Goal: Information Seeking & Learning: Learn about a topic

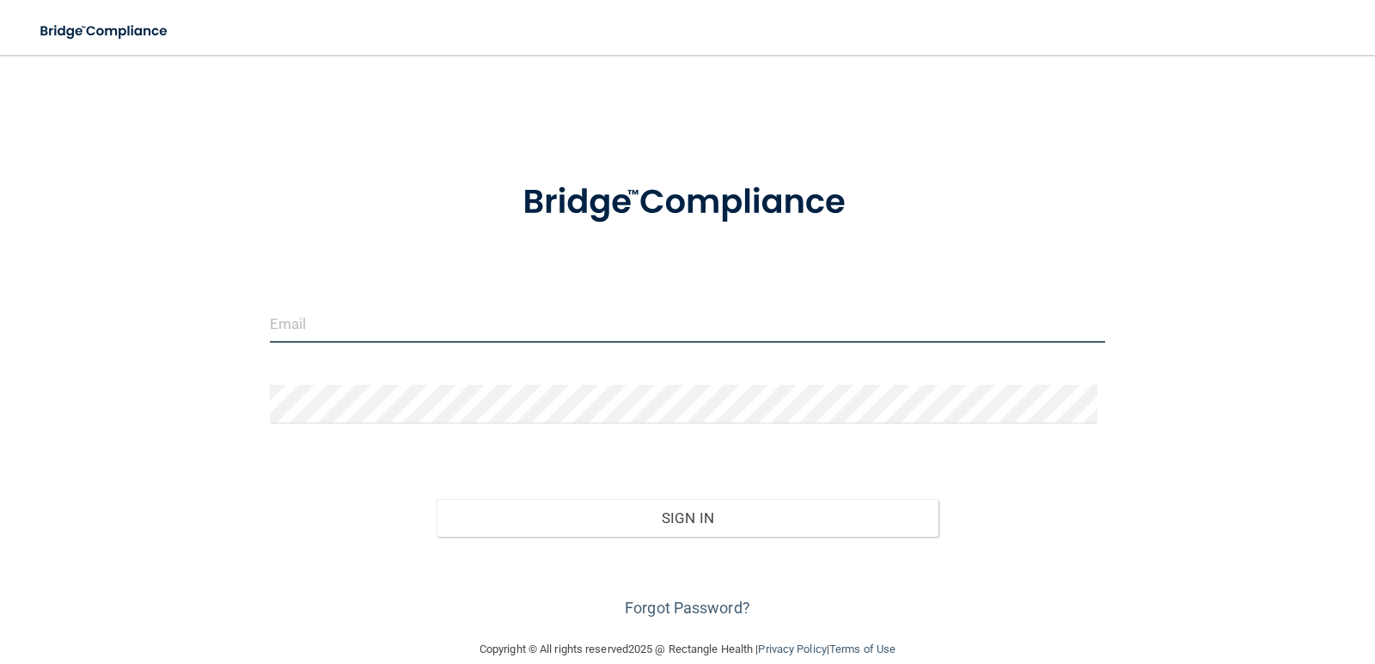
click at [375, 326] on input "email" at bounding box center [688, 323] width 836 height 39
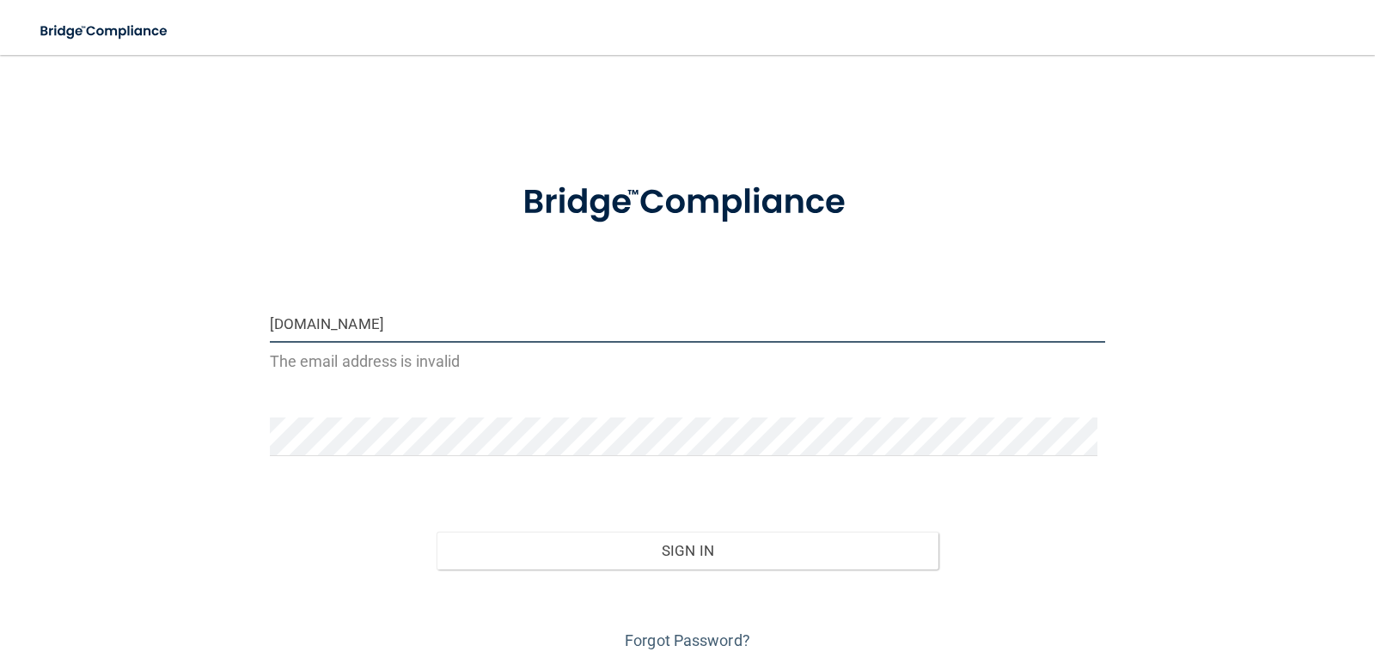
type input "daniellel.j7632gmail.com"
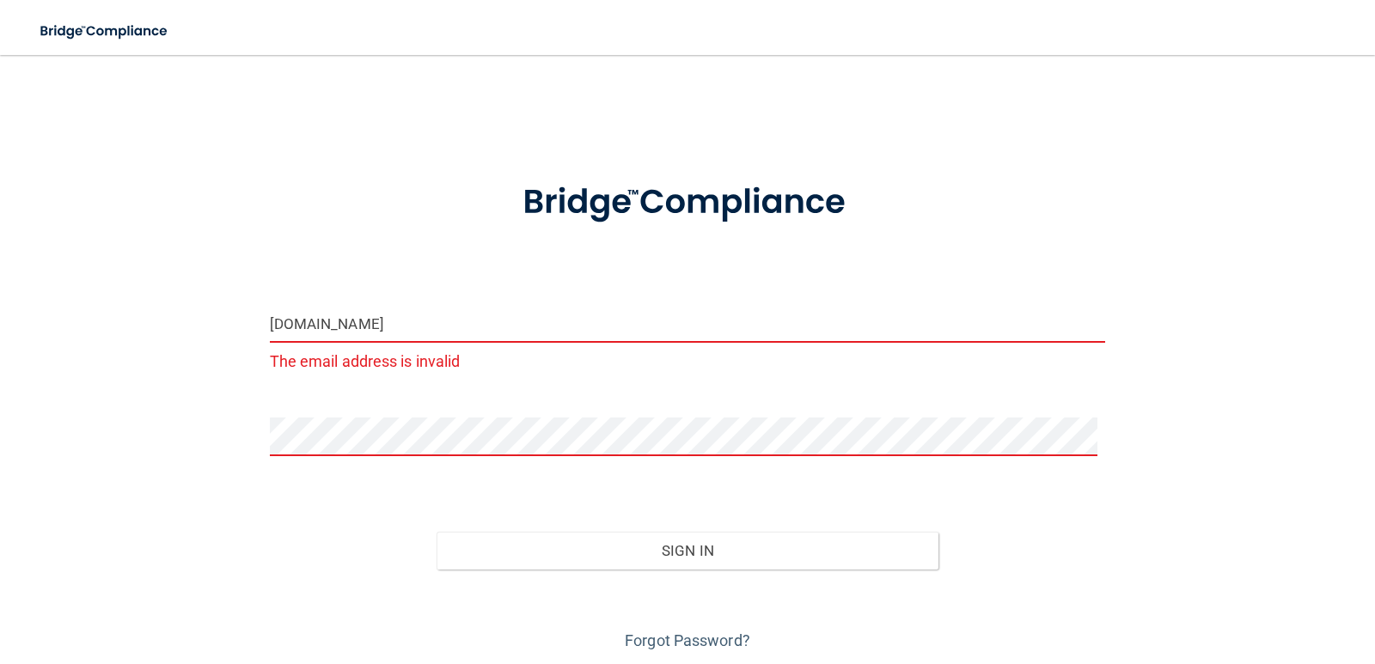
drag, startPoint x: 492, startPoint y: 317, endPoint x: -55, endPoint y: 355, distance: 548.6
click at [0, 355] on html "Toggle navigation Manage My Enterprise Manage My Location daniellel.j7632gmail.…" at bounding box center [687, 332] width 1375 height 664
click at [347, 320] on input "email" at bounding box center [688, 323] width 836 height 39
click at [416, 332] on input "email" at bounding box center [688, 323] width 836 height 39
click at [366, 320] on input "email" at bounding box center [688, 323] width 836 height 39
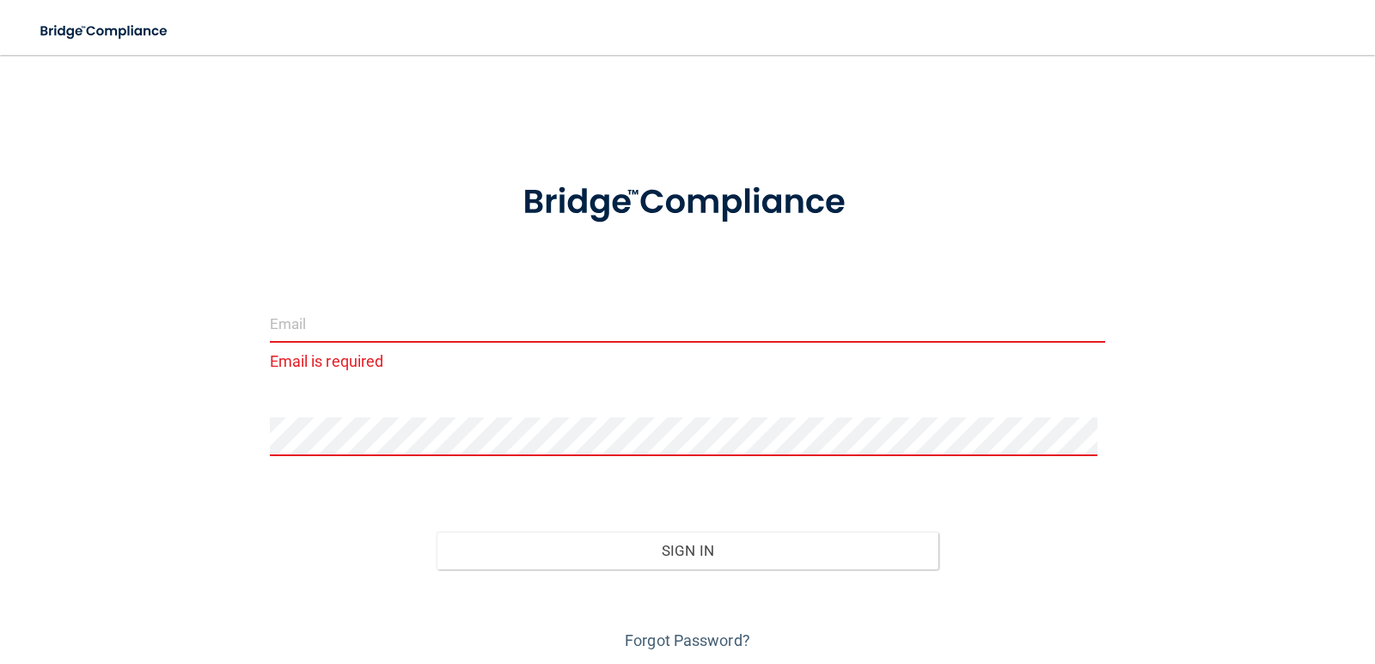
click at [156, 336] on div "Email is required Invalid email/password. You don't have permission to access t…" at bounding box center [687, 363] width 1306 height 582
click at [307, 330] on input "email" at bounding box center [688, 323] width 836 height 39
click at [377, 332] on input "email" at bounding box center [688, 323] width 836 height 39
click at [473, 322] on input "email" at bounding box center [688, 323] width 836 height 39
click at [308, 302] on form "Email is required Invalid email/password. You don't have permission to access t…" at bounding box center [688, 406] width 836 height 497
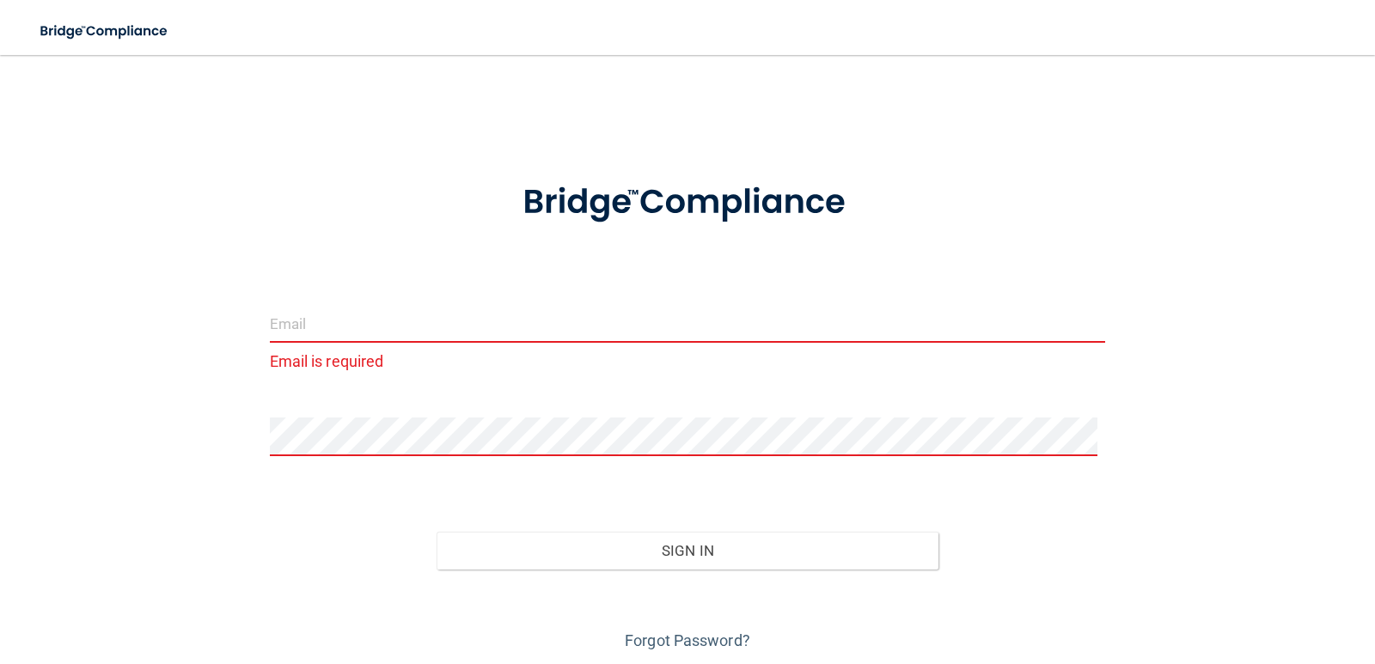
click at [314, 326] on input "email" at bounding box center [688, 323] width 836 height 39
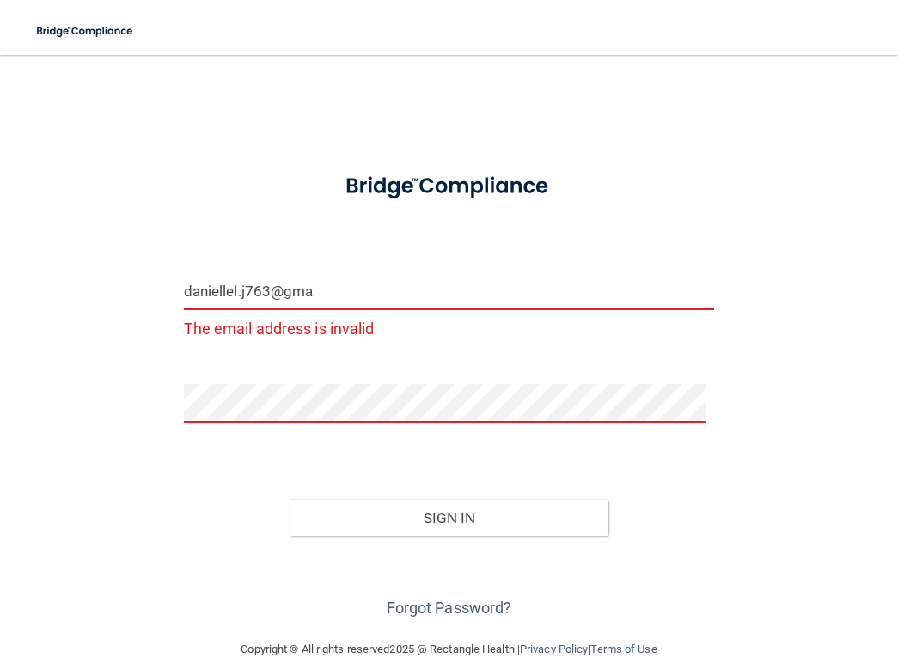
click at [374, 286] on input "daniellel.j763@gma" at bounding box center [449, 290] width 531 height 39
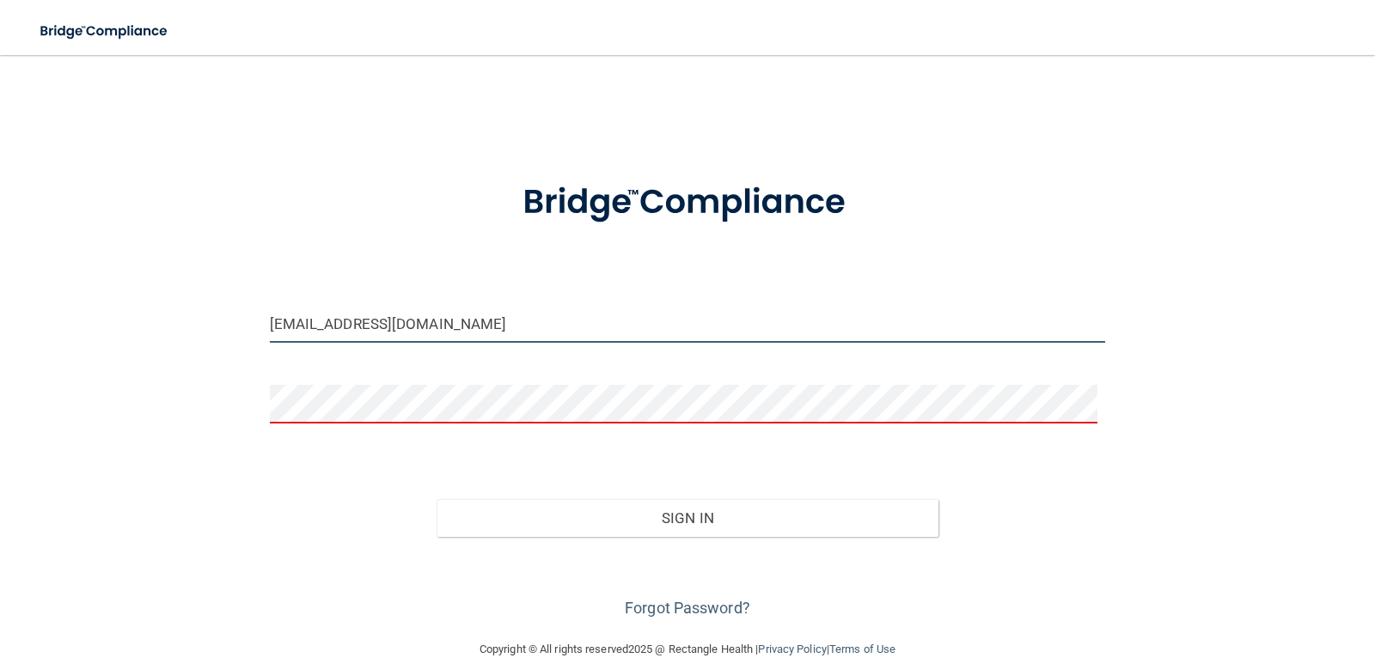
type input "[EMAIL_ADDRESS][DOMAIN_NAME]"
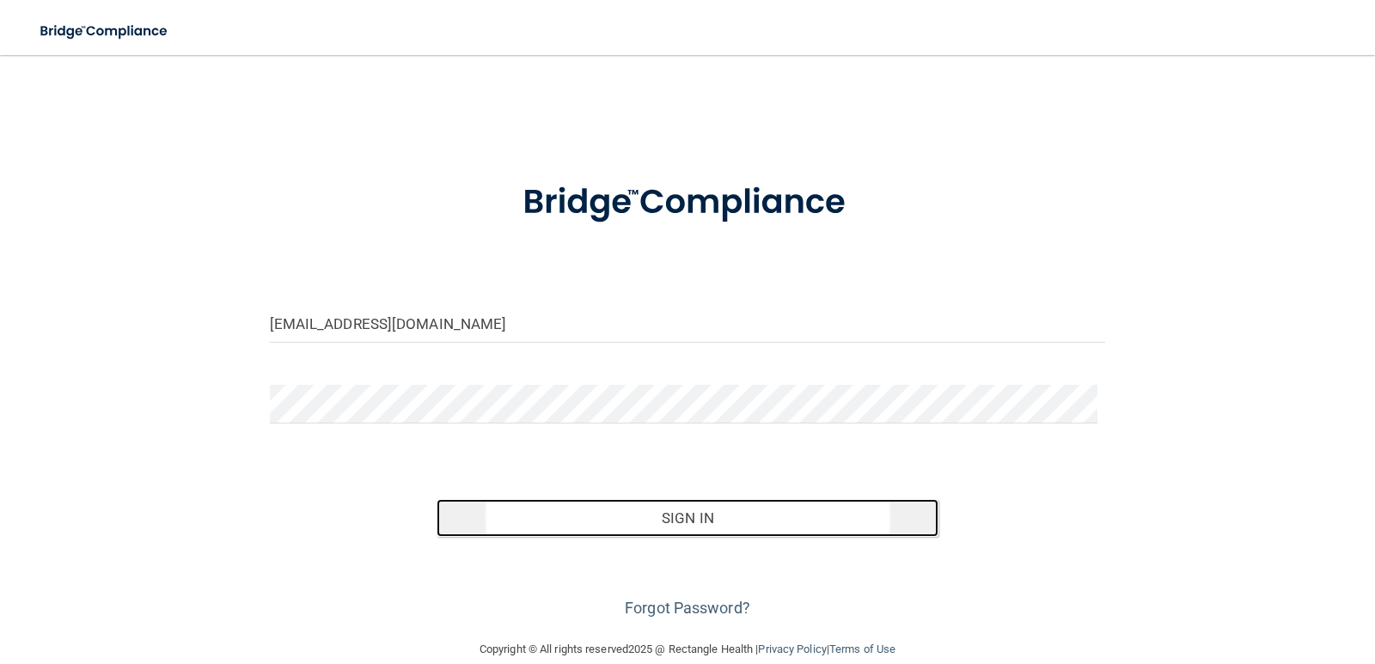
click at [652, 514] on button "Sign In" at bounding box center [687, 518] width 502 height 38
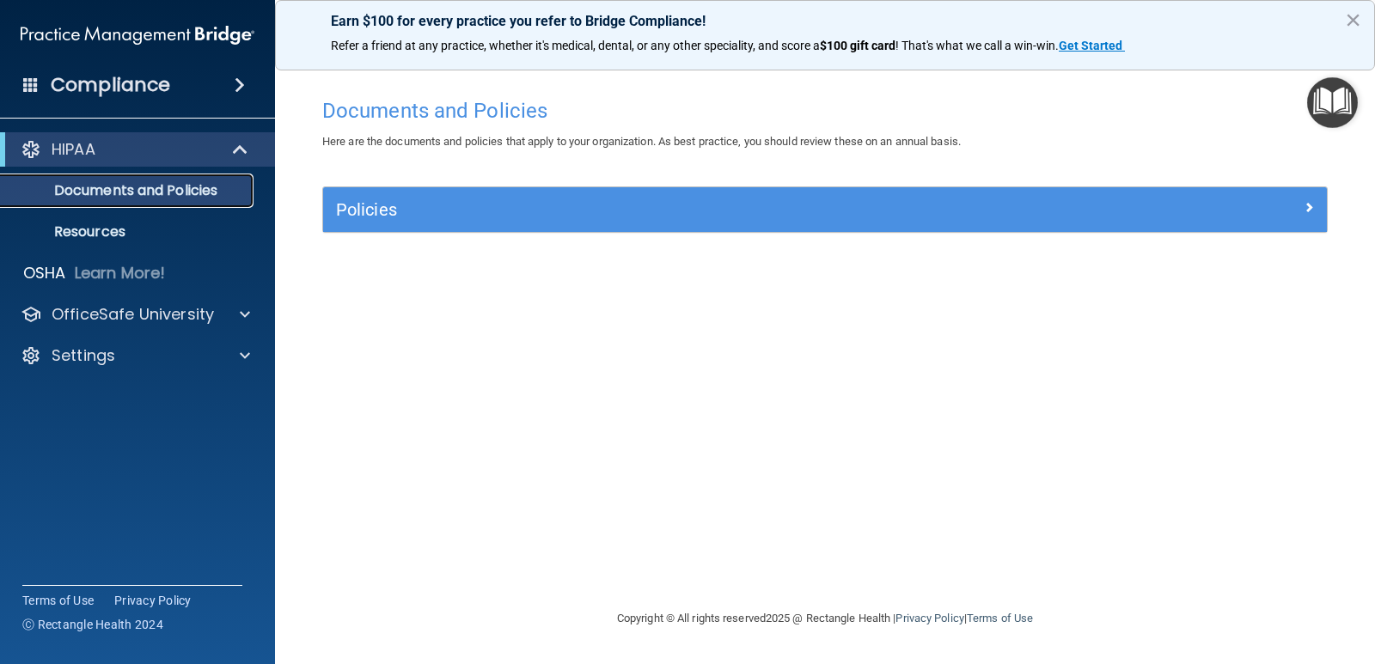
click at [80, 187] on p "Documents and Policies" at bounding box center [128, 190] width 235 height 17
click at [134, 153] on div "HIPAA" at bounding box center [114, 149] width 212 height 21
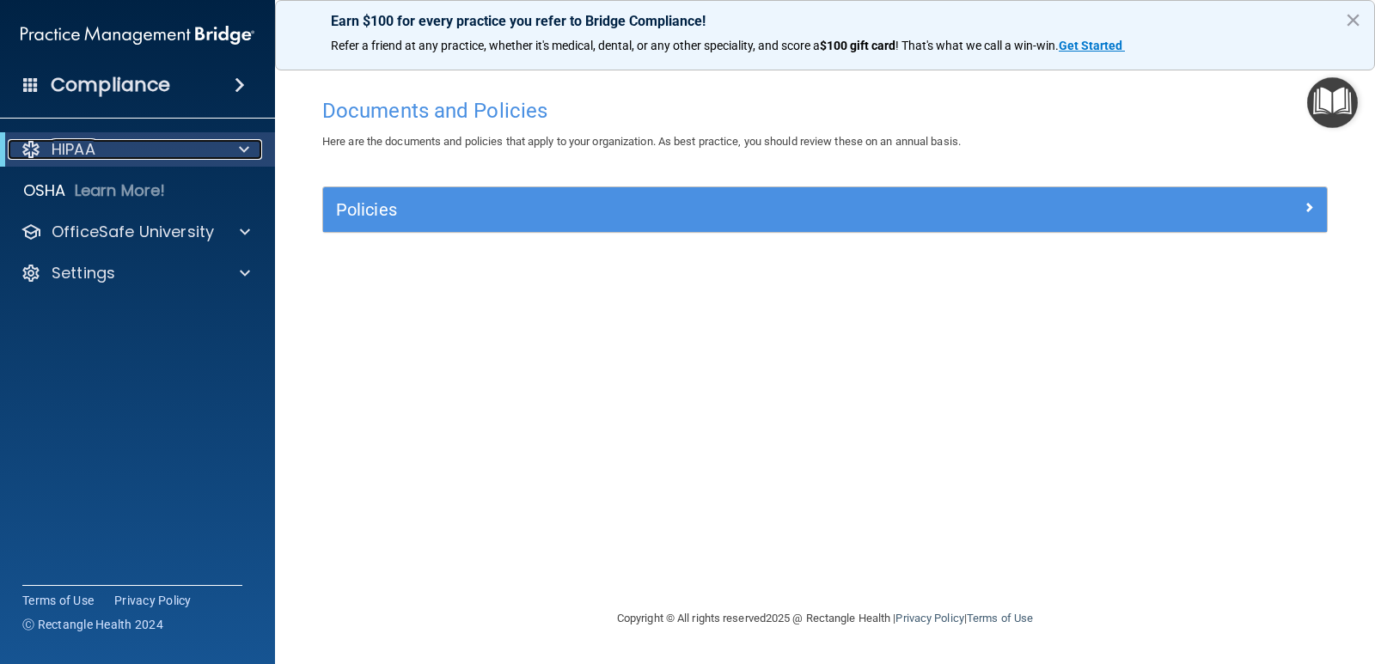
click at [134, 153] on div "HIPAA" at bounding box center [114, 149] width 212 height 21
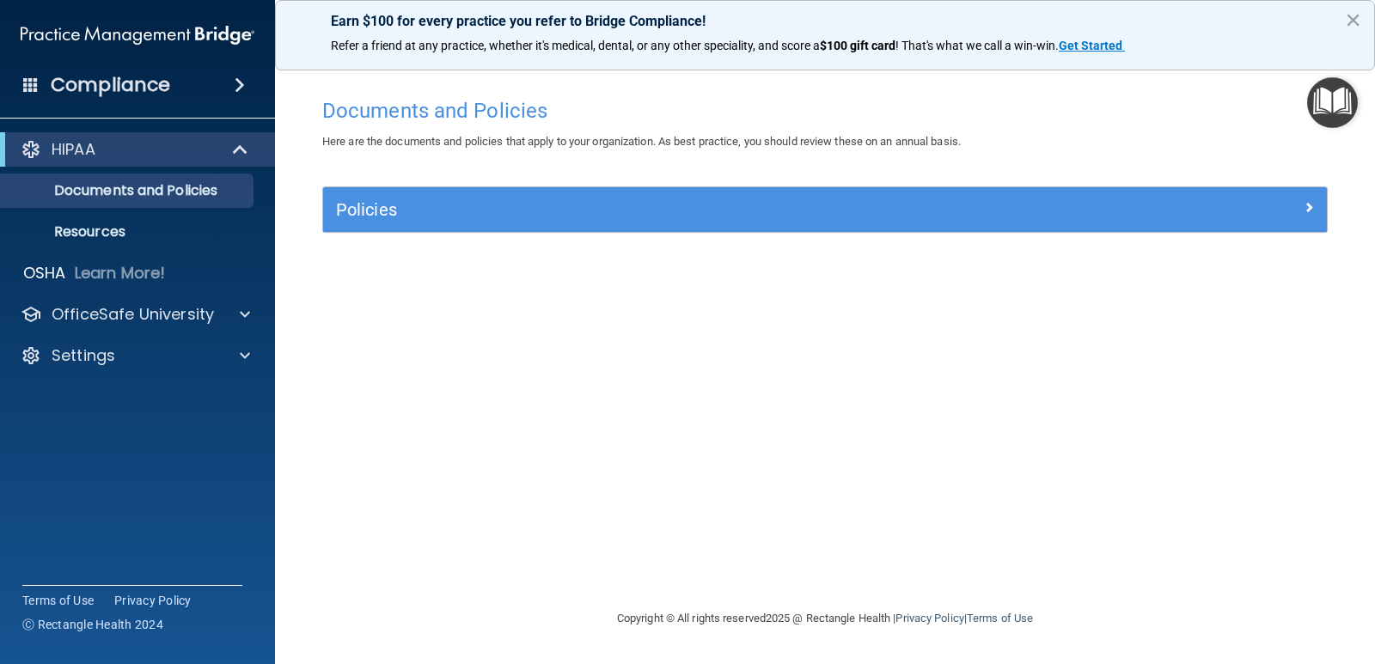
click at [235, 77] on span at bounding box center [240, 85] width 10 height 21
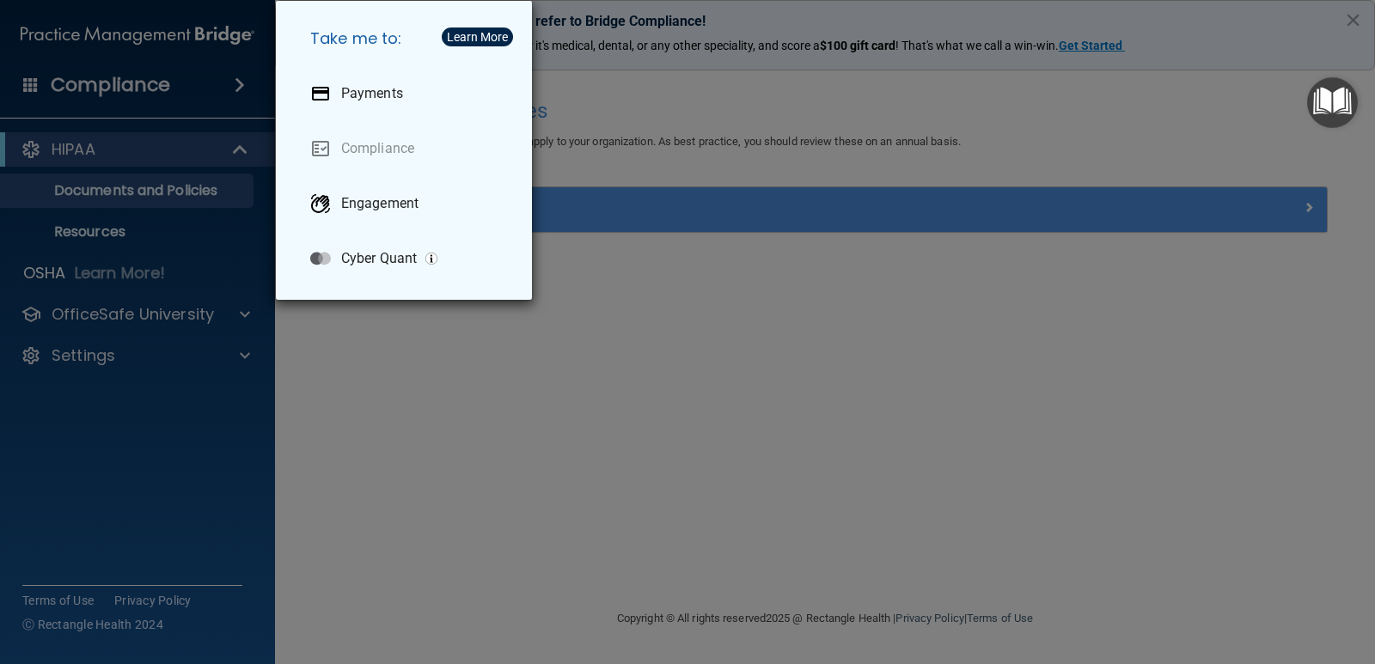
click at [159, 195] on div "Take me to: Payments Compliance Engagement Cyber Quant" at bounding box center [687, 332] width 1375 height 664
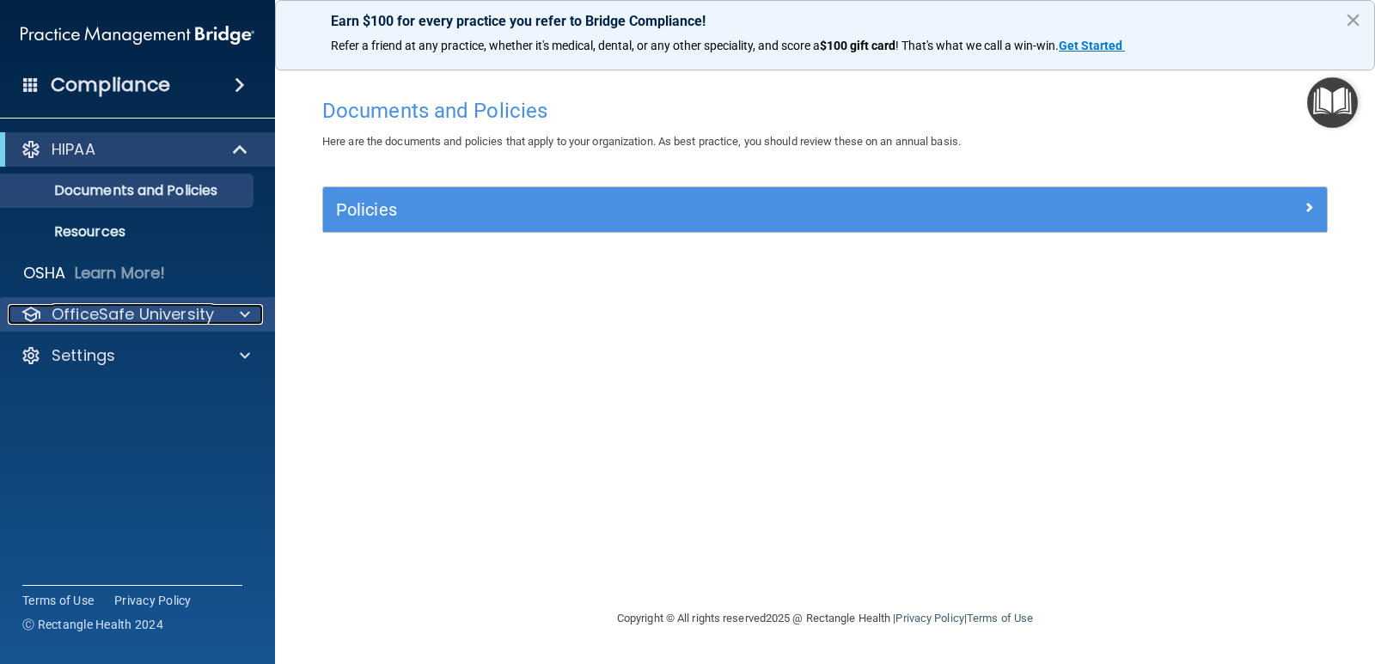
click at [101, 318] on p "OfficeSafe University" at bounding box center [133, 314] width 162 height 21
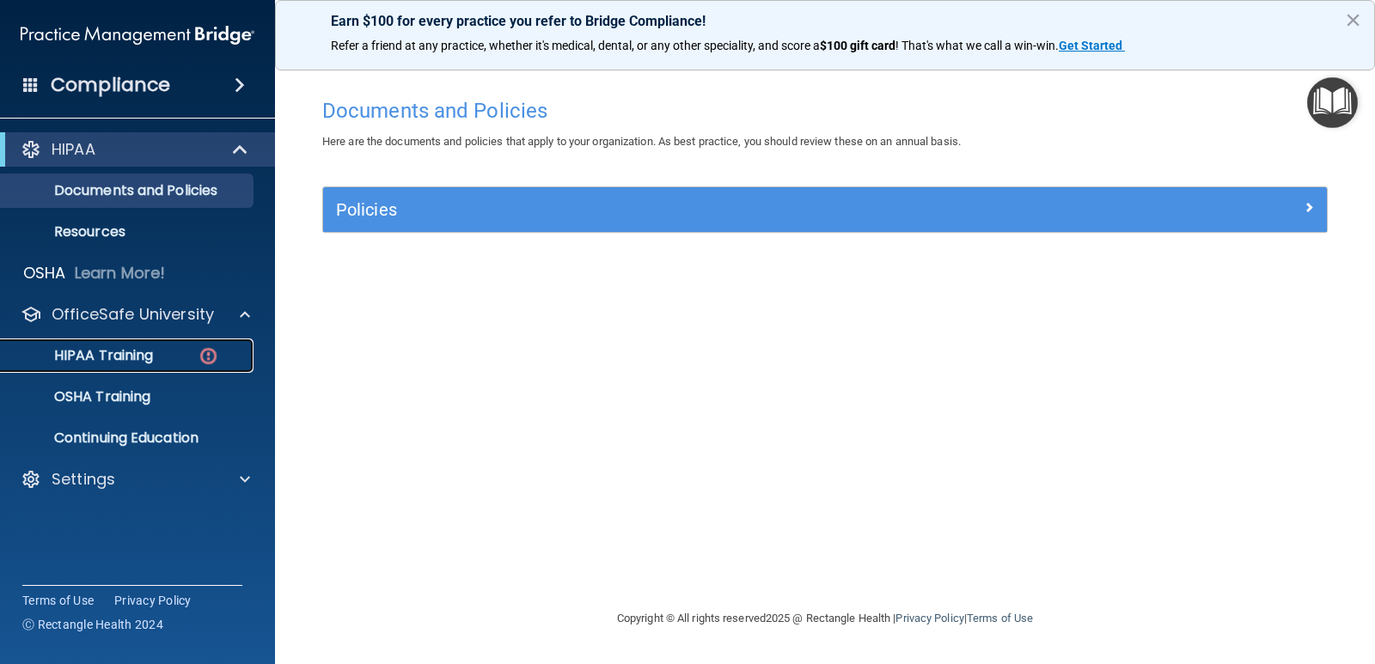
click at [182, 353] on div "HIPAA Training" at bounding box center [128, 355] width 235 height 17
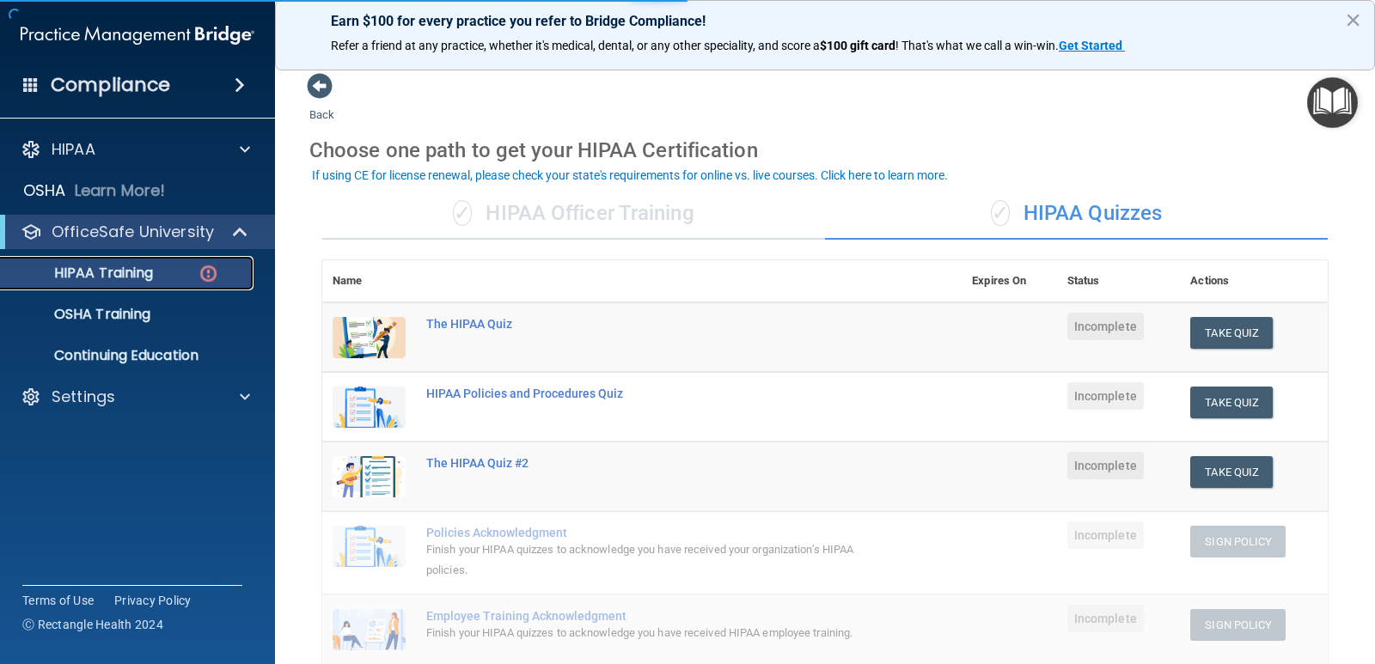
click at [204, 269] on img at bounding box center [208, 273] width 21 height 21
click at [1223, 338] on button "Take Quiz" at bounding box center [1231, 333] width 82 height 32
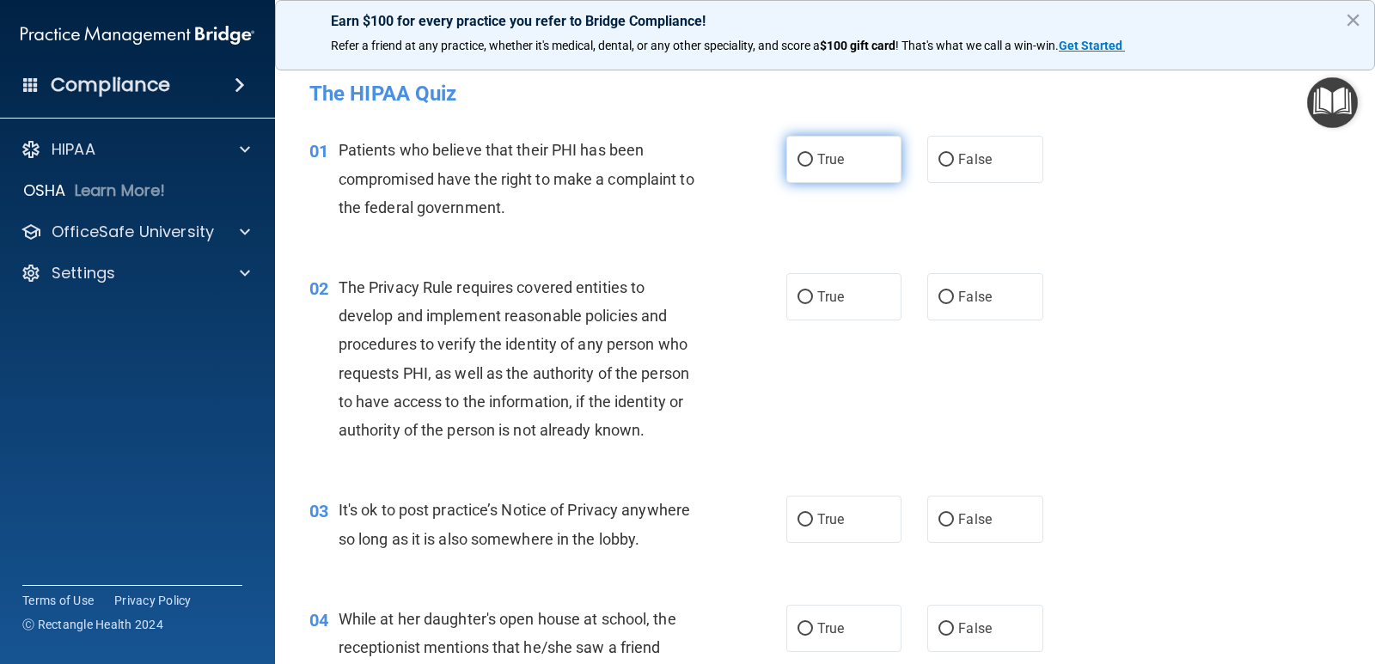
click at [797, 165] on input "True" at bounding box center [804, 160] width 15 height 13
radio input "true"
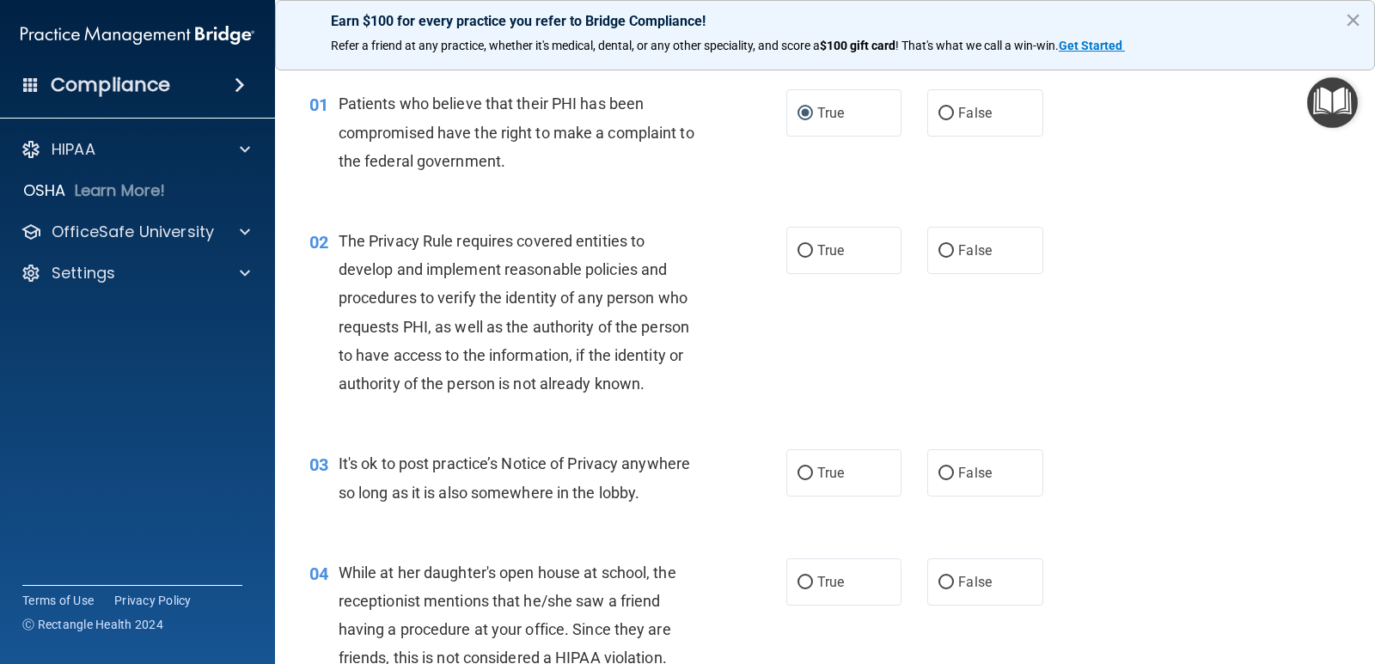
scroll to position [86, 0]
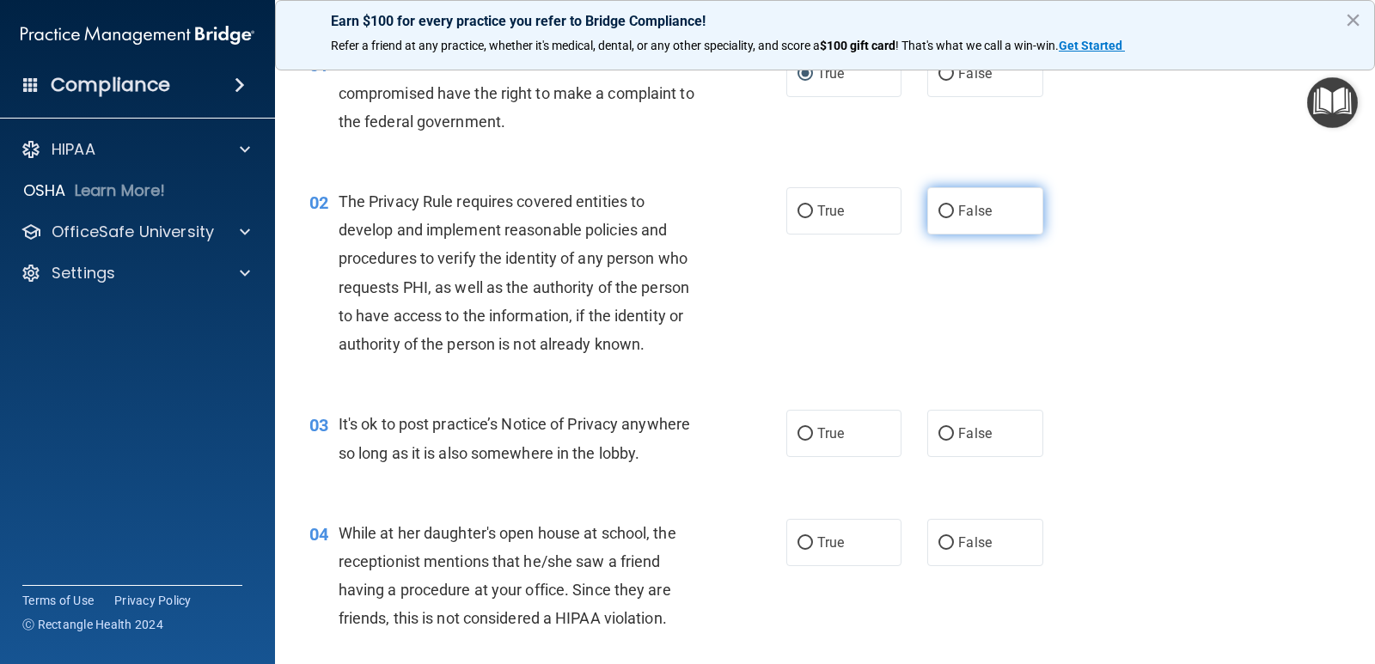
click at [944, 213] on input "False" at bounding box center [945, 211] width 15 height 13
radio input "true"
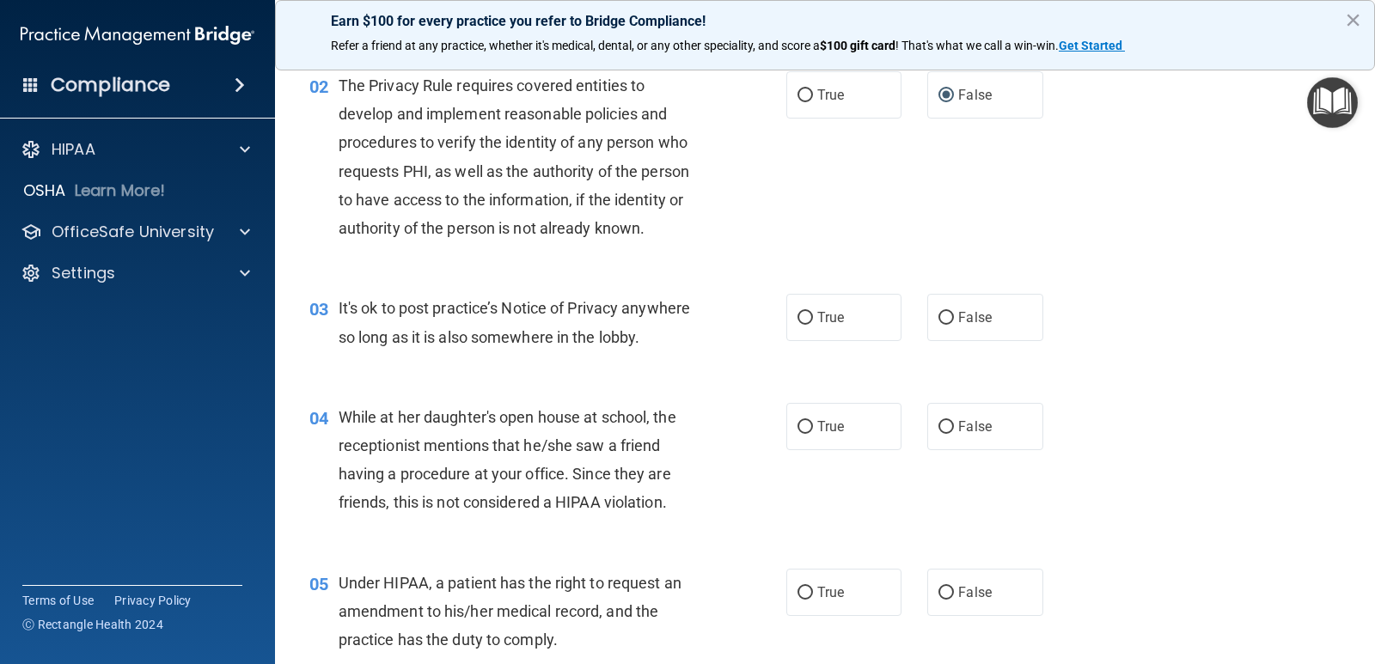
scroll to position [172, 0]
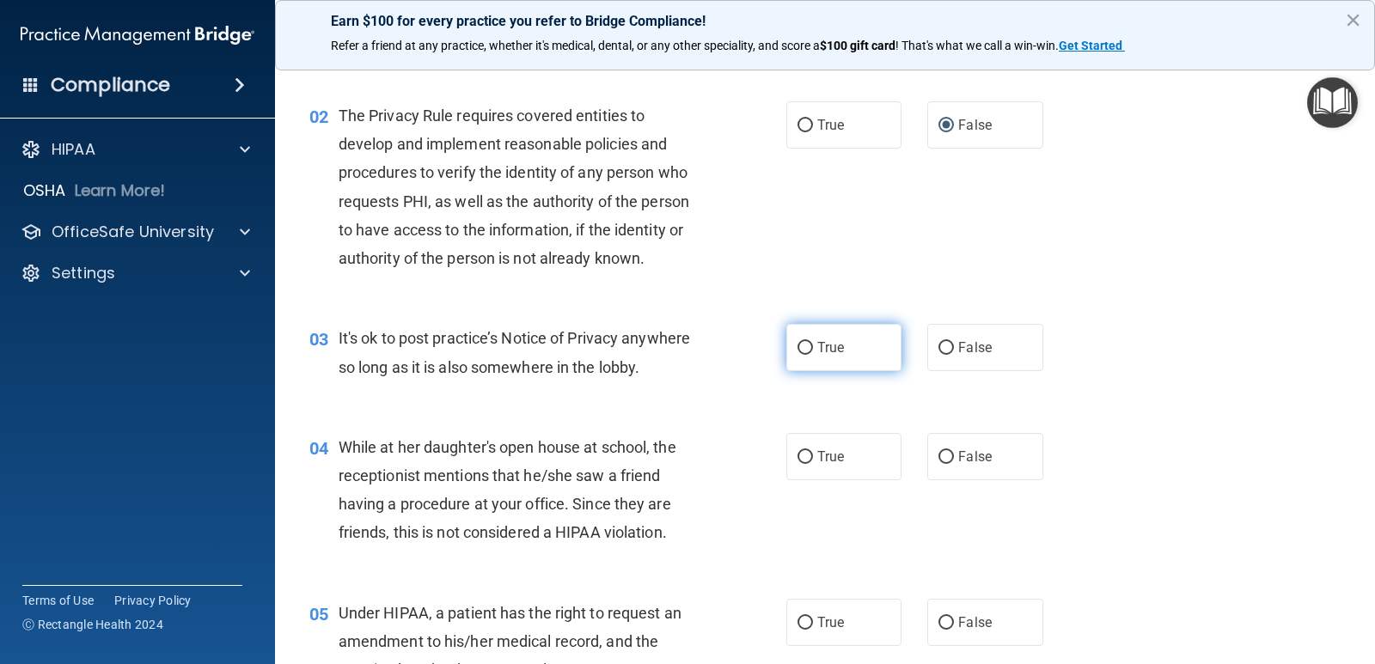
click at [803, 344] on input "True" at bounding box center [804, 348] width 15 height 13
radio input "true"
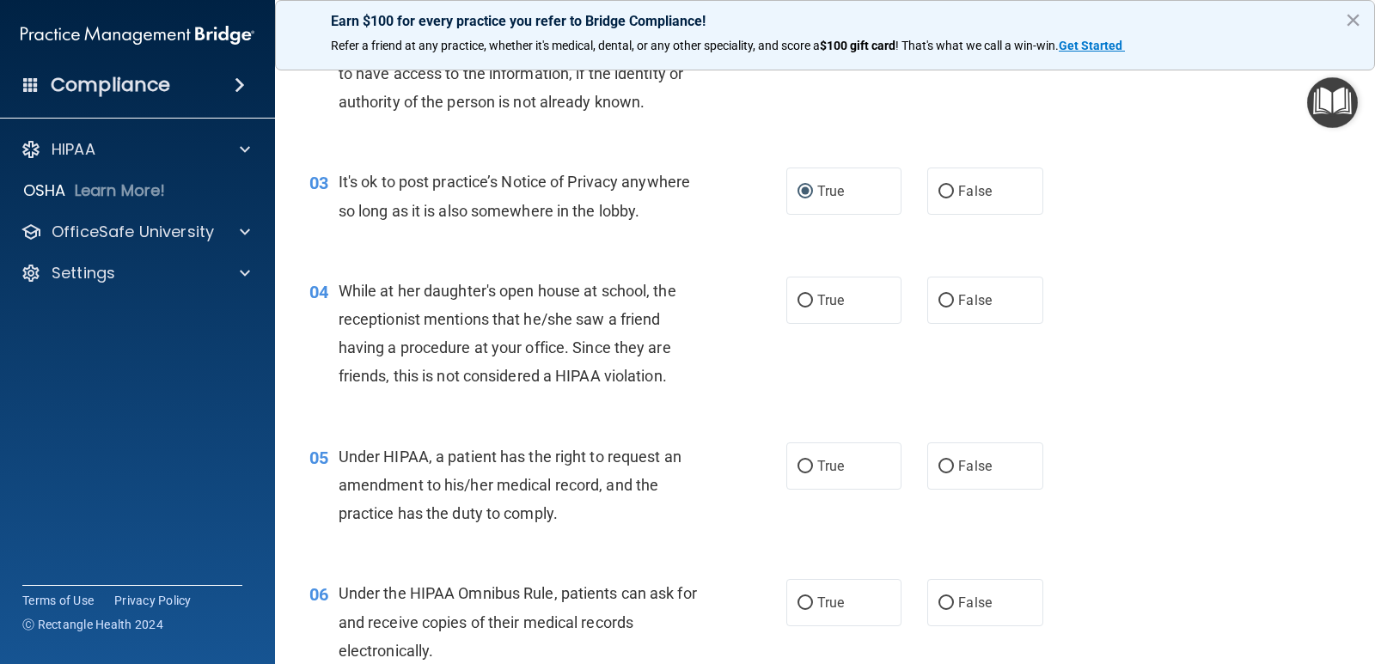
scroll to position [344, 0]
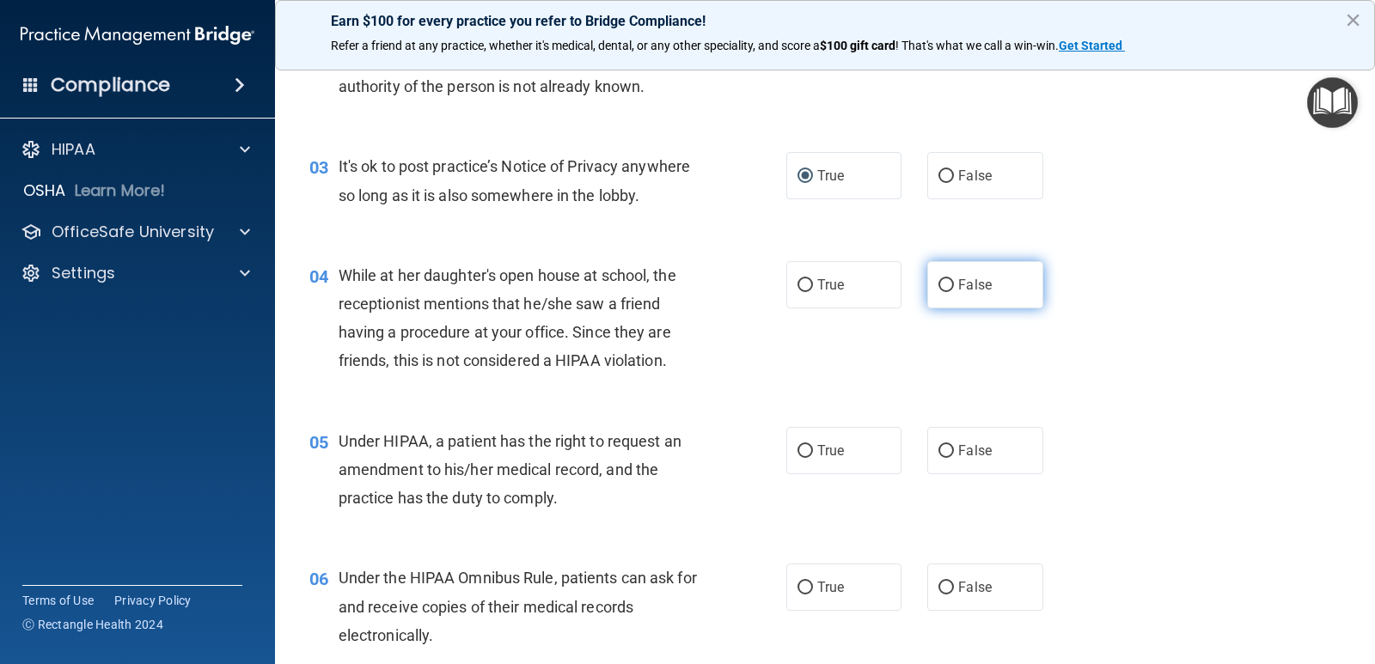
click at [938, 282] on input "False" at bounding box center [945, 285] width 15 height 13
radio input "true"
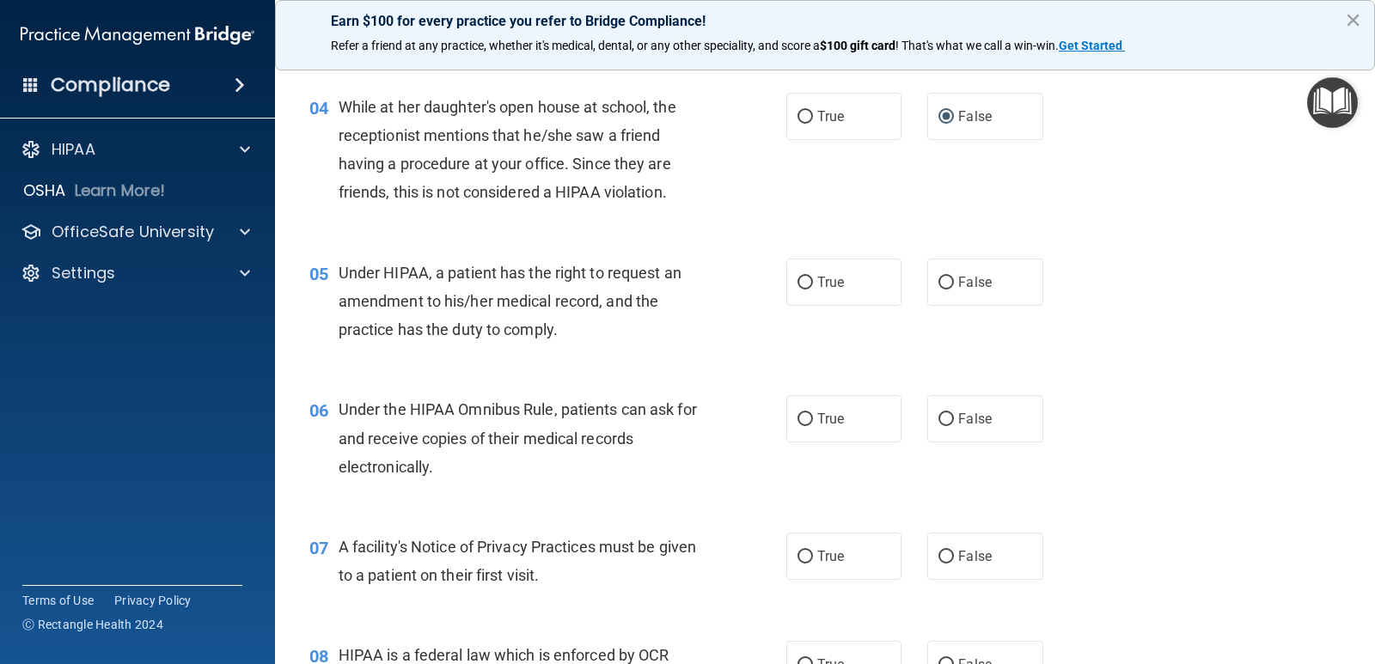
scroll to position [515, 0]
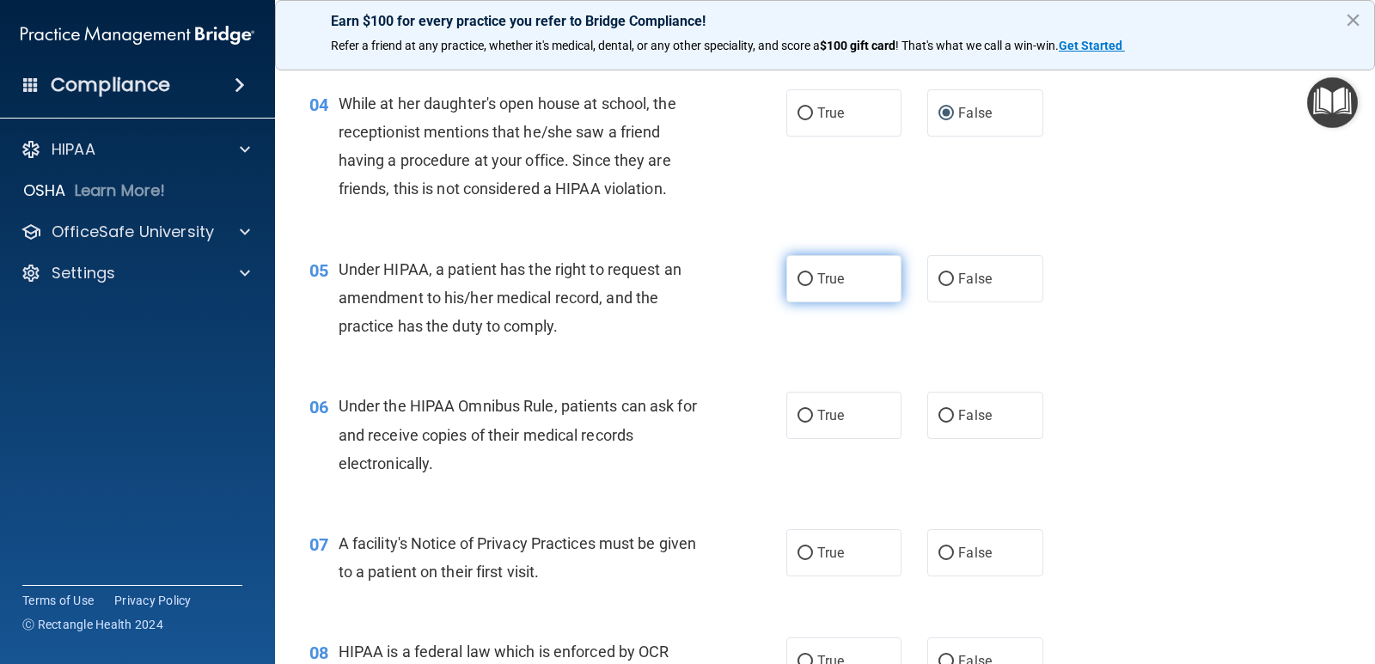
click at [803, 277] on input "True" at bounding box center [804, 279] width 15 height 13
radio input "true"
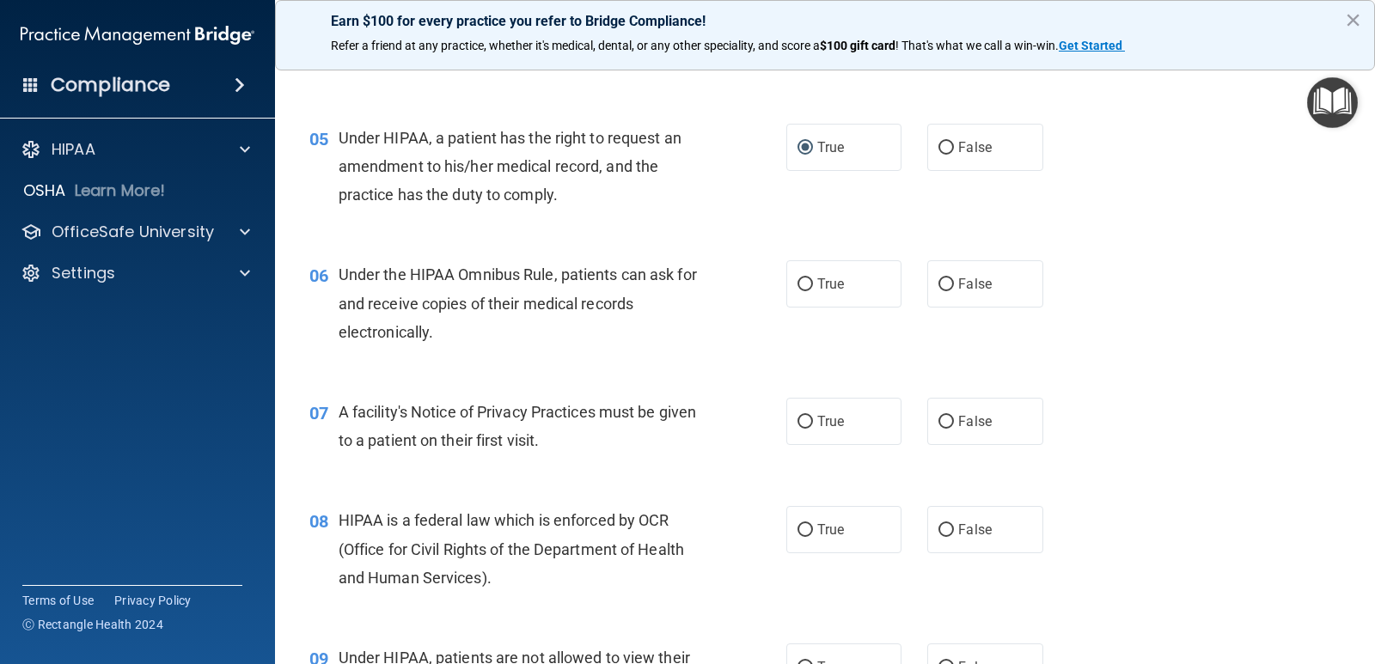
scroll to position [687, 0]
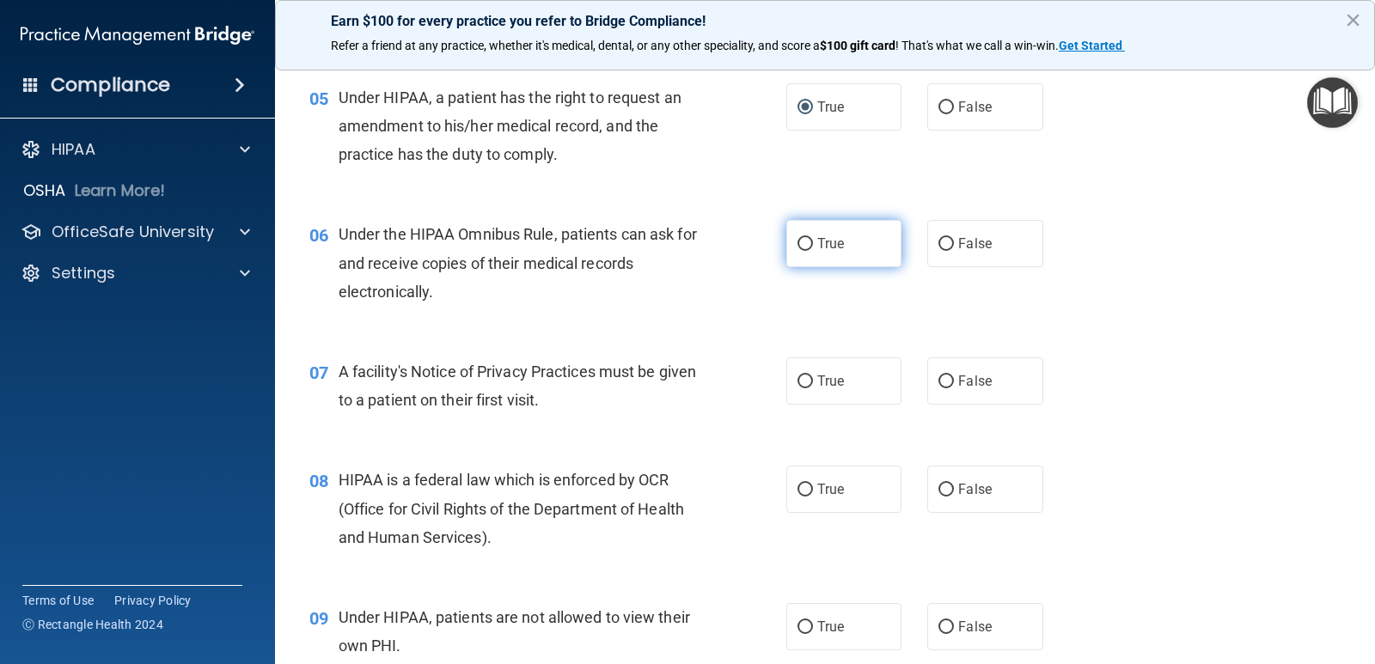
click at [797, 242] on input "True" at bounding box center [804, 244] width 15 height 13
radio input "true"
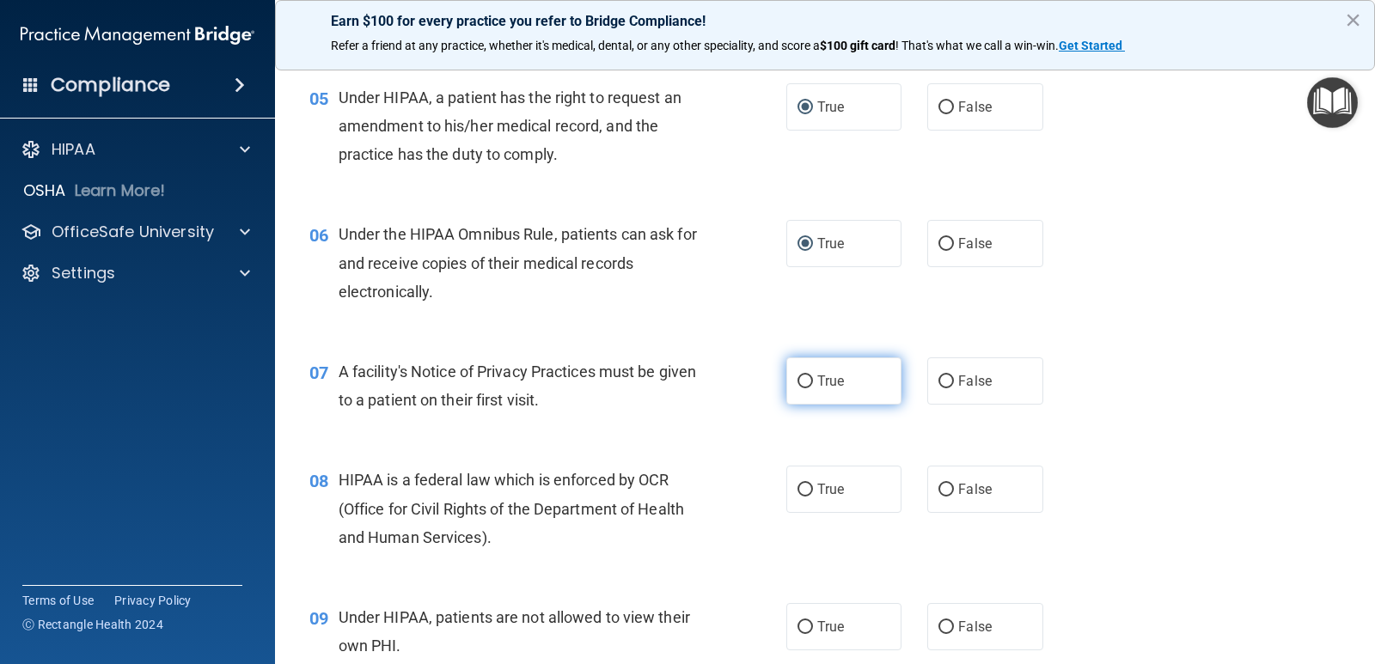
click at [797, 381] on input "True" at bounding box center [804, 381] width 15 height 13
radio input "true"
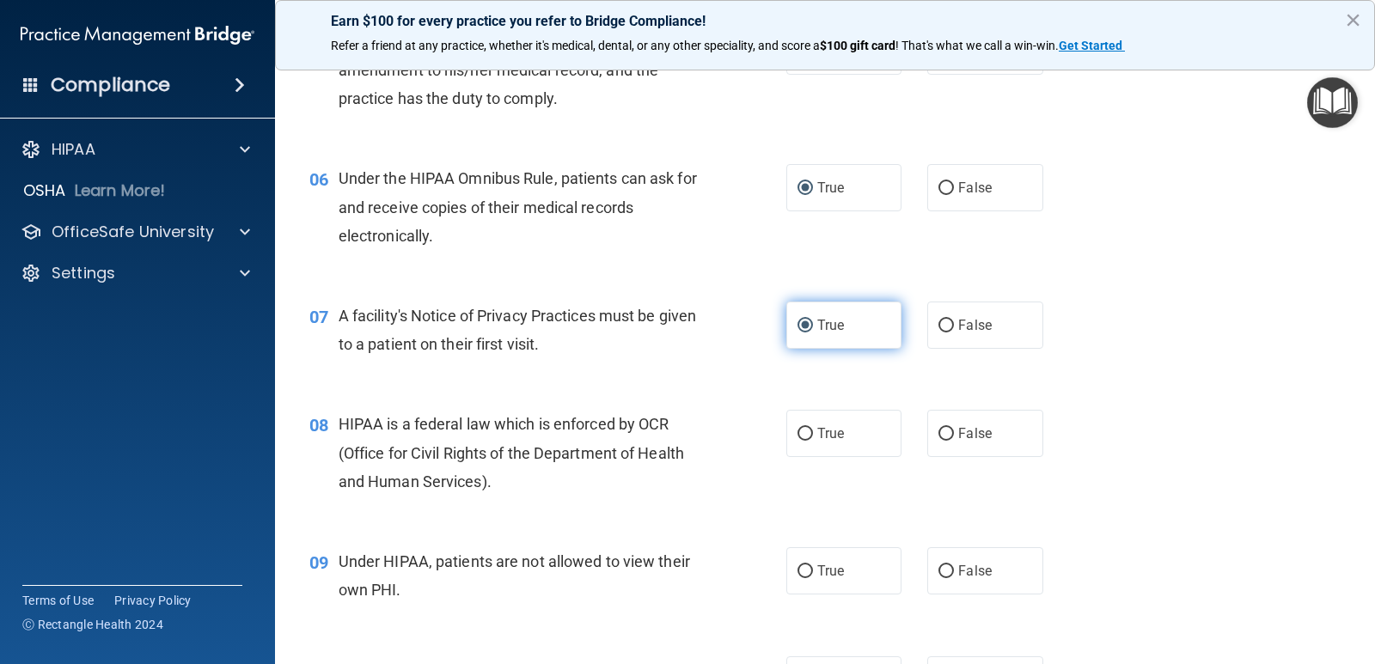
scroll to position [773, 0]
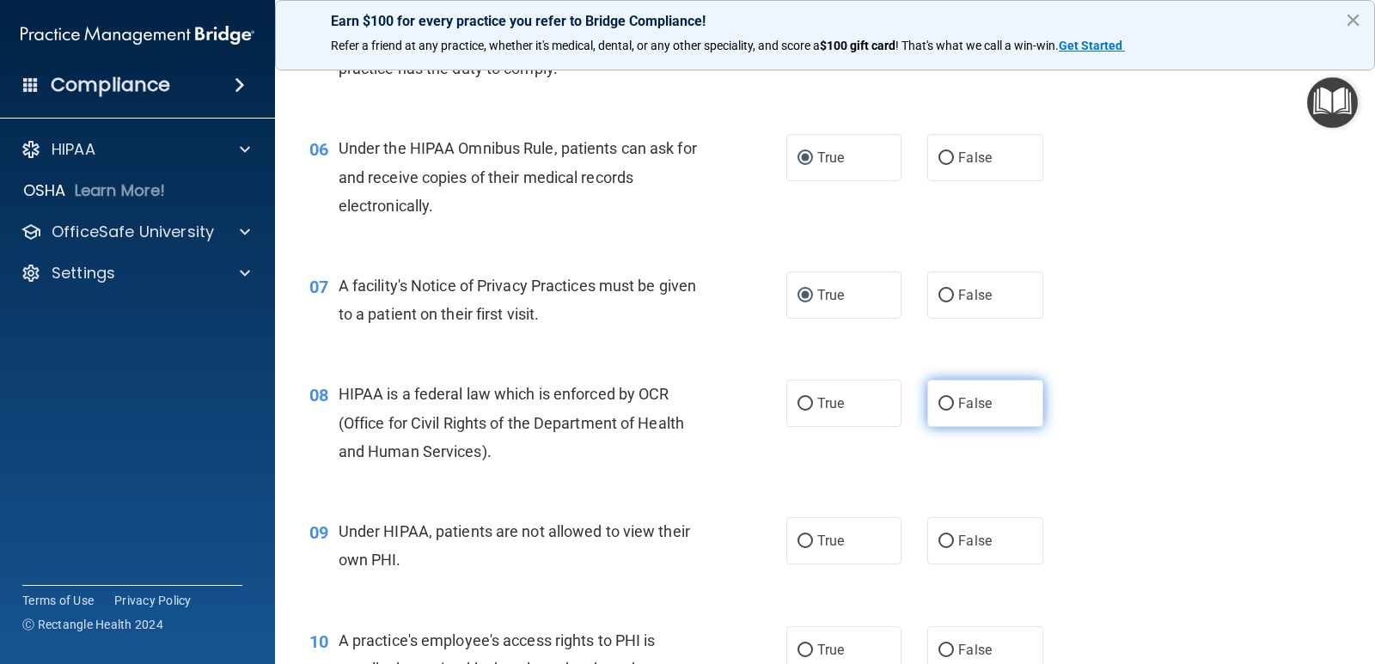
click at [938, 405] on input "False" at bounding box center [945, 404] width 15 height 13
radio input "true"
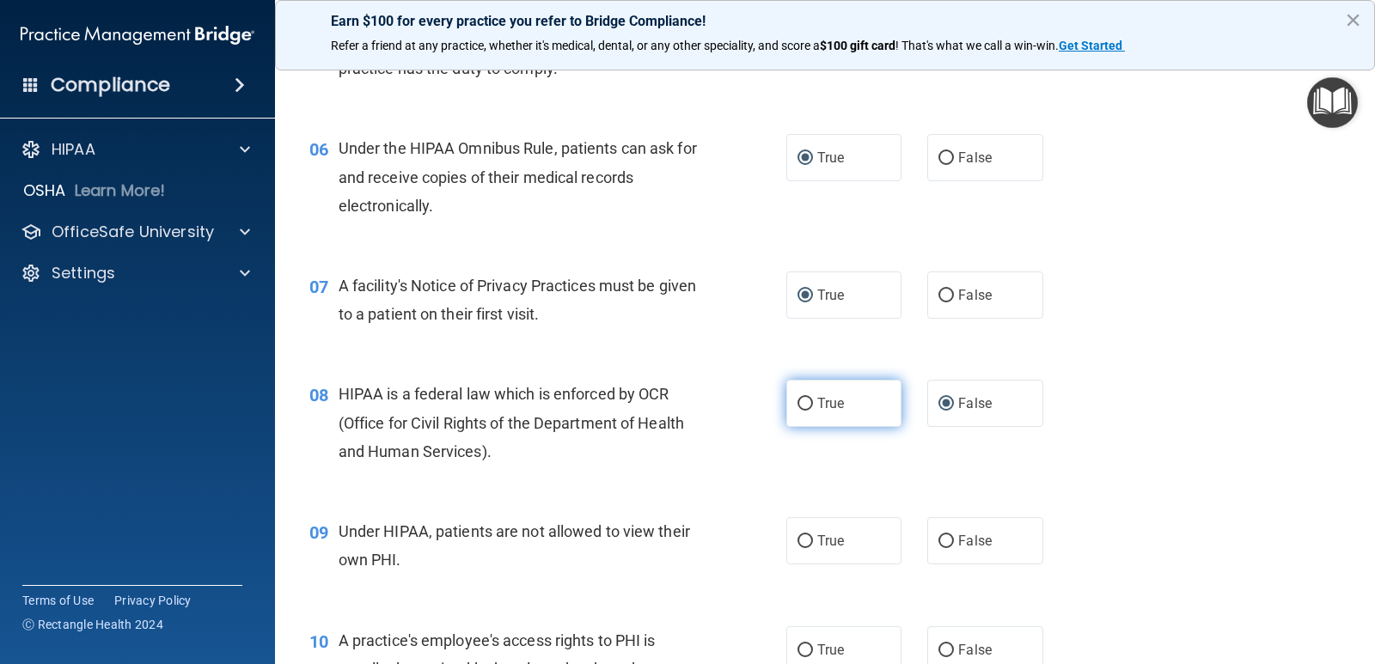
click at [797, 403] on input "True" at bounding box center [804, 404] width 15 height 13
radio input "true"
radio input "false"
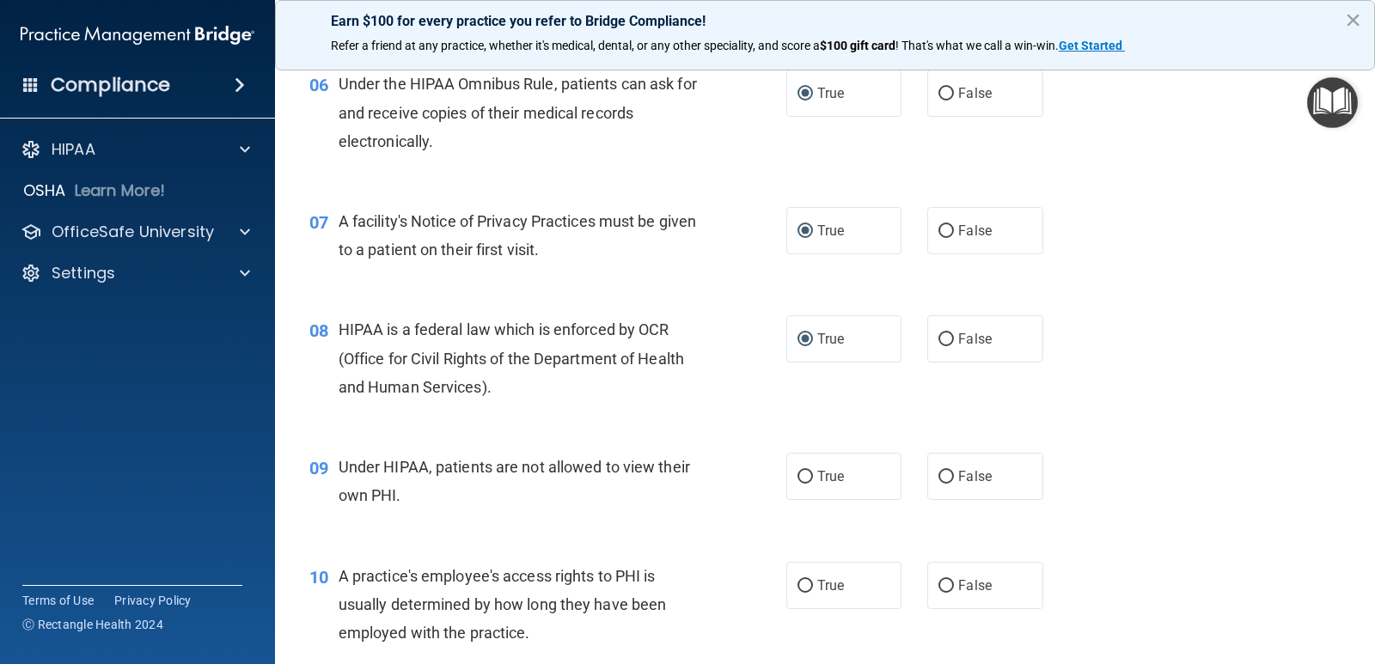
scroll to position [945, 0]
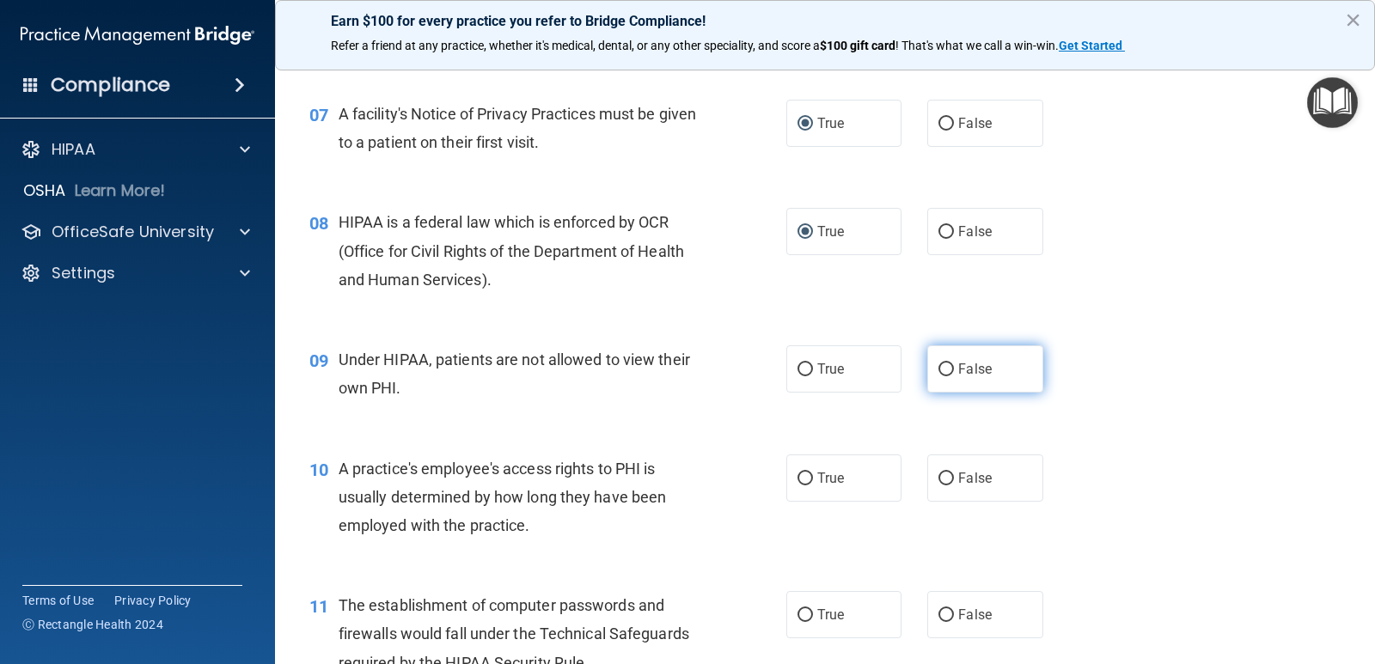
click at [938, 365] on input "False" at bounding box center [945, 369] width 15 height 13
radio input "true"
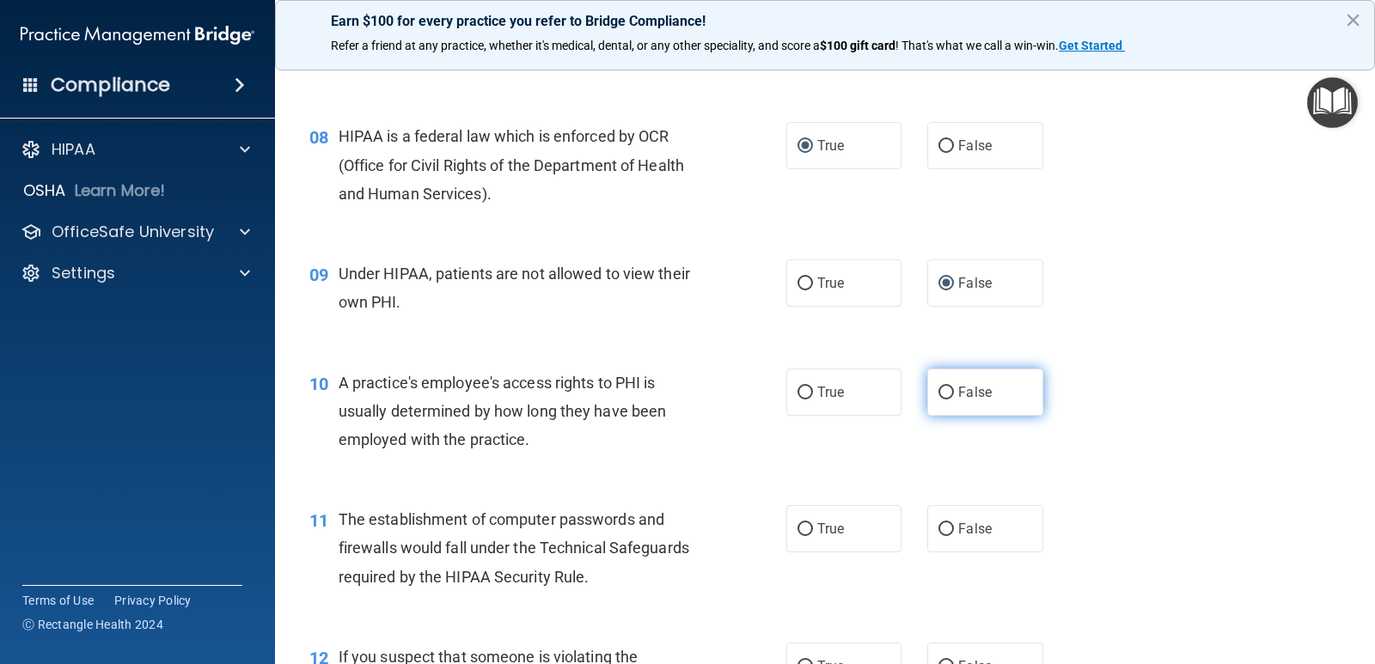
click at [941, 388] on input "False" at bounding box center [945, 393] width 15 height 13
radio input "true"
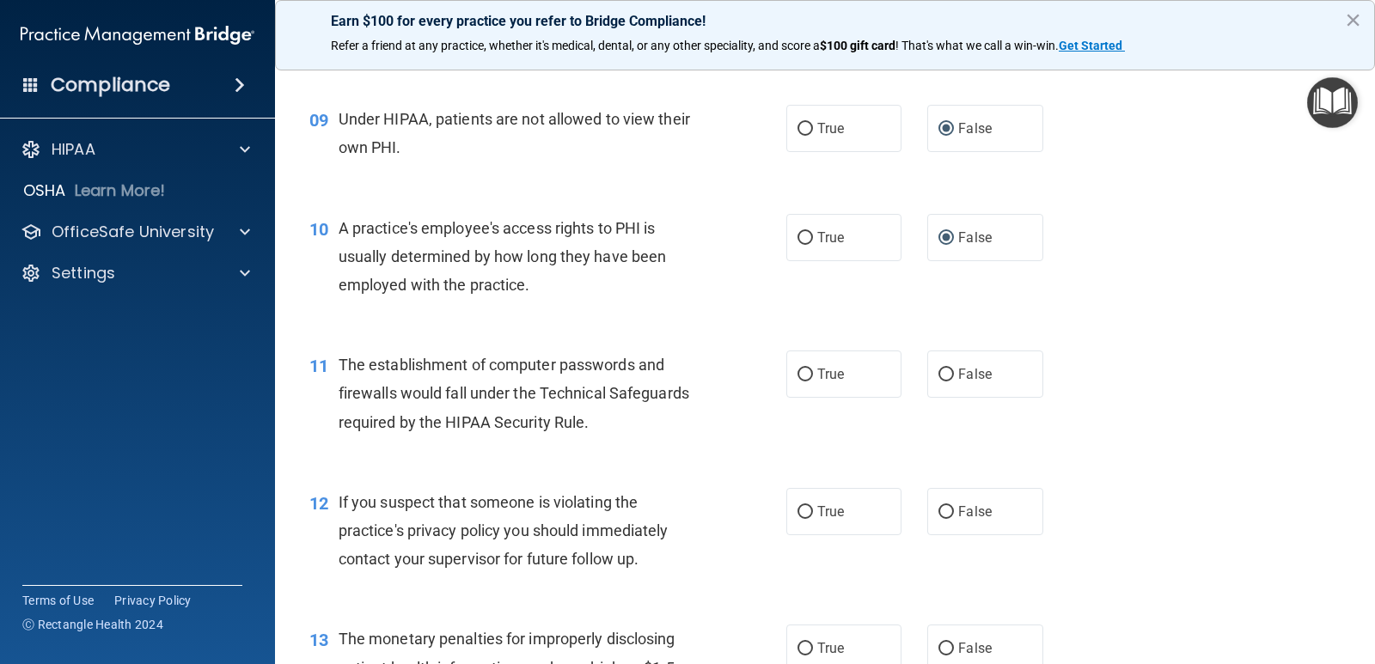
scroll to position [1203, 0]
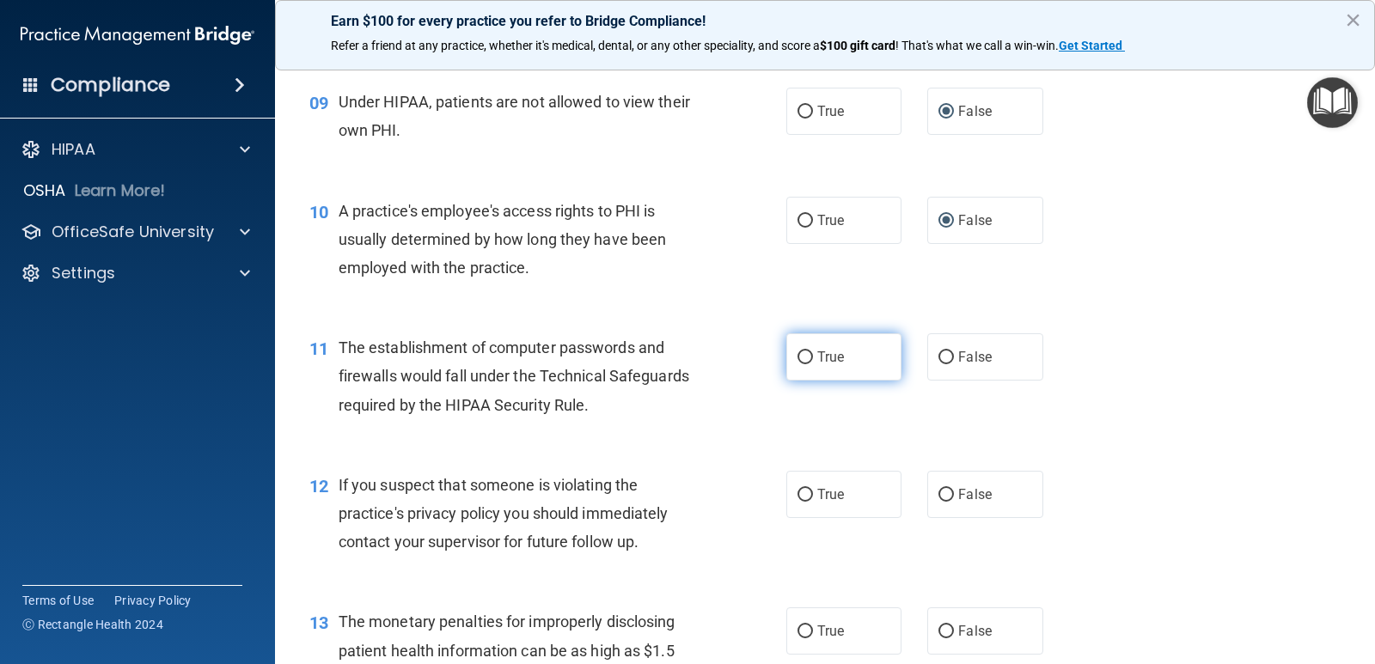
click at [797, 359] on input "True" at bounding box center [804, 357] width 15 height 13
radio input "true"
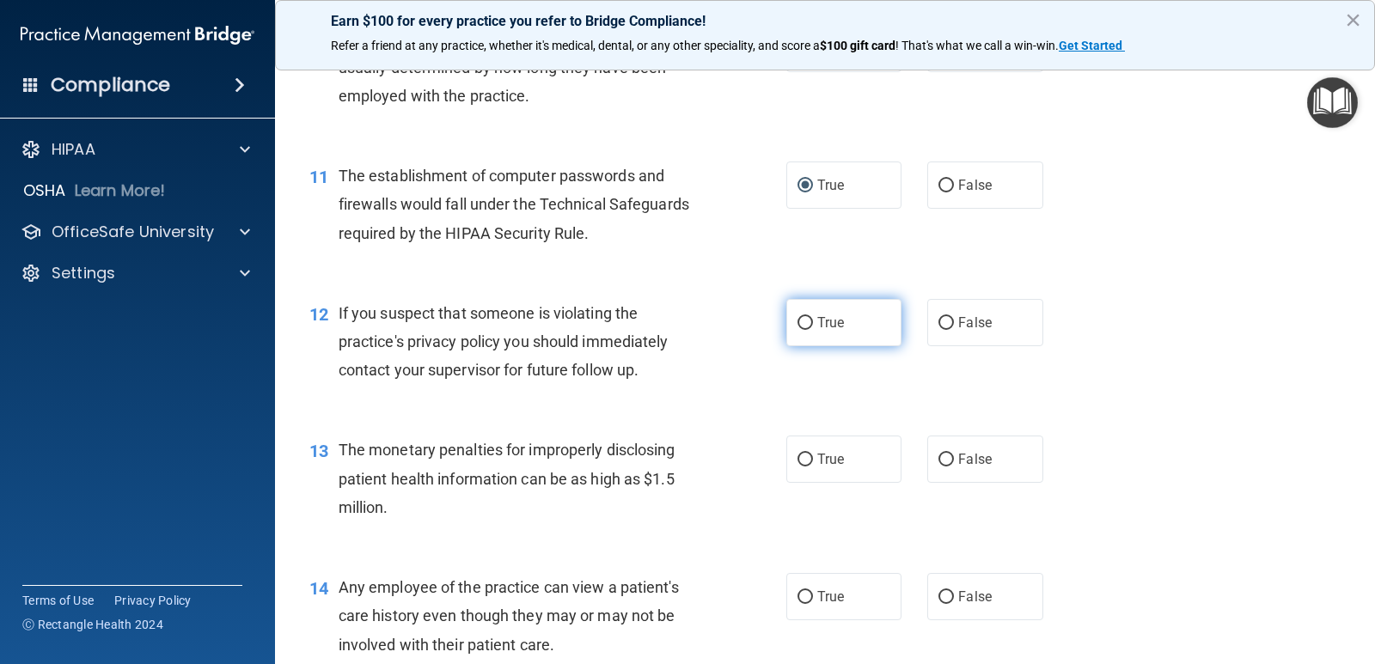
click at [801, 317] on input "True" at bounding box center [804, 323] width 15 height 13
radio input "true"
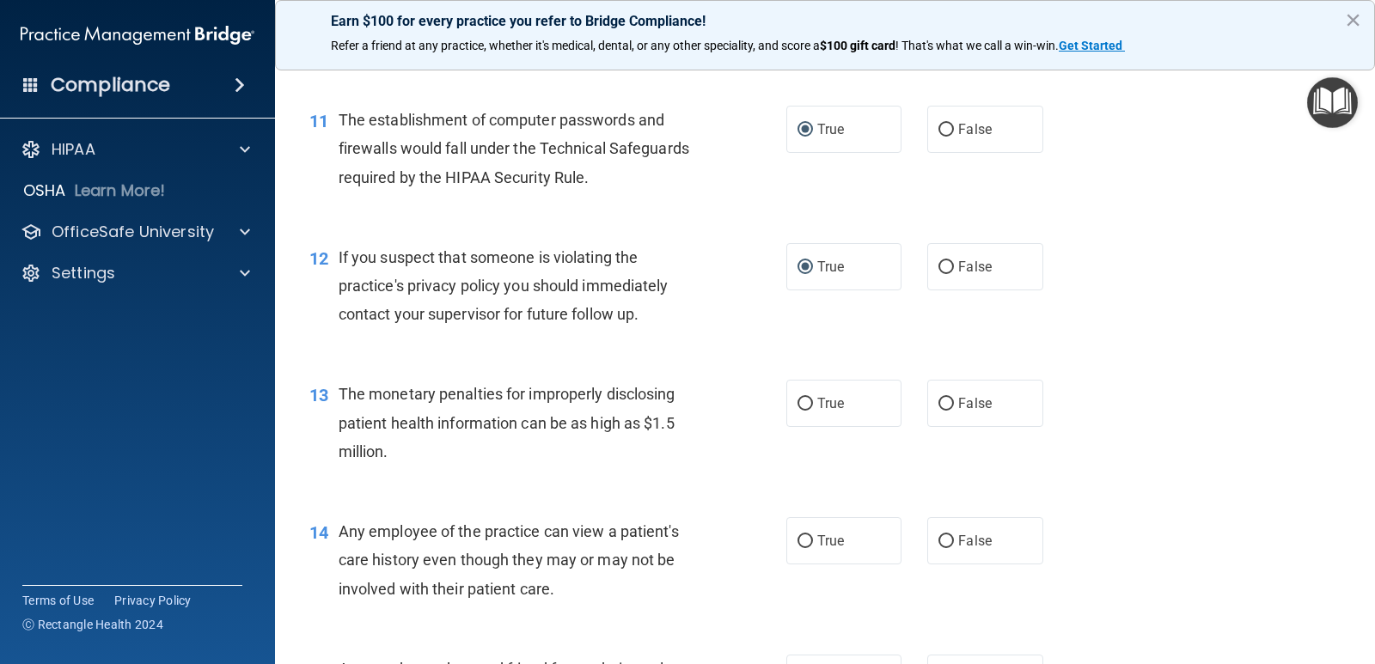
scroll to position [1460, 0]
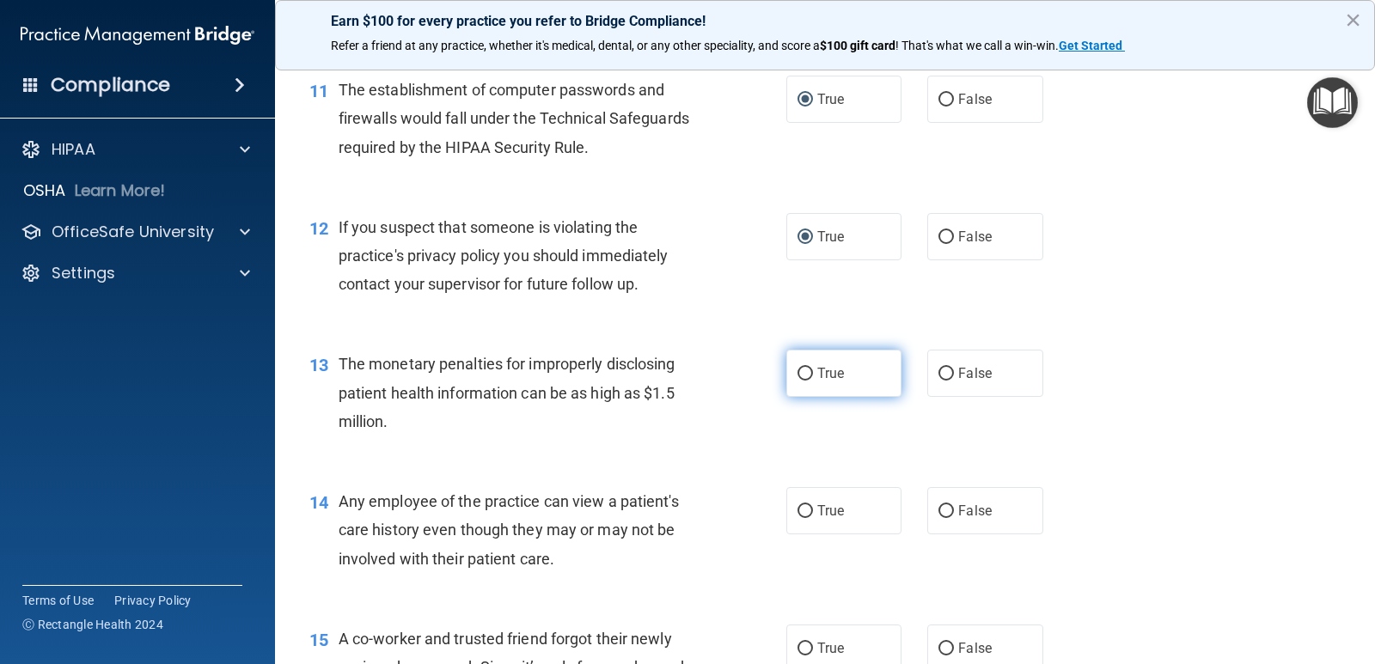
click at [799, 375] on input "True" at bounding box center [804, 374] width 15 height 13
radio input "true"
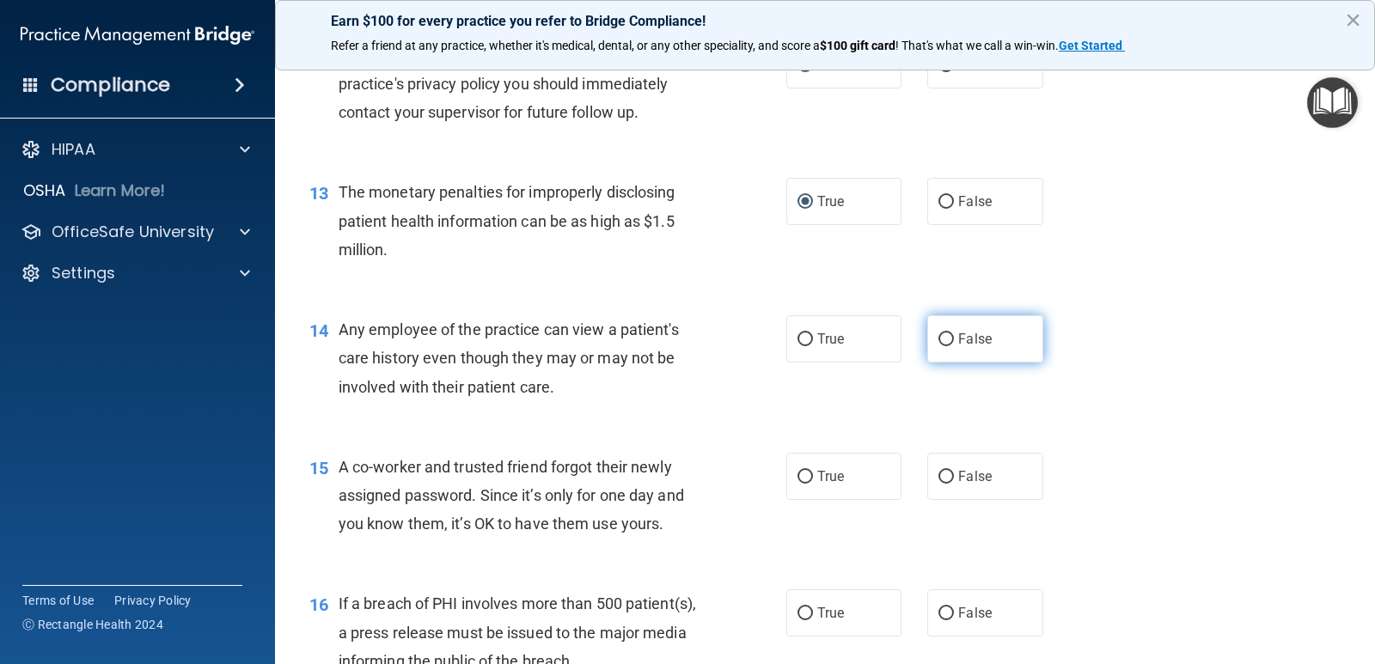
click at [938, 337] on input "False" at bounding box center [945, 339] width 15 height 13
radio input "true"
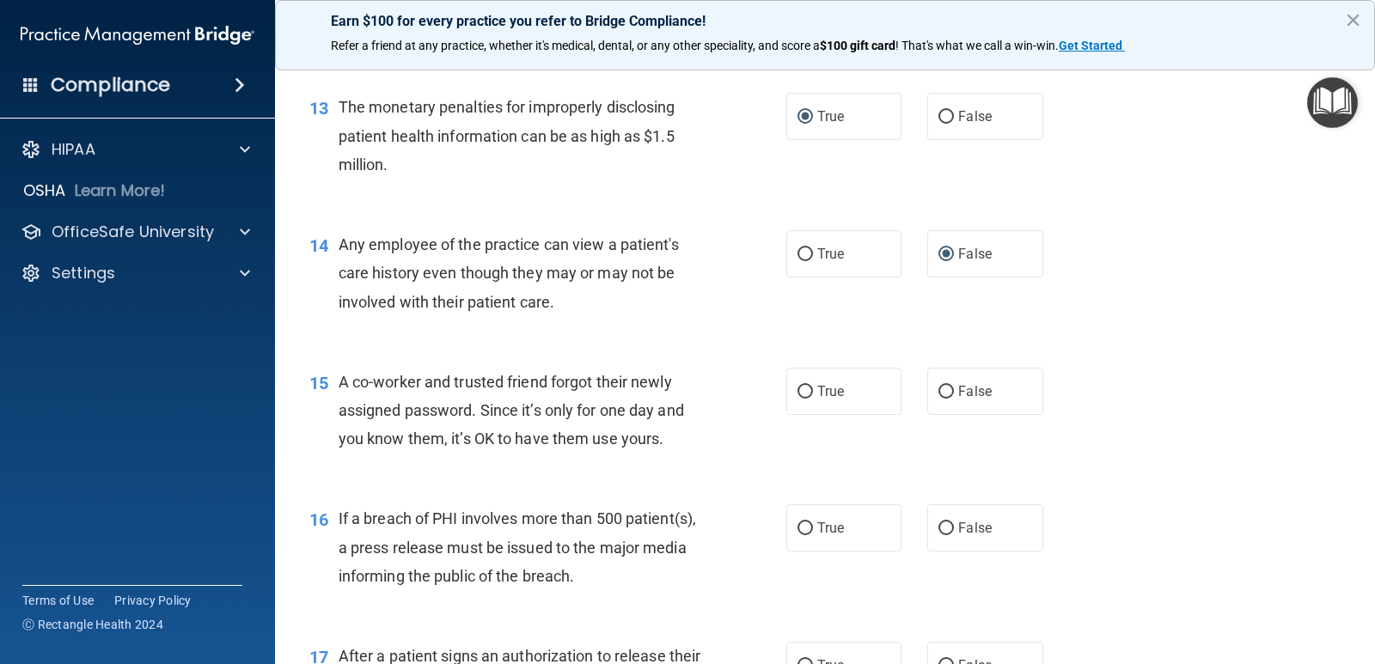
scroll to position [1718, 0]
click at [947, 393] on label "False" at bounding box center [984, 390] width 115 height 47
click at [947, 393] on input "False" at bounding box center [945, 391] width 15 height 13
radio input "true"
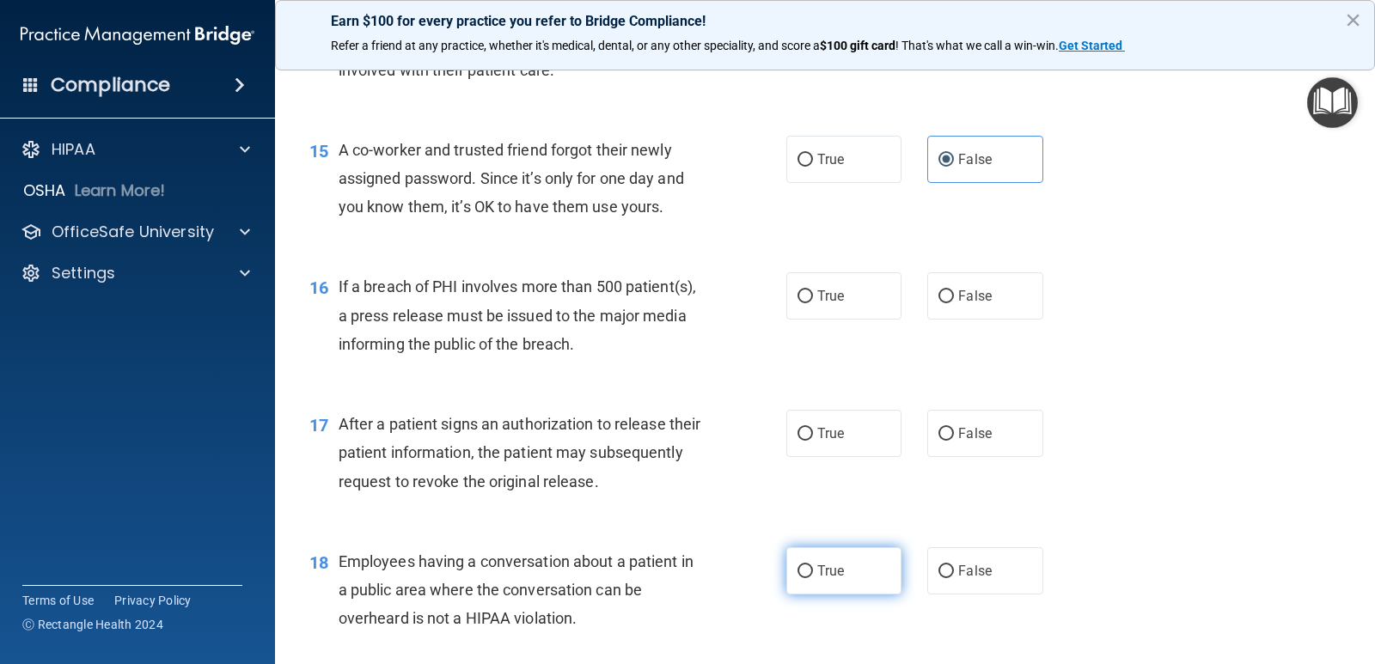
scroll to position [1976, 0]
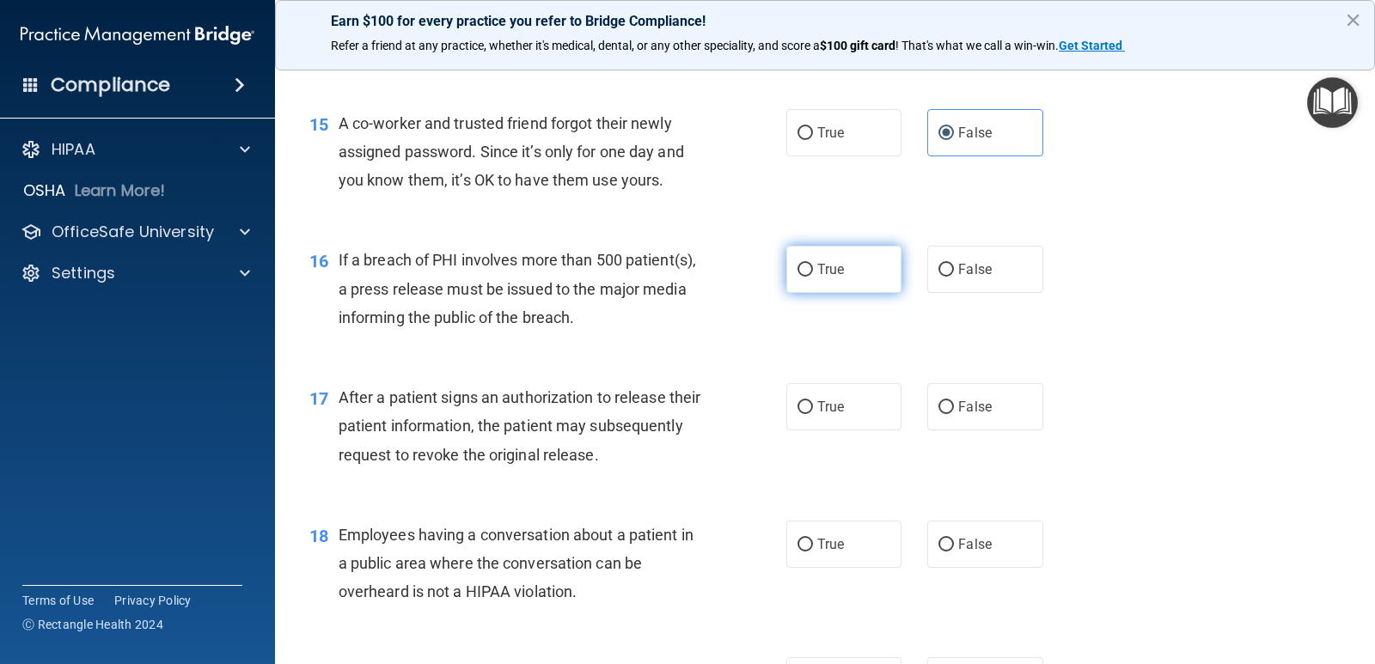
click at [801, 268] on input "True" at bounding box center [804, 270] width 15 height 13
radio input "true"
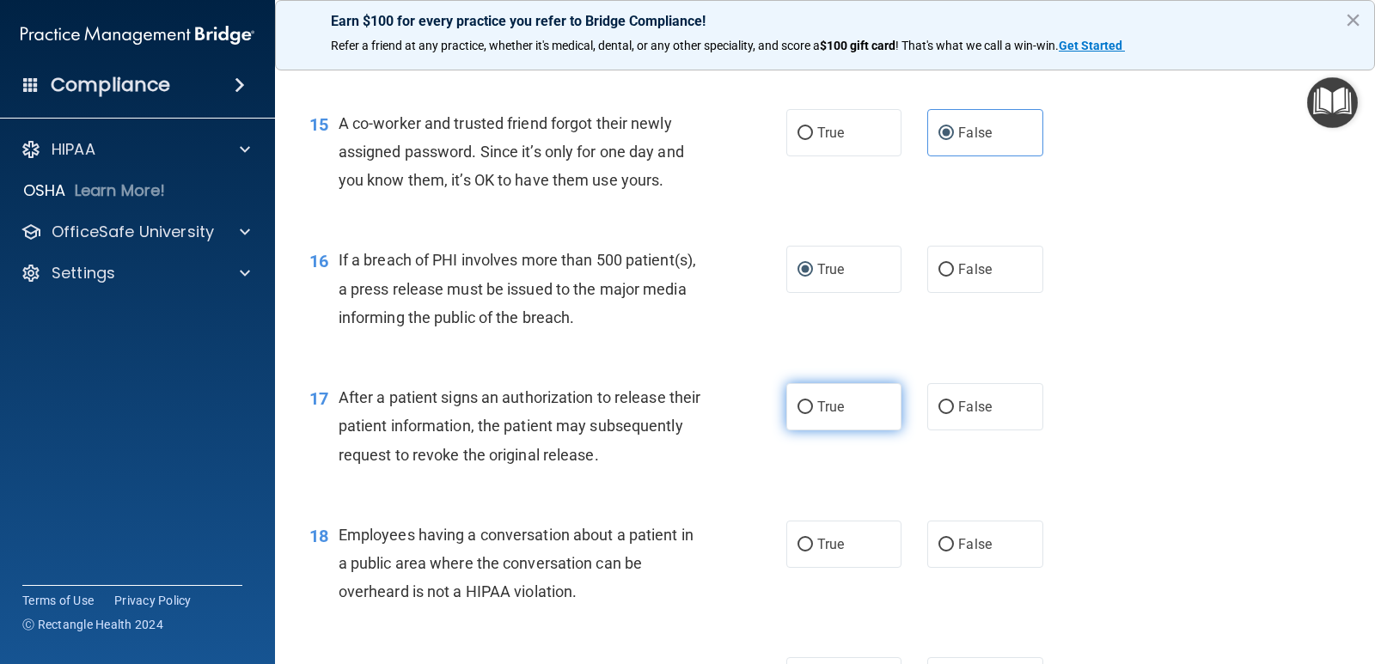
click at [804, 401] on input "True" at bounding box center [804, 407] width 15 height 13
radio input "true"
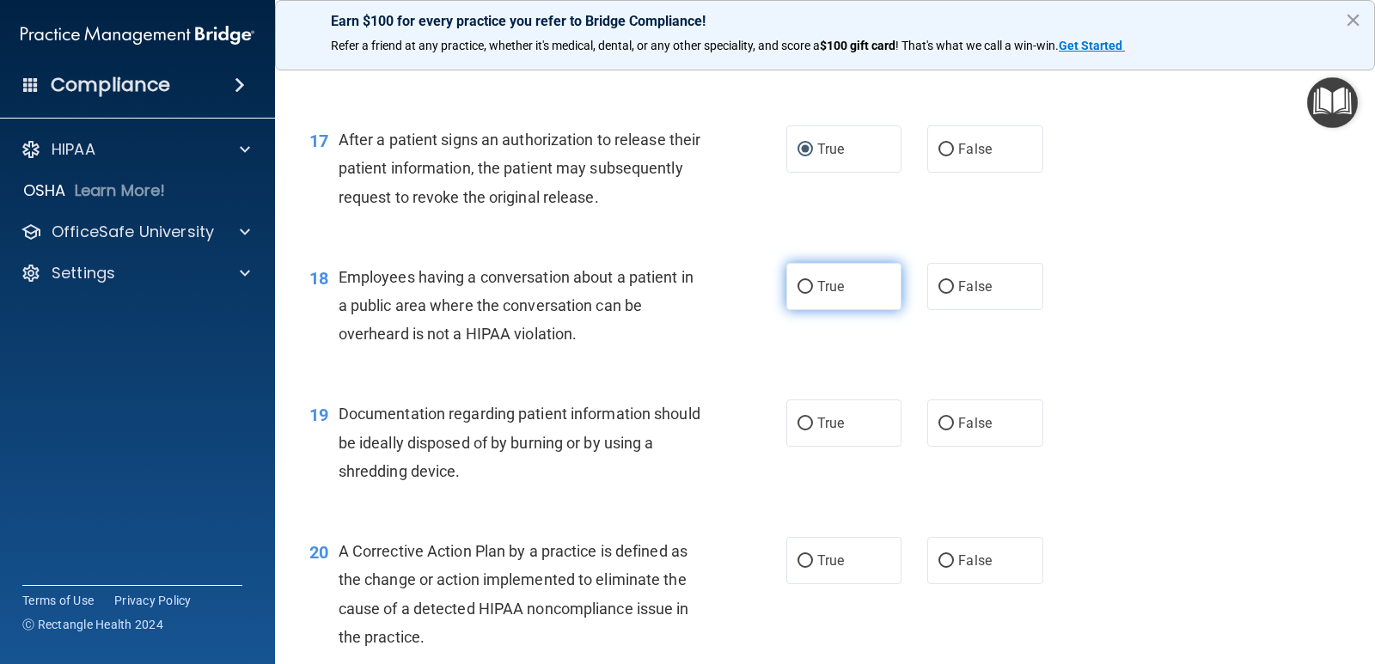
click at [809, 290] on label "True" at bounding box center [843, 286] width 115 height 47
click at [809, 290] on input "True" at bounding box center [804, 287] width 15 height 13
radio input "true"
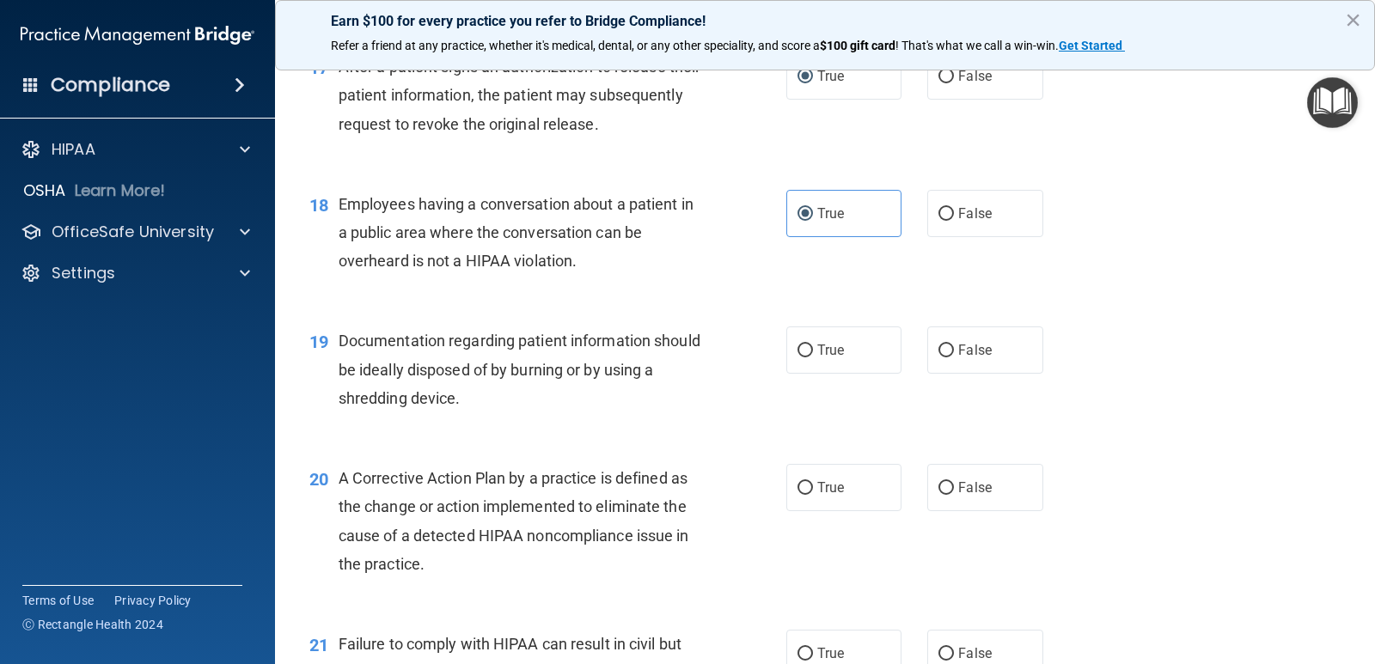
scroll to position [2405, 0]
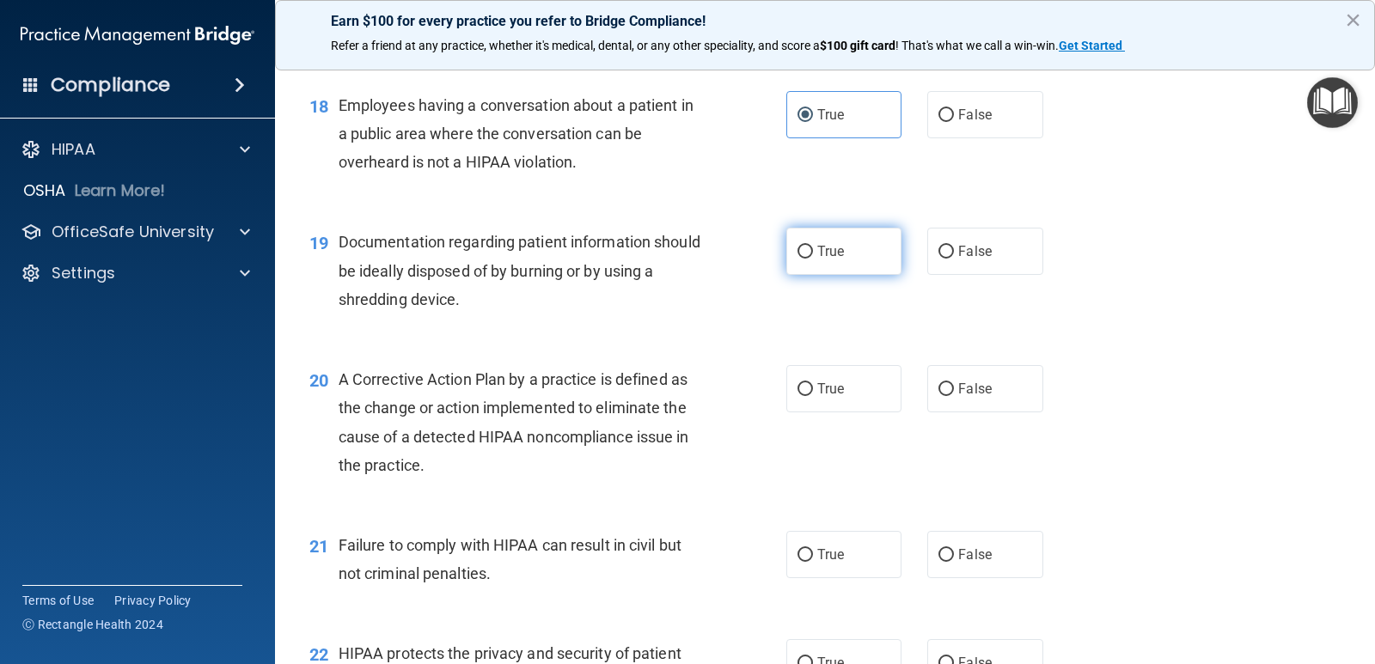
click at [797, 247] on input "True" at bounding box center [804, 252] width 15 height 13
radio input "true"
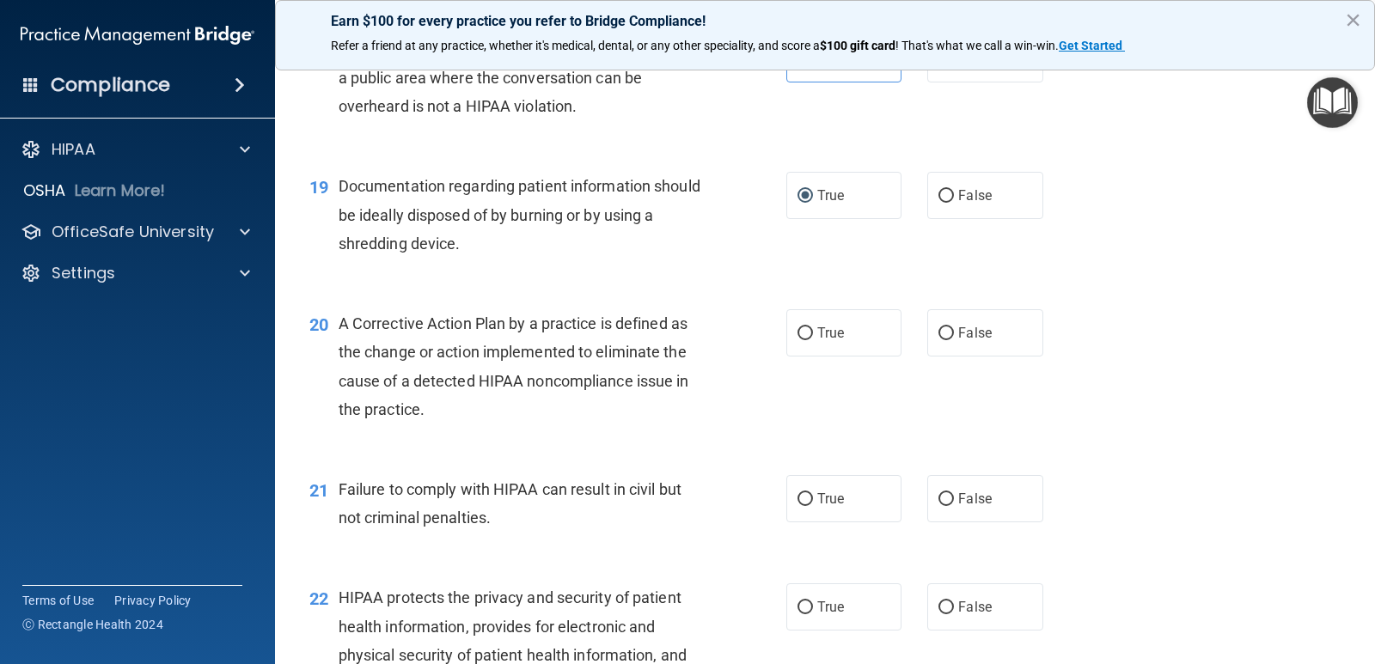
scroll to position [2491, 0]
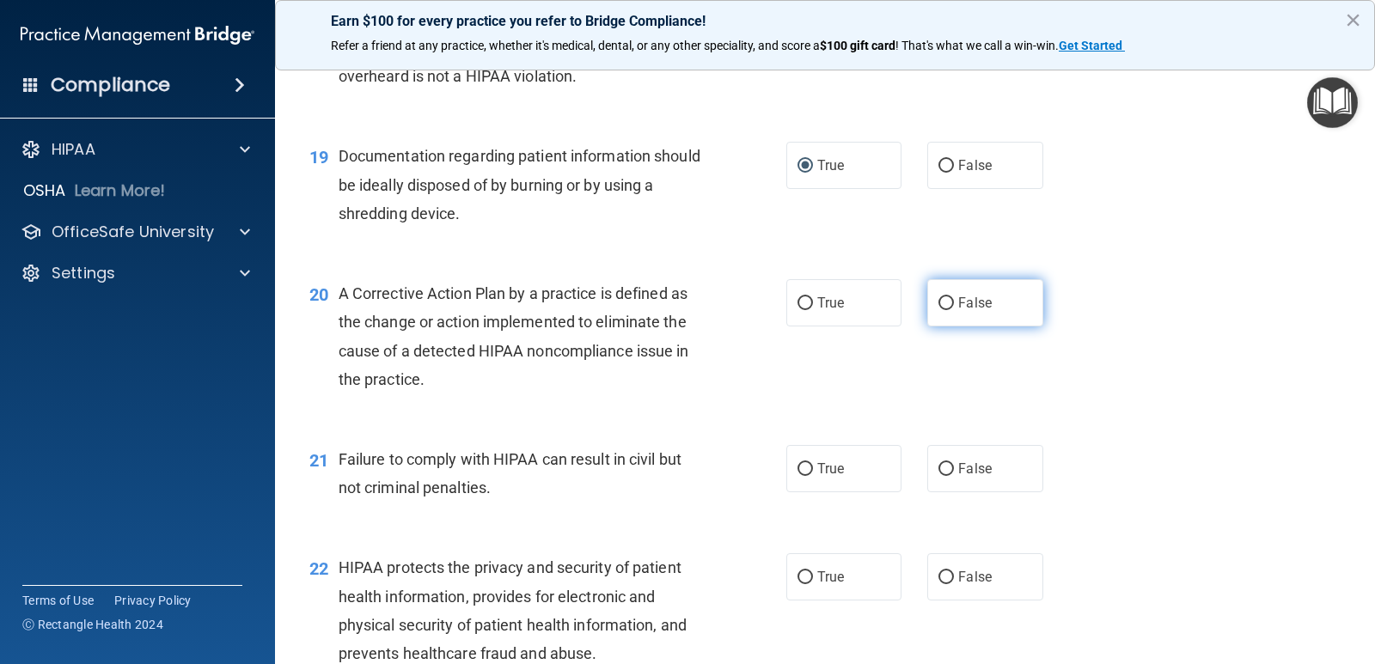
click at [927, 302] on label "False" at bounding box center [984, 302] width 115 height 47
click at [938, 302] on input "False" at bounding box center [945, 303] width 15 height 13
radio input "true"
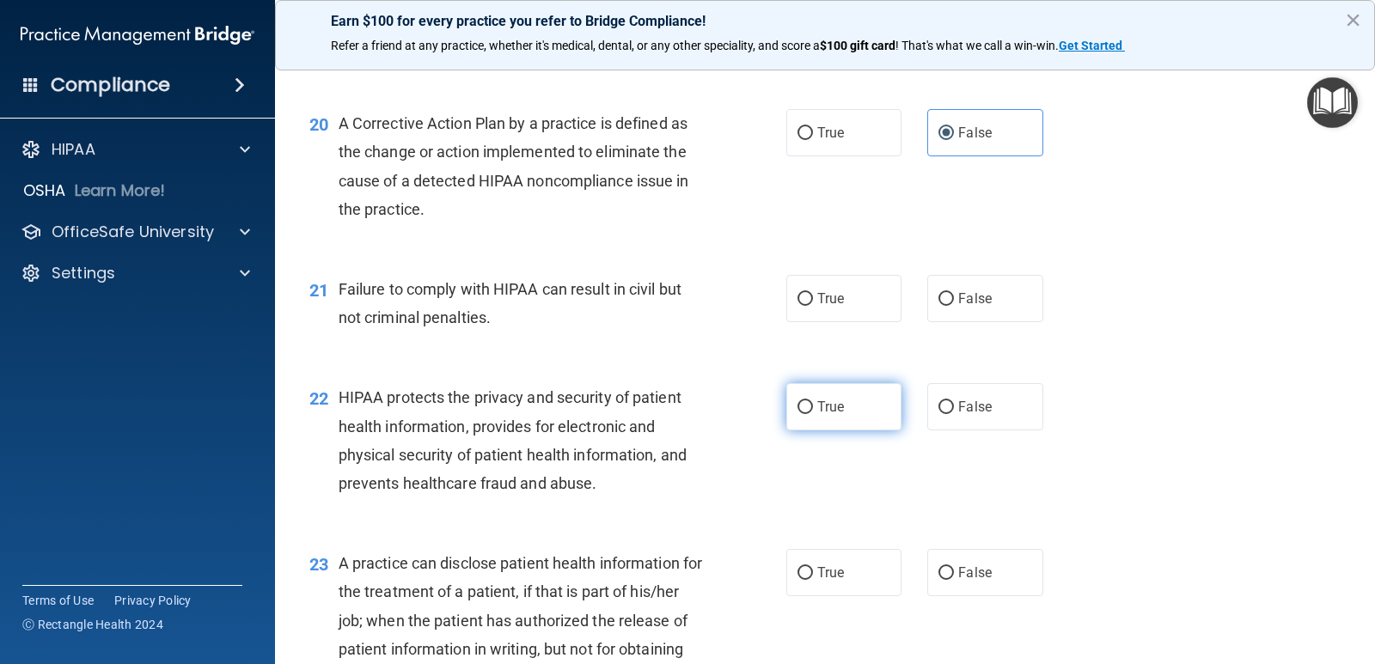
scroll to position [2663, 0]
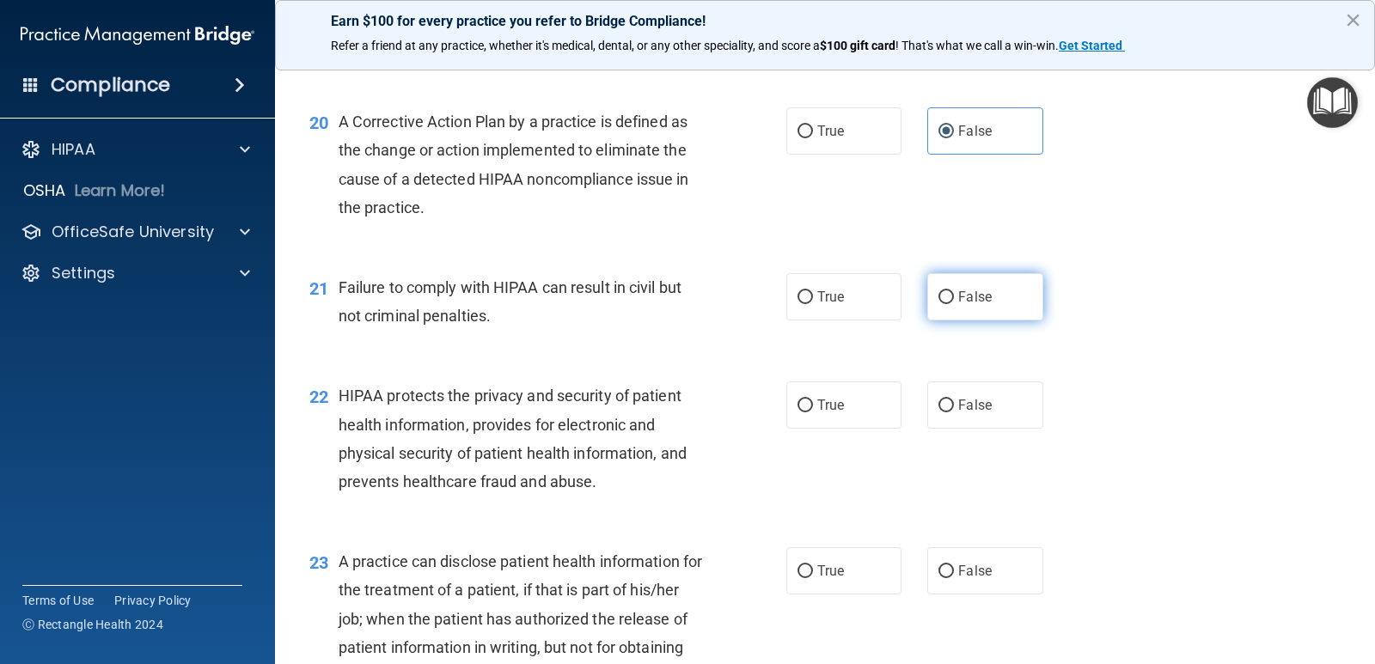
click at [938, 302] on input "False" at bounding box center [945, 297] width 15 height 13
radio input "true"
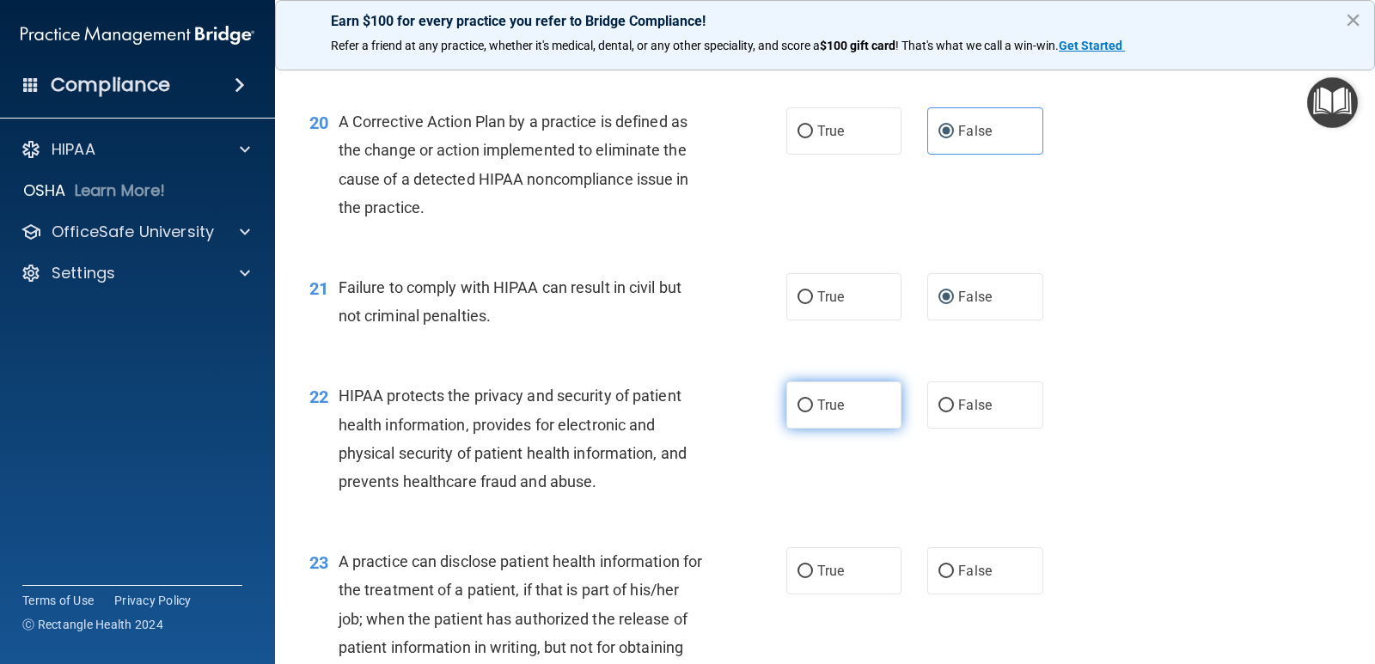
click at [797, 405] on input "True" at bounding box center [804, 405] width 15 height 13
radio input "true"
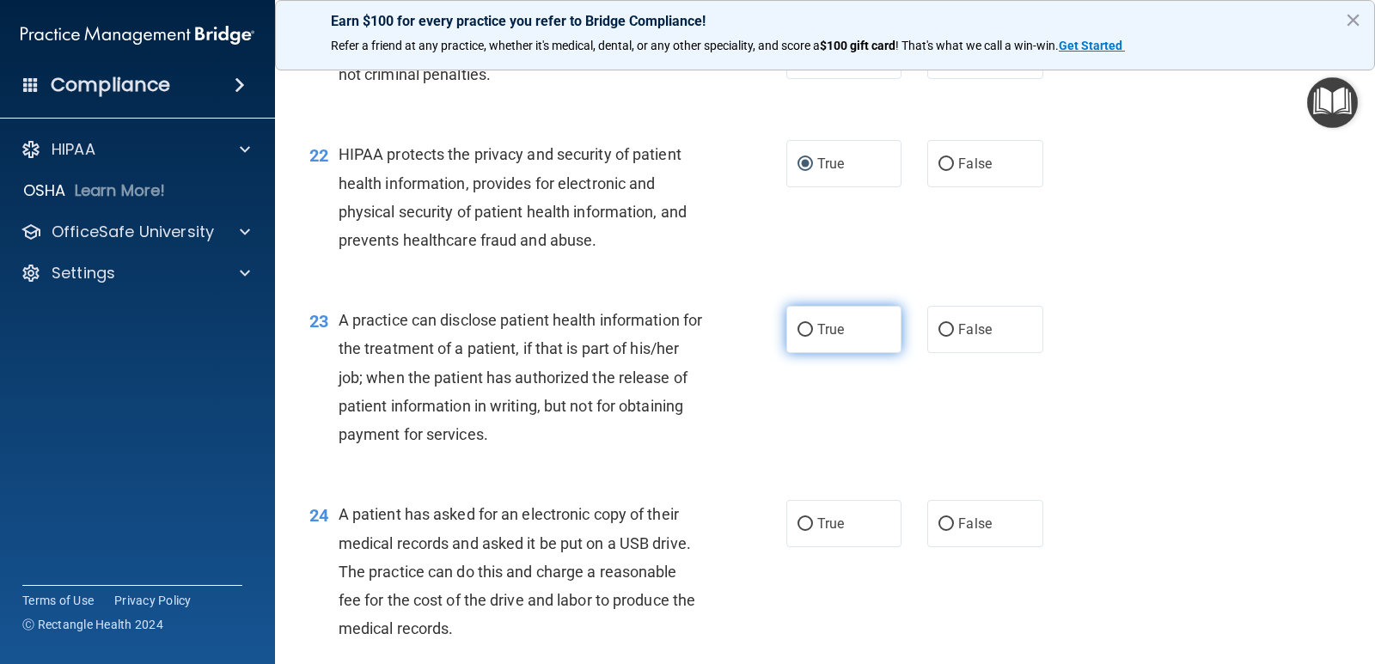
scroll to position [2921, 0]
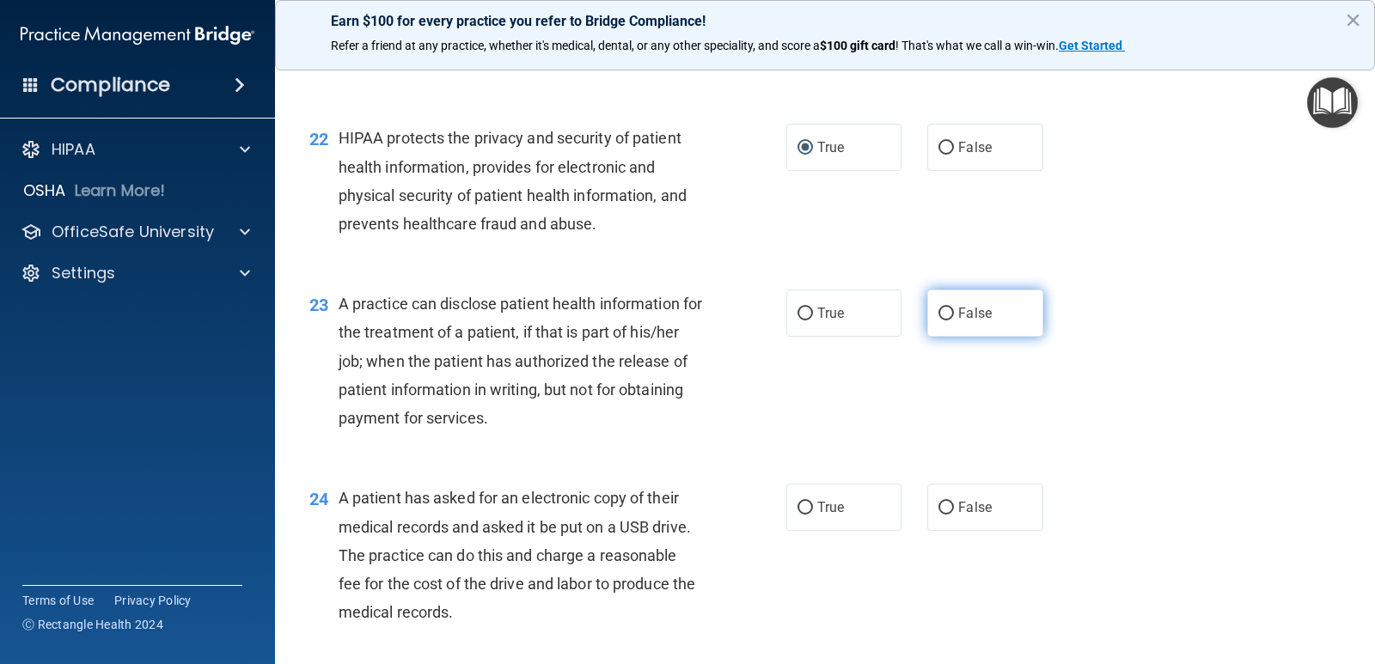
click at [942, 308] on input "False" at bounding box center [945, 314] width 15 height 13
radio input "true"
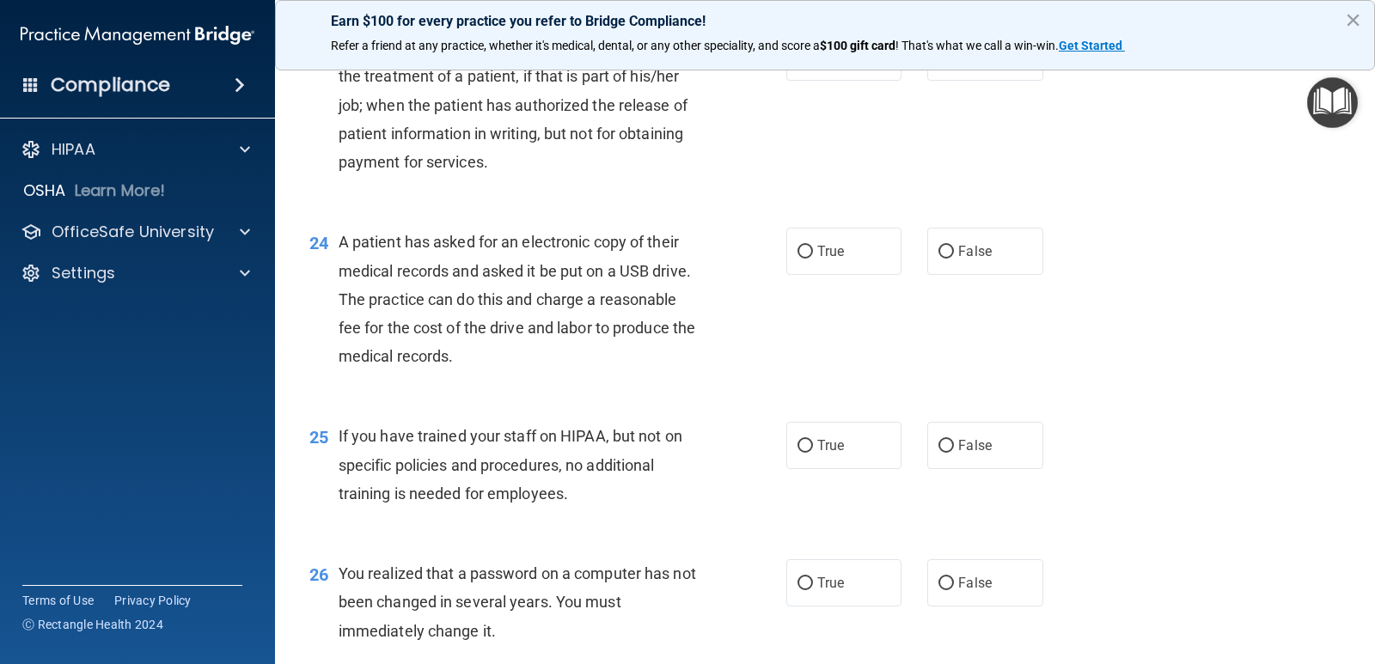
scroll to position [3179, 0]
click at [938, 244] on input "False" at bounding box center [945, 250] width 15 height 13
radio input "true"
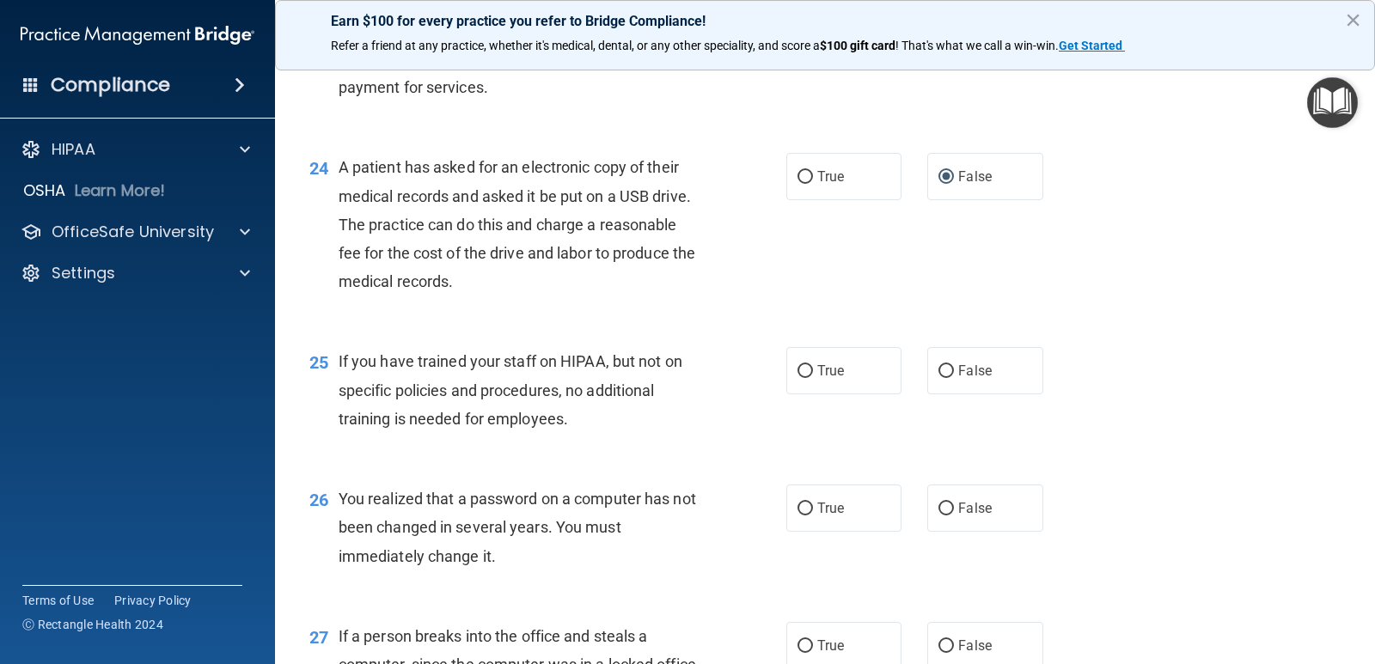
scroll to position [3350, 0]
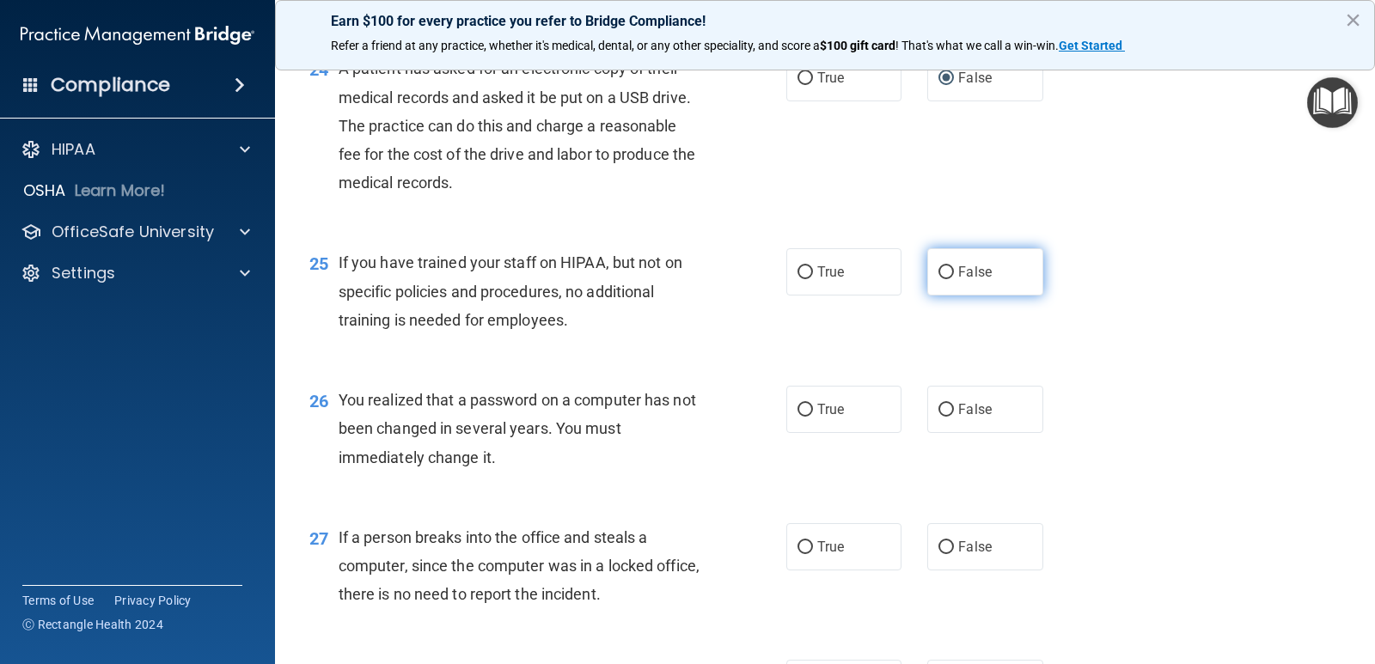
click at [943, 262] on label "False" at bounding box center [984, 271] width 115 height 47
click at [943, 266] on input "False" at bounding box center [945, 272] width 15 height 13
radio input "true"
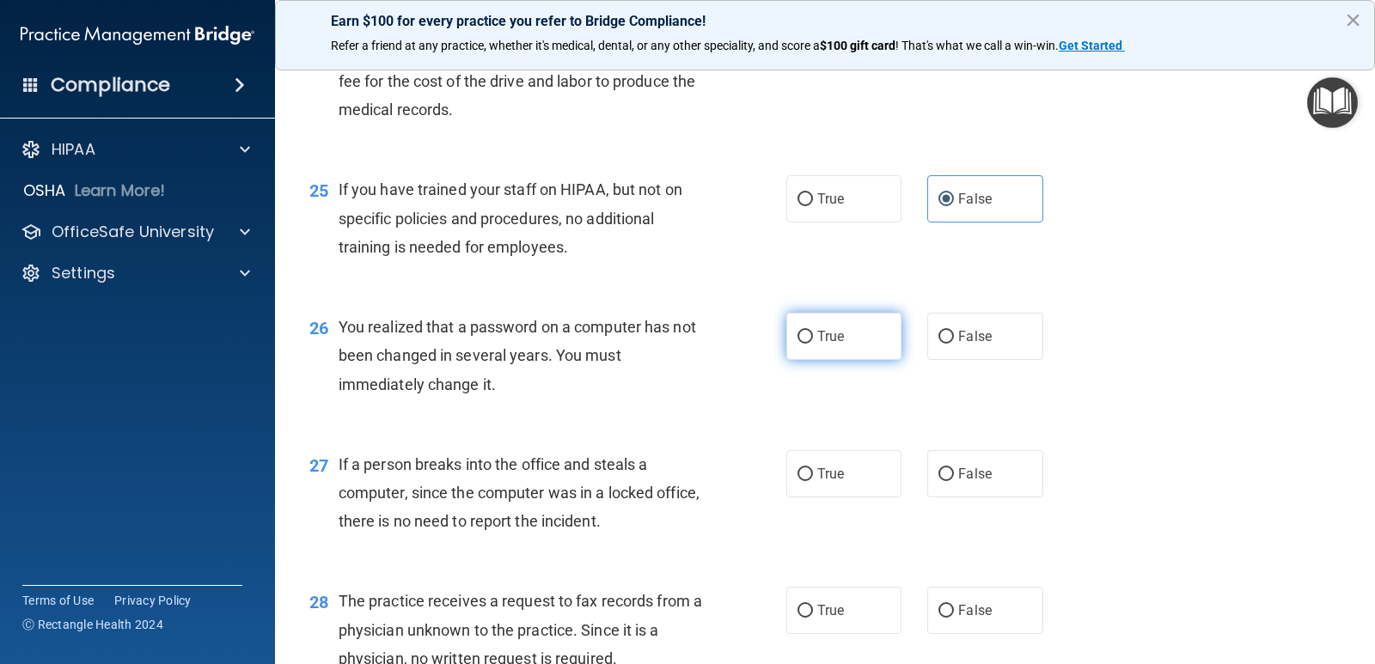
scroll to position [3522, 0]
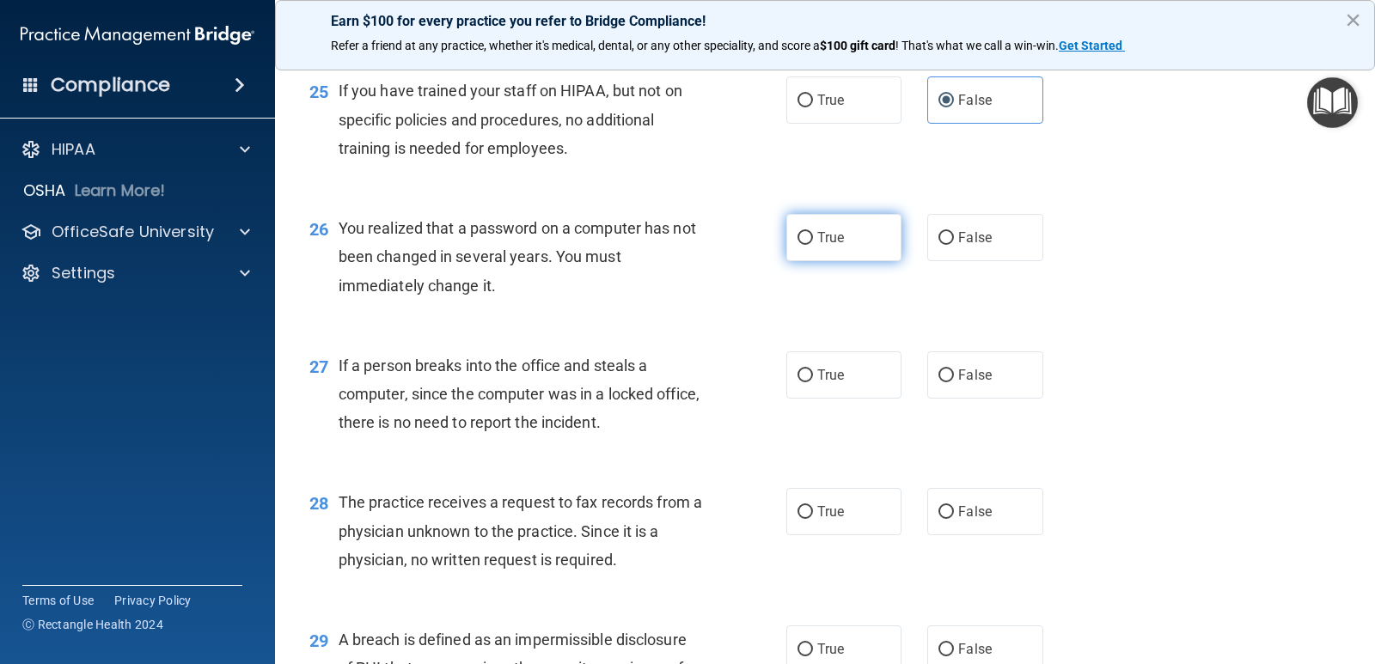
click at [800, 235] on input "True" at bounding box center [804, 238] width 15 height 13
radio input "true"
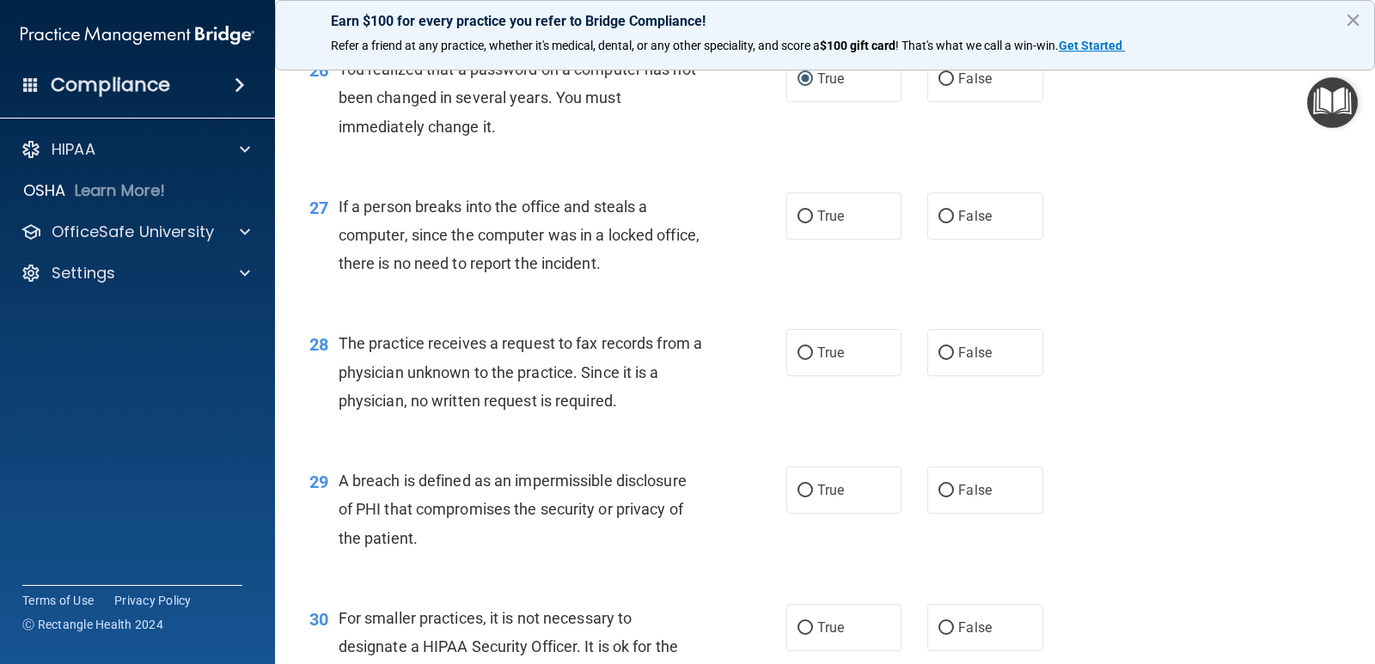
scroll to position [3694, 0]
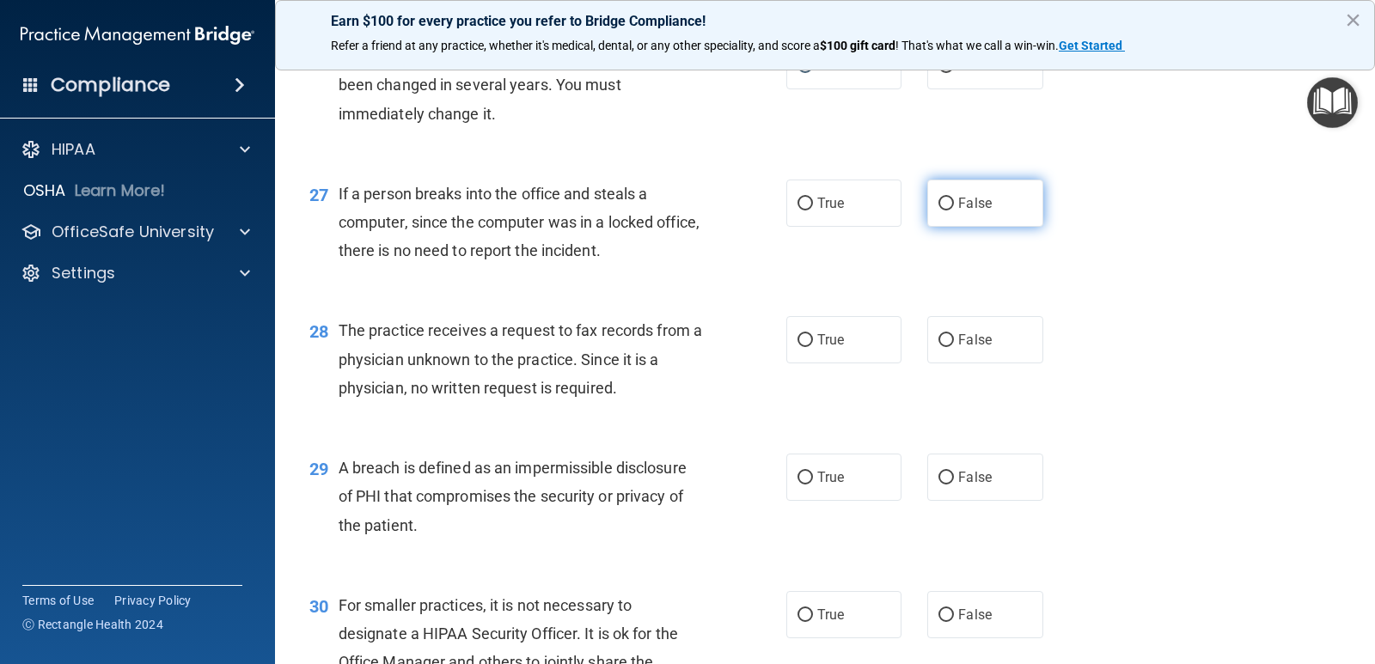
click at [929, 202] on label "False" at bounding box center [984, 203] width 115 height 47
click at [938, 202] on input "False" at bounding box center [945, 204] width 15 height 13
radio input "true"
click at [938, 340] on input "False" at bounding box center [945, 340] width 15 height 13
radio input "true"
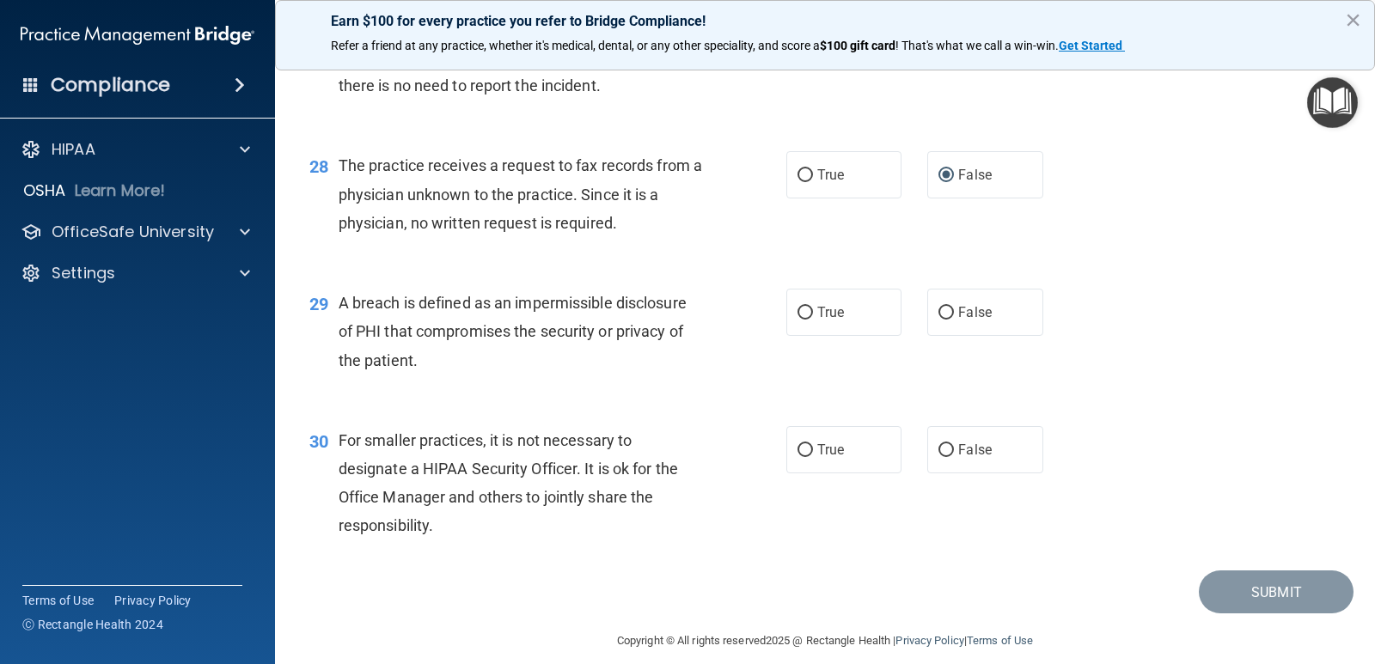
scroll to position [3866, 0]
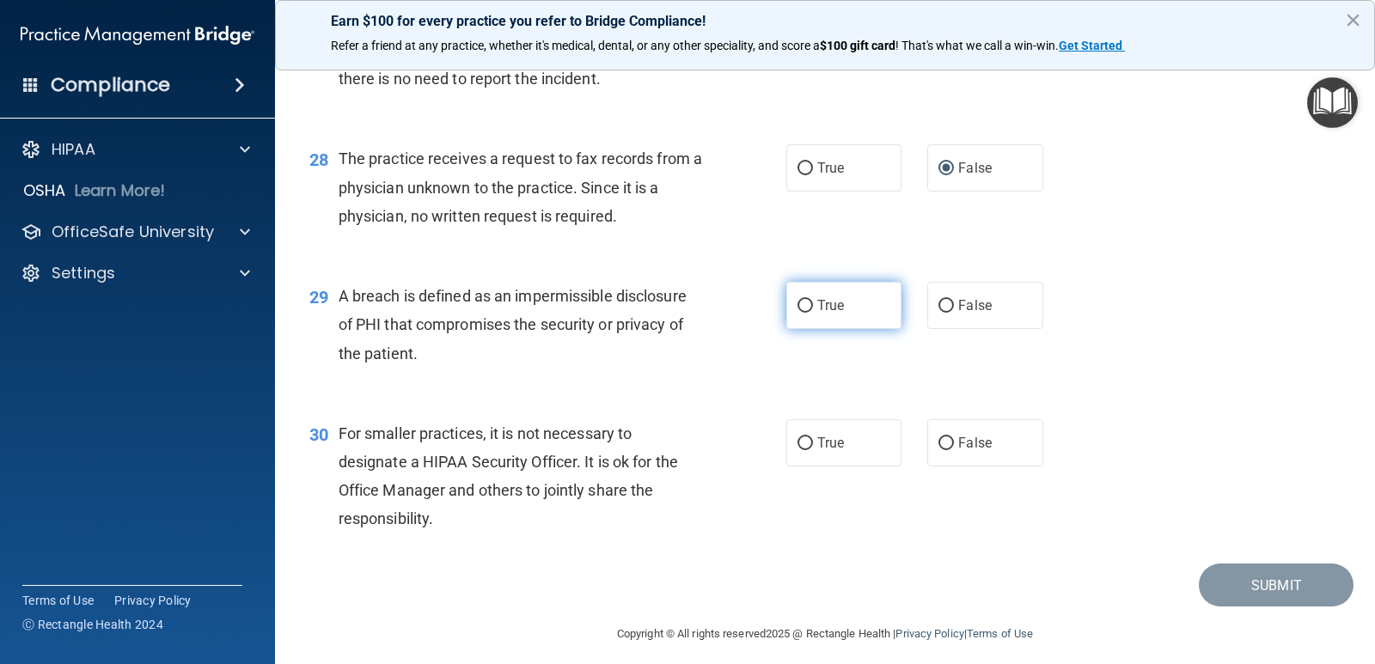
click at [820, 295] on label "True" at bounding box center [843, 305] width 115 height 47
click at [813, 300] on input "True" at bounding box center [804, 306] width 15 height 13
radio input "true"
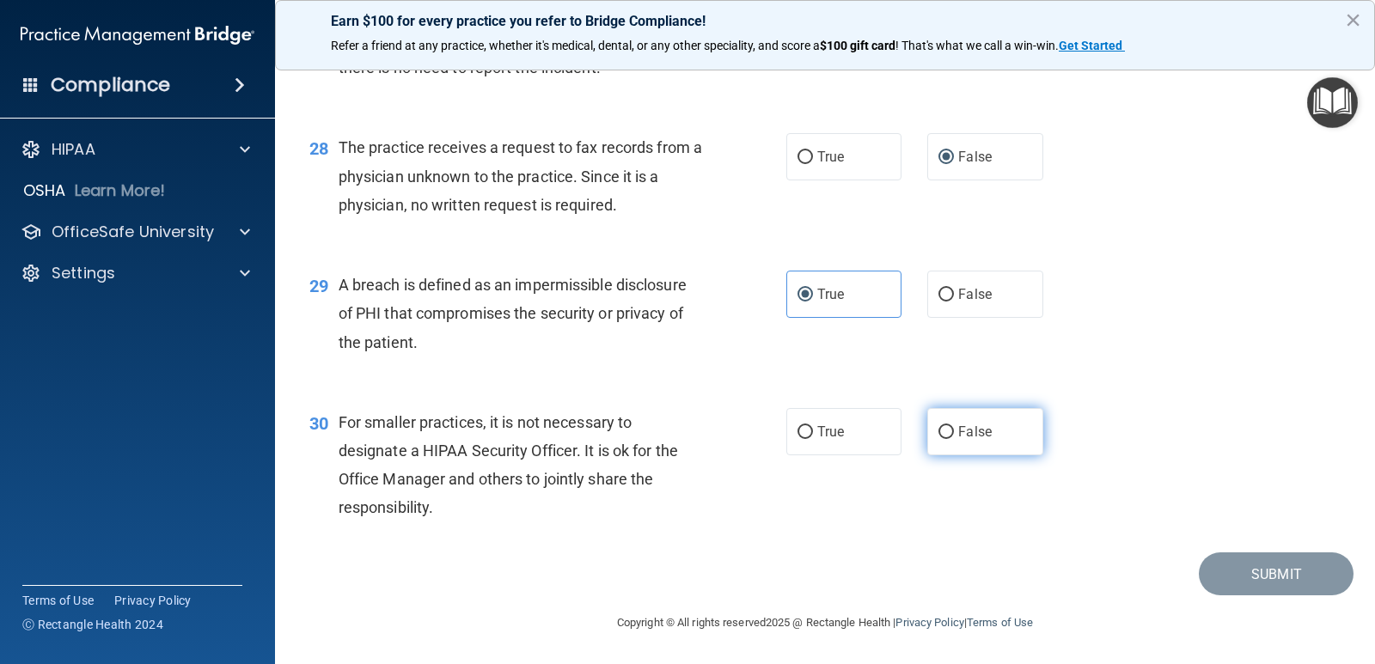
click at [958, 431] on span "False" at bounding box center [975, 432] width 34 height 16
click at [954, 431] on input "False" at bounding box center [945, 432] width 15 height 13
radio input "true"
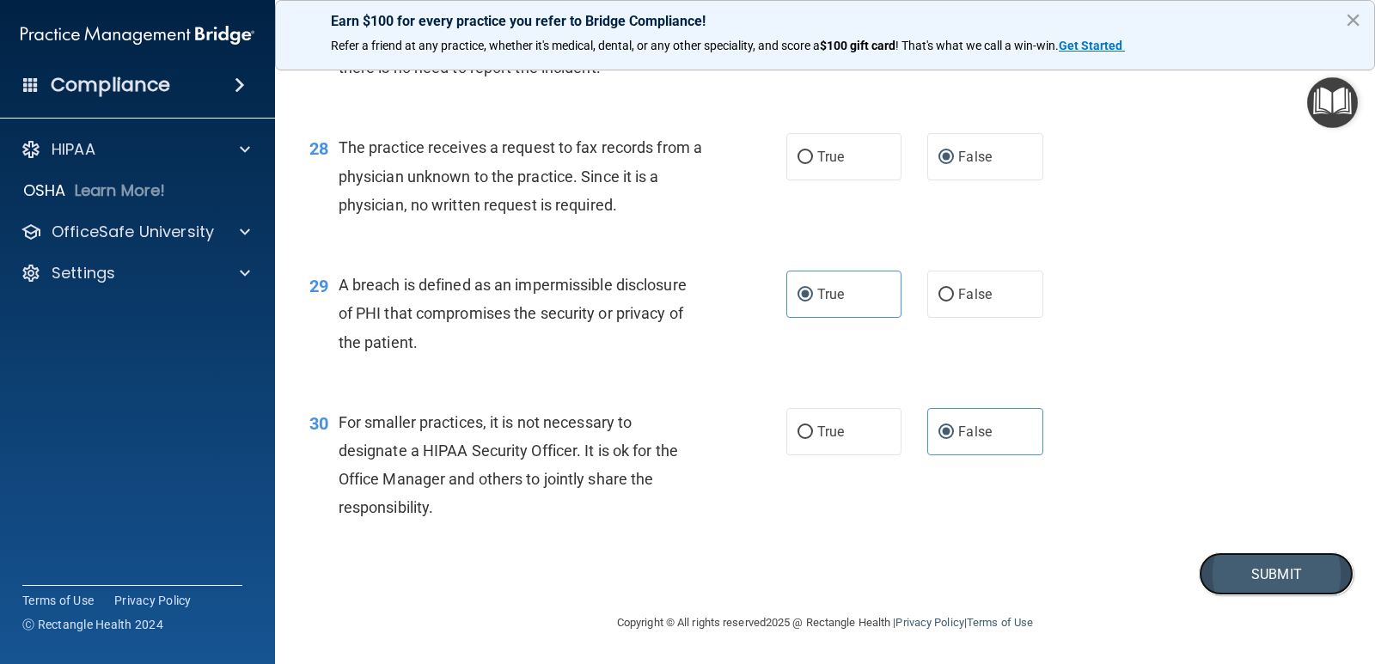
click at [1235, 566] on button "Submit" at bounding box center [1275, 574] width 155 height 44
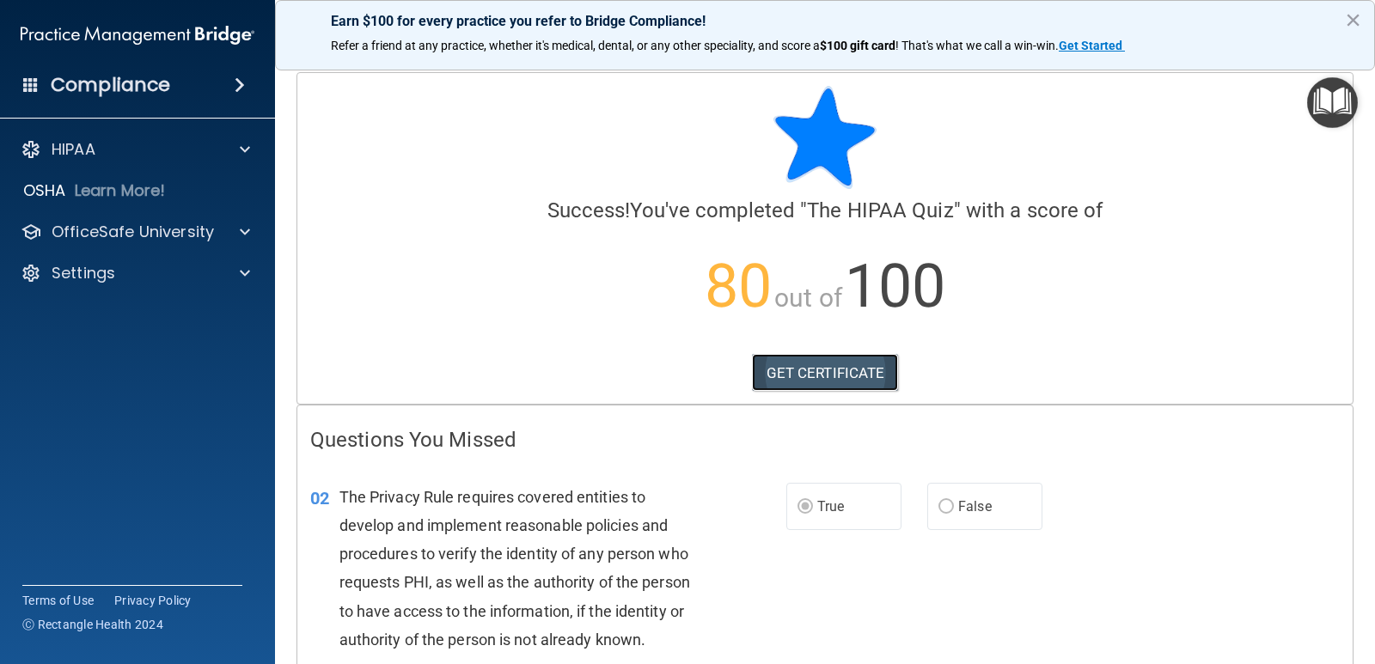
click at [809, 369] on link "GET CERTIFICATE" at bounding box center [825, 373] width 147 height 38
click at [243, 155] on span at bounding box center [245, 149] width 10 height 21
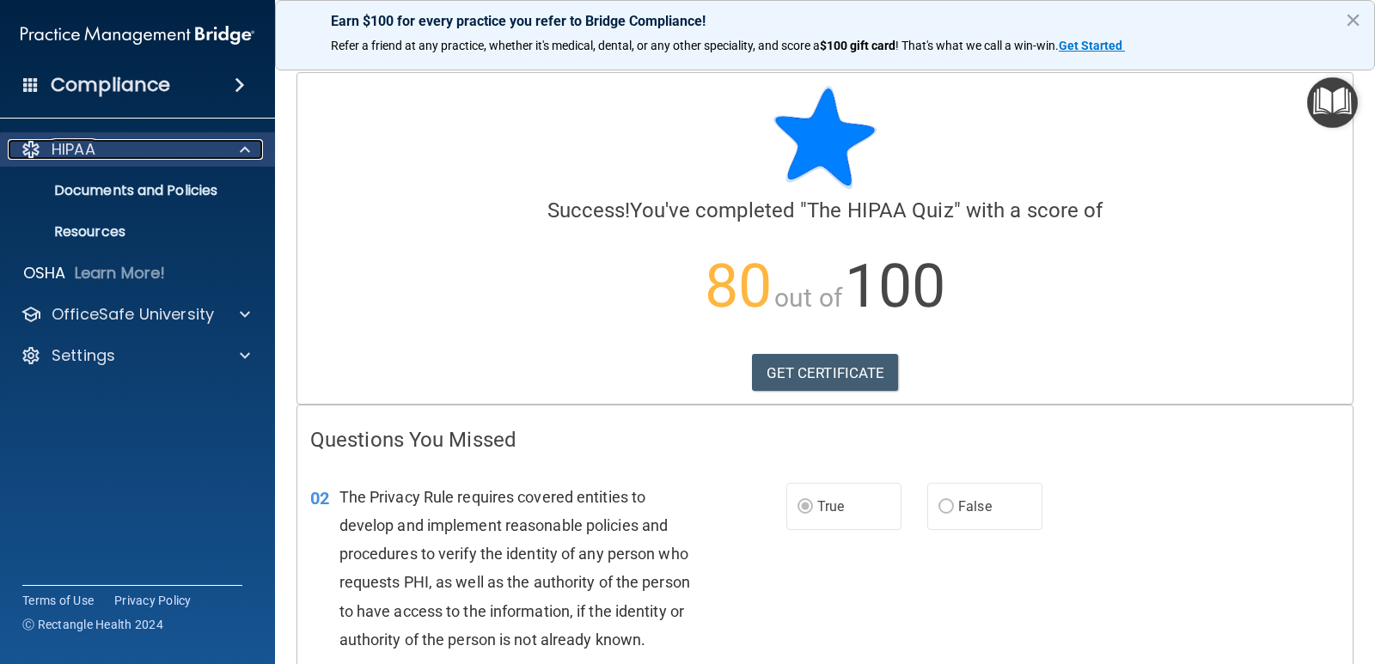
click at [243, 155] on span at bounding box center [245, 149] width 10 height 21
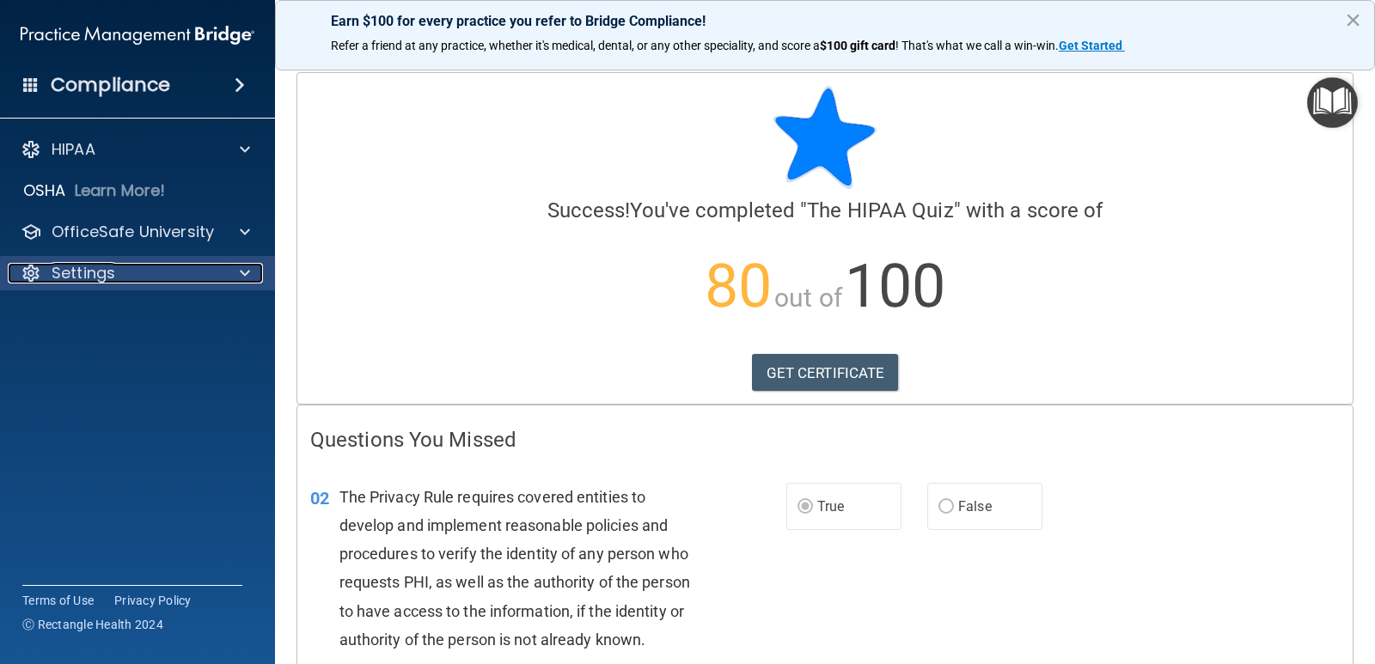
click at [232, 276] on div at bounding box center [242, 273] width 43 height 21
click at [232, 275] on div at bounding box center [242, 273] width 43 height 21
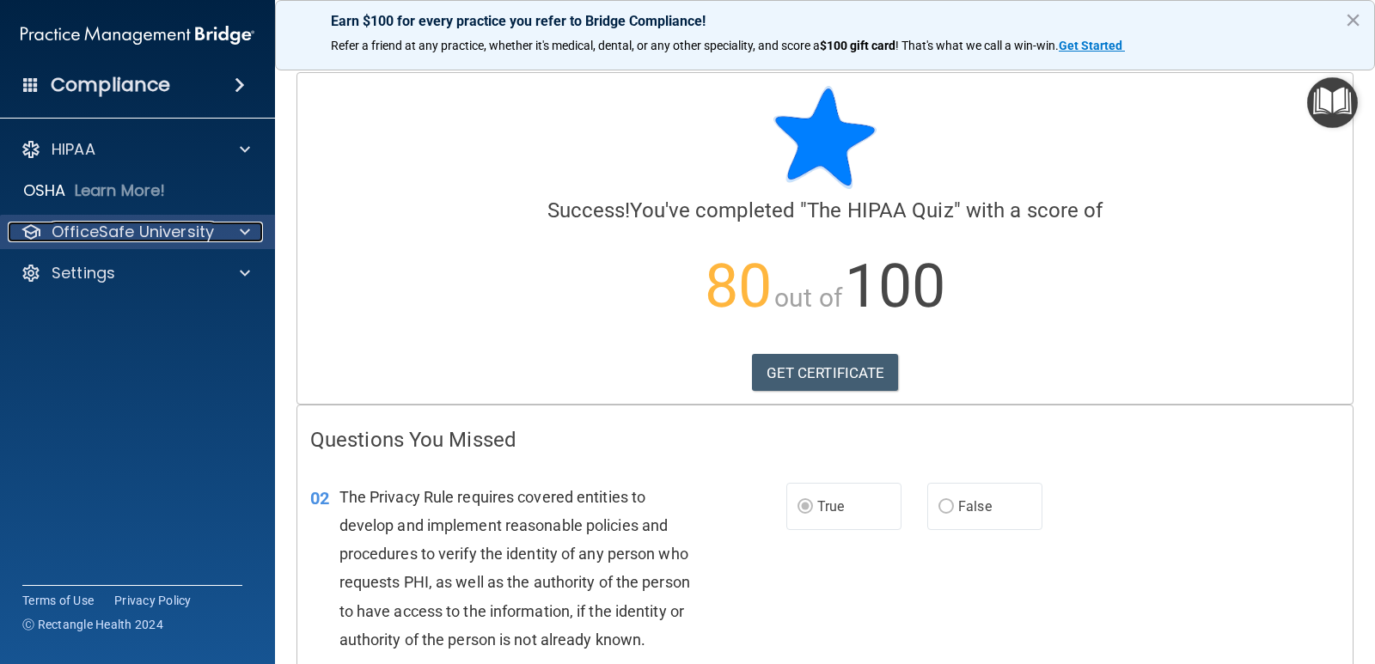
click at [249, 231] on span at bounding box center [245, 232] width 10 height 21
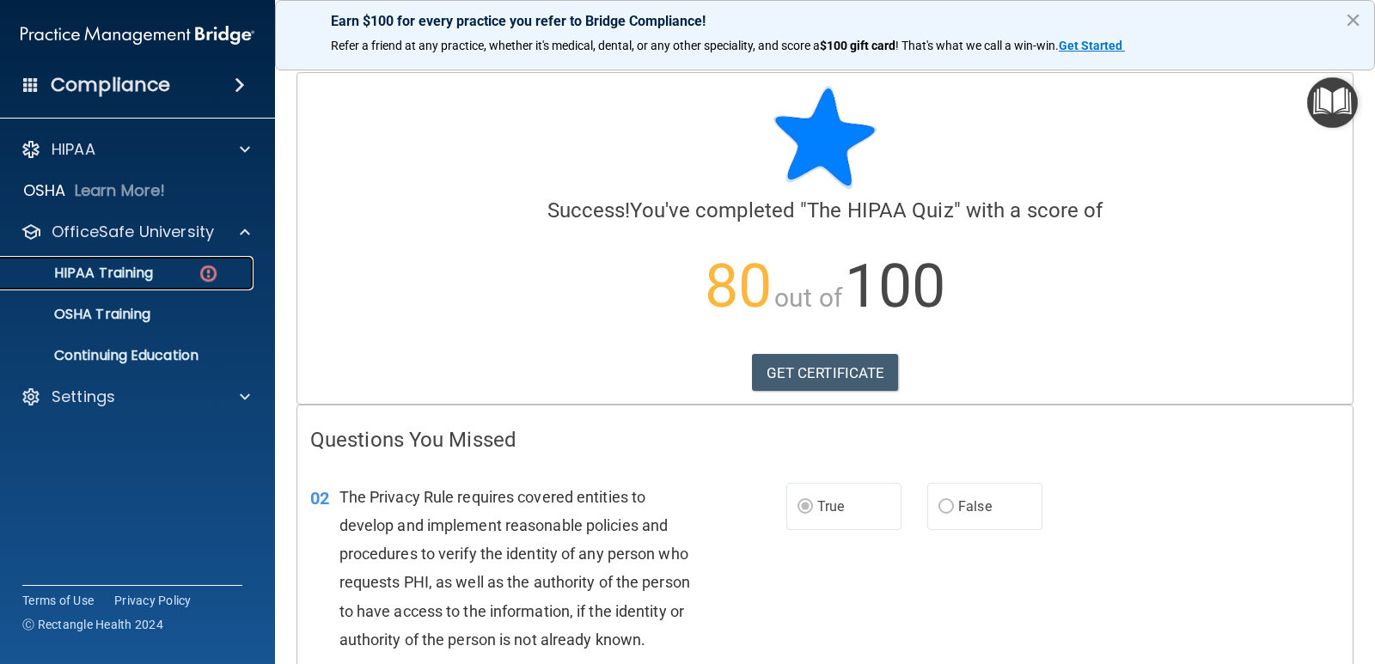
click at [124, 277] on p "HIPAA Training" at bounding box center [82, 273] width 142 height 17
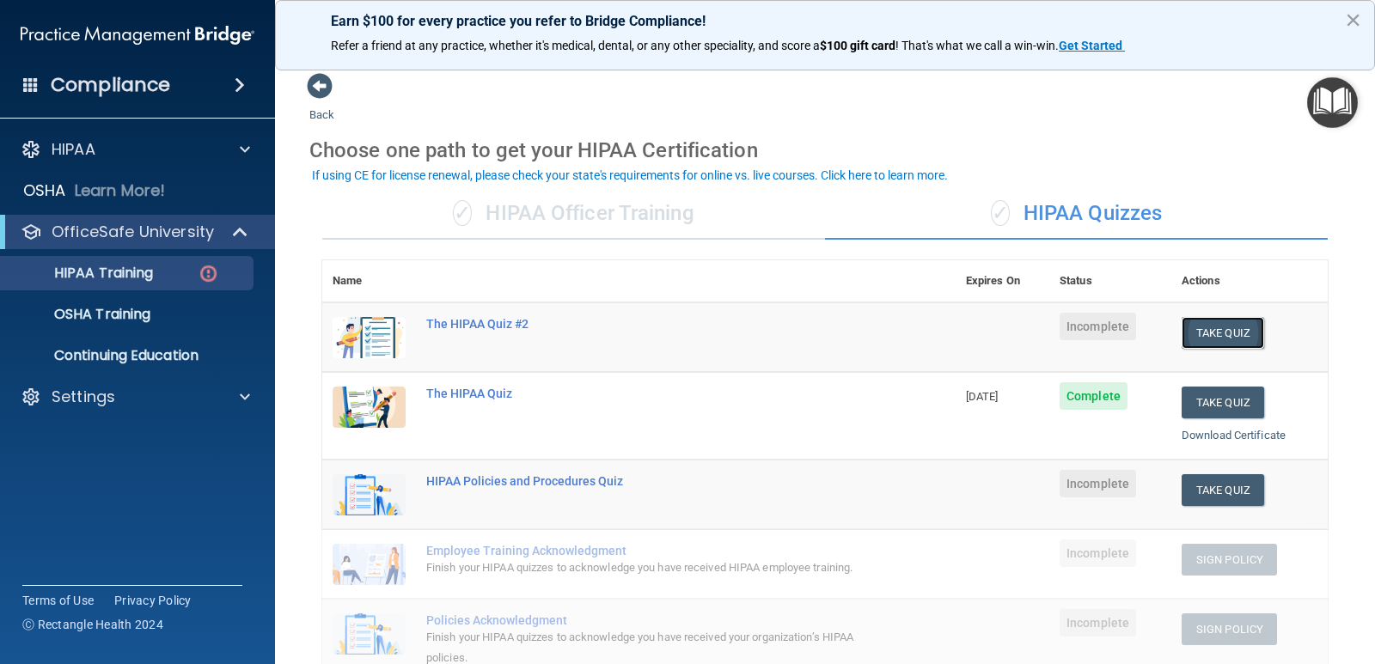
click at [1210, 341] on button "Take Quiz" at bounding box center [1222, 333] width 82 height 32
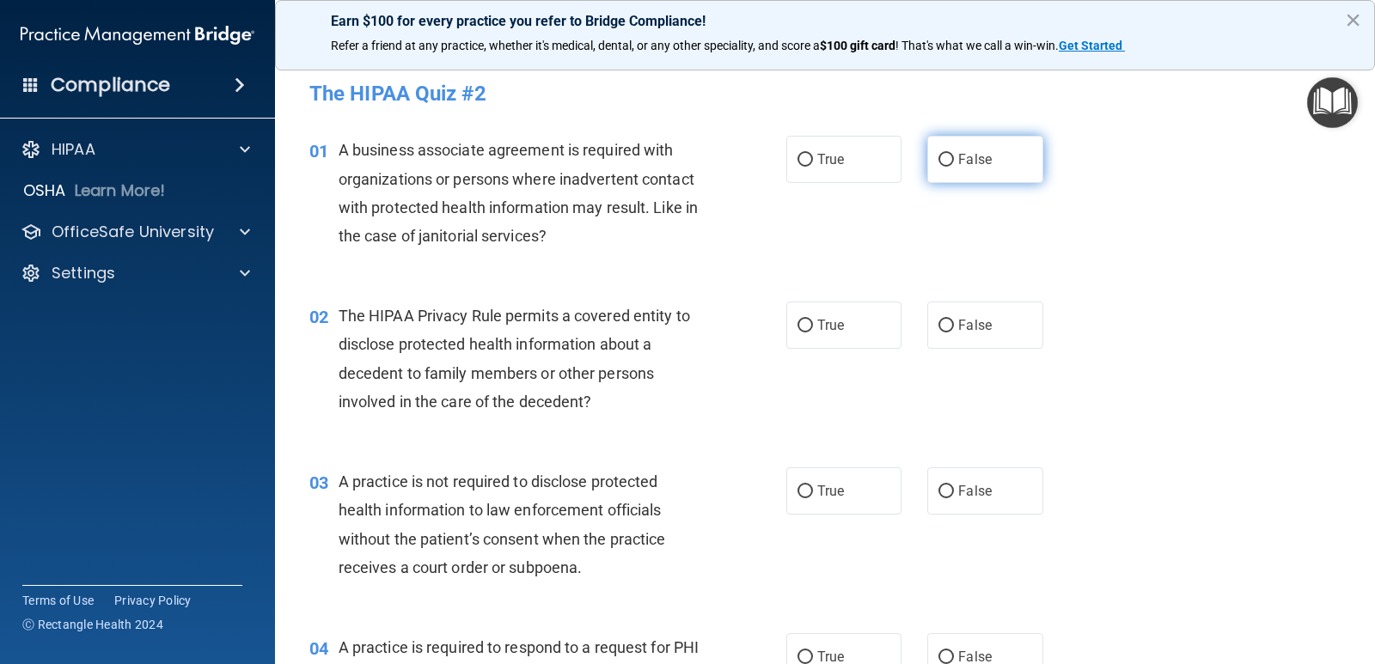
click at [939, 158] on input "False" at bounding box center [945, 160] width 15 height 13
radio input "true"
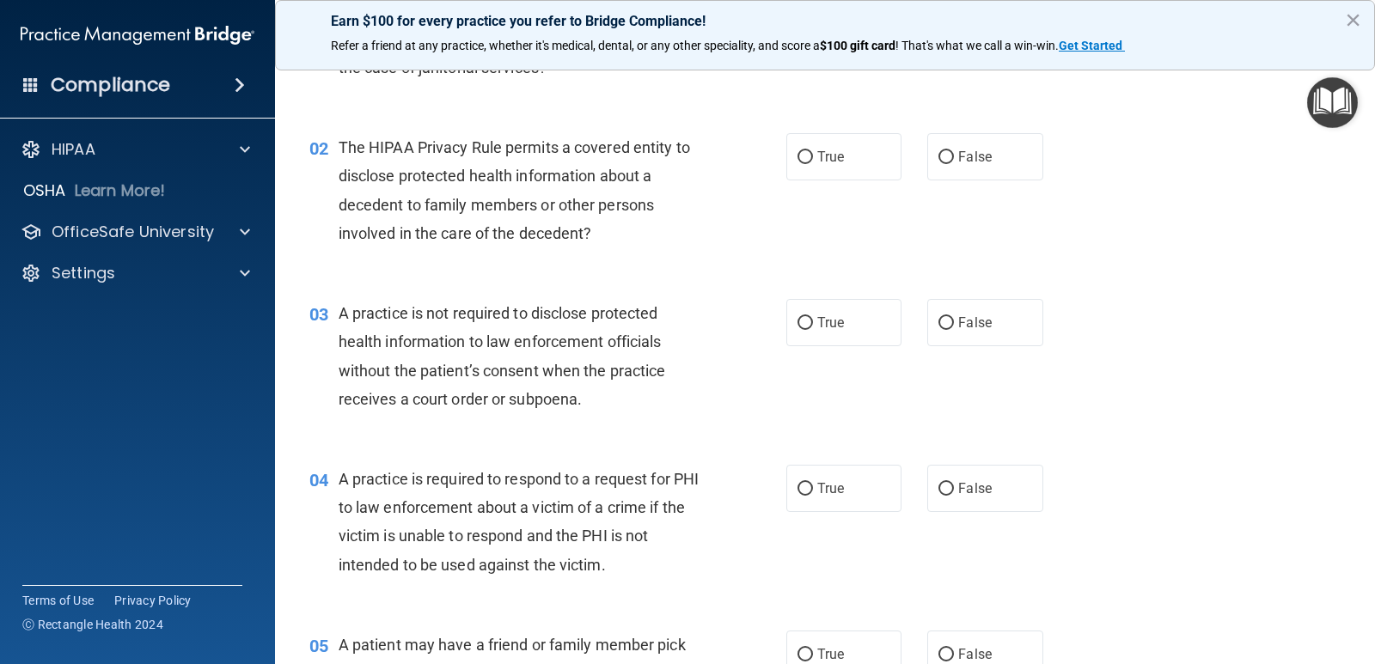
scroll to position [172, 0]
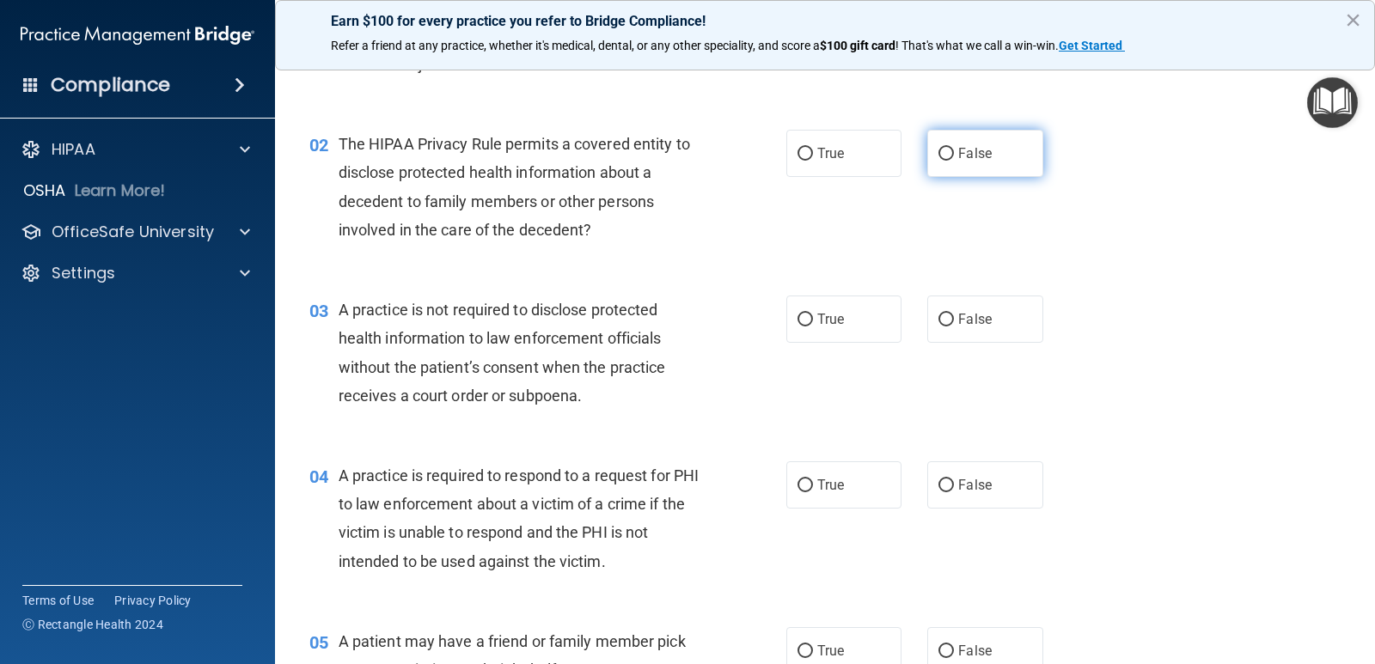
click at [938, 155] on input "False" at bounding box center [945, 154] width 15 height 13
radio input "true"
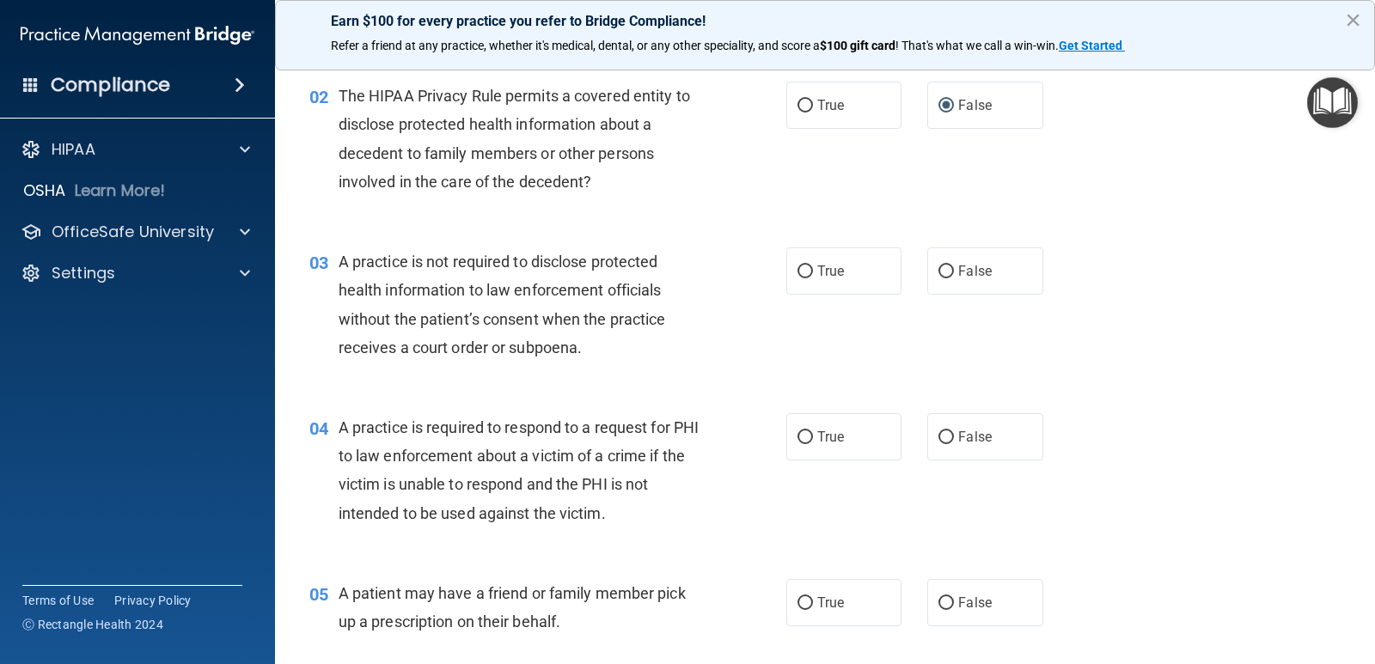
scroll to position [344, 0]
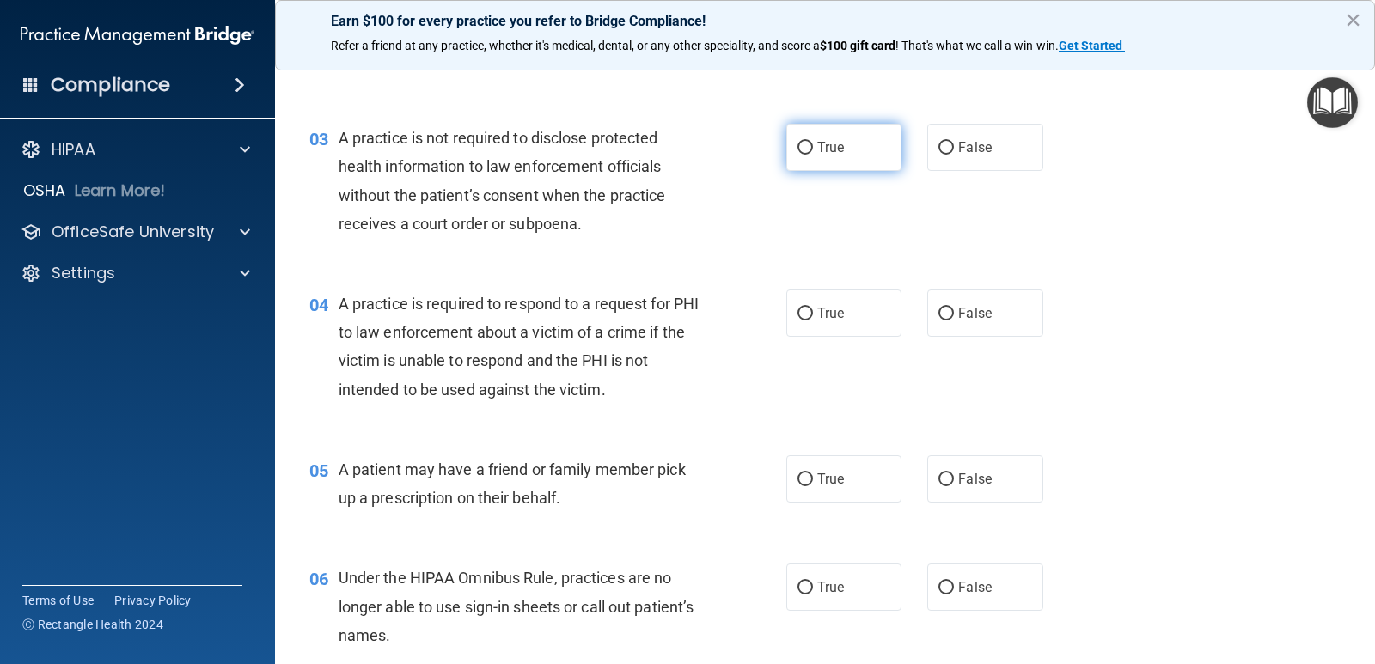
click at [799, 149] on input "True" at bounding box center [804, 148] width 15 height 13
radio input "true"
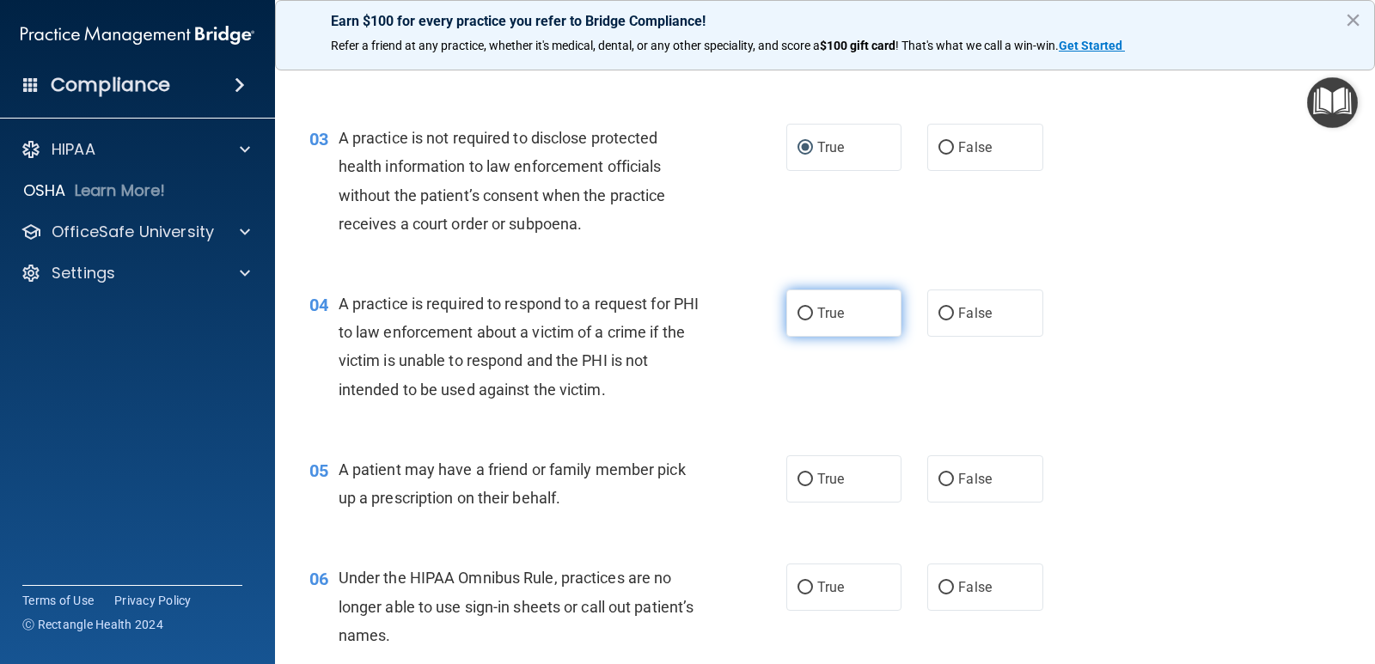
click at [797, 311] on input "True" at bounding box center [804, 314] width 15 height 13
radio input "true"
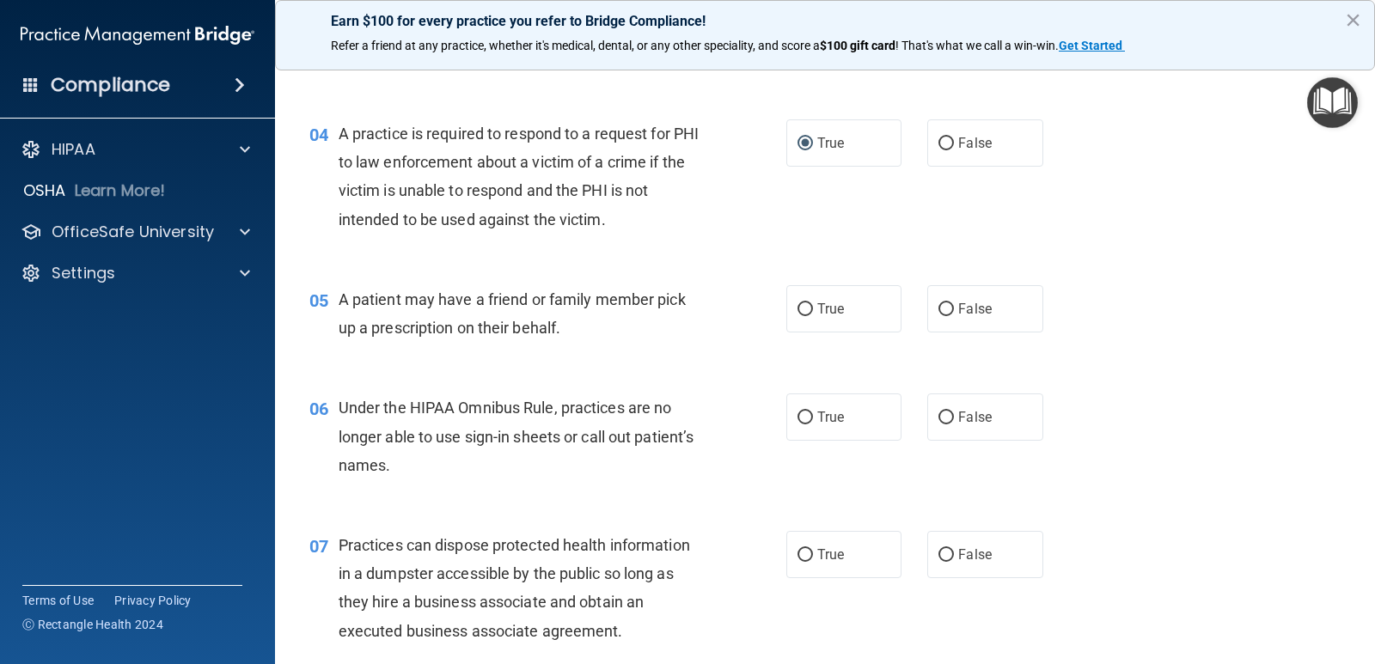
scroll to position [515, 0]
click at [804, 308] on input "True" at bounding box center [804, 308] width 15 height 13
radio input "true"
click at [940, 418] on input "False" at bounding box center [945, 416] width 15 height 13
radio input "true"
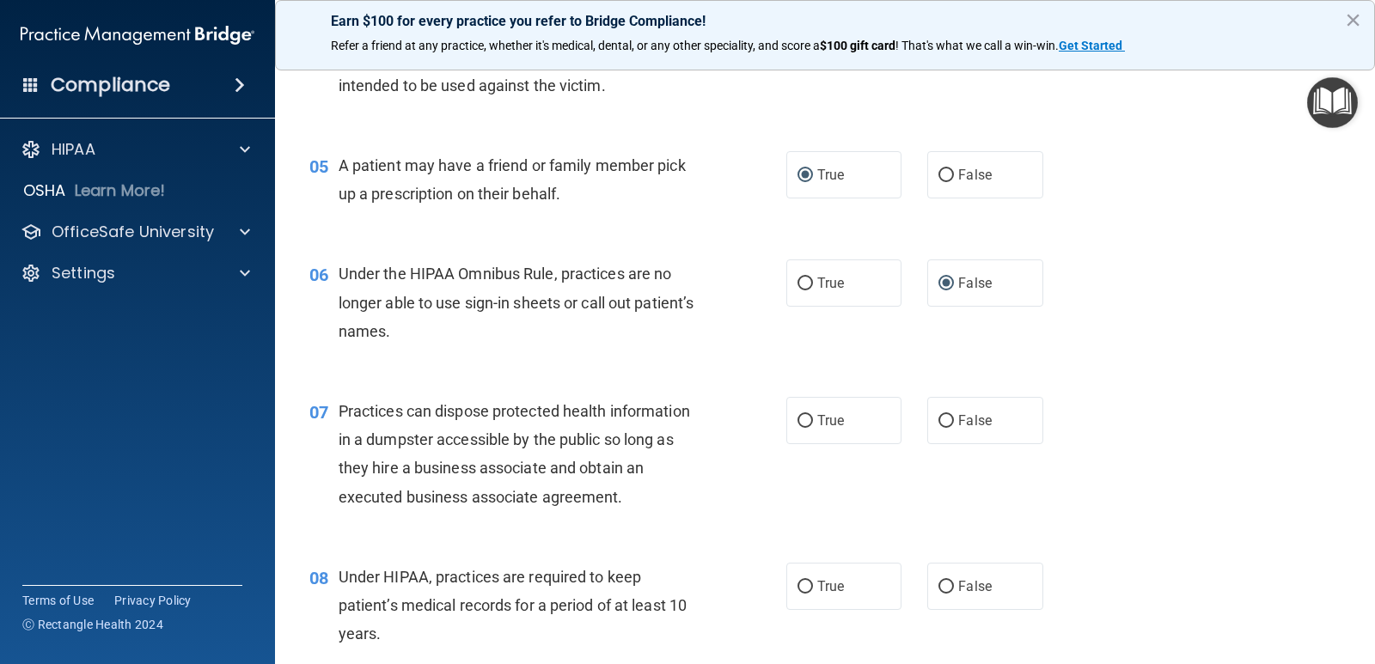
scroll to position [687, 0]
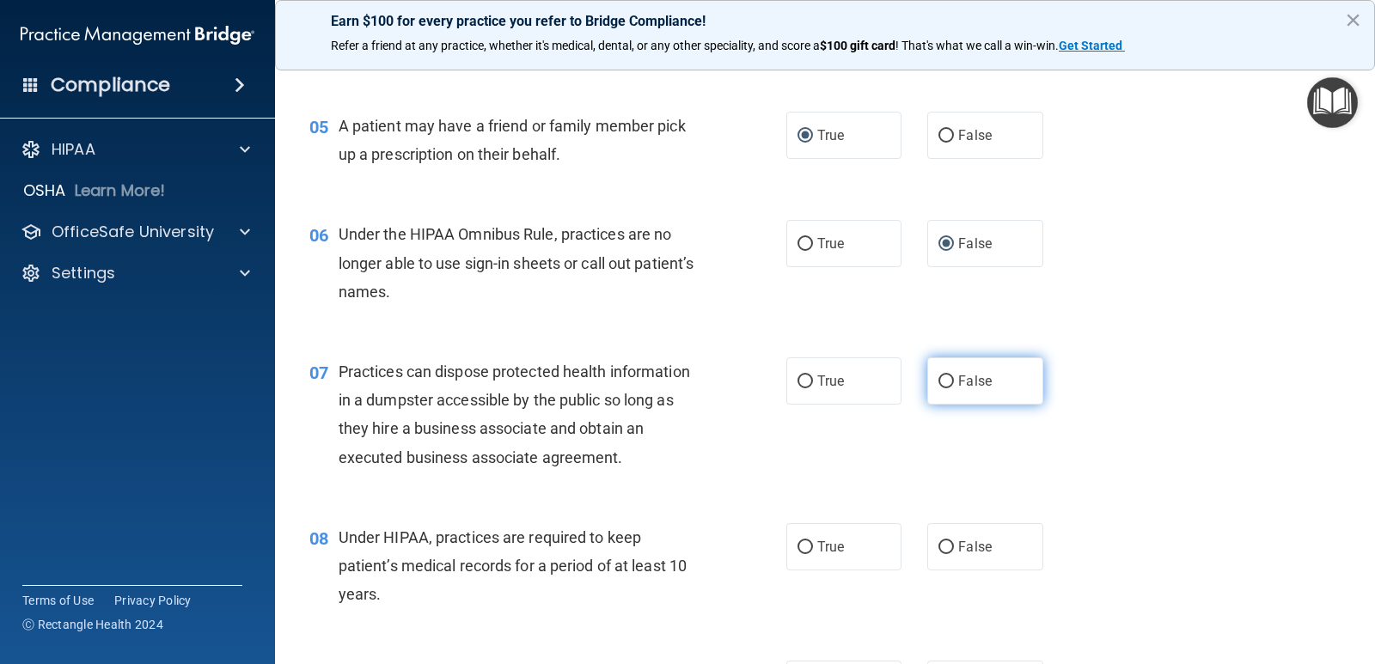
click at [958, 378] on span "False" at bounding box center [975, 381] width 34 height 16
click at [950, 378] on input "False" at bounding box center [945, 381] width 15 height 13
radio input "true"
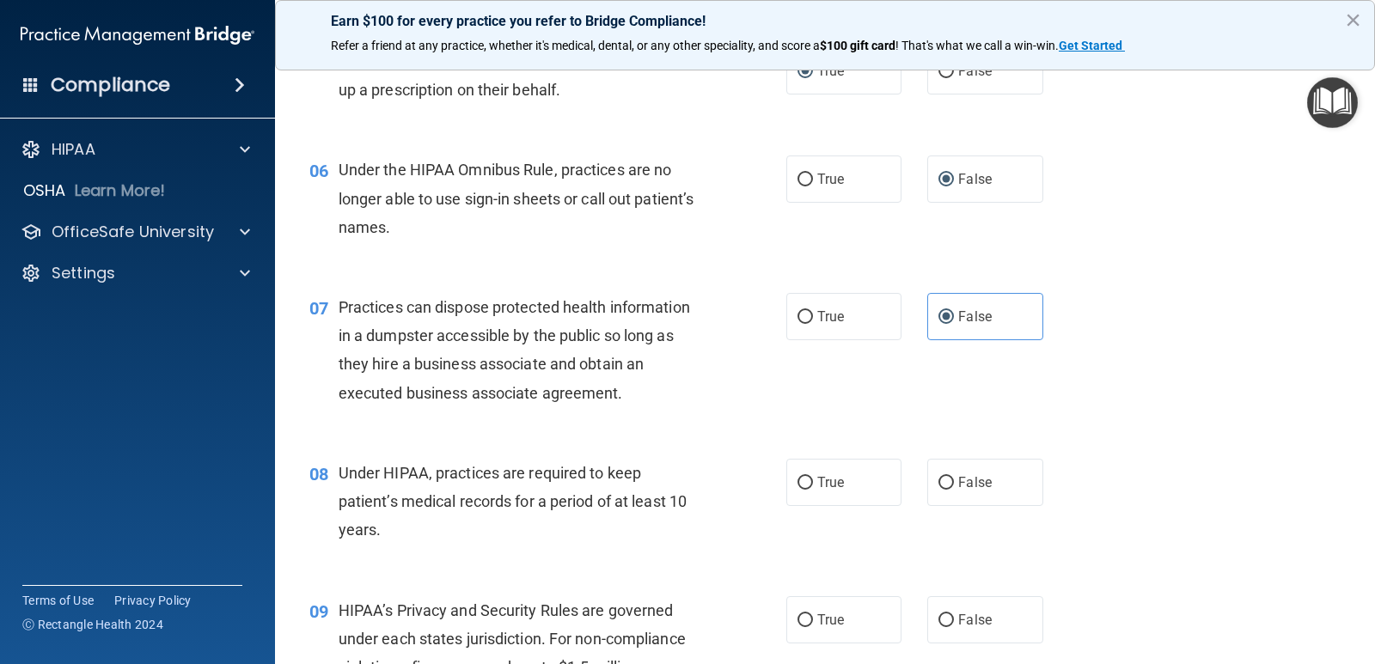
scroll to position [859, 0]
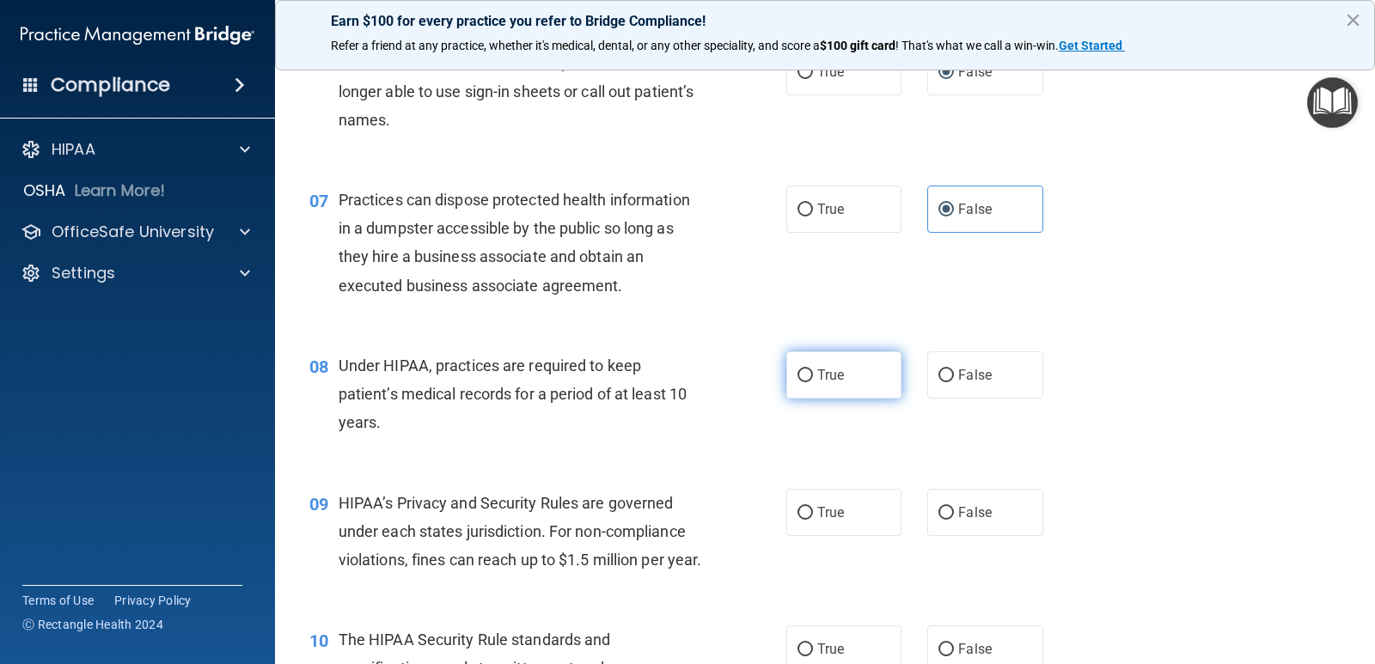
click at [797, 369] on input "True" at bounding box center [804, 375] width 15 height 13
radio input "true"
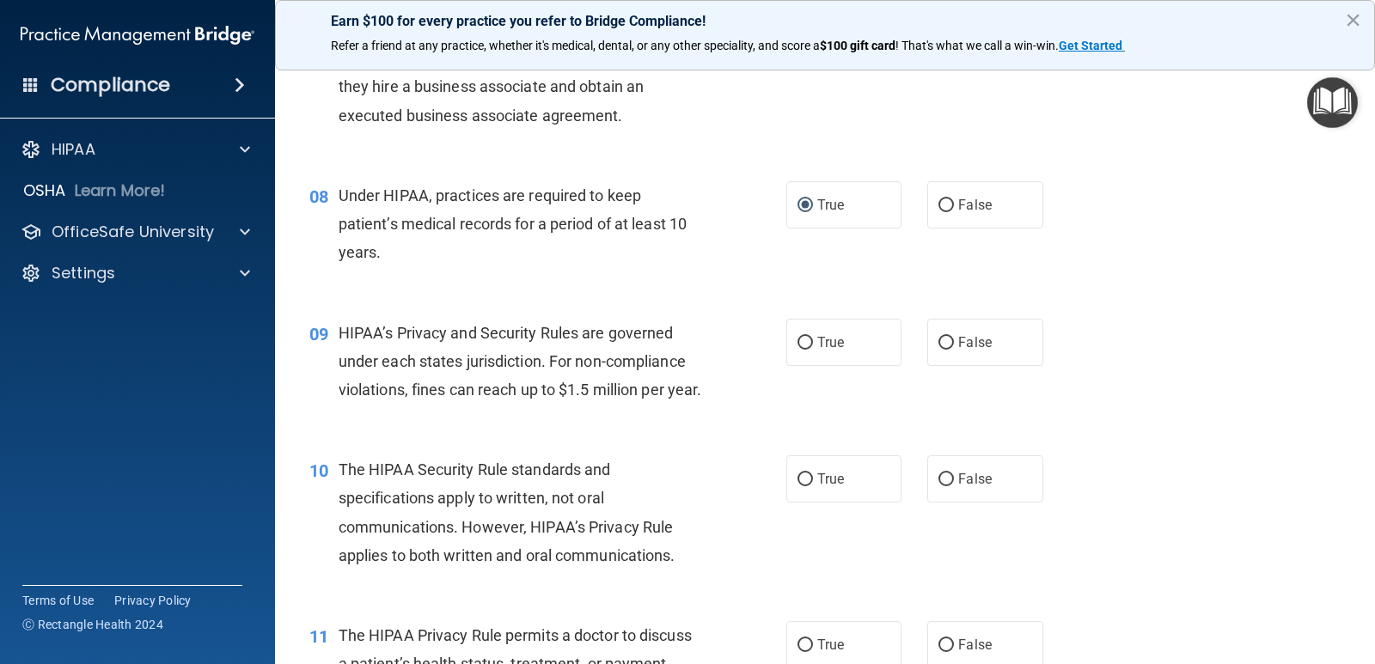
scroll to position [1031, 0]
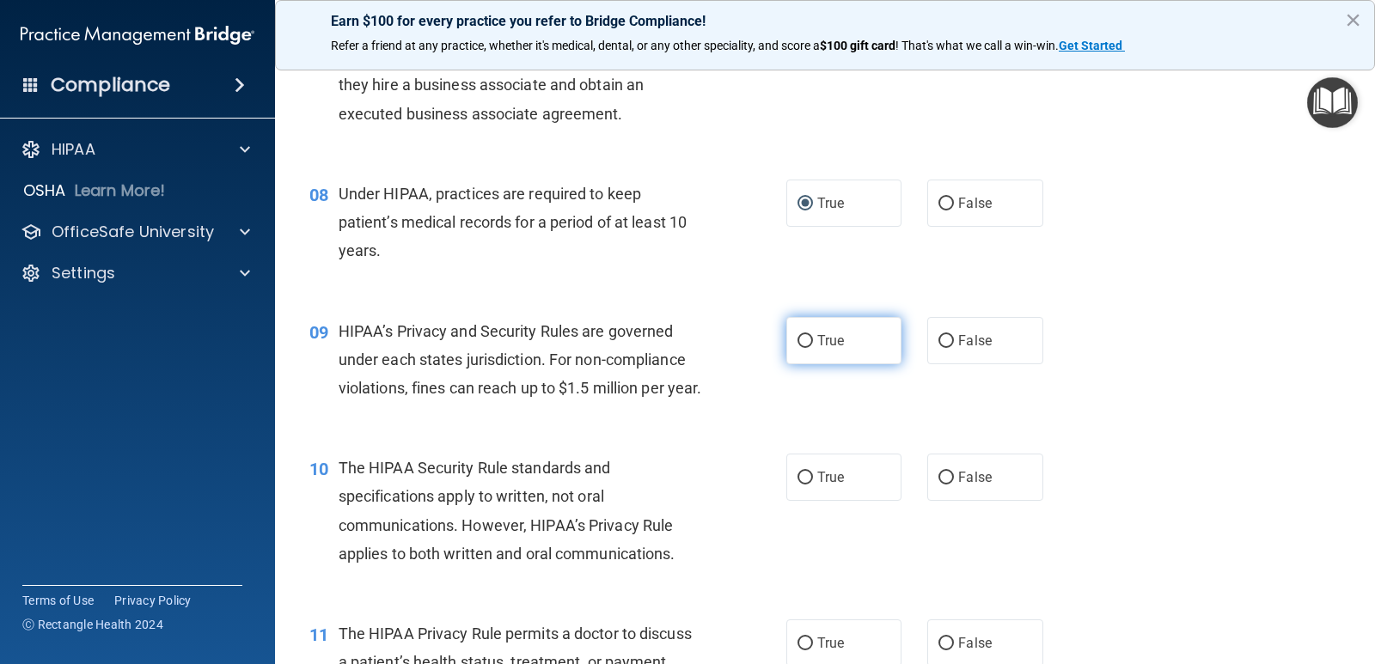
click at [797, 340] on input "True" at bounding box center [804, 341] width 15 height 13
radio input "true"
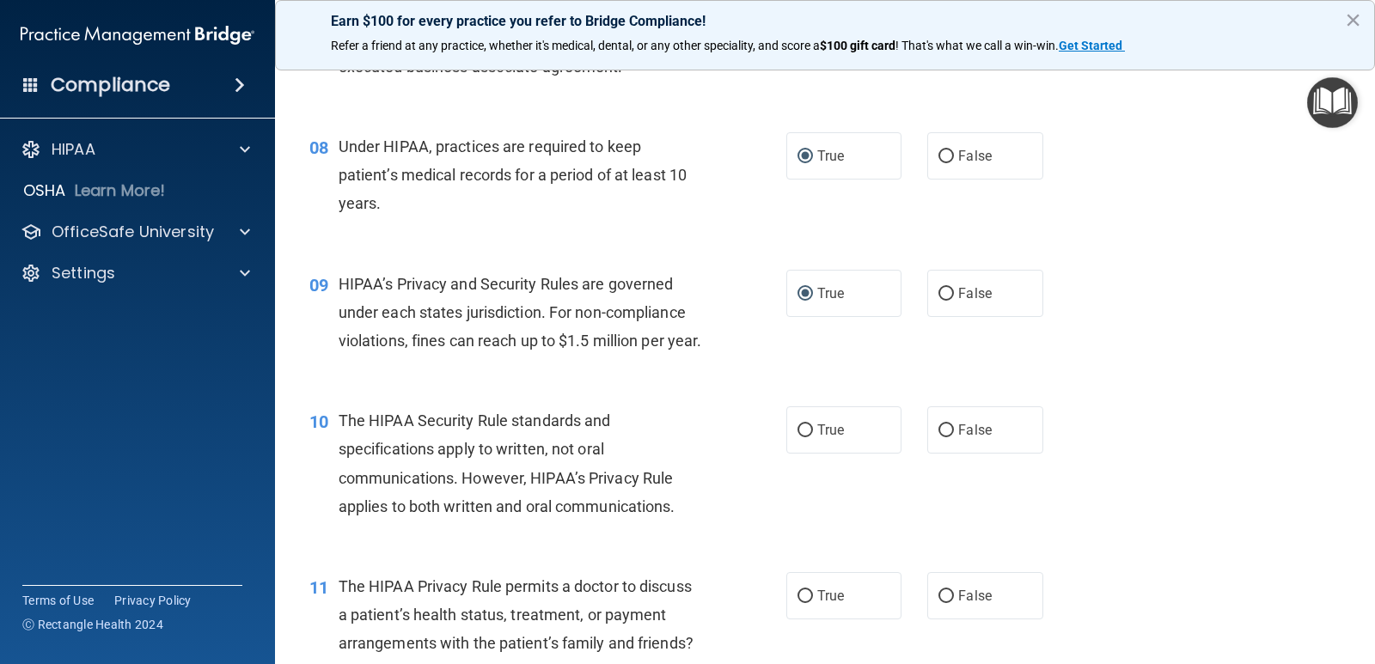
scroll to position [1203, 0]
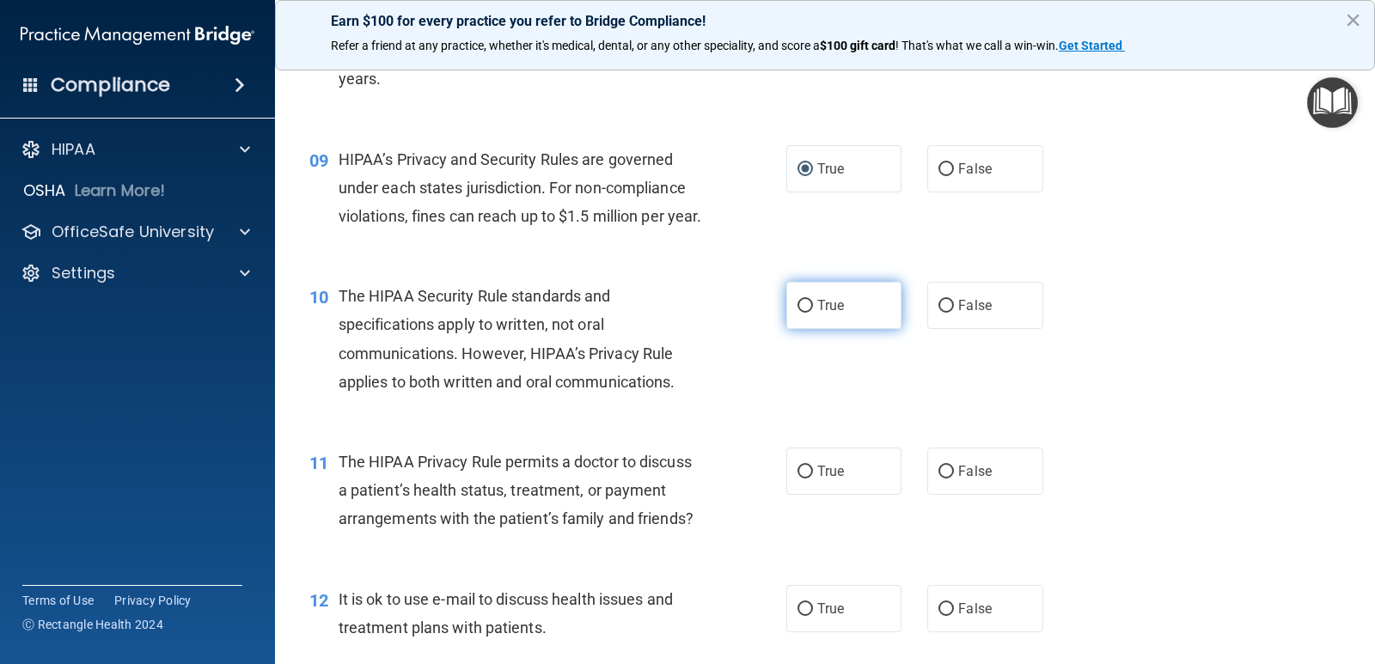
click at [797, 313] on input "True" at bounding box center [804, 306] width 15 height 13
radio input "true"
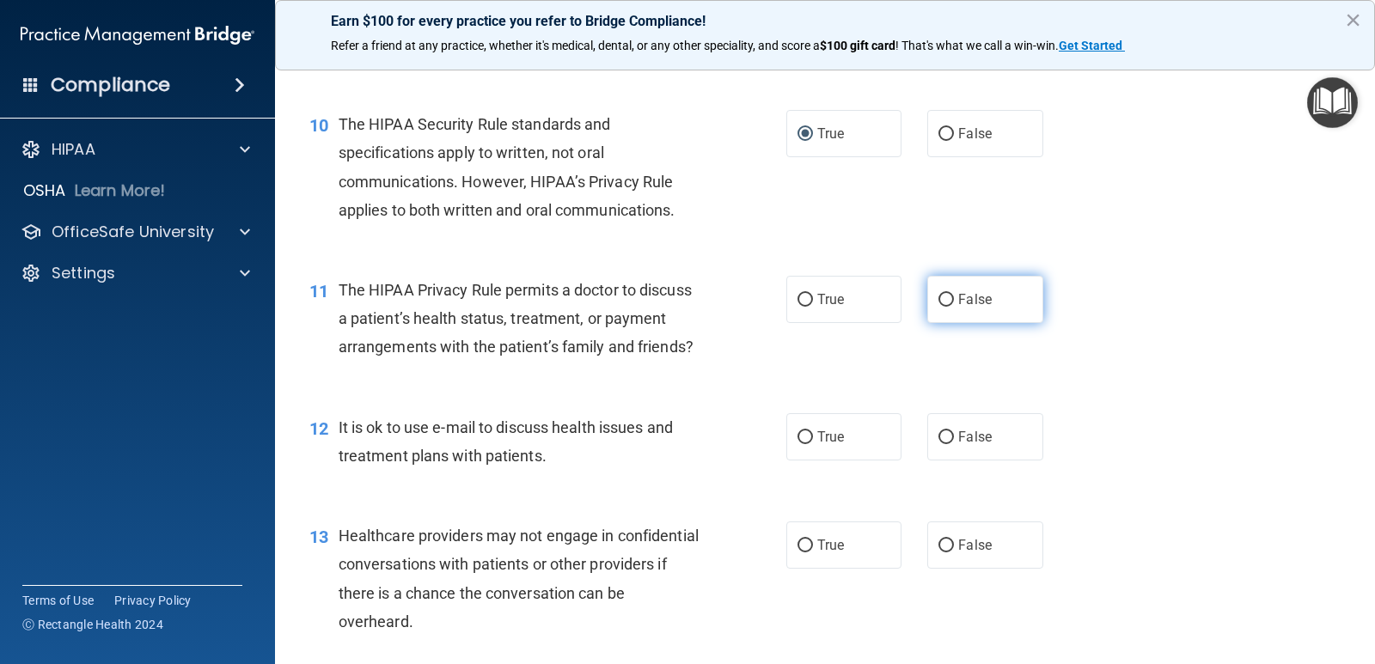
click at [943, 307] on input "False" at bounding box center [945, 300] width 15 height 13
radio input "true"
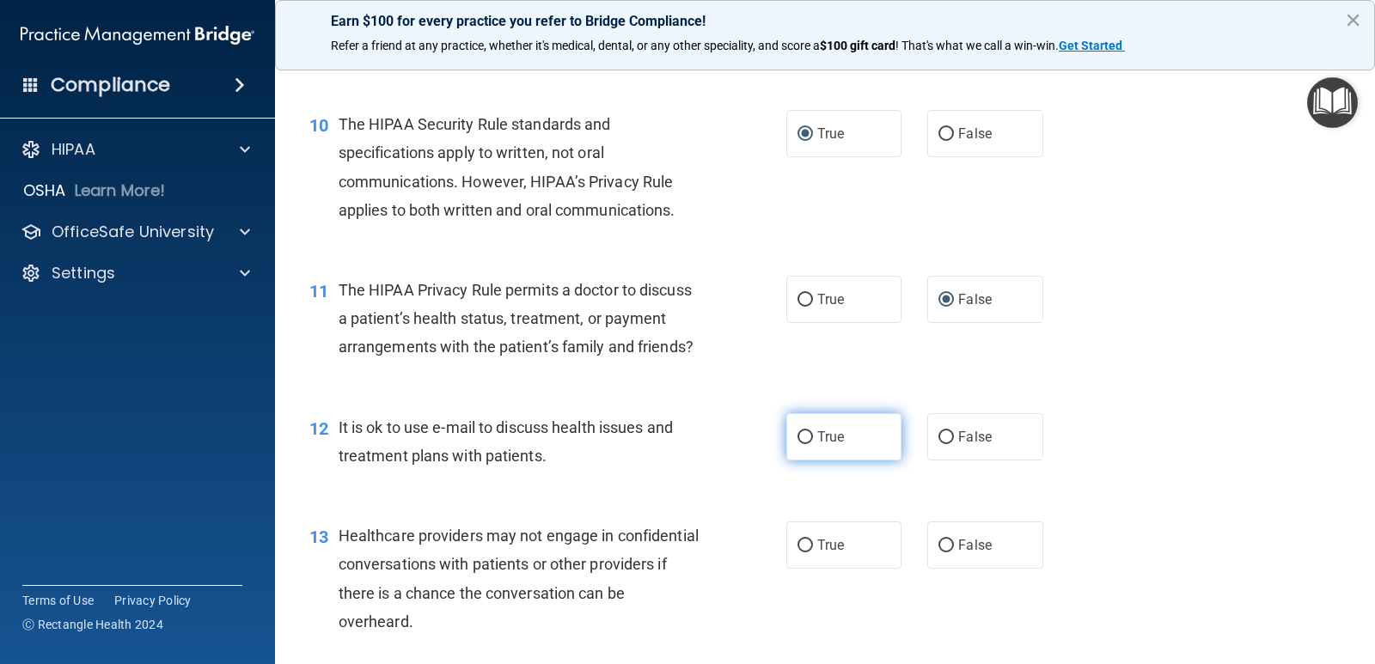
click at [802, 444] on input "True" at bounding box center [804, 437] width 15 height 13
radio input "true"
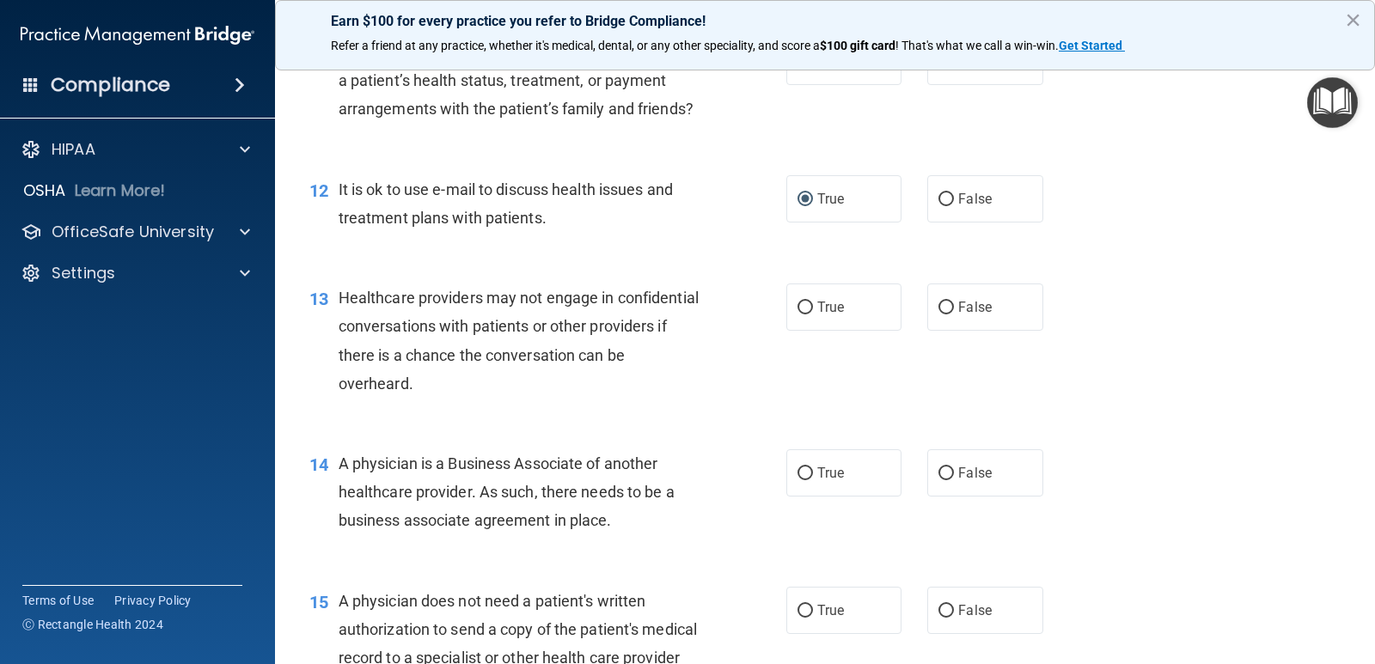
scroll to position [1632, 0]
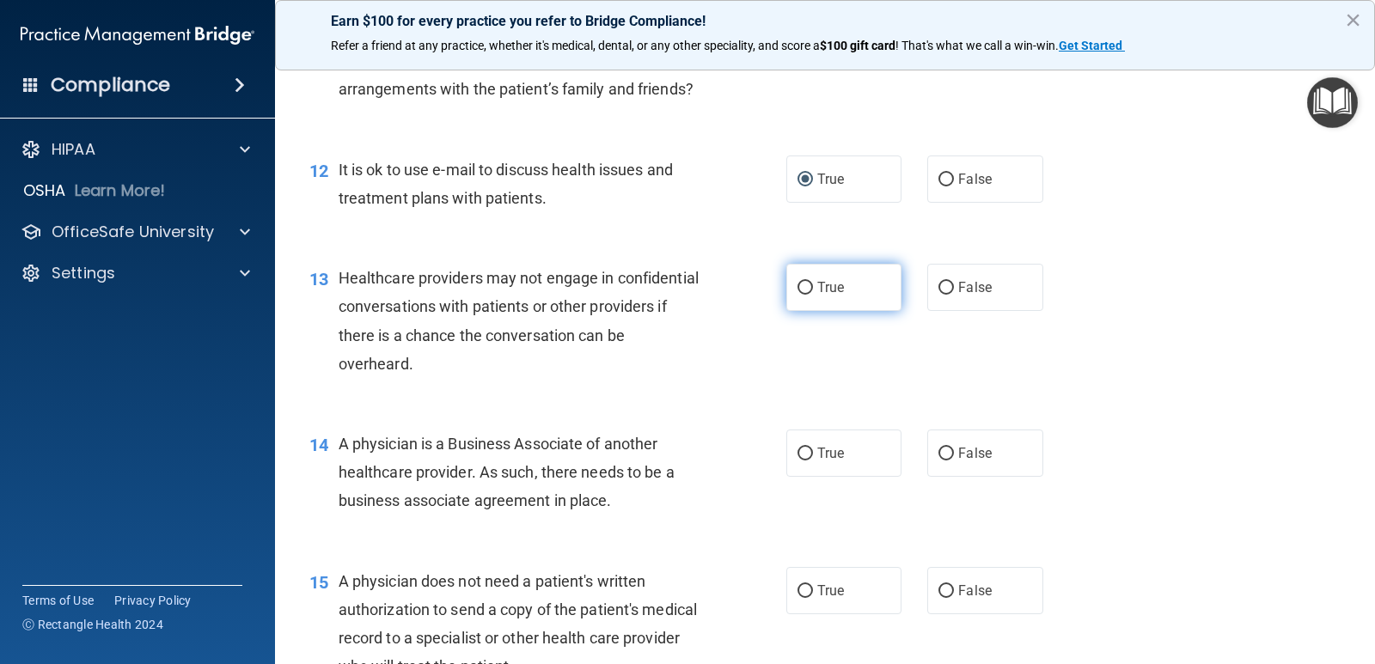
click at [805, 295] on input "True" at bounding box center [804, 288] width 15 height 13
radio input "true"
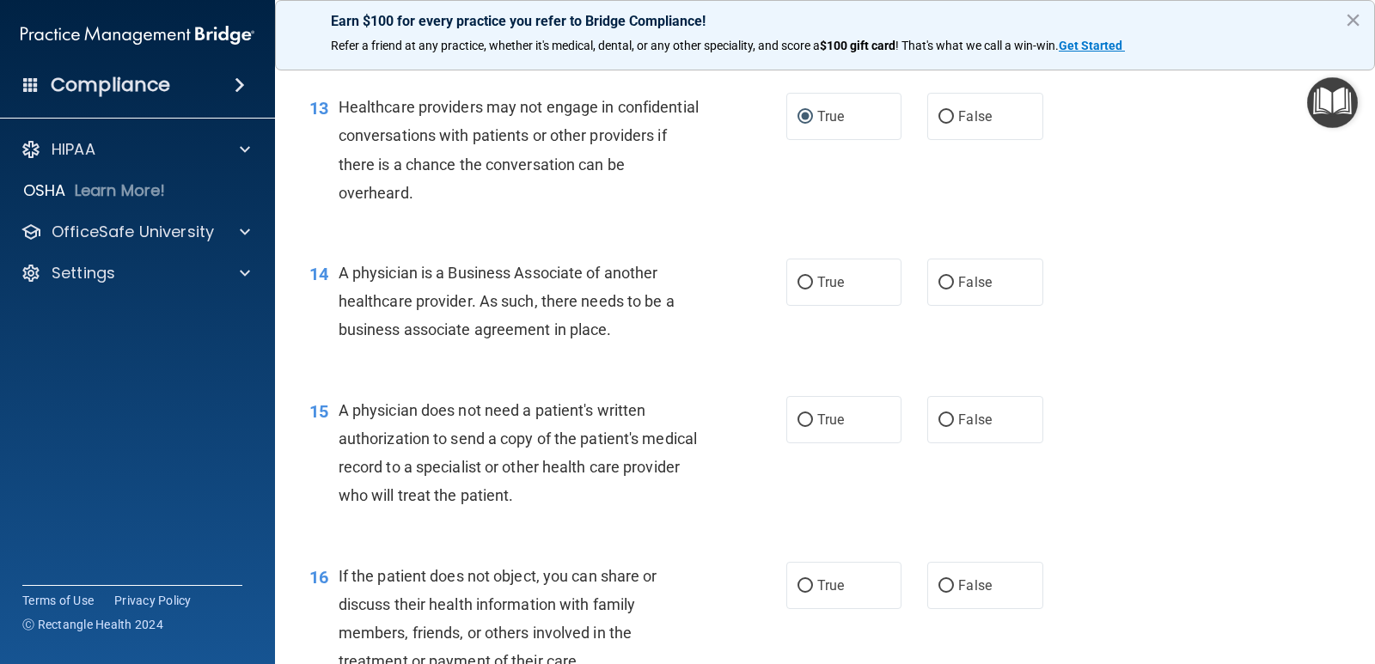
scroll to position [1804, 0]
click at [801, 289] on input "True" at bounding box center [804, 282] width 15 height 13
radio input "true"
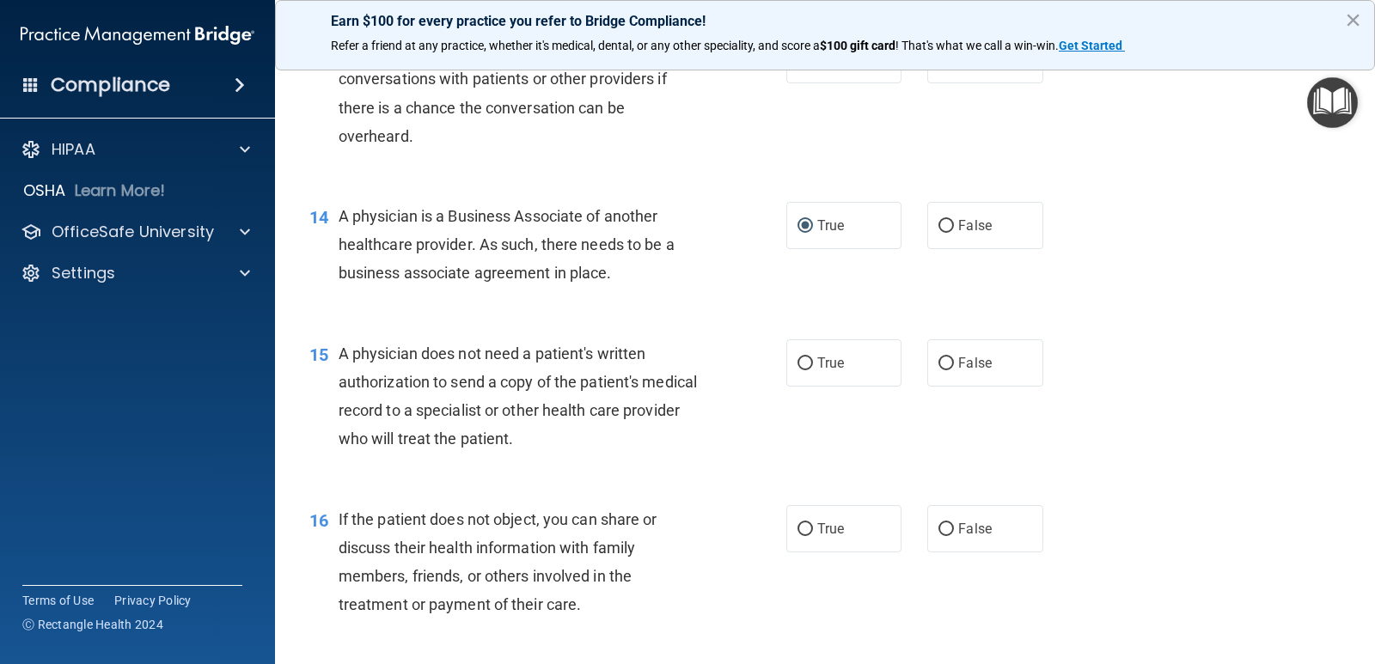
scroll to position [1890, 0]
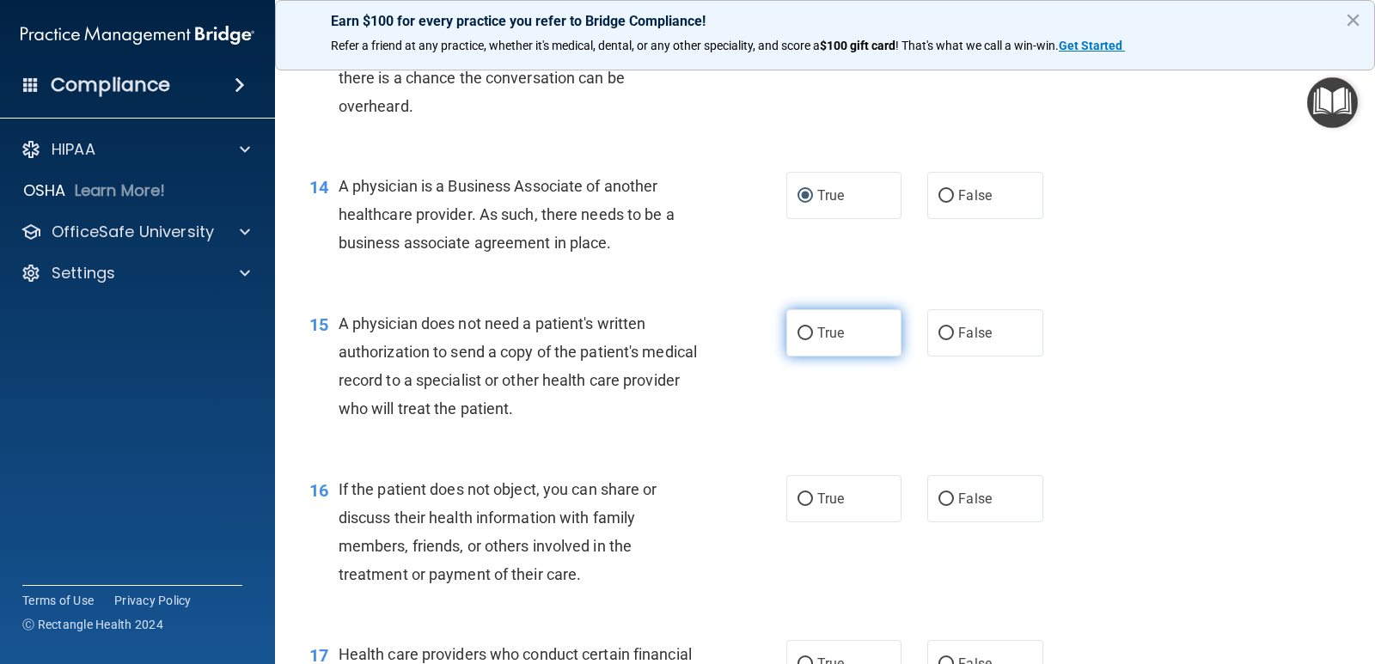
click at [809, 357] on label "True" at bounding box center [843, 332] width 115 height 47
click at [809, 340] on input "True" at bounding box center [804, 333] width 15 height 13
radio input "true"
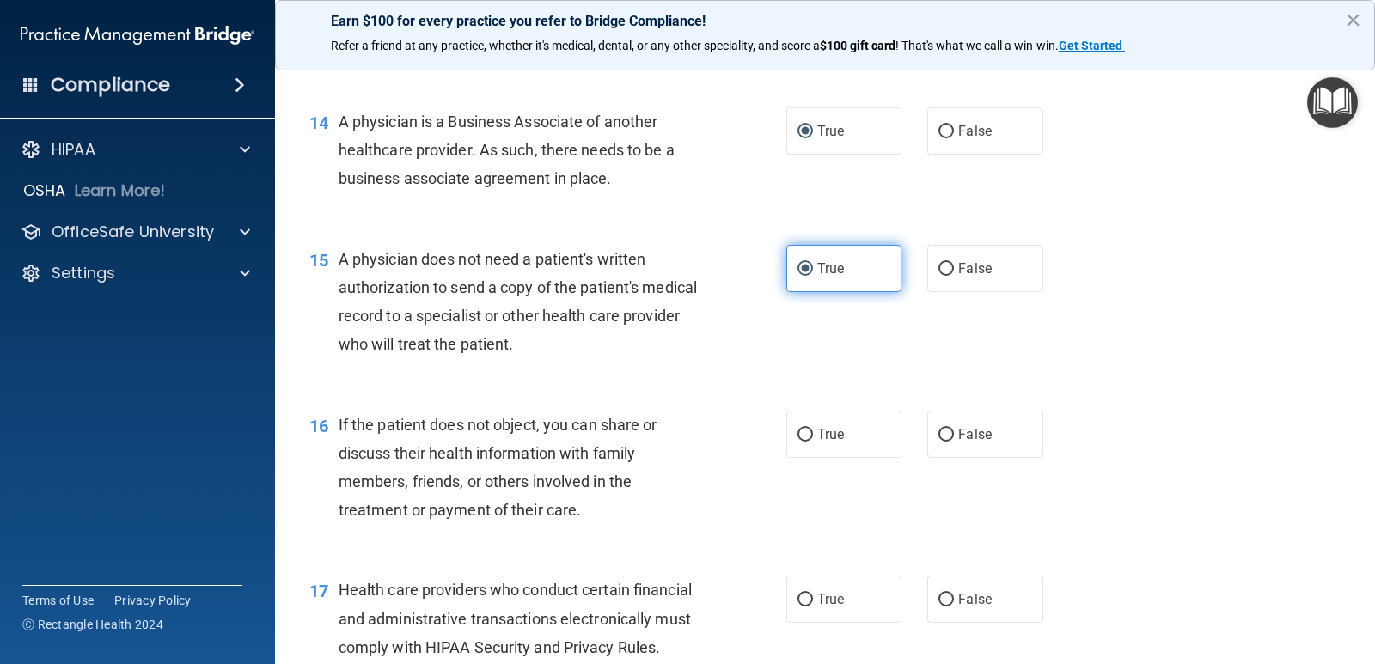
scroll to position [2062, 0]
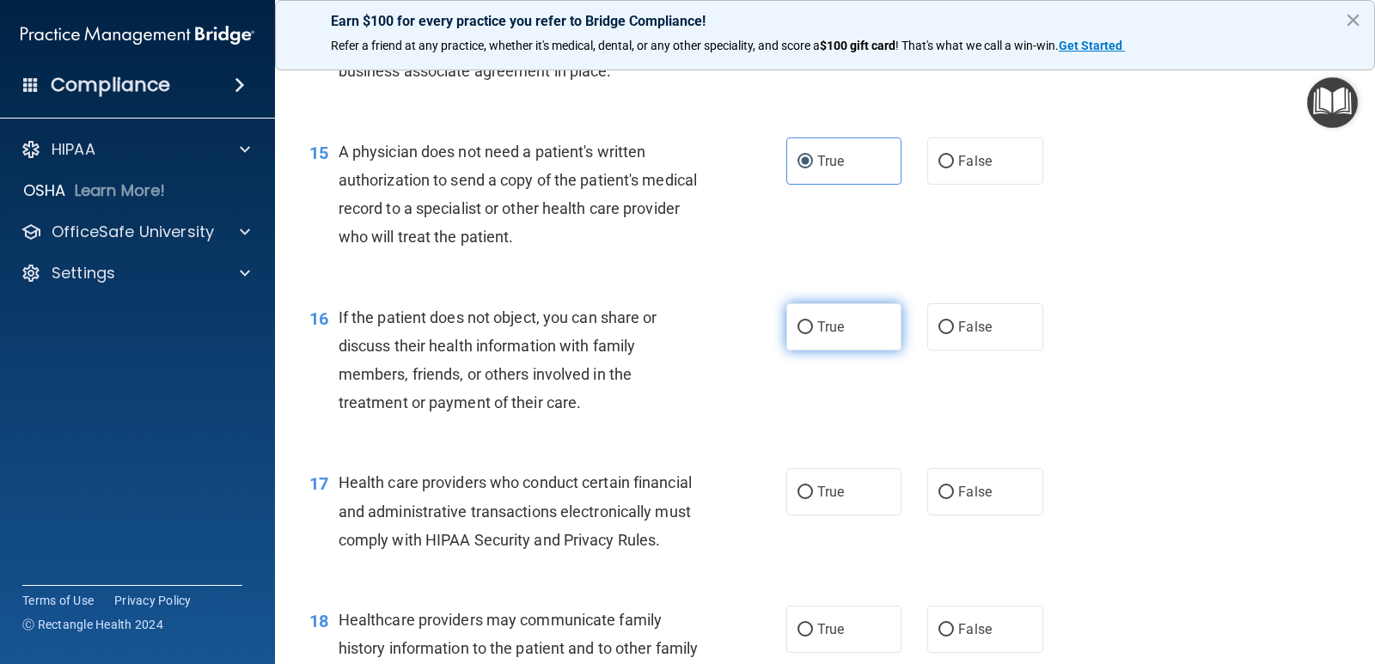
click at [797, 334] on input "True" at bounding box center [804, 327] width 15 height 13
radio input "true"
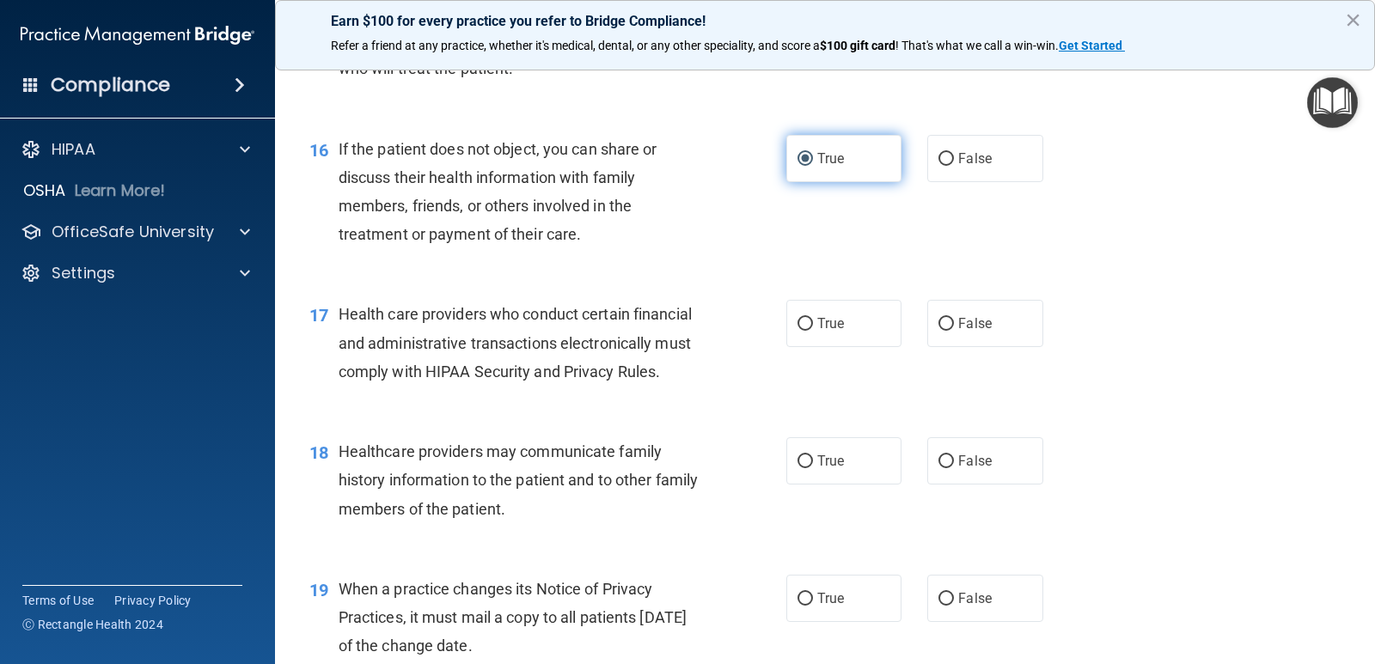
scroll to position [2234, 0]
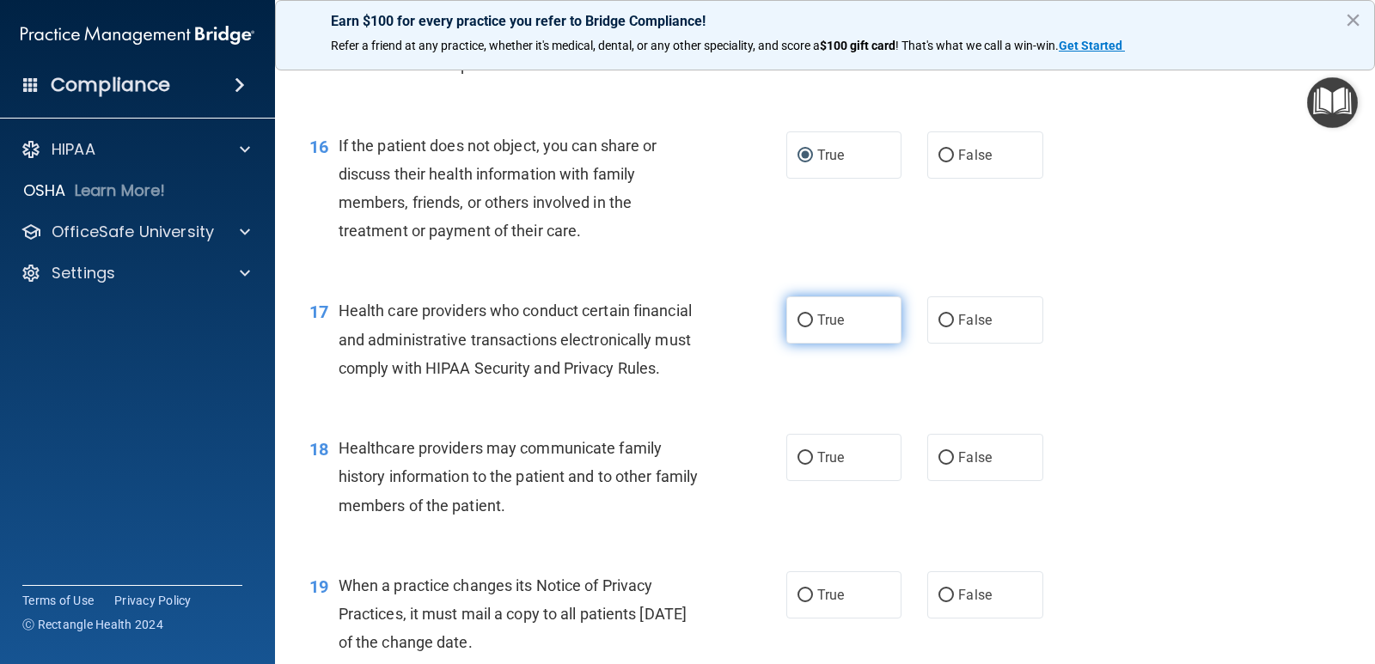
click at [810, 344] on label "True" at bounding box center [843, 319] width 115 height 47
click at [810, 327] on input "True" at bounding box center [804, 320] width 15 height 13
radio input "true"
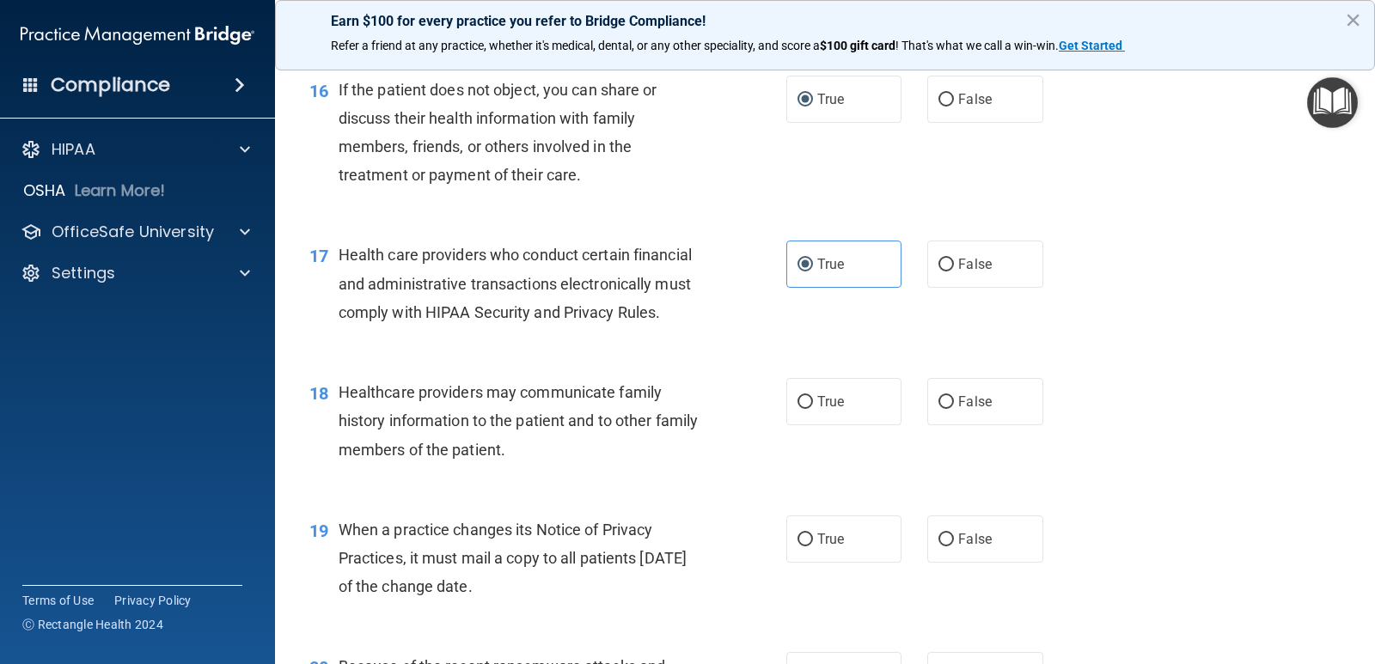
scroll to position [2405, 0]
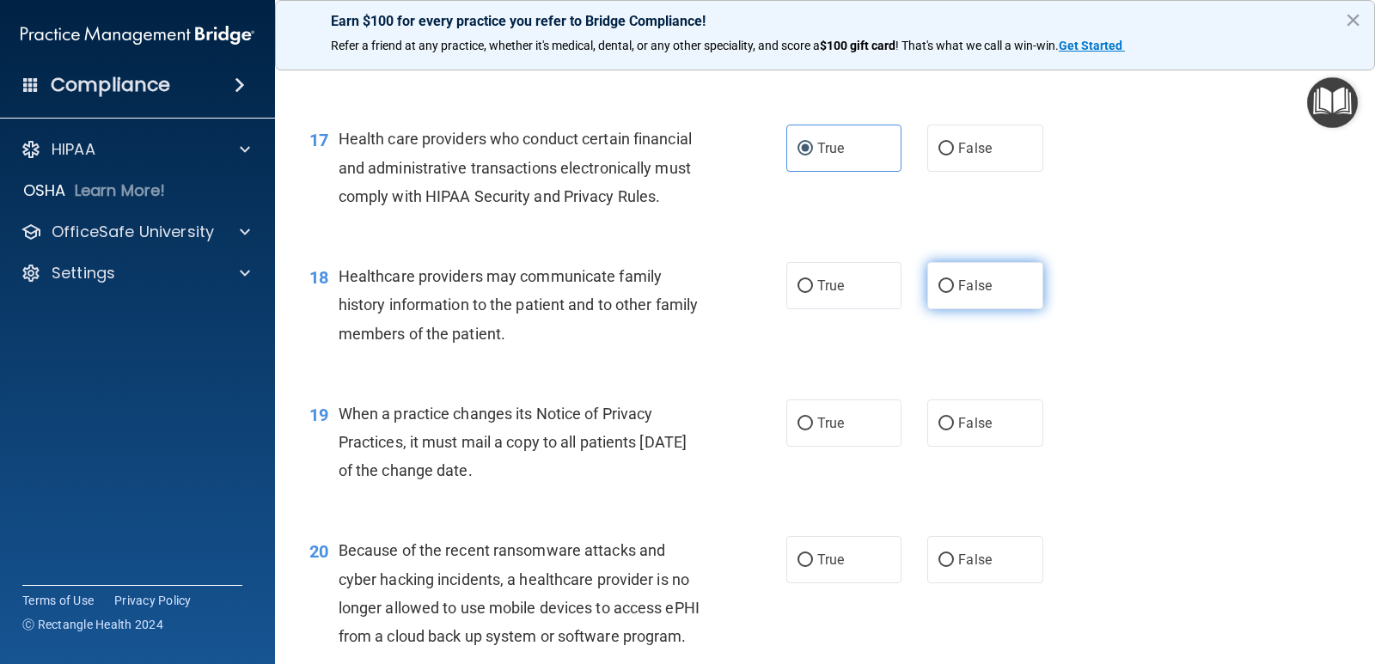
click at [939, 293] on input "False" at bounding box center [945, 286] width 15 height 13
radio input "true"
click at [808, 447] on label "True" at bounding box center [843, 422] width 115 height 47
click at [808, 430] on input "True" at bounding box center [804, 424] width 15 height 13
radio input "true"
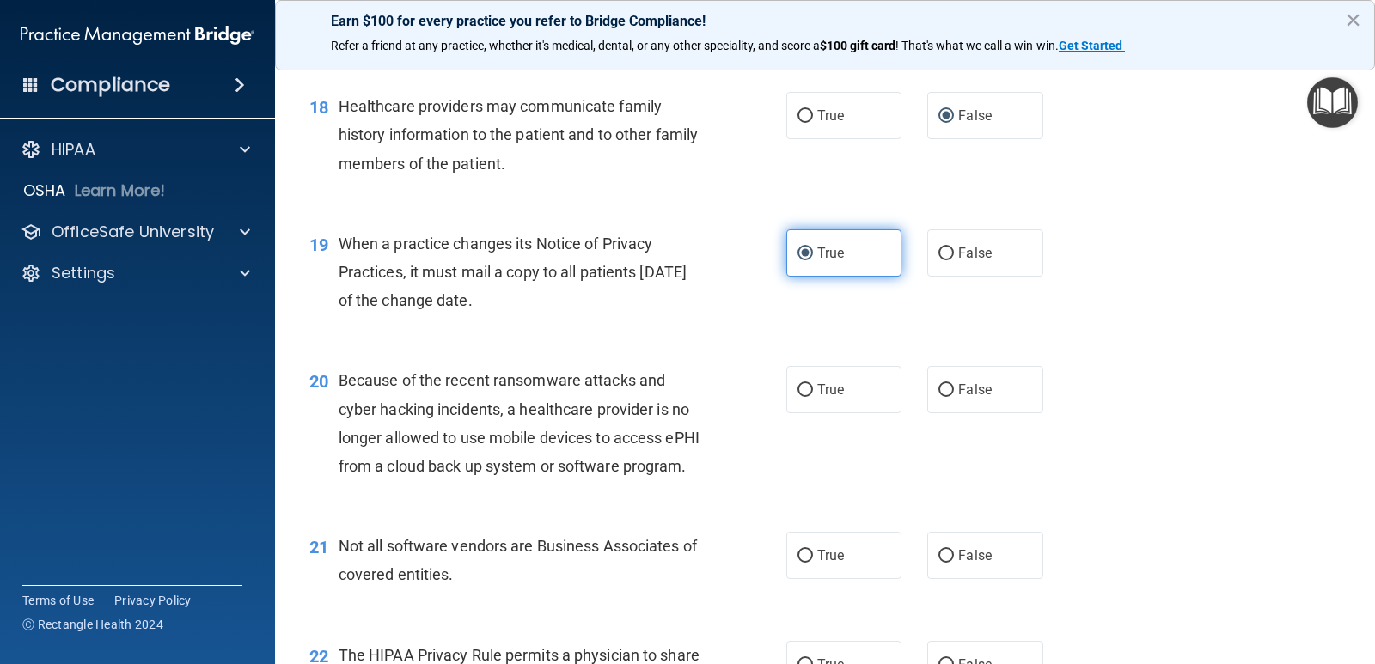
scroll to position [2577, 0]
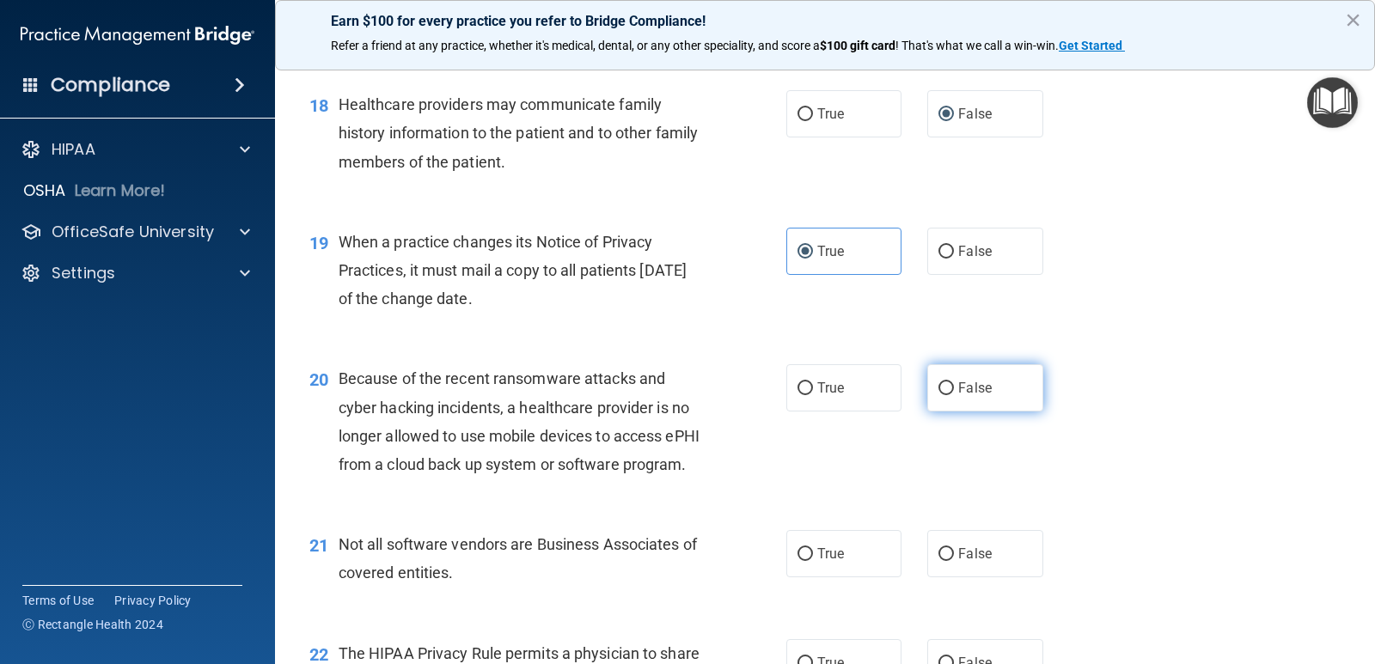
click at [941, 395] on input "False" at bounding box center [945, 388] width 15 height 13
radio input "true"
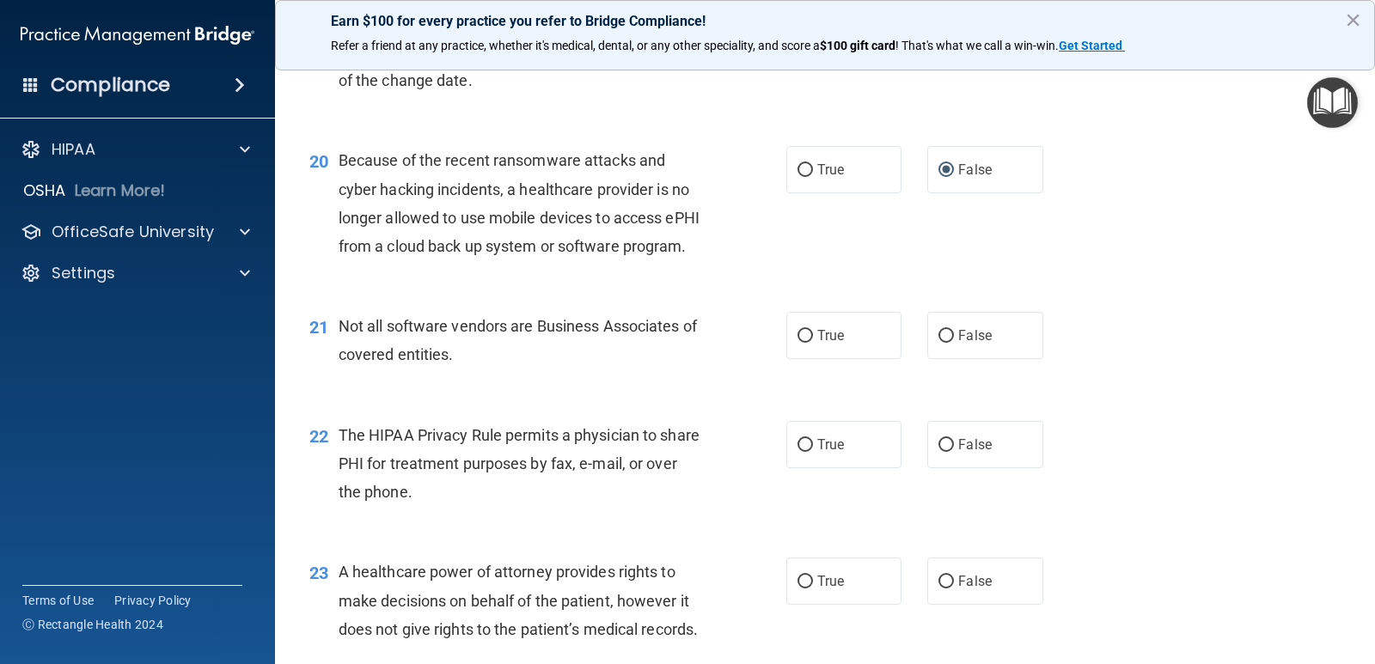
scroll to position [2835, 0]
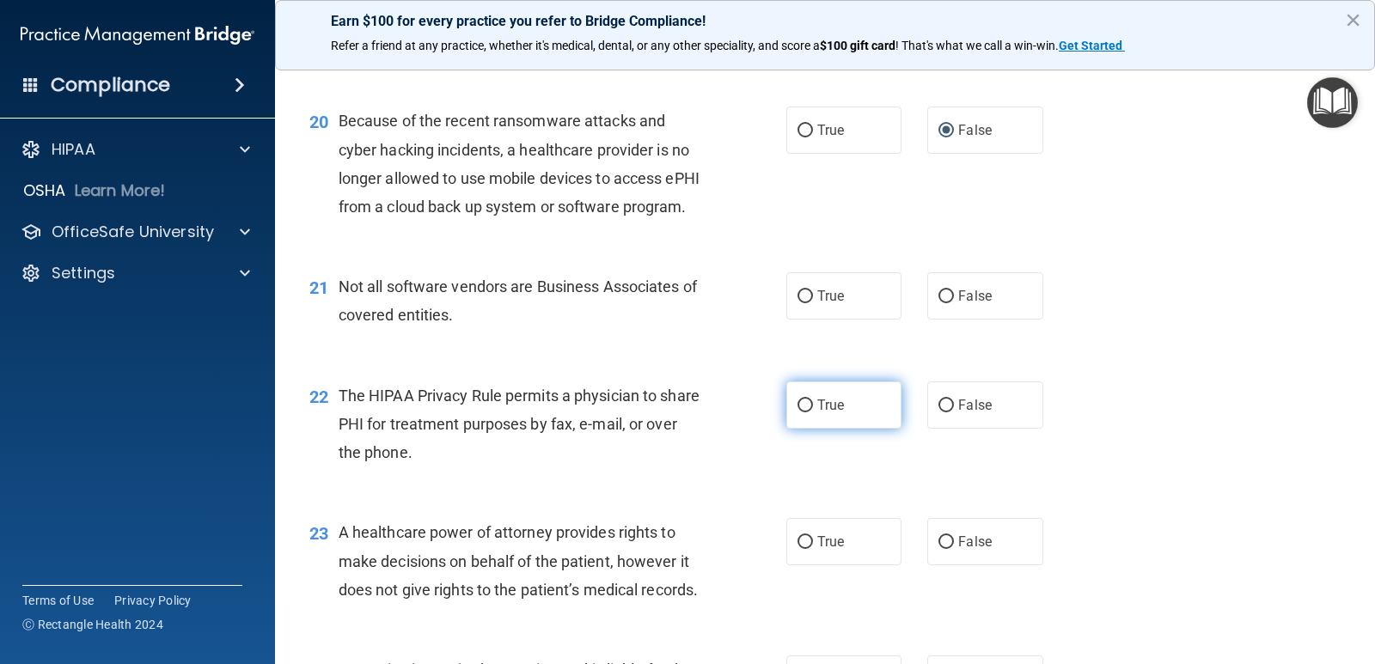
click at [804, 412] on input "True" at bounding box center [804, 405] width 15 height 13
radio input "true"
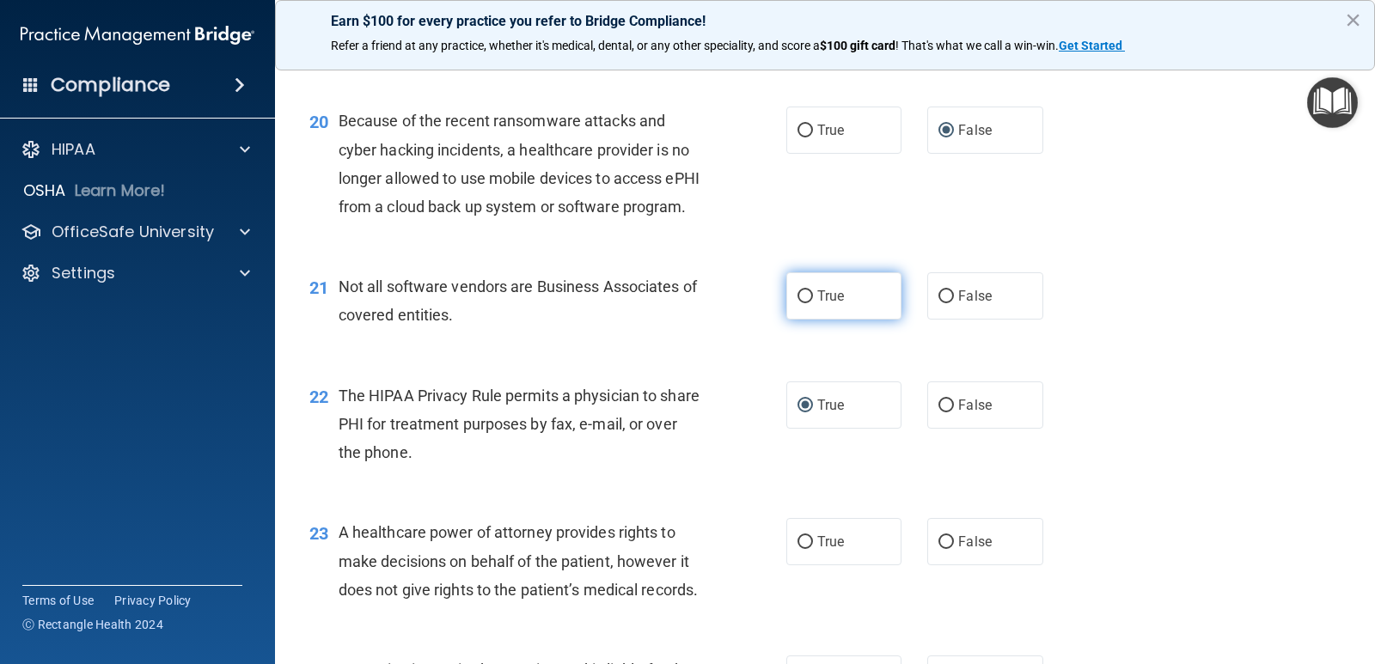
click at [802, 303] on input "True" at bounding box center [804, 296] width 15 height 13
radio input "true"
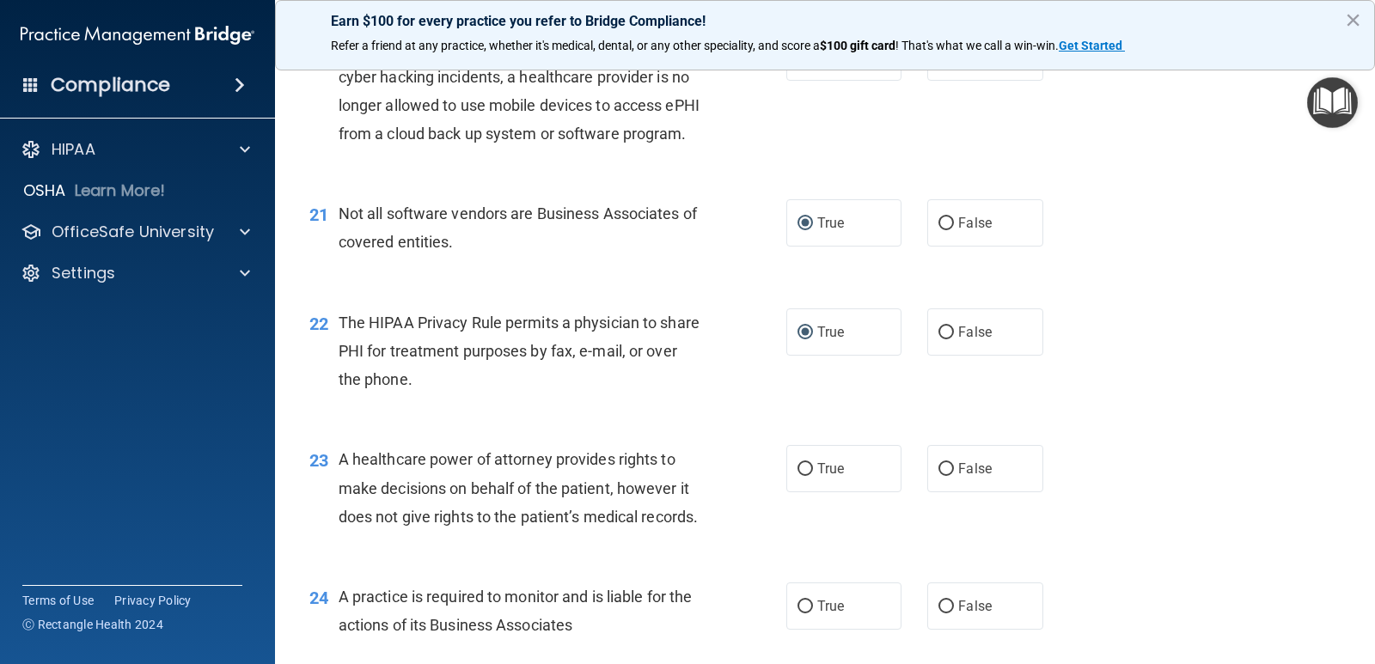
scroll to position [3007, 0]
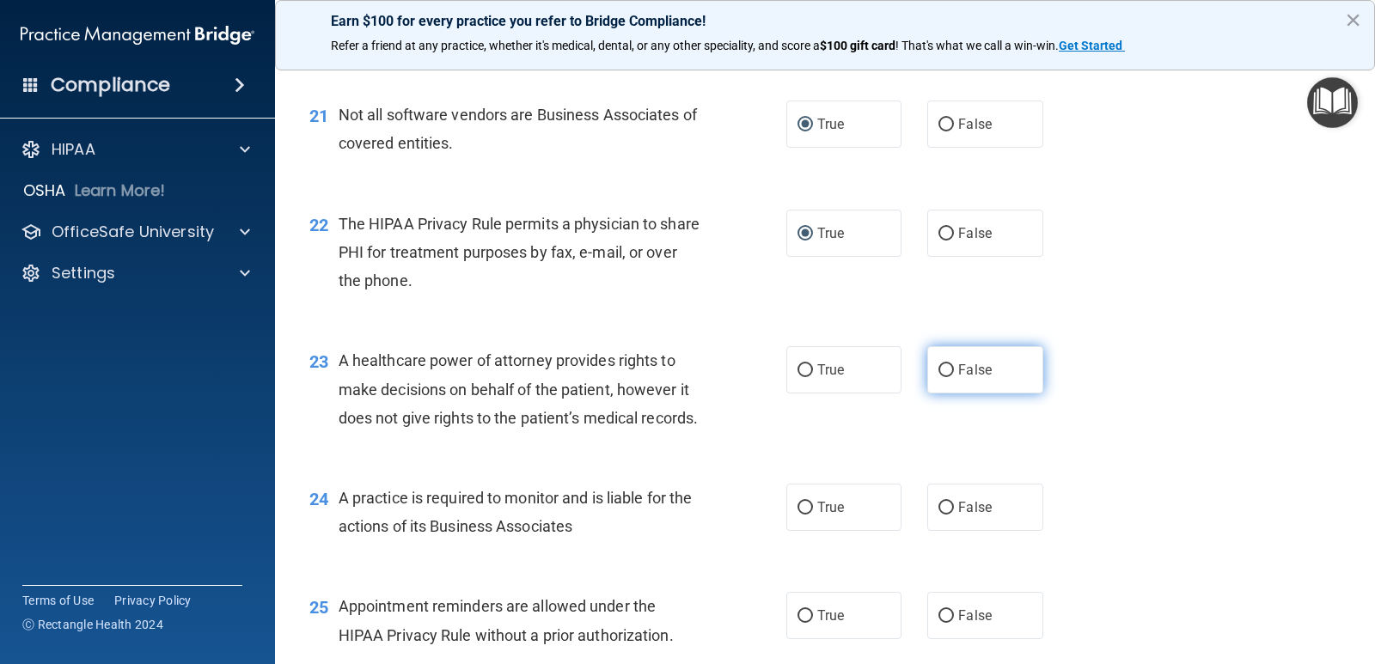
click at [938, 377] on input "False" at bounding box center [945, 370] width 15 height 13
radio input "true"
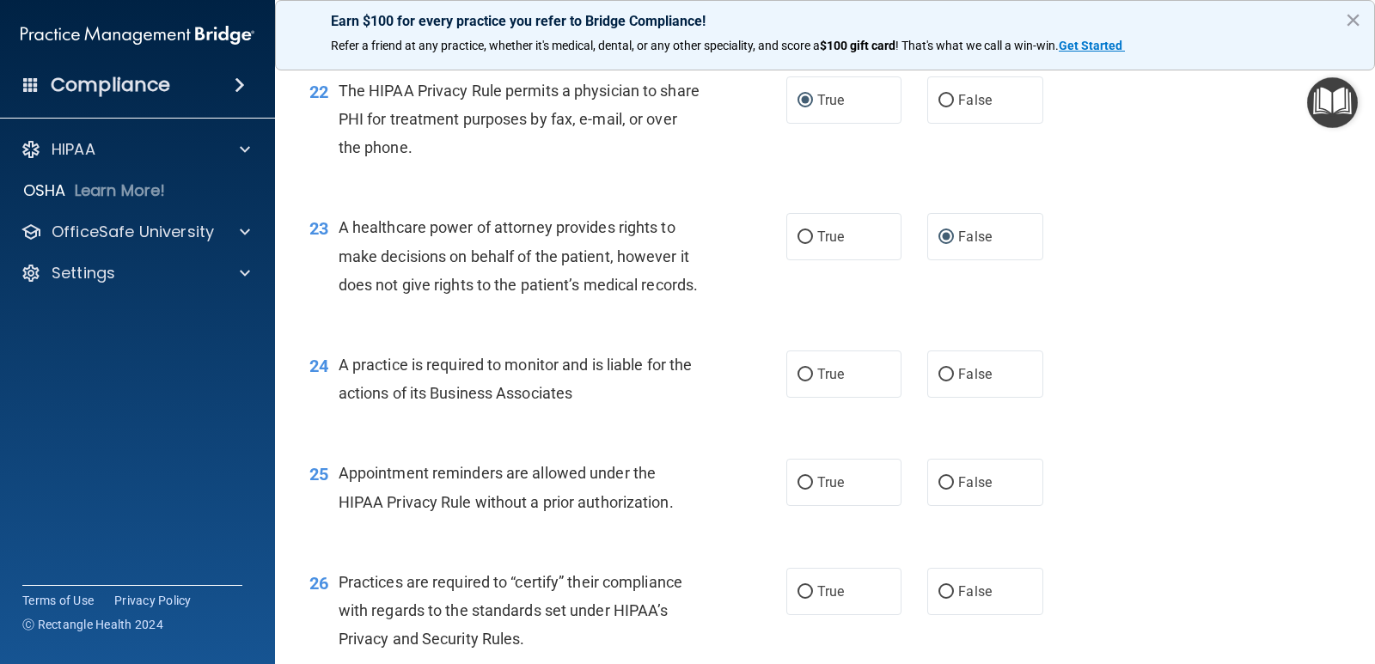
scroll to position [3179, 0]
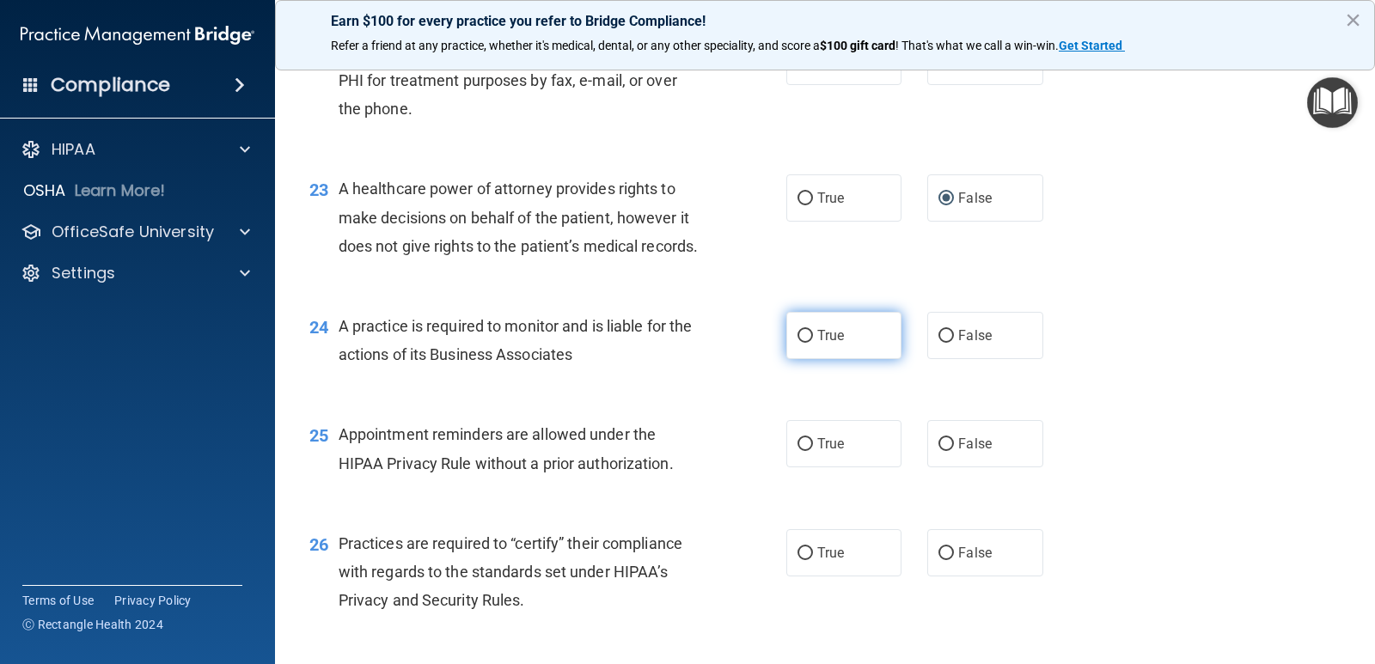
click at [800, 343] on input "True" at bounding box center [804, 336] width 15 height 13
radio input "true"
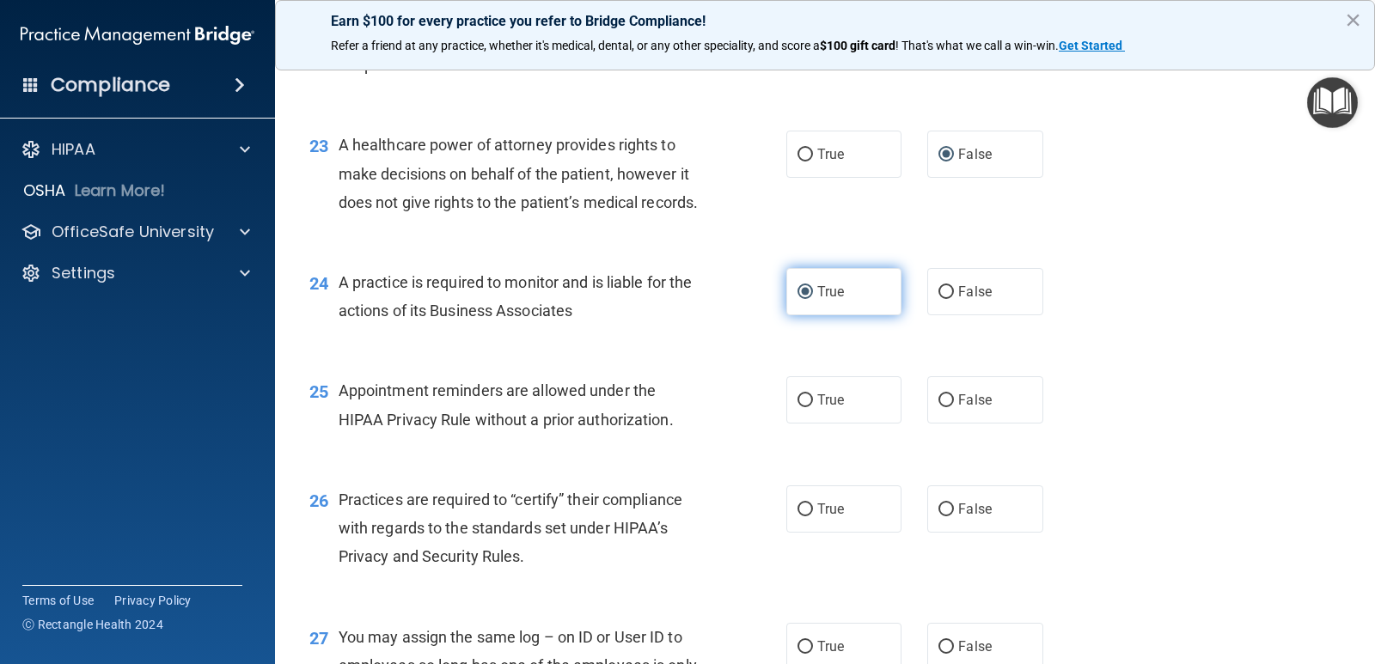
scroll to position [3265, 0]
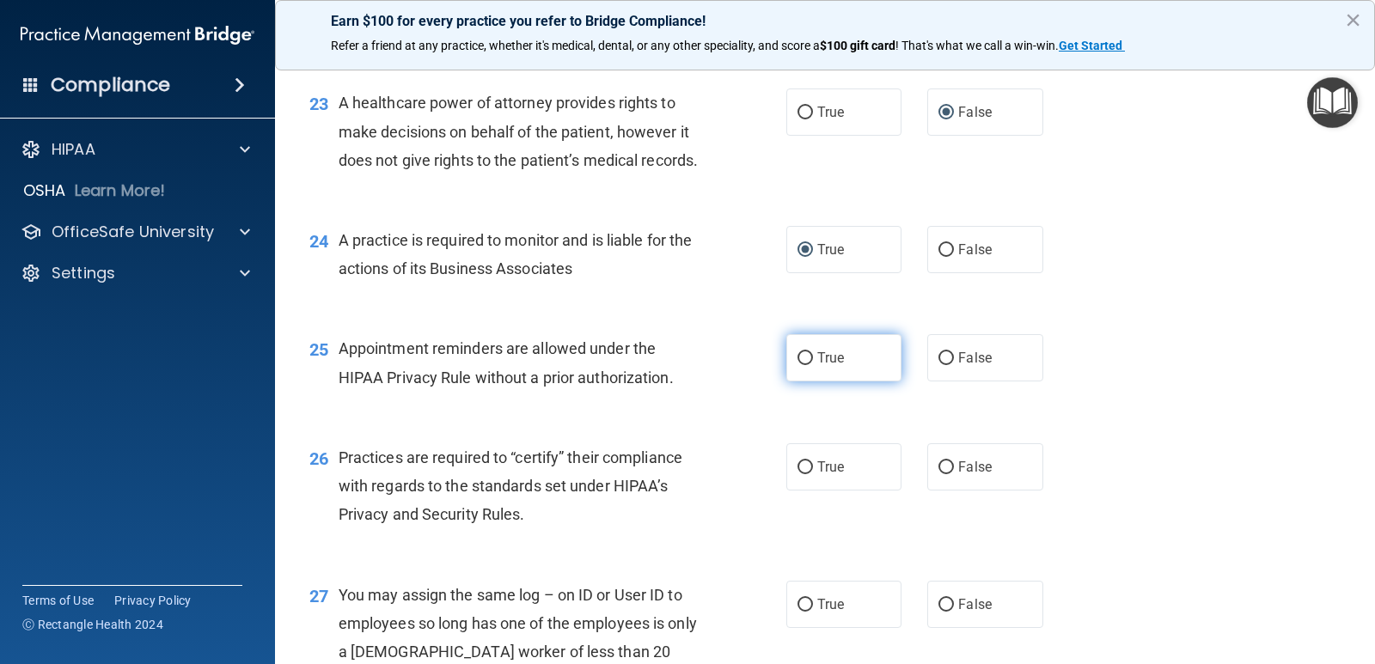
click at [797, 365] on input "True" at bounding box center [804, 358] width 15 height 13
radio input "true"
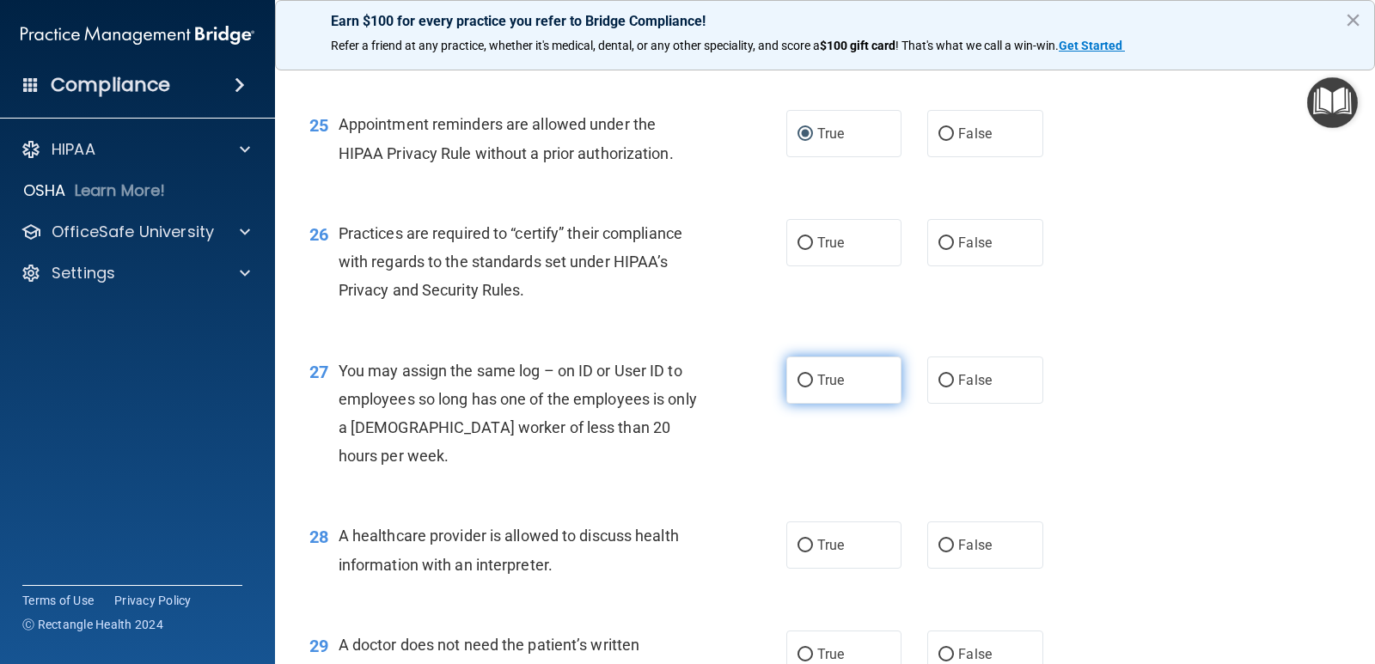
scroll to position [3522, 0]
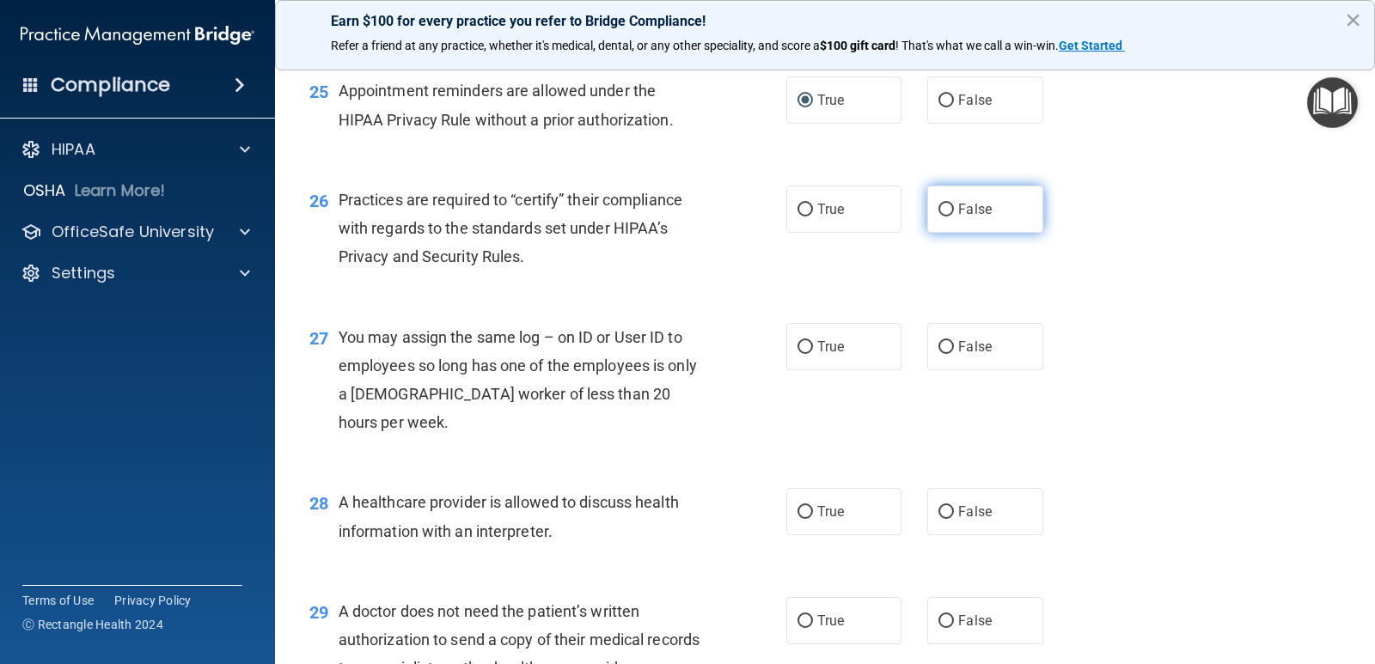
click at [938, 216] on input "False" at bounding box center [945, 210] width 15 height 13
radio input "true"
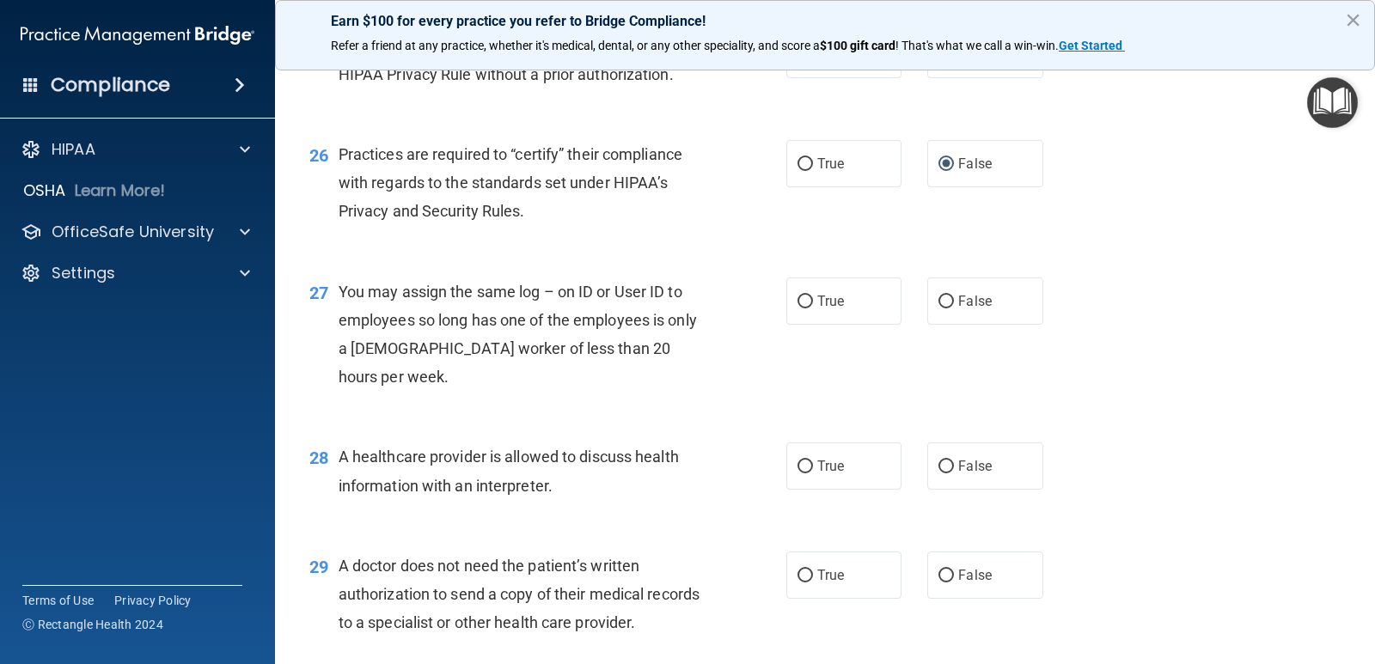
scroll to position [3608, 0]
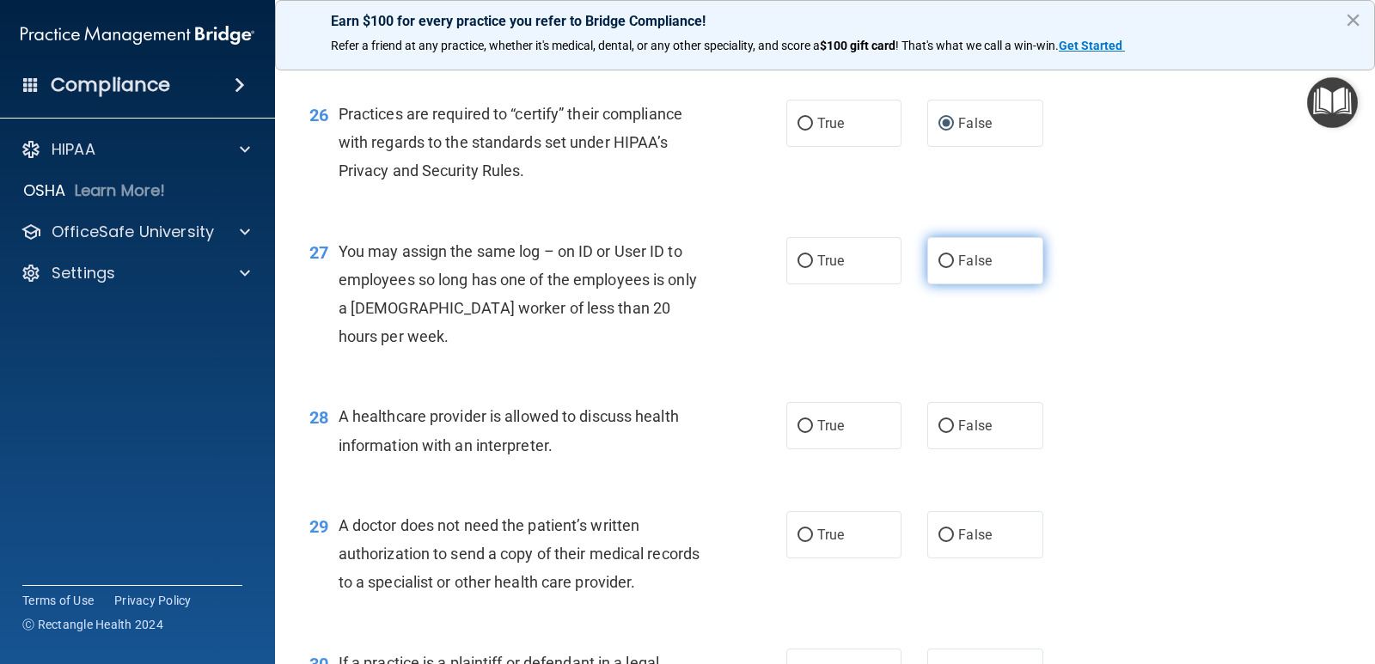
click at [942, 268] on input "False" at bounding box center [945, 261] width 15 height 13
radio input "true"
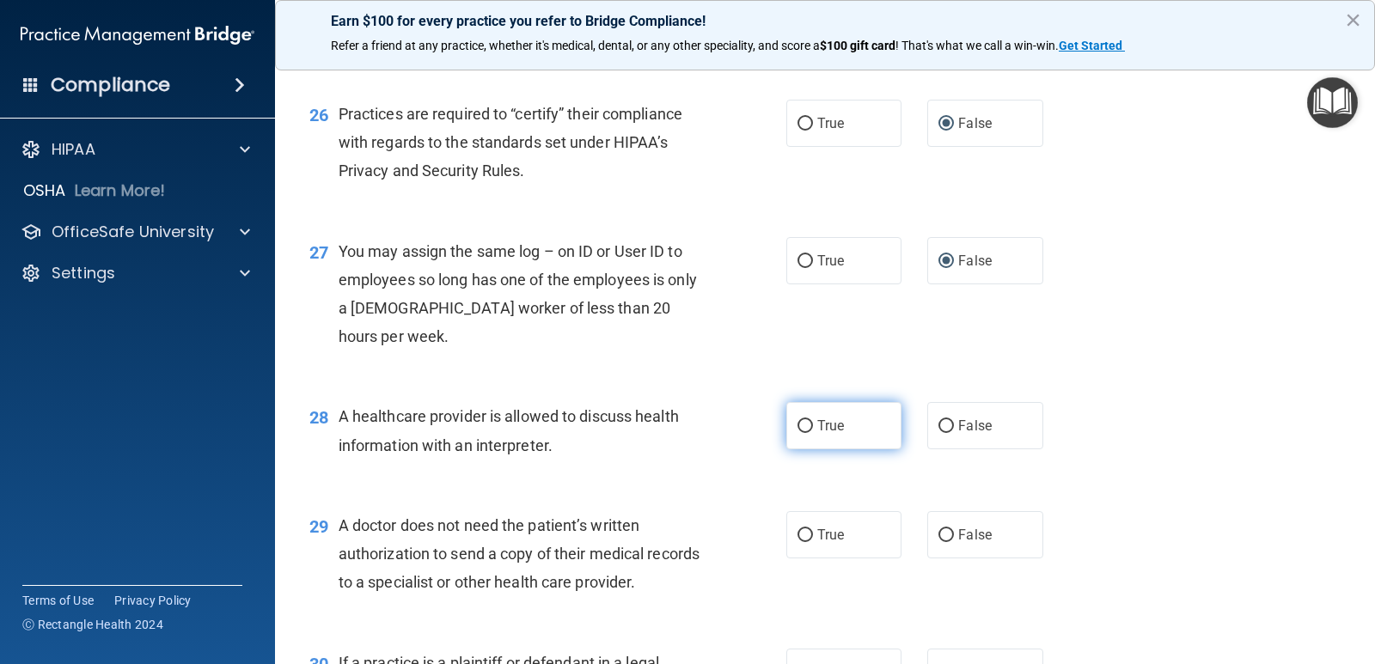
click at [817, 434] on span "True" at bounding box center [830, 426] width 27 height 16
click at [813, 433] on input "True" at bounding box center [804, 426] width 15 height 13
radio input "true"
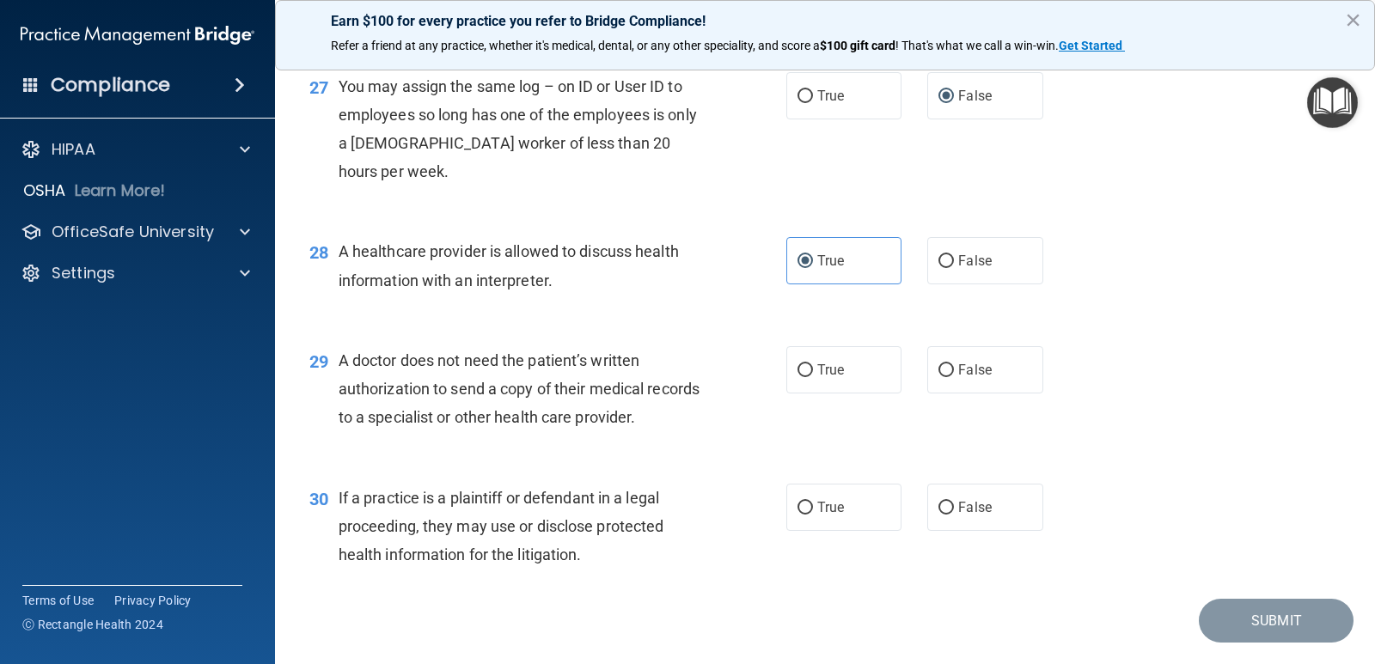
scroll to position [3780, 0]
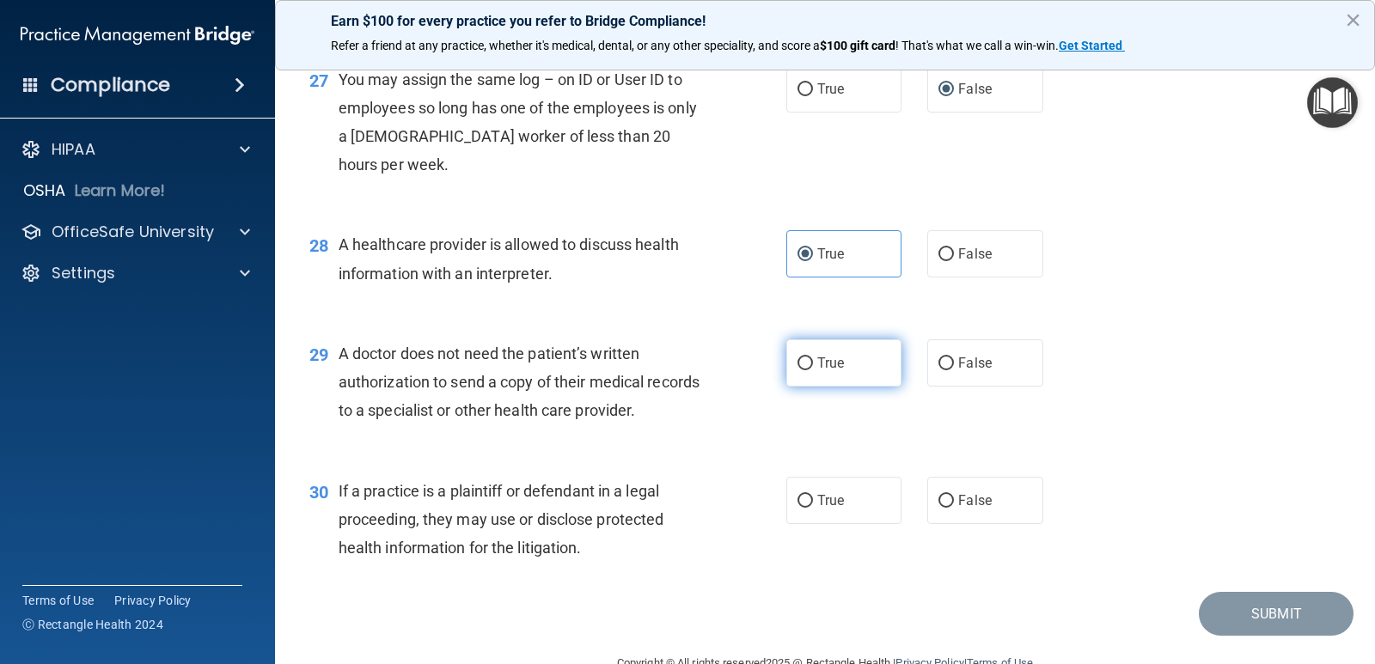
click at [788, 387] on label "True" at bounding box center [843, 362] width 115 height 47
click at [797, 370] on input "True" at bounding box center [804, 363] width 15 height 13
radio input "true"
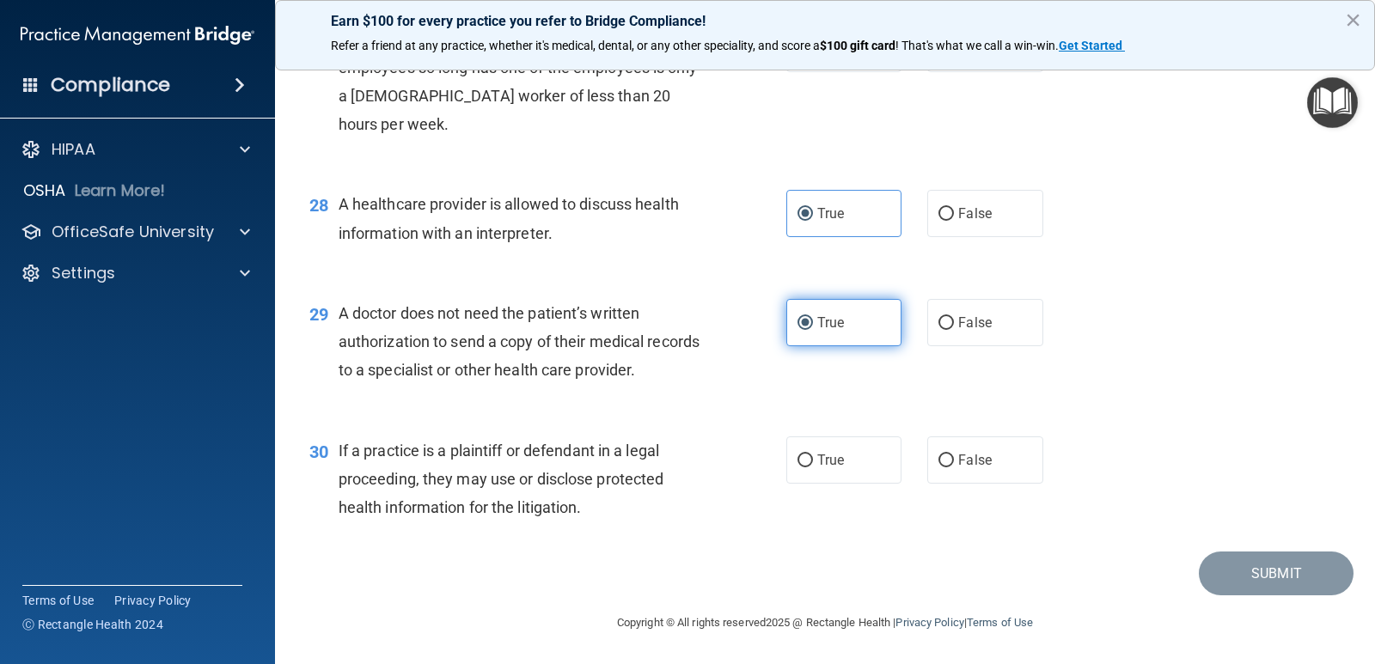
scroll to position [3866, 0]
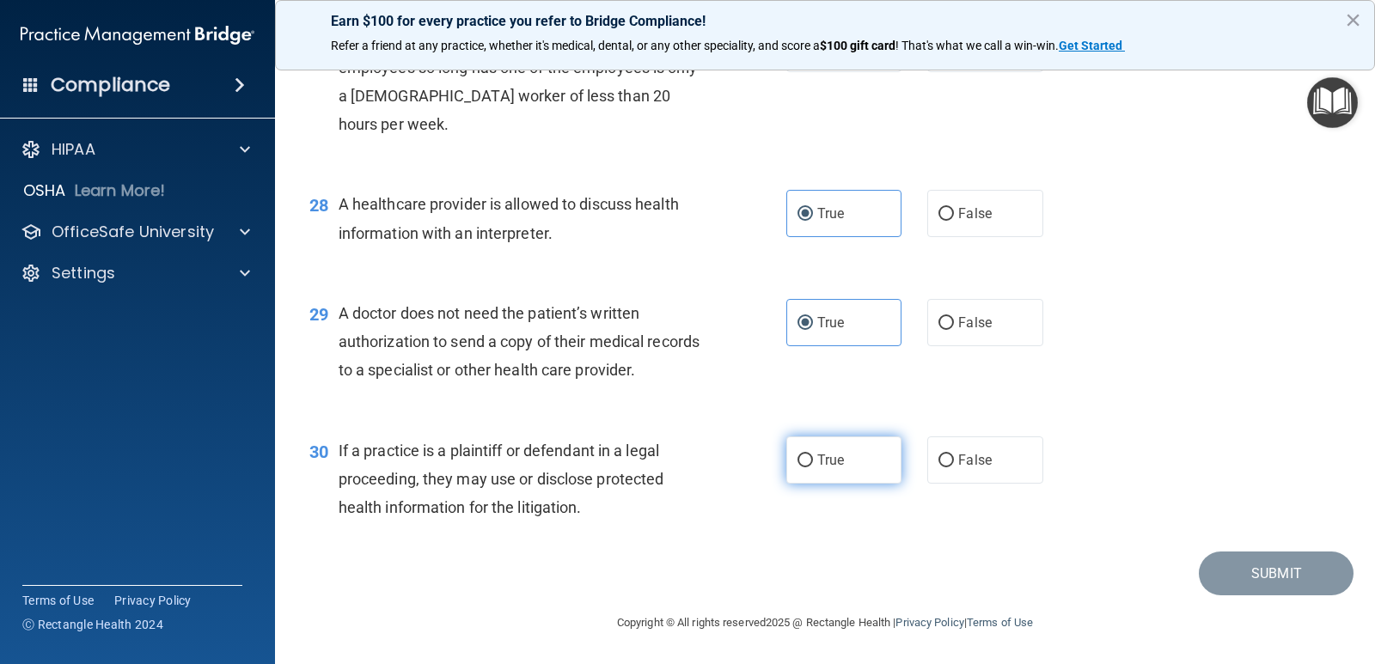
click at [797, 467] on input "True" at bounding box center [804, 460] width 15 height 13
radio input "true"
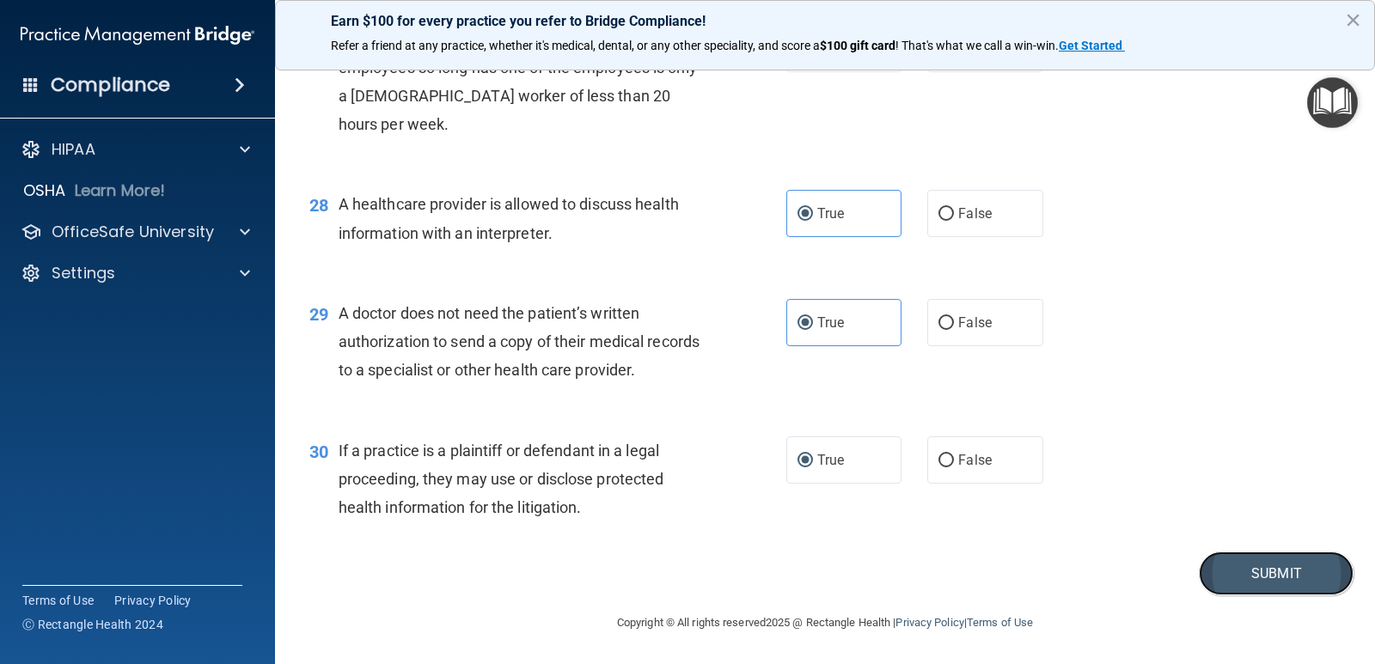
click at [1311, 595] on button "Submit" at bounding box center [1275, 574] width 155 height 44
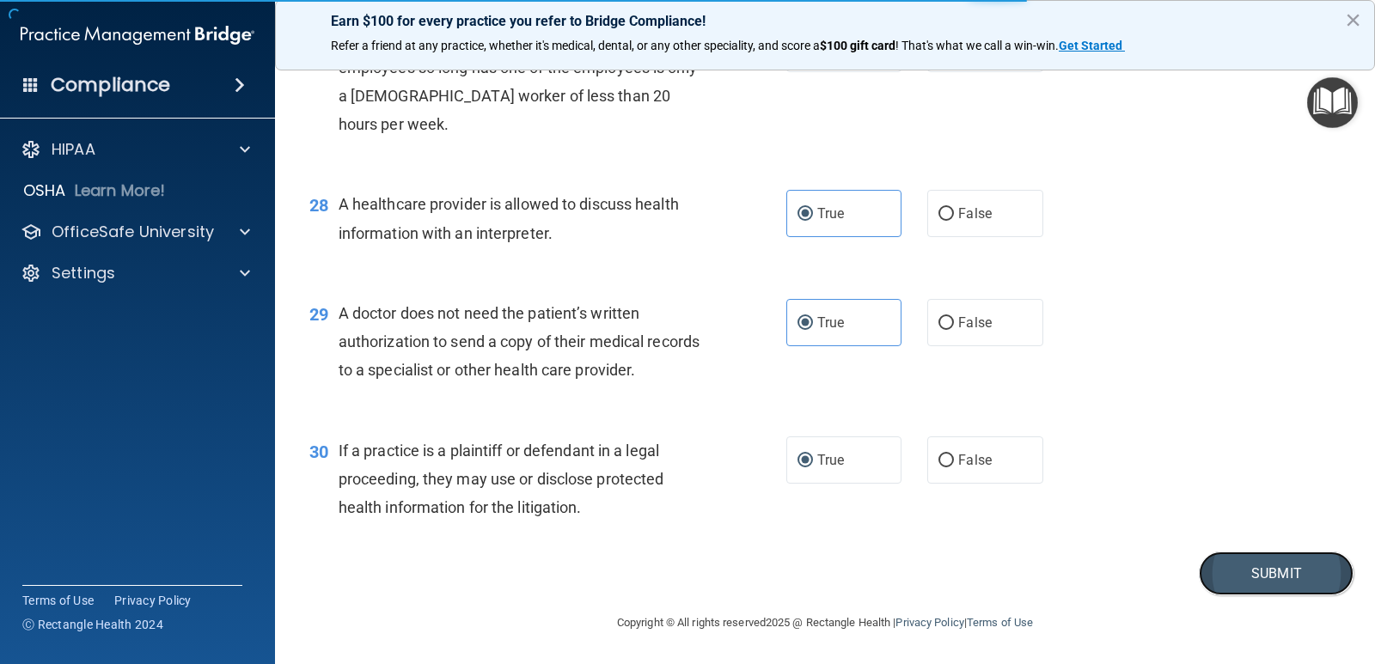
click at [1241, 595] on button "Submit" at bounding box center [1275, 574] width 155 height 44
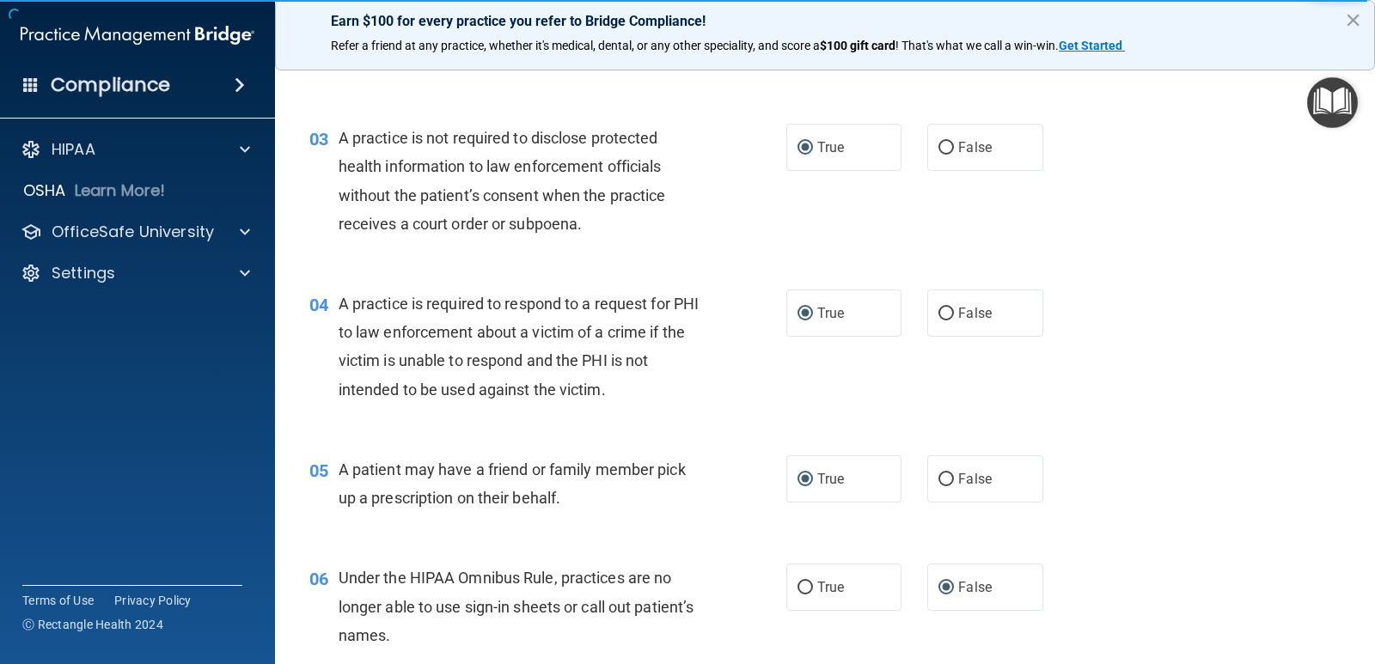
scroll to position [0, 0]
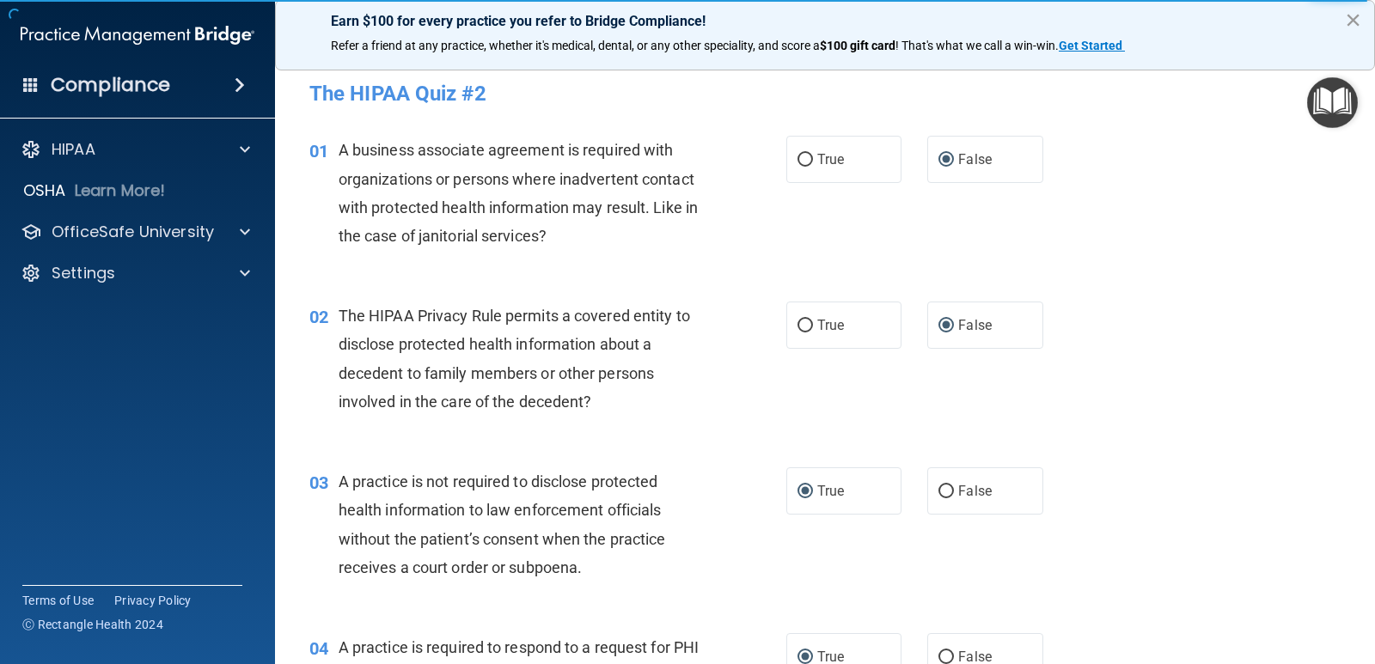
click at [1357, 19] on button "×" at bounding box center [1352, 19] width 16 height 27
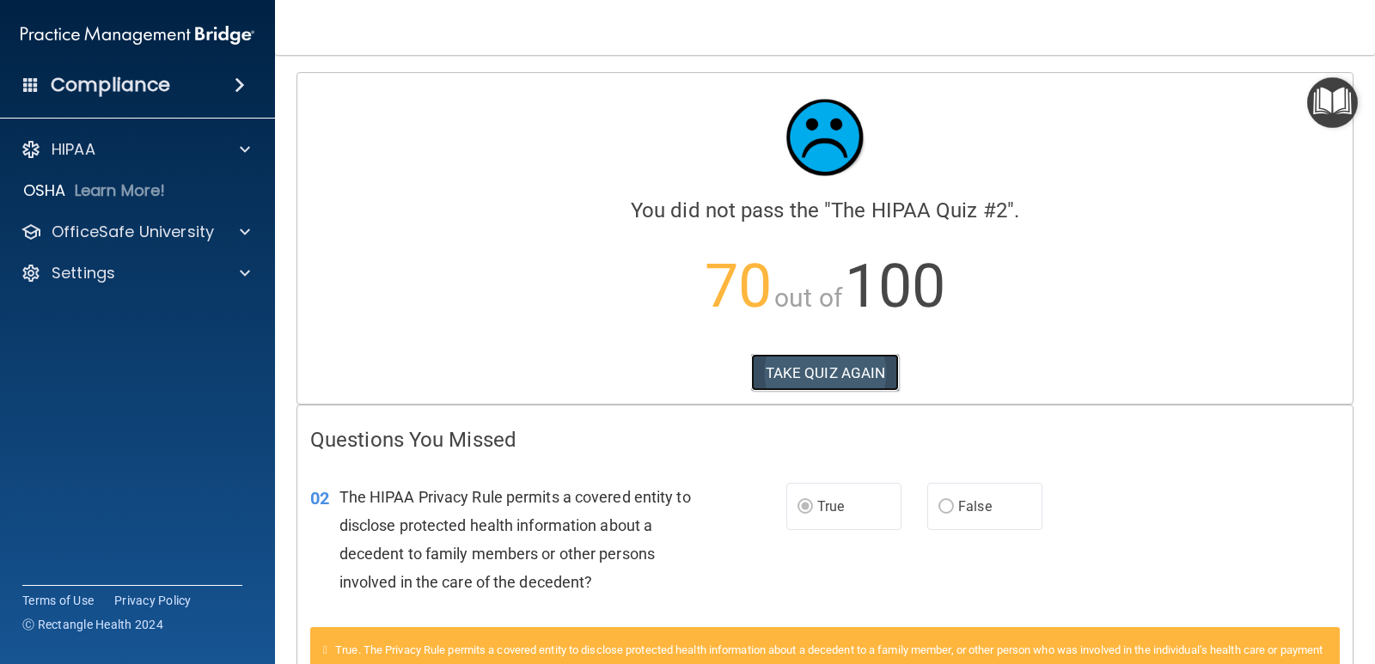
click at [796, 365] on button "TAKE QUIZ AGAIN" at bounding box center [825, 373] width 149 height 38
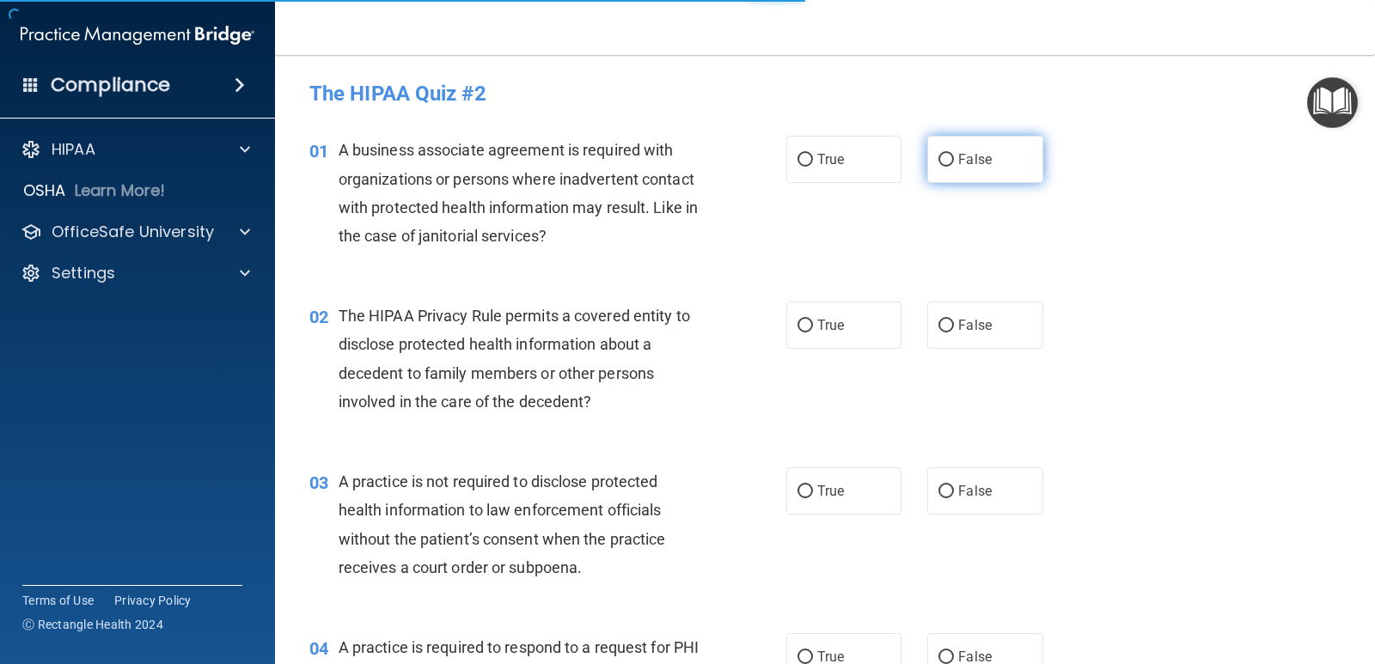
click at [938, 163] on input "False" at bounding box center [945, 160] width 15 height 13
radio input "true"
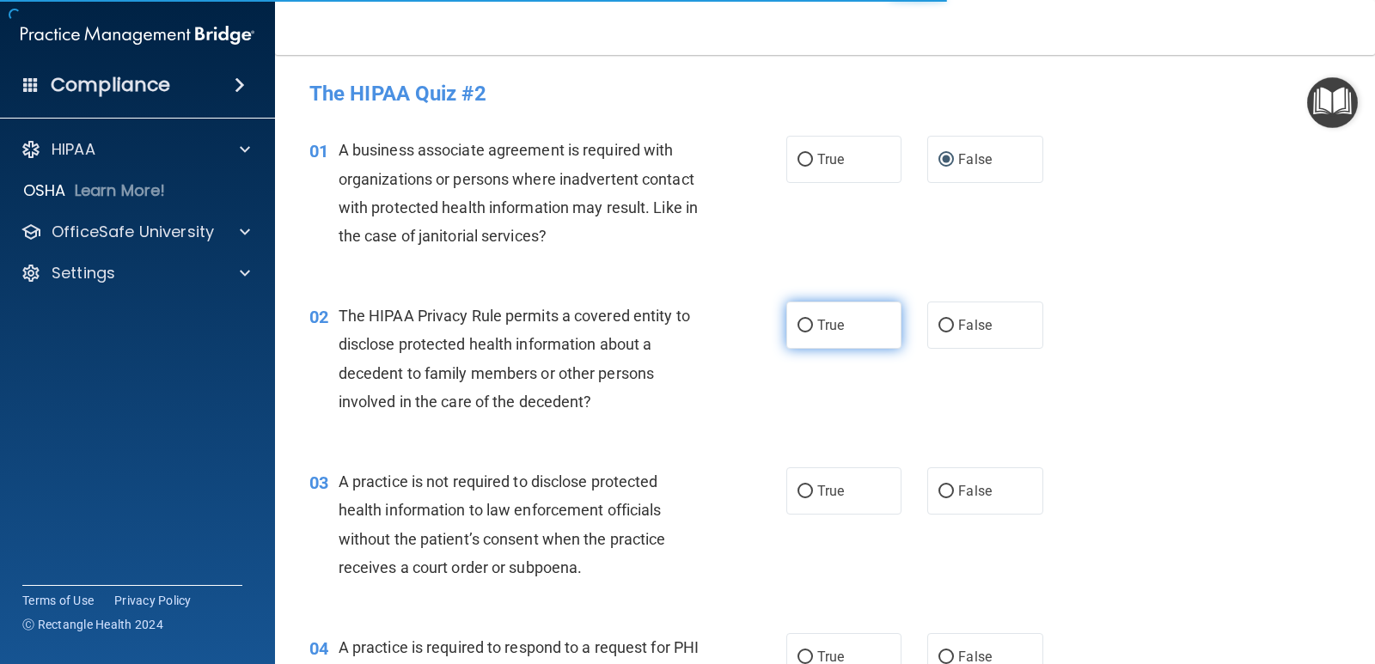
click at [797, 323] on input "True" at bounding box center [804, 326] width 15 height 13
radio input "true"
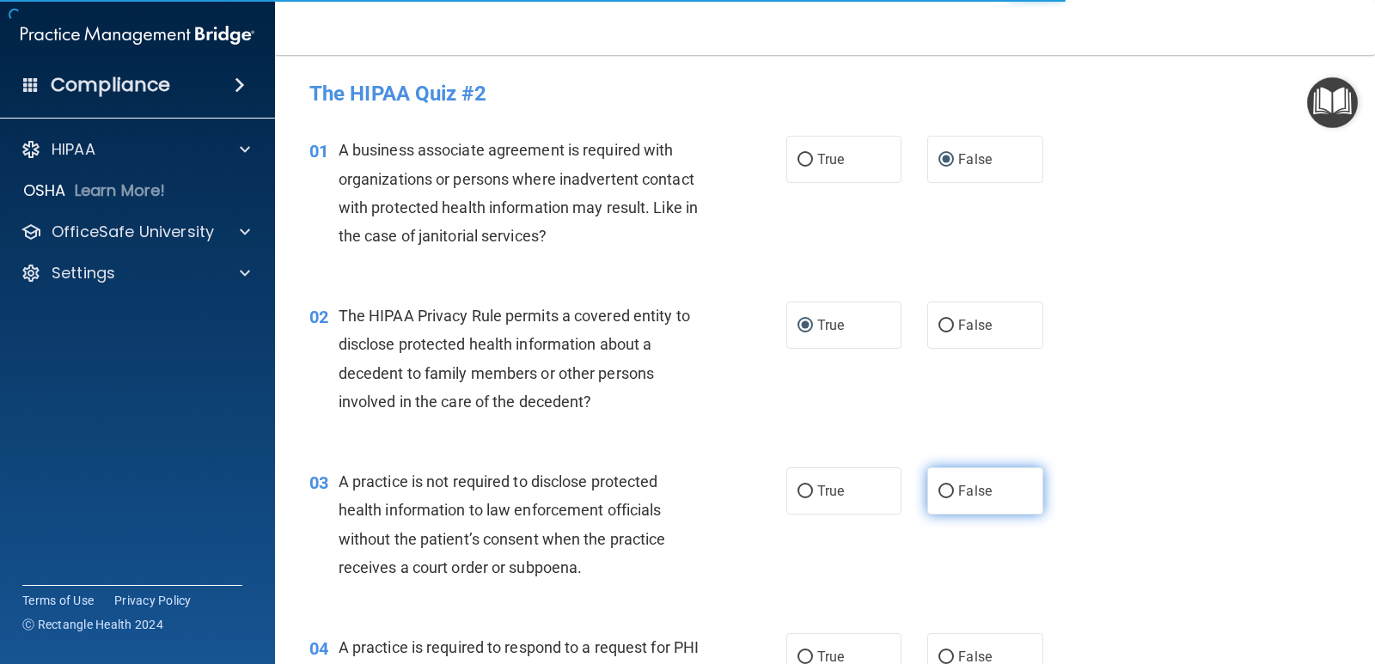
click at [944, 490] on input "False" at bounding box center [945, 491] width 15 height 13
radio input "true"
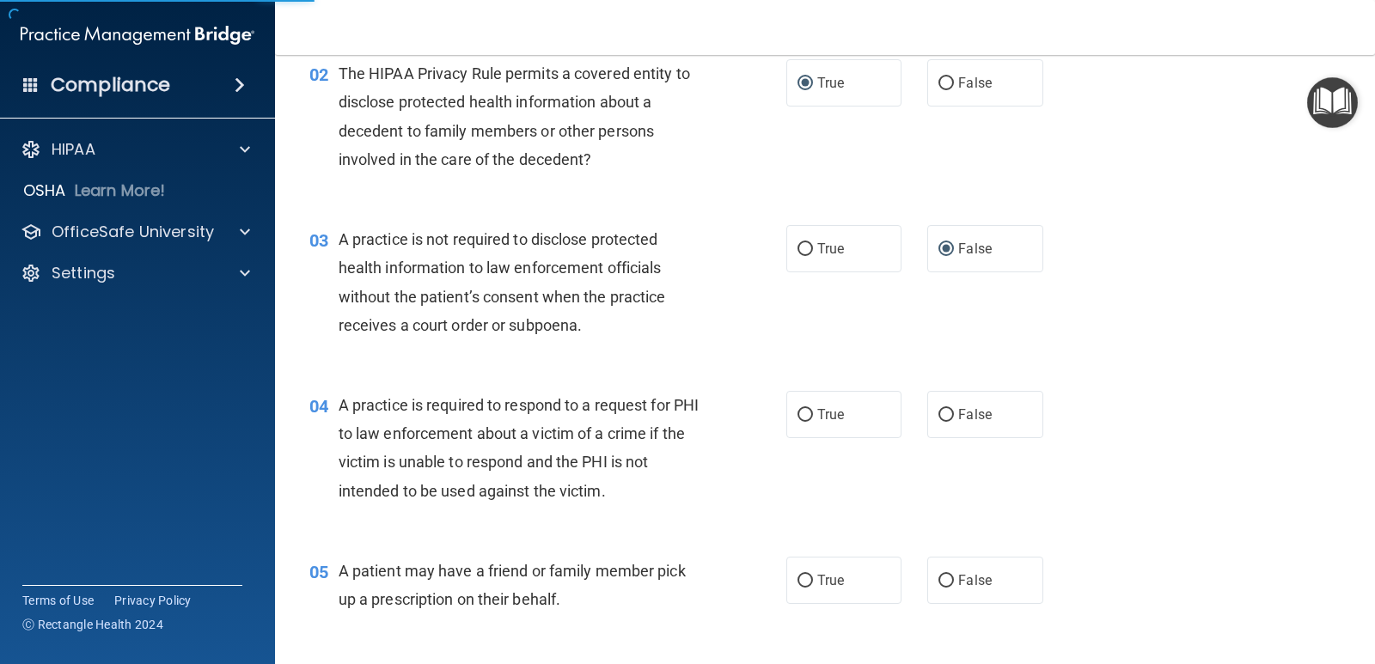
scroll to position [258, 0]
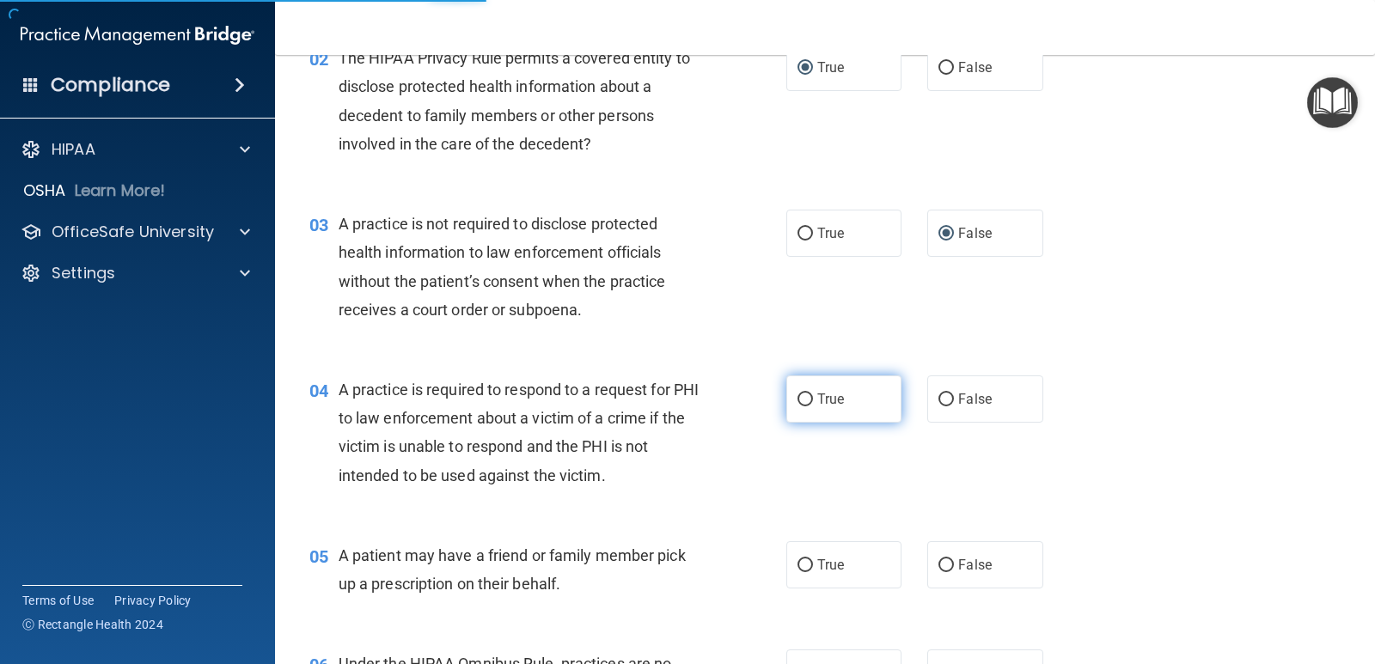
click at [820, 399] on span "True" at bounding box center [830, 399] width 27 height 16
click at [813, 399] on input "True" at bounding box center [804, 399] width 15 height 13
radio input "true"
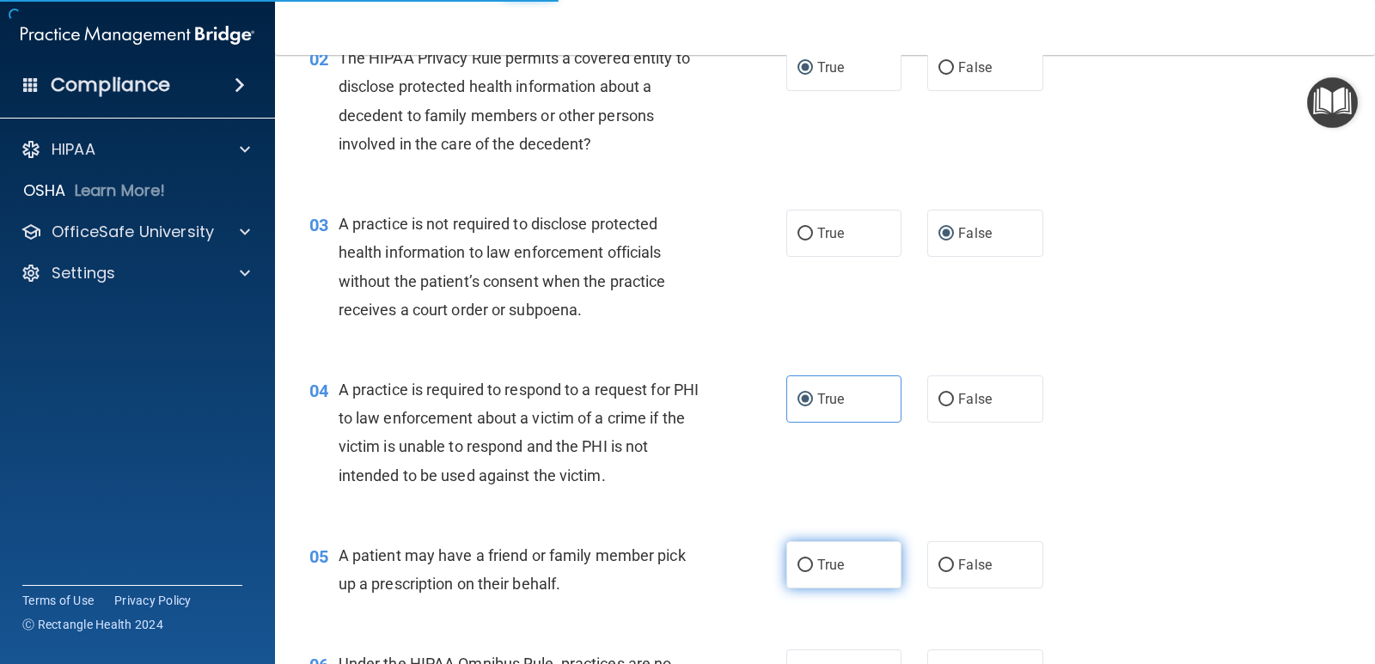
click at [800, 560] on input "True" at bounding box center [804, 565] width 15 height 13
radio input "true"
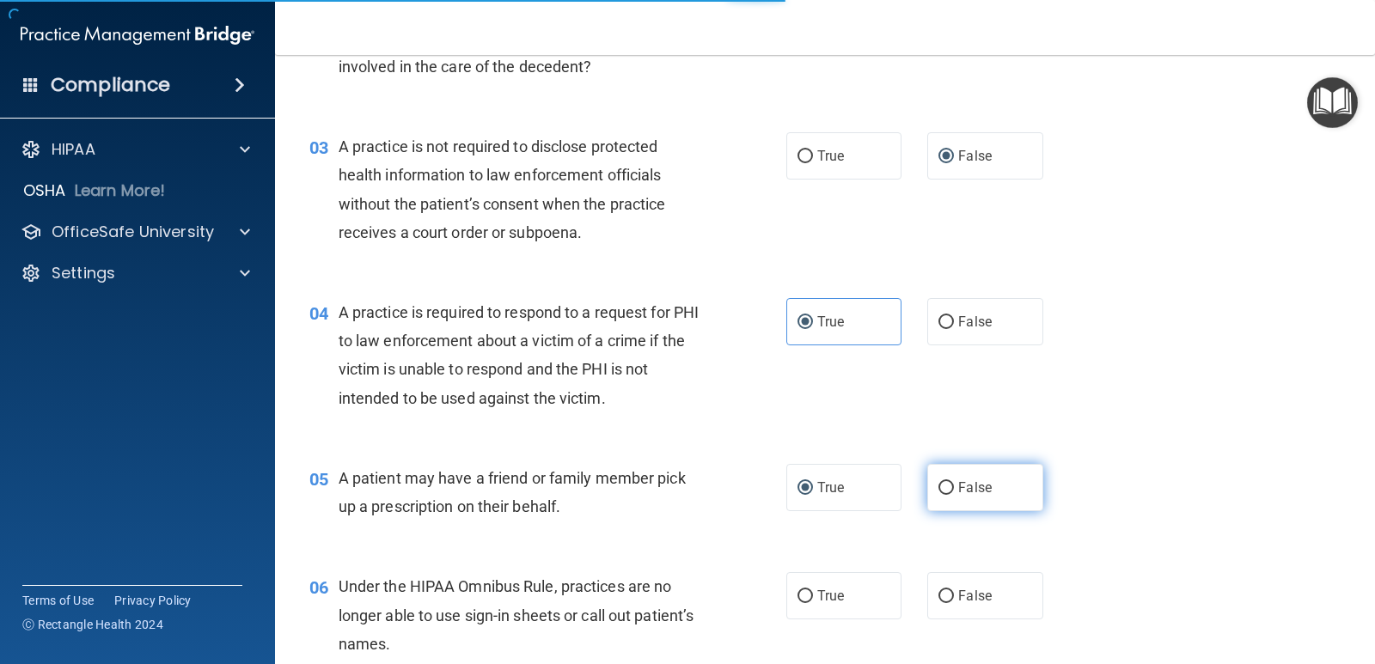
scroll to position [430, 0]
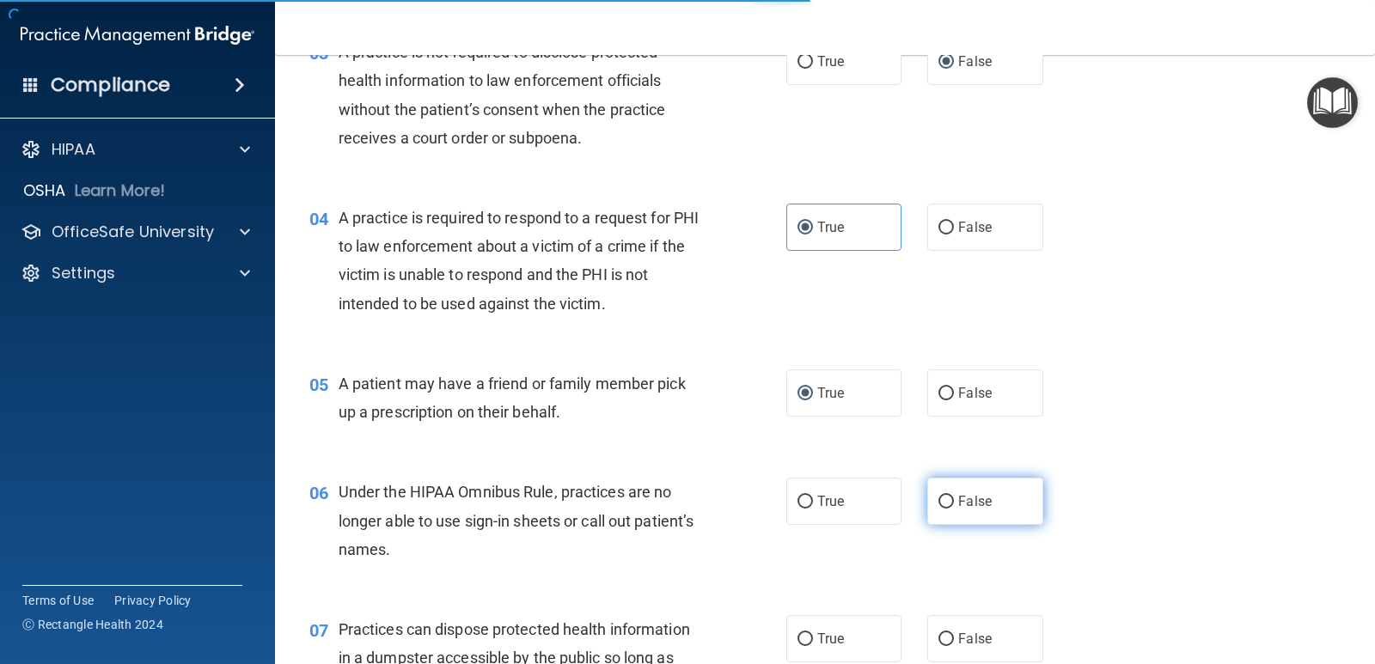
click at [941, 513] on label "False" at bounding box center [984, 501] width 115 height 47
click at [941, 509] on input "False" at bounding box center [945, 502] width 15 height 13
radio input "true"
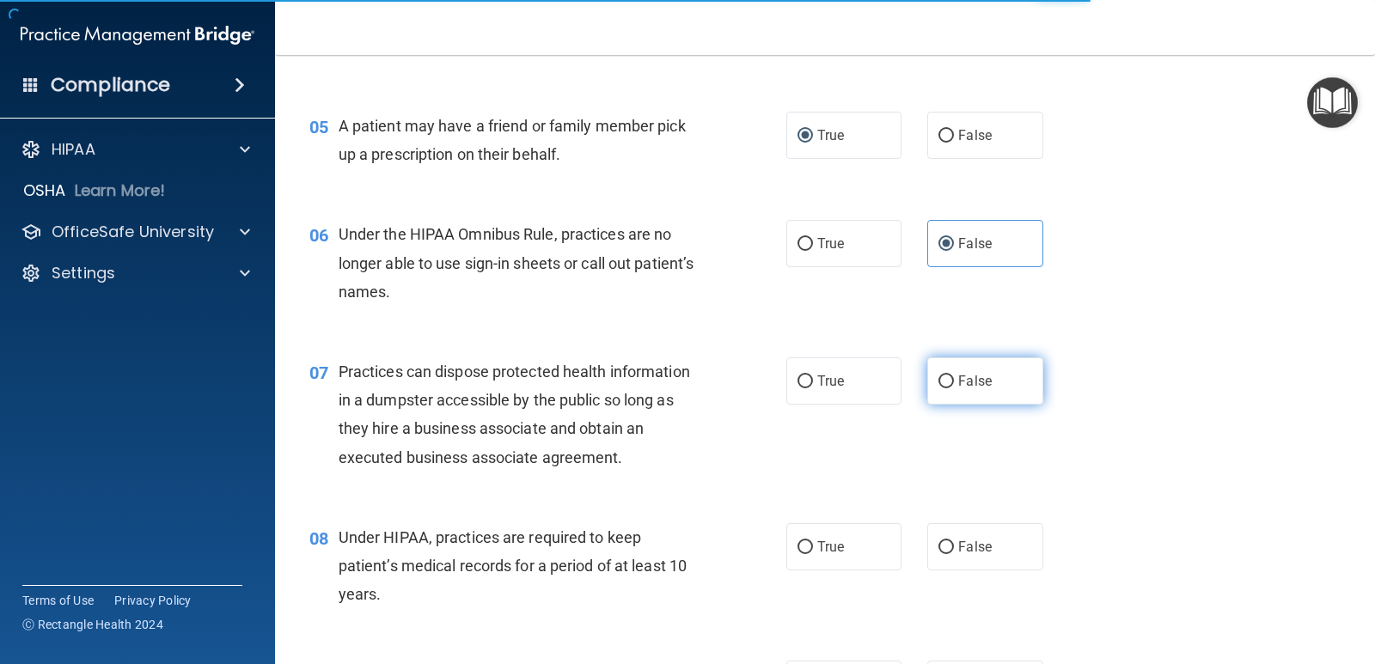
click at [940, 389] on label "False" at bounding box center [984, 380] width 115 height 47
click at [940, 388] on input "False" at bounding box center [945, 381] width 15 height 13
radio input "true"
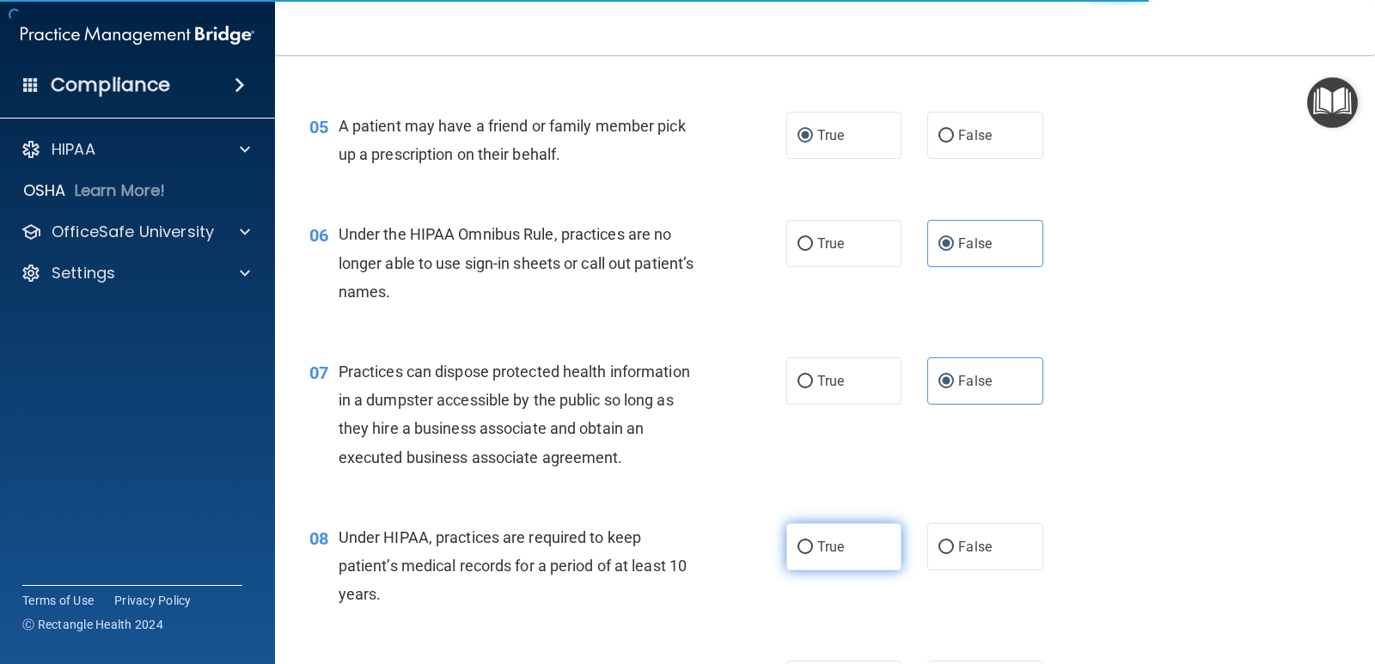
click at [817, 547] on span "True" at bounding box center [830, 547] width 27 height 16
click at [811, 547] on input "True" at bounding box center [804, 547] width 15 height 13
radio input "true"
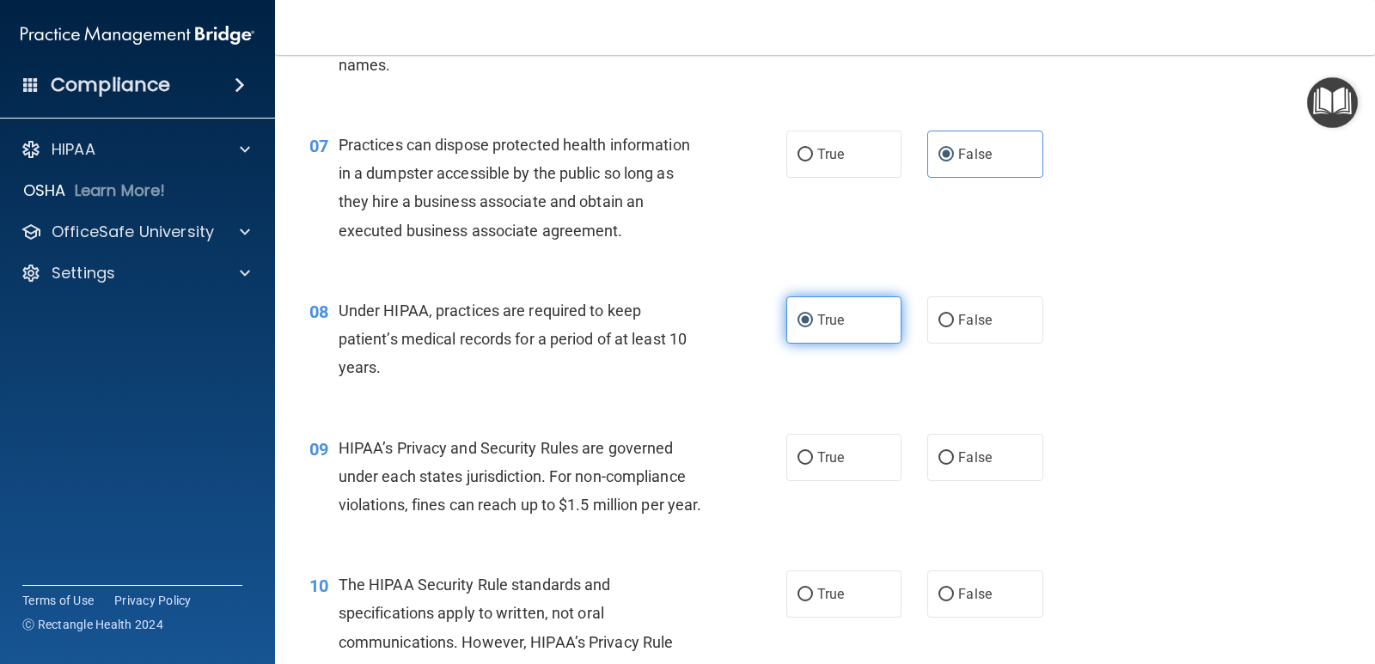
scroll to position [945, 0]
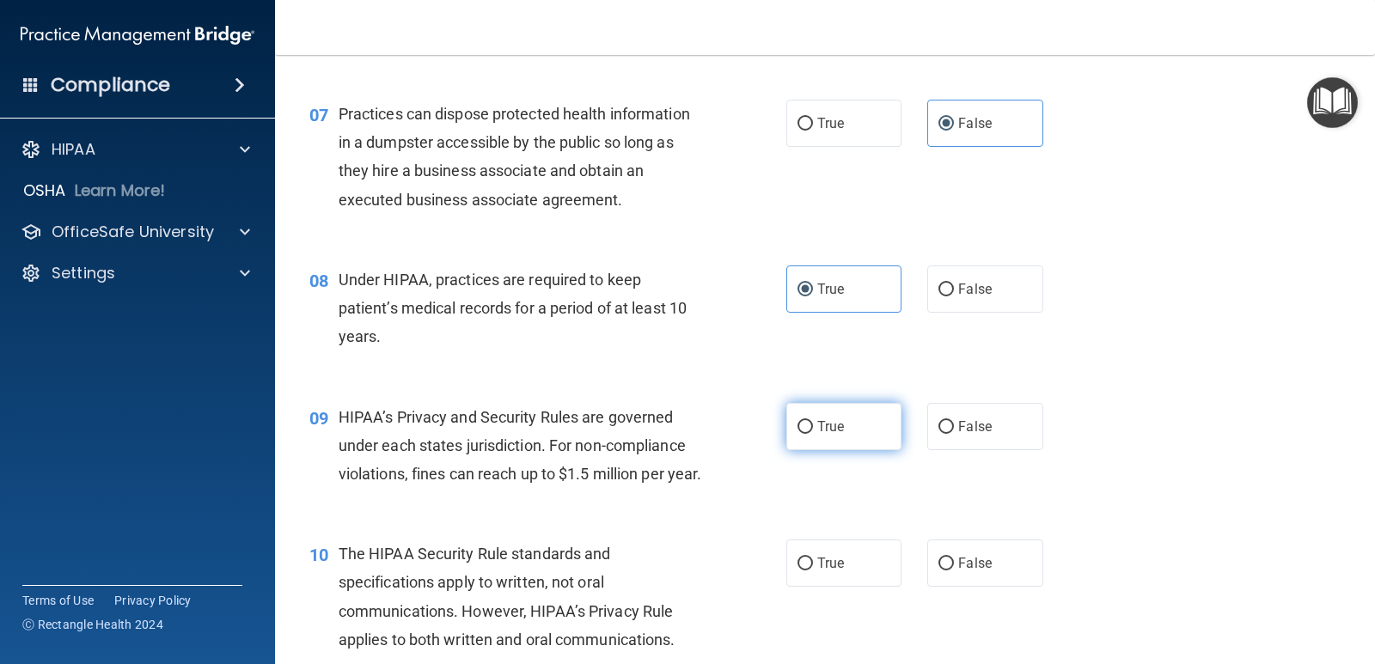
click at [793, 418] on label "True" at bounding box center [843, 426] width 115 height 47
click at [797, 421] on input "True" at bounding box center [804, 427] width 15 height 13
radio input "true"
click at [802, 570] on input "True" at bounding box center [804, 564] width 15 height 13
radio input "true"
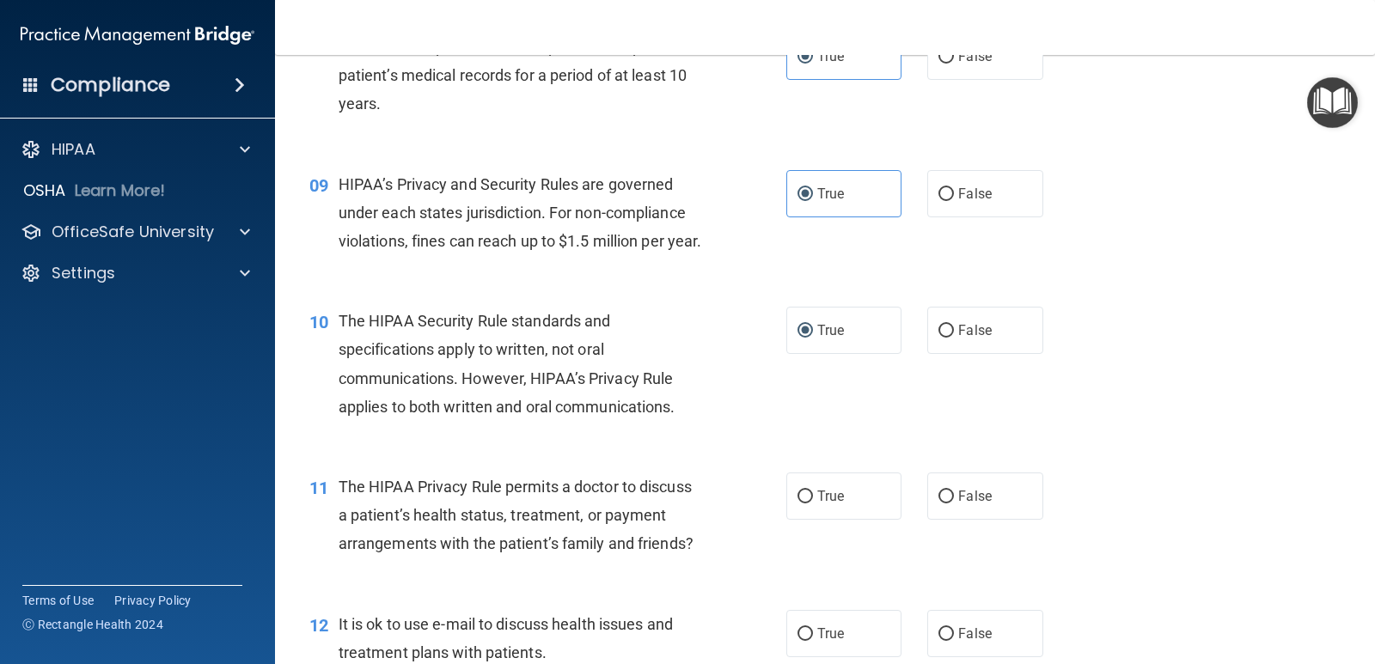
scroll to position [1203, 0]
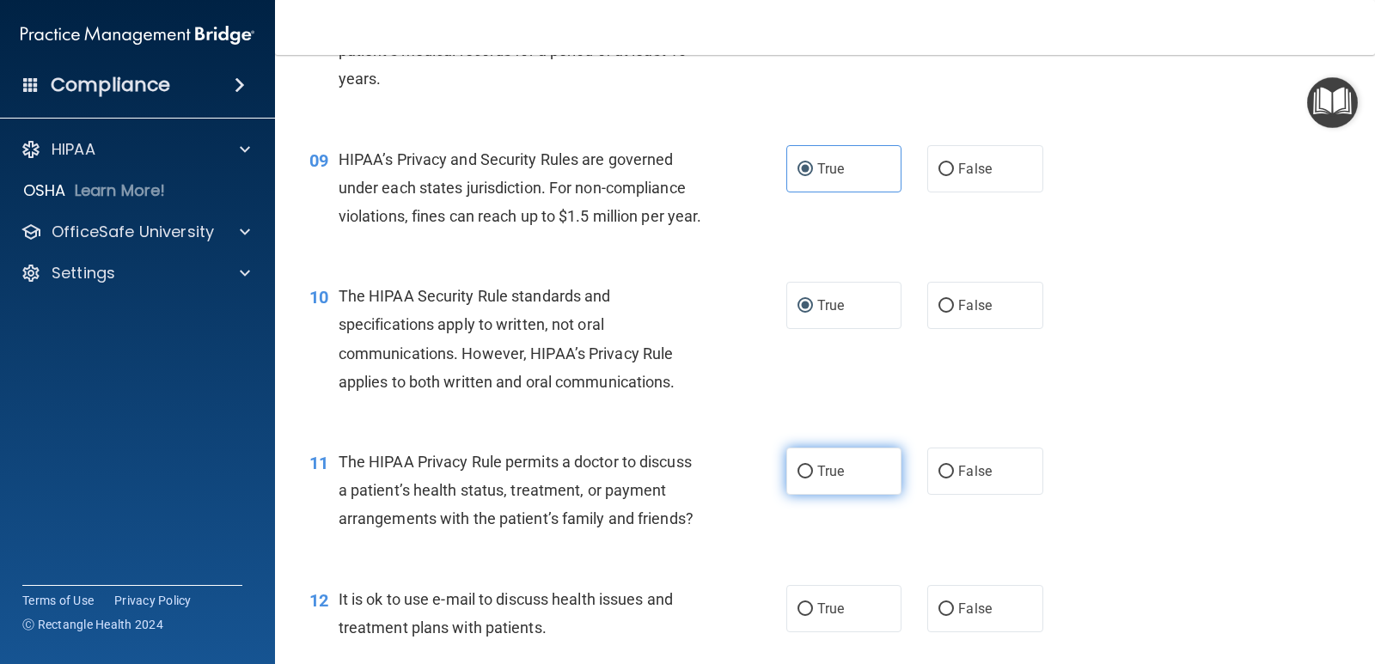
click at [817, 479] on span "True" at bounding box center [830, 471] width 27 height 16
click at [813, 479] on input "True" at bounding box center [804, 472] width 15 height 13
radio input "true"
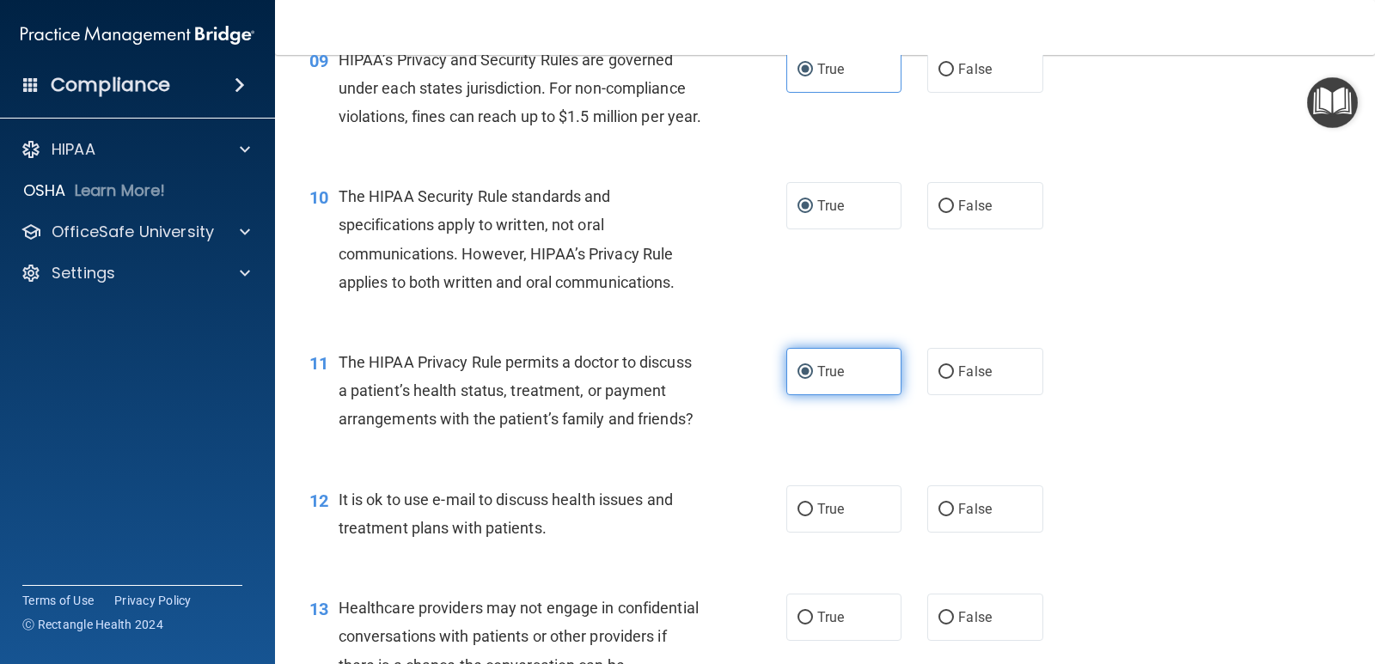
scroll to position [1460, 0]
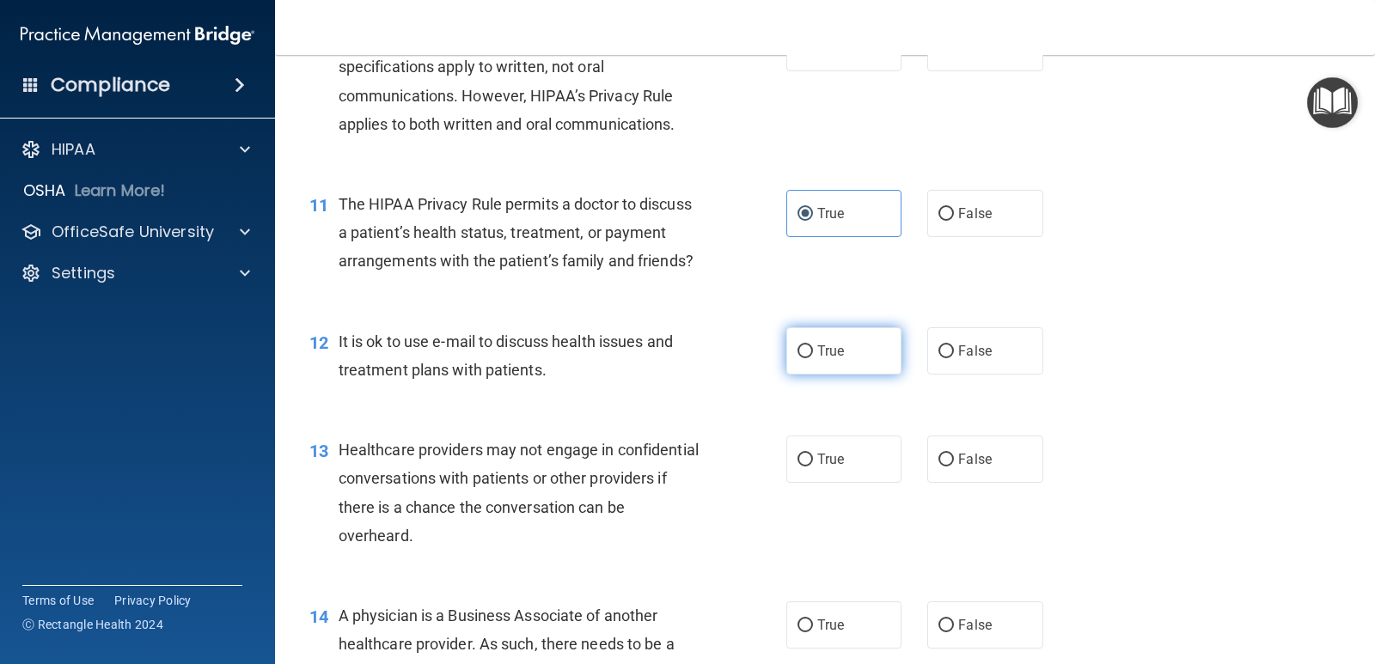
click at [786, 375] on label "True" at bounding box center [843, 350] width 115 height 47
click at [797, 358] on input "True" at bounding box center [804, 351] width 15 height 13
radio input "true"
click at [799, 466] on input "True" at bounding box center [804, 460] width 15 height 13
radio input "true"
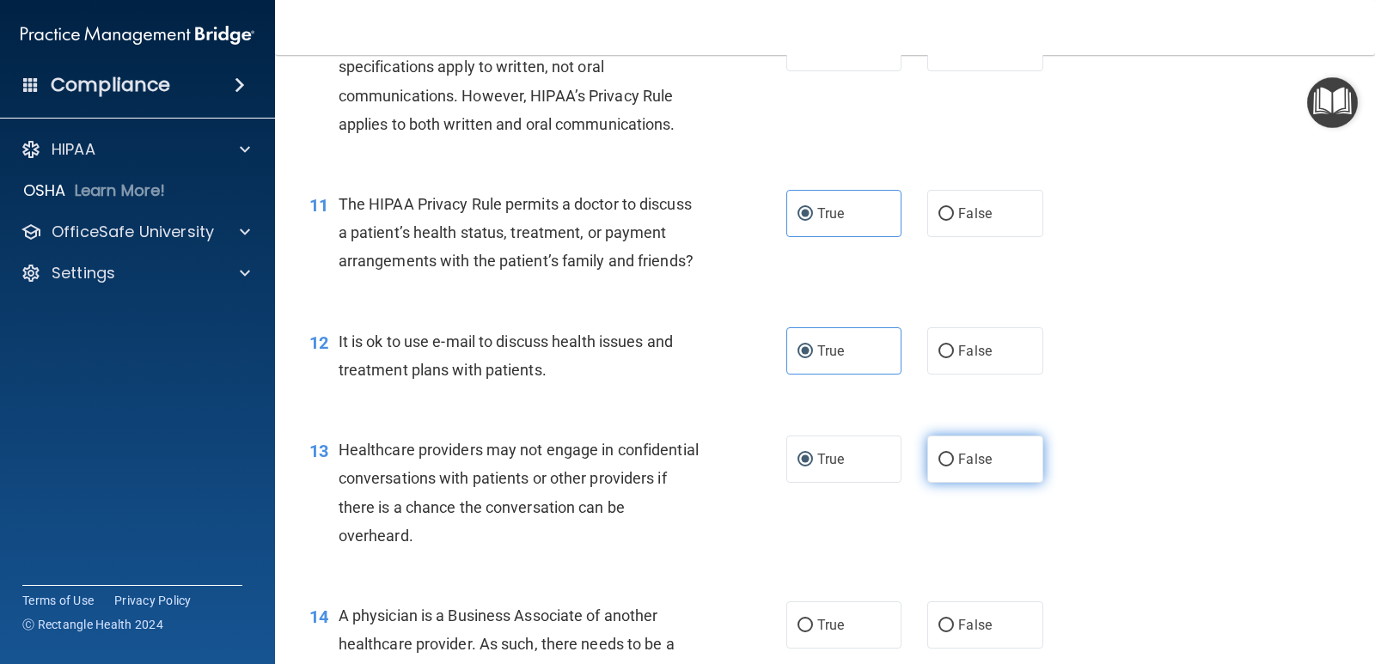
click at [958, 467] on span "False" at bounding box center [975, 459] width 34 height 16
click at [952, 466] on input "False" at bounding box center [945, 460] width 15 height 13
radio input "true"
radio input "false"
click at [938, 632] on input "False" at bounding box center [945, 625] width 15 height 13
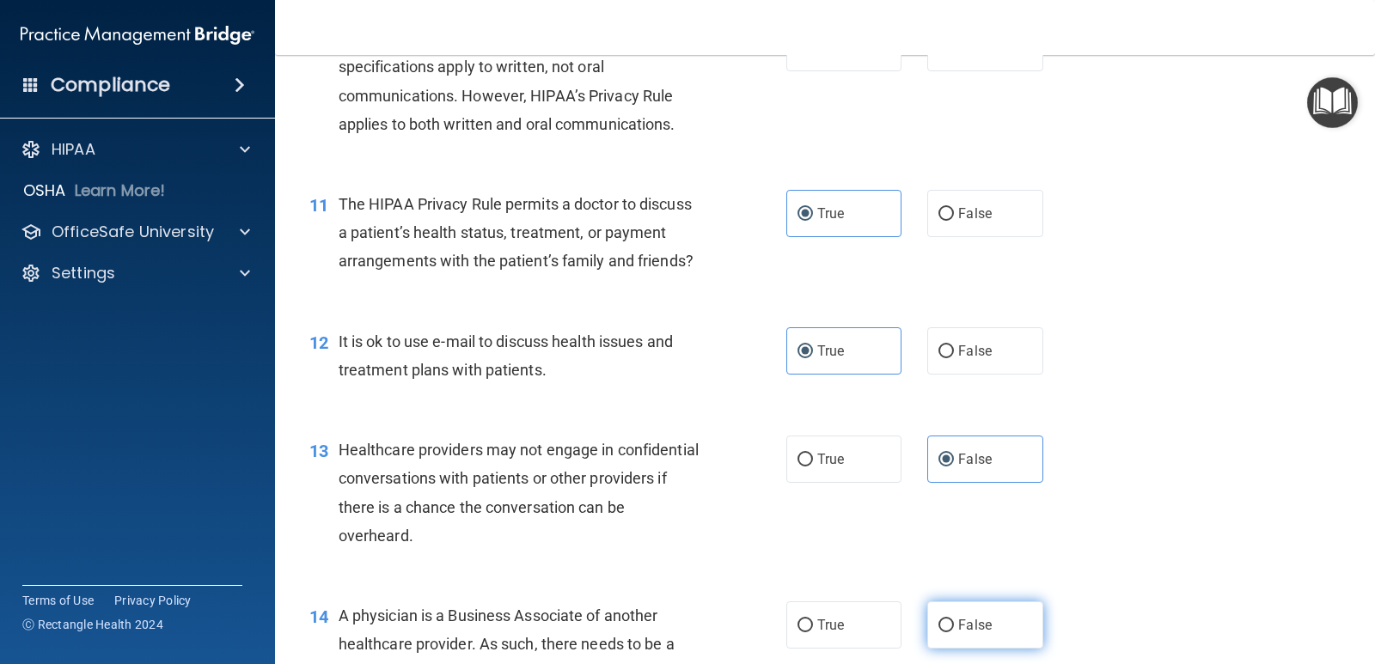
radio input "true"
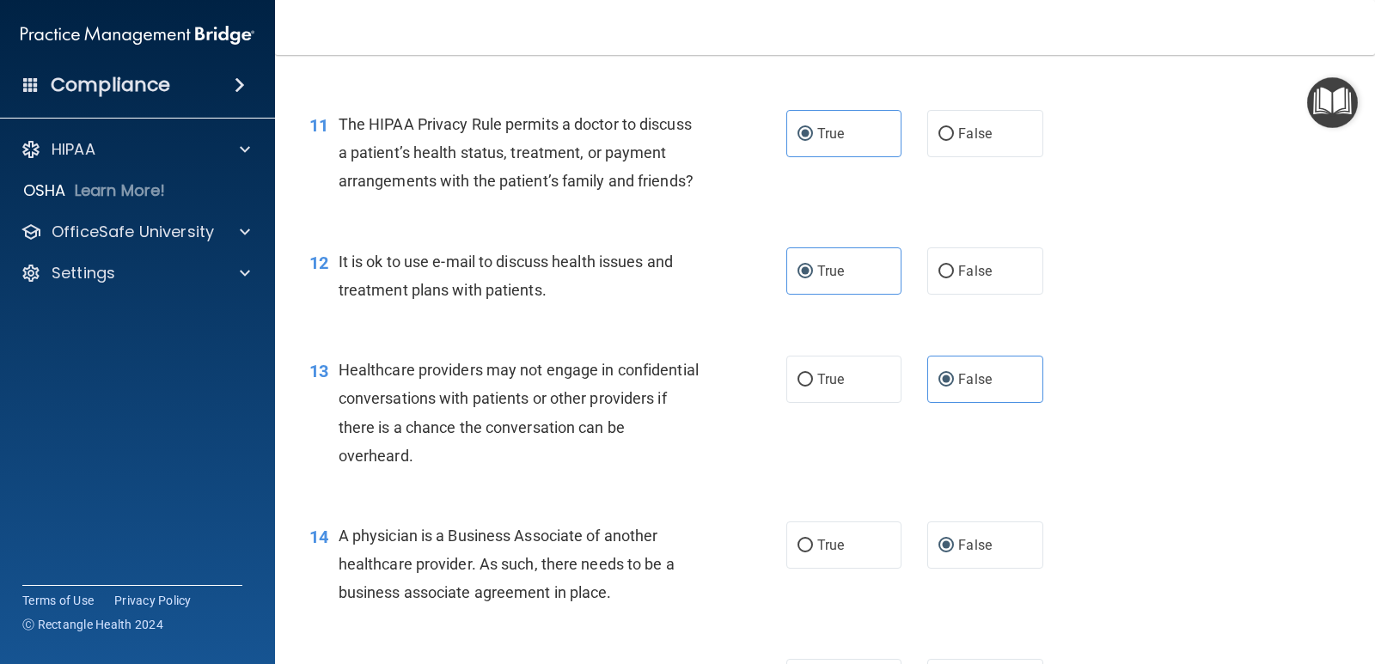
scroll to position [1632, 0]
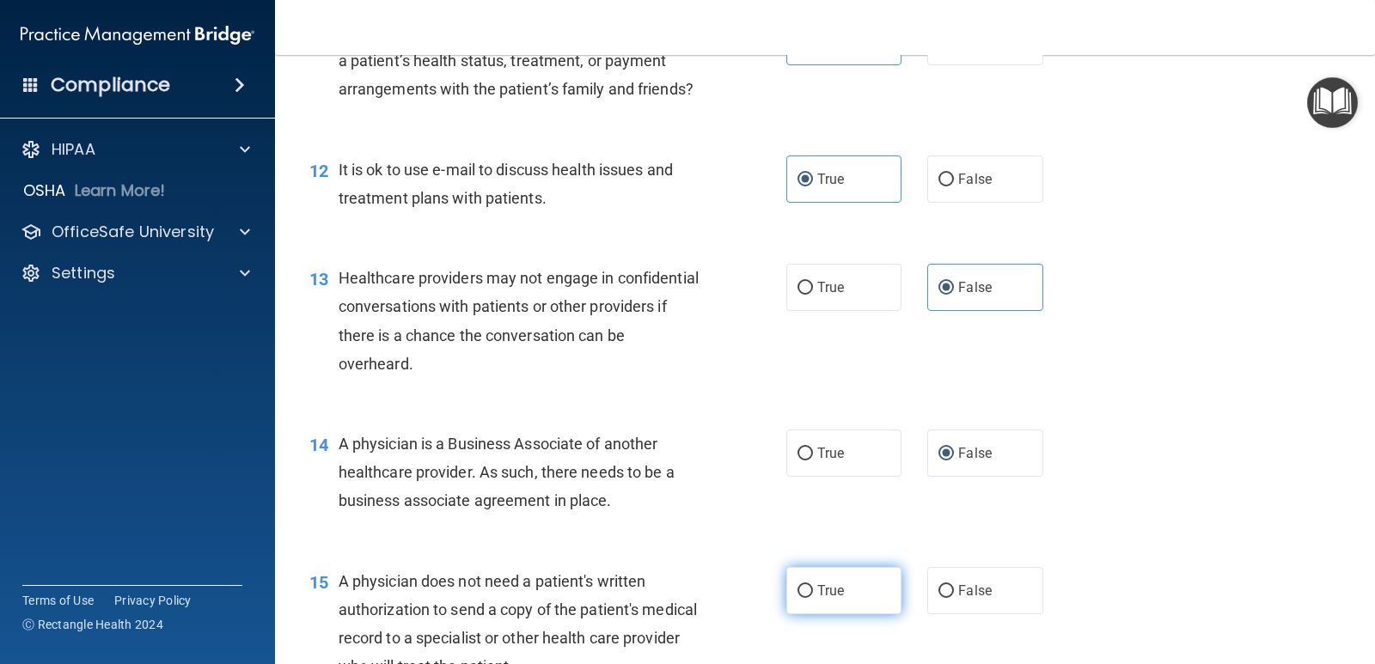
click at [817, 599] on span "True" at bounding box center [830, 590] width 27 height 16
click at [813, 598] on input "True" at bounding box center [804, 591] width 15 height 13
radio input "true"
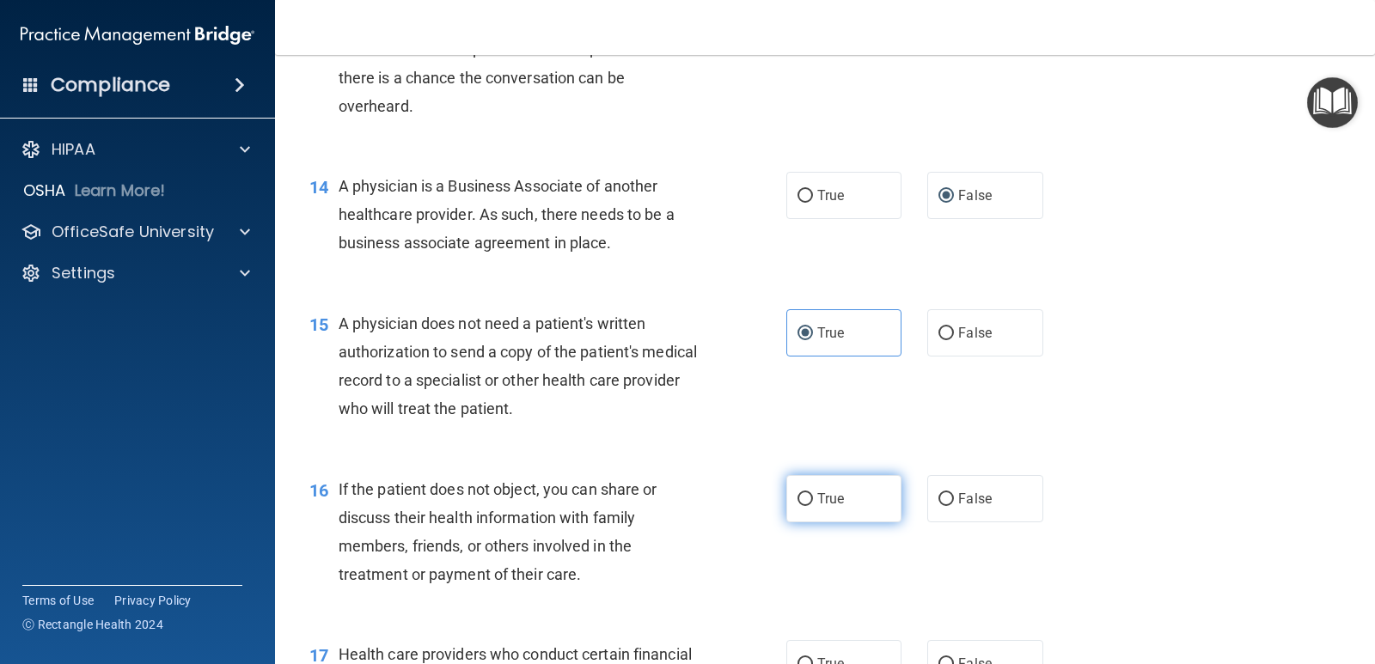
click at [807, 522] on label "True" at bounding box center [843, 498] width 115 height 47
click at [807, 506] on input "True" at bounding box center [804, 499] width 15 height 13
radio input "true"
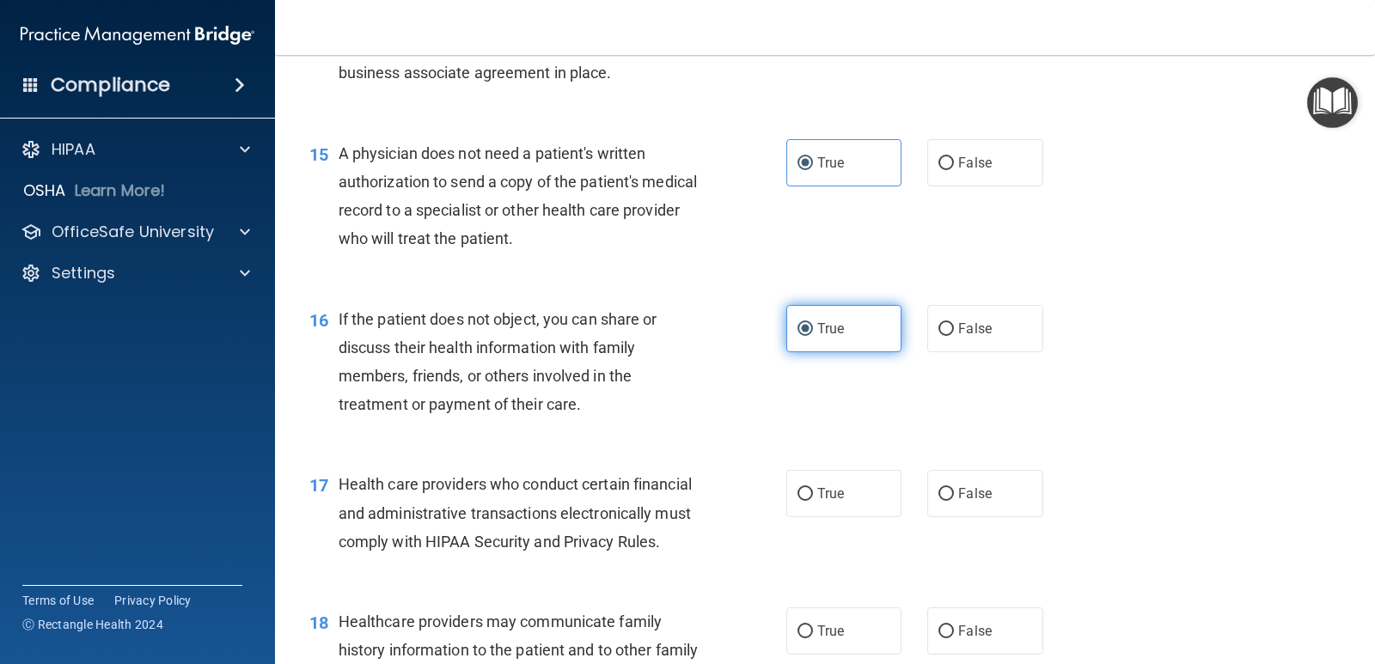
scroll to position [2062, 0]
click at [807, 515] on label "True" at bounding box center [843, 491] width 115 height 47
click at [807, 499] on input "True" at bounding box center [804, 492] width 15 height 13
radio input "true"
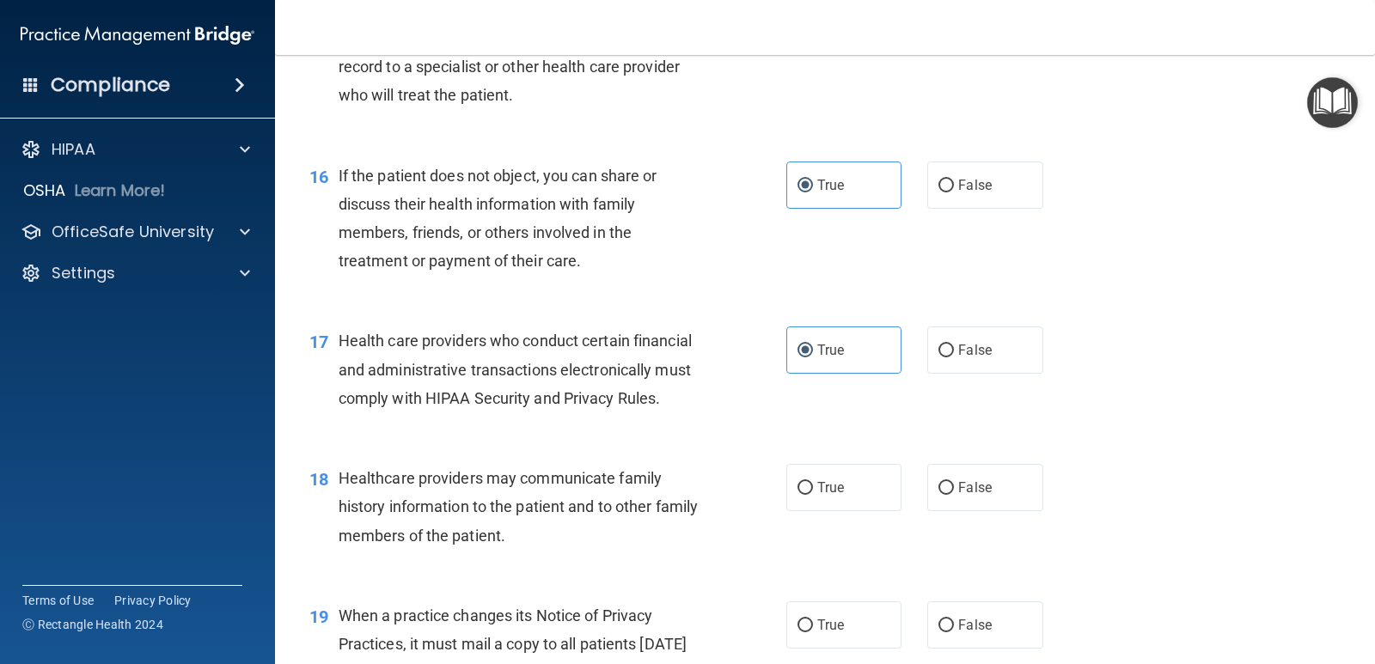
scroll to position [2234, 0]
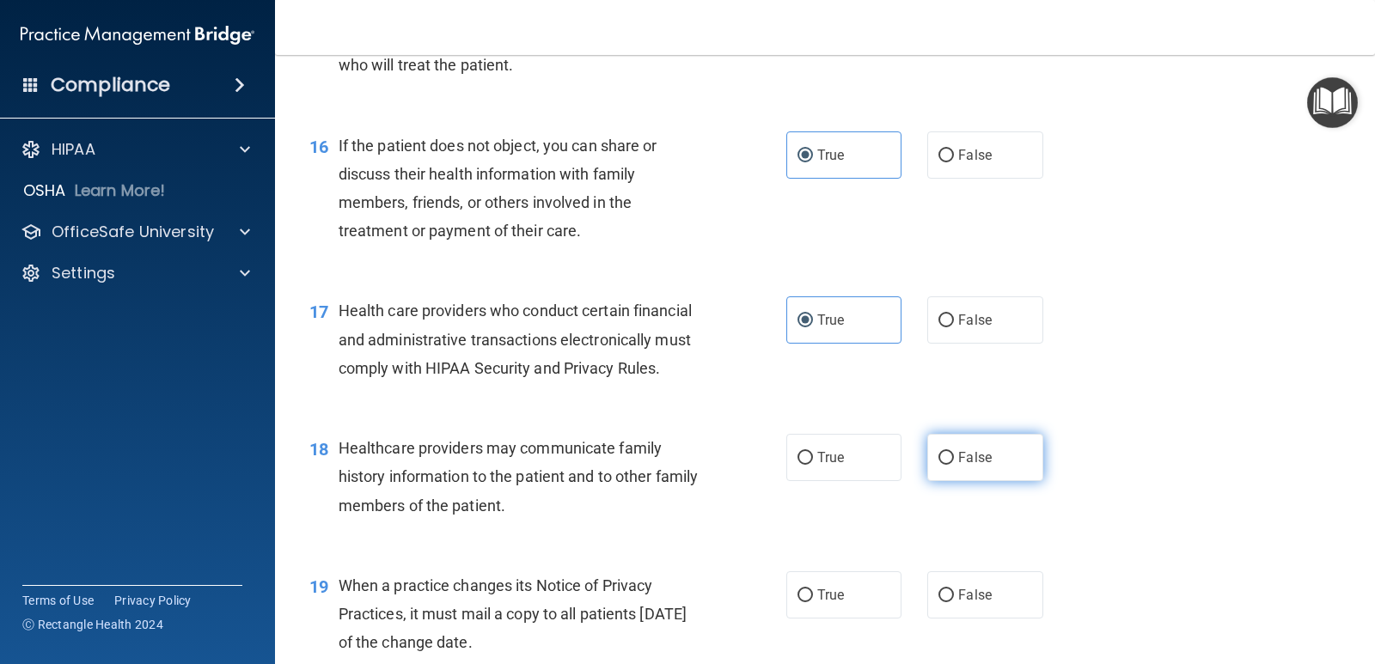
click at [960, 466] on span "False" at bounding box center [975, 457] width 34 height 16
click at [954, 465] on input "False" at bounding box center [945, 458] width 15 height 13
radio input "true"
click at [948, 619] on label "False" at bounding box center [984, 594] width 115 height 47
click at [948, 602] on input "False" at bounding box center [945, 595] width 15 height 13
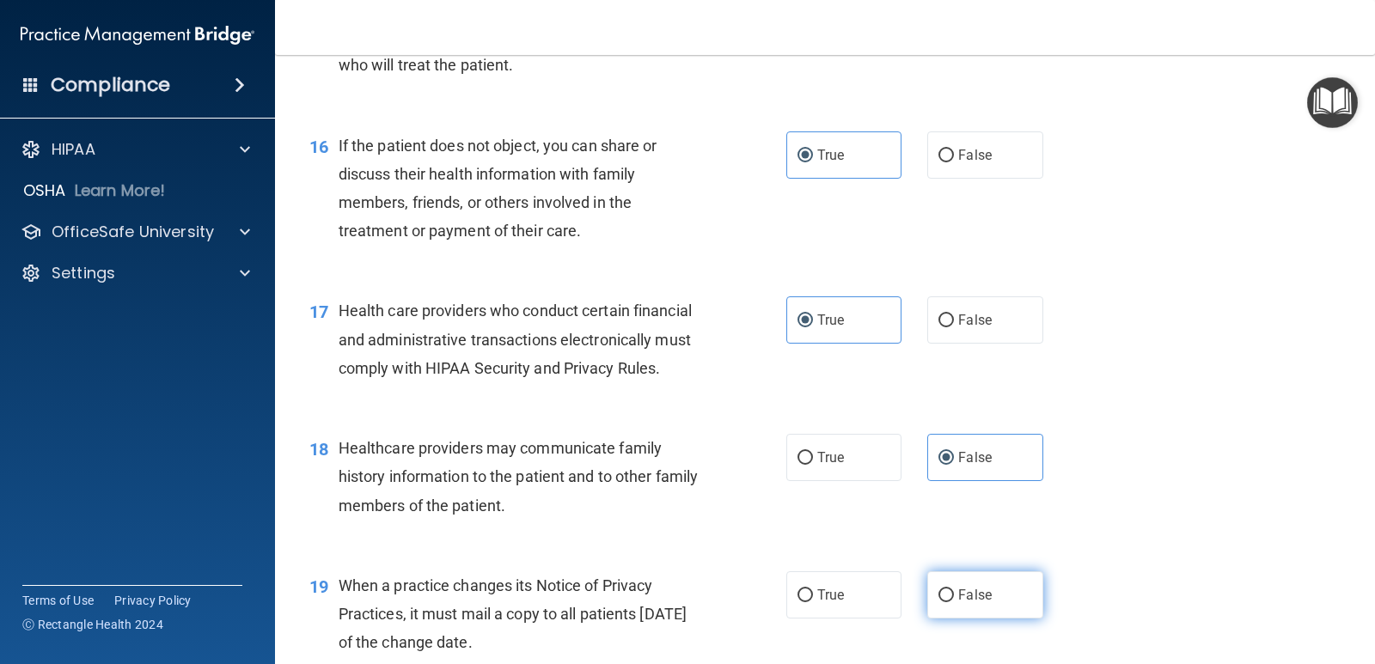
radio input "true"
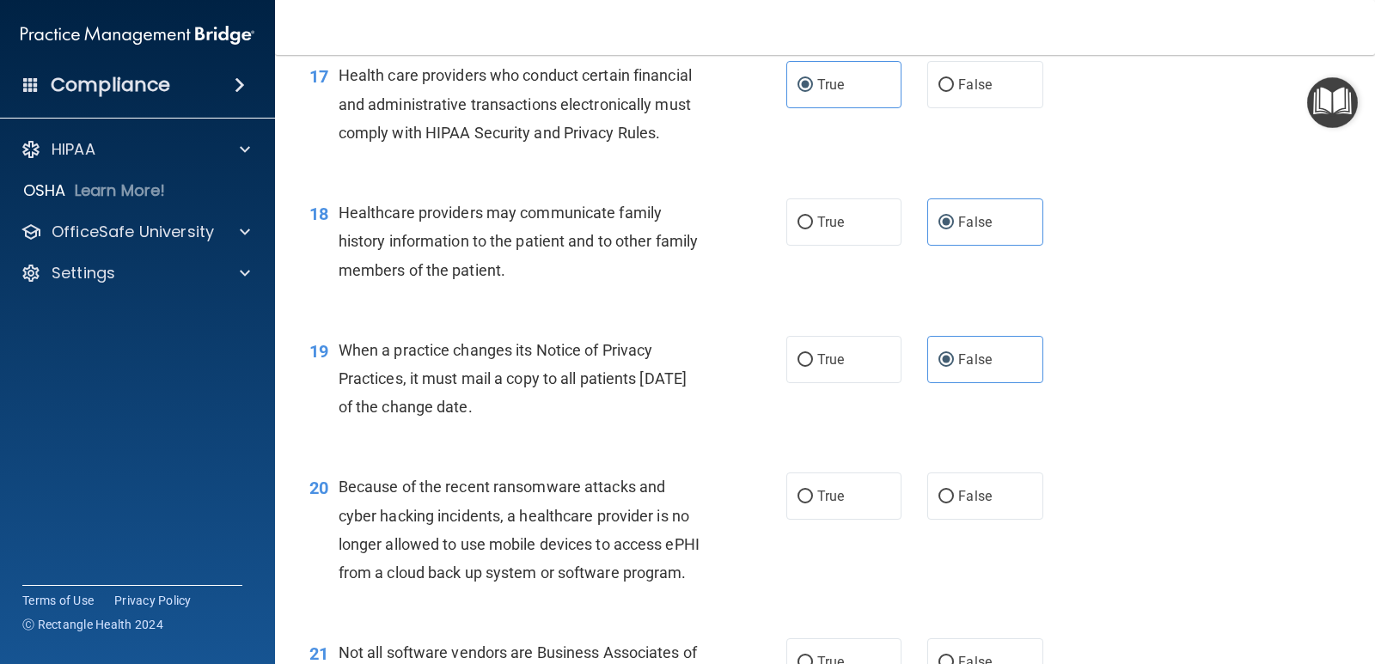
scroll to position [2491, 0]
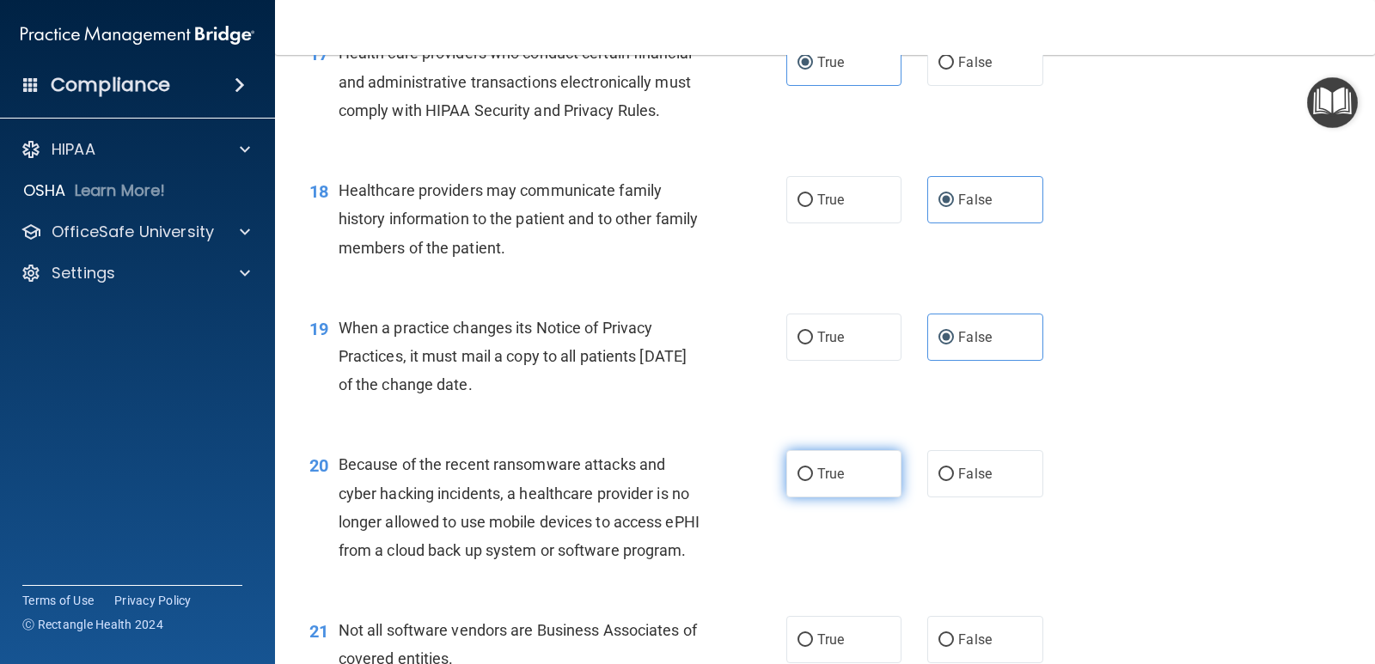
click at [819, 482] on span "True" at bounding box center [830, 474] width 27 height 16
click at [813, 481] on input "True" at bounding box center [804, 474] width 15 height 13
radio input "true"
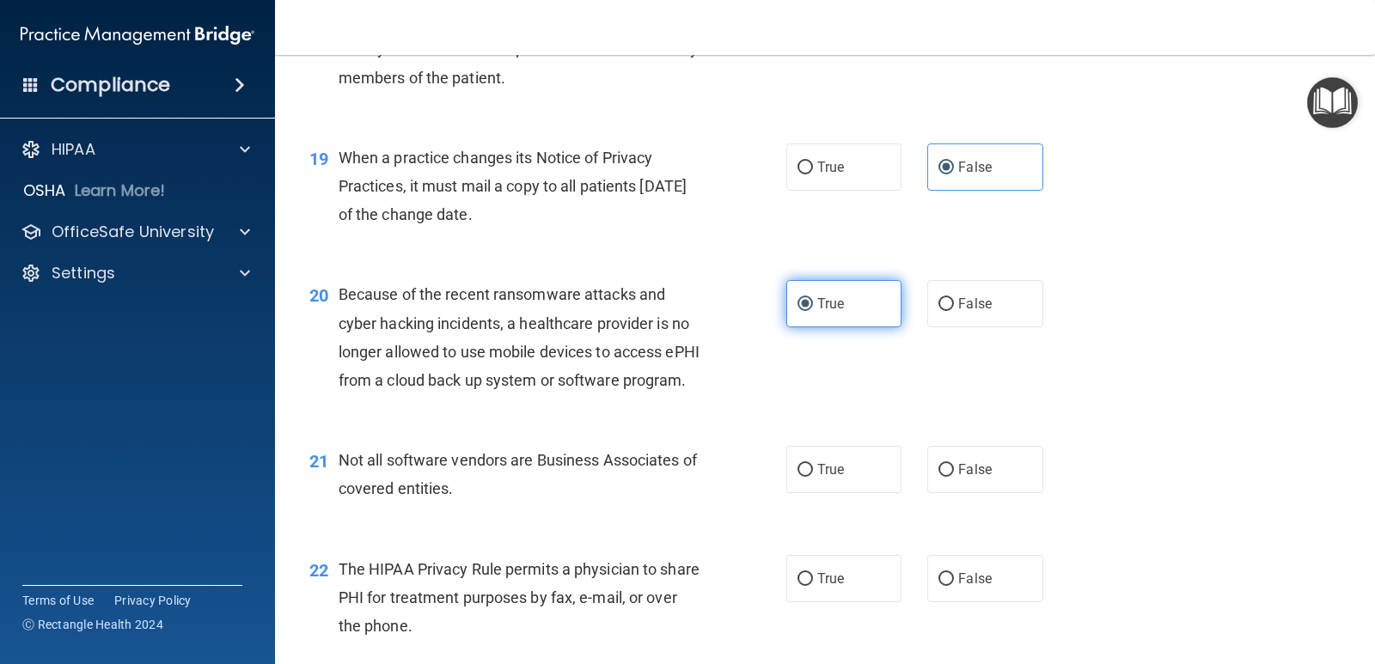
scroll to position [2663, 0]
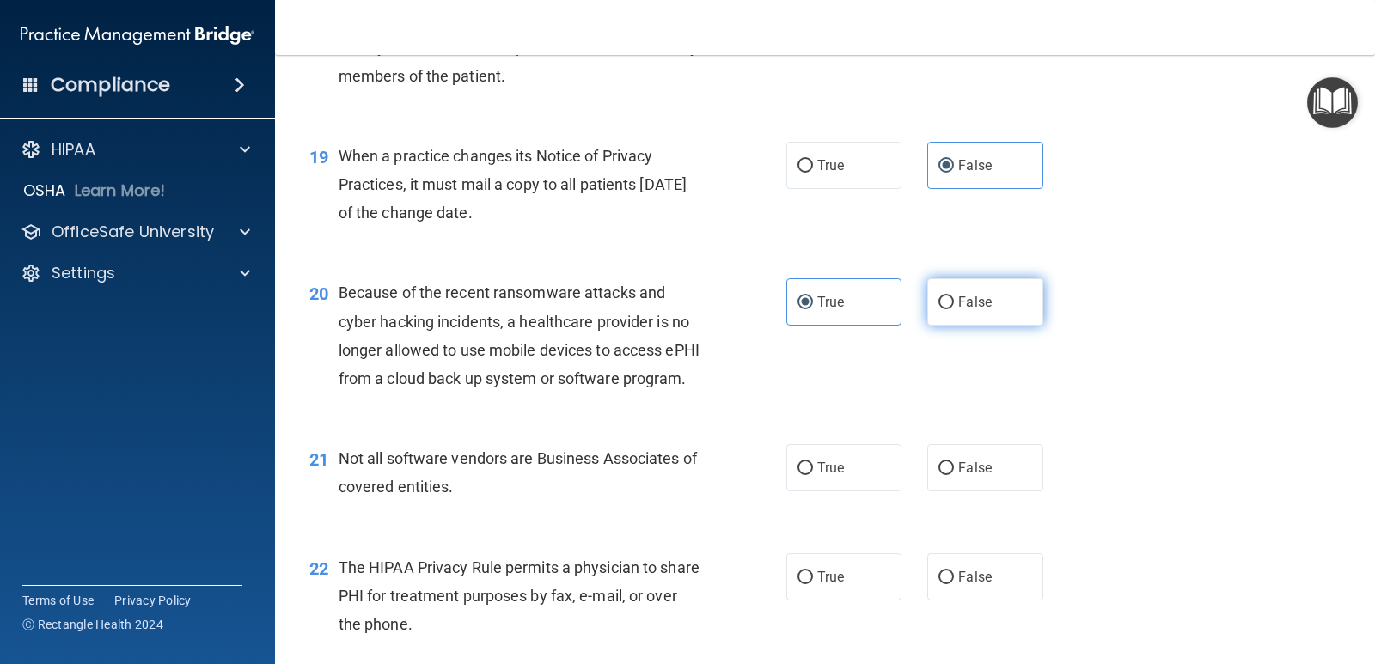
click at [939, 326] on label "False" at bounding box center [984, 301] width 115 height 47
click at [939, 309] on input "False" at bounding box center [945, 302] width 15 height 13
radio input "true"
radio input "false"
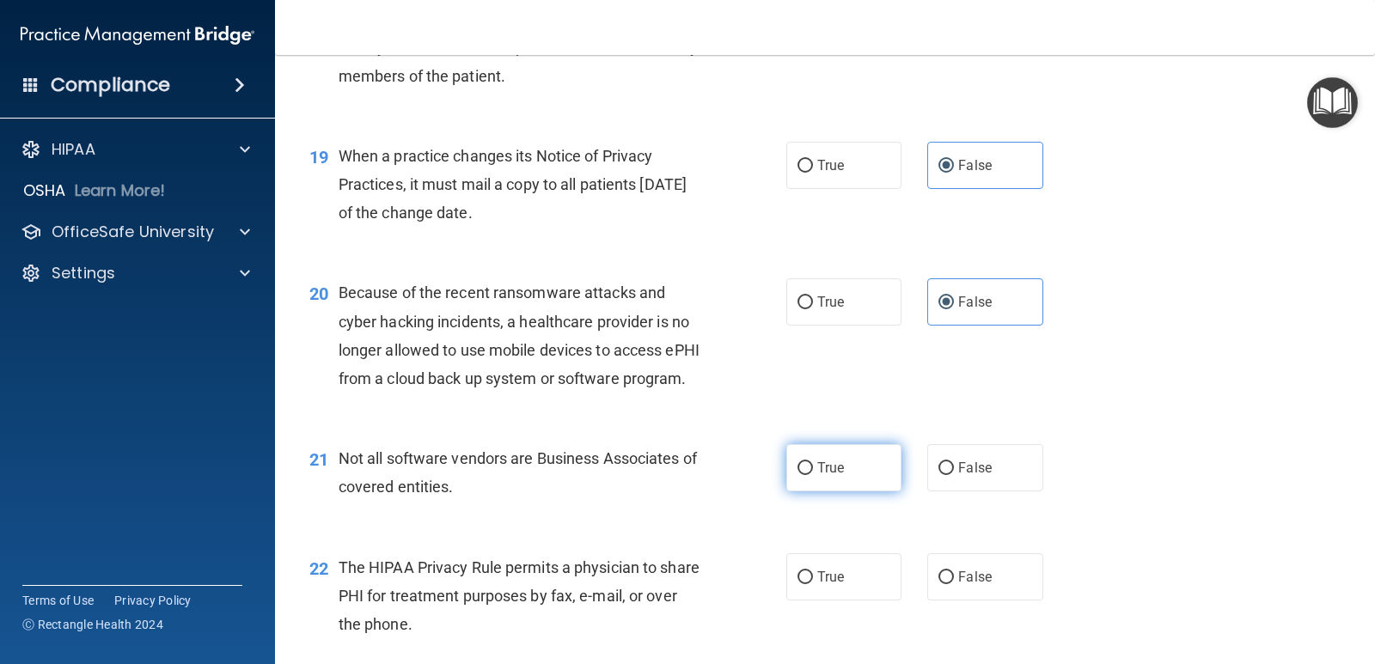
click at [838, 476] on span "True" at bounding box center [830, 468] width 27 height 16
click at [813, 475] on input "True" at bounding box center [804, 468] width 15 height 13
radio input "true"
click at [800, 601] on label "True" at bounding box center [843, 576] width 115 height 47
click at [800, 584] on input "True" at bounding box center [804, 577] width 15 height 13
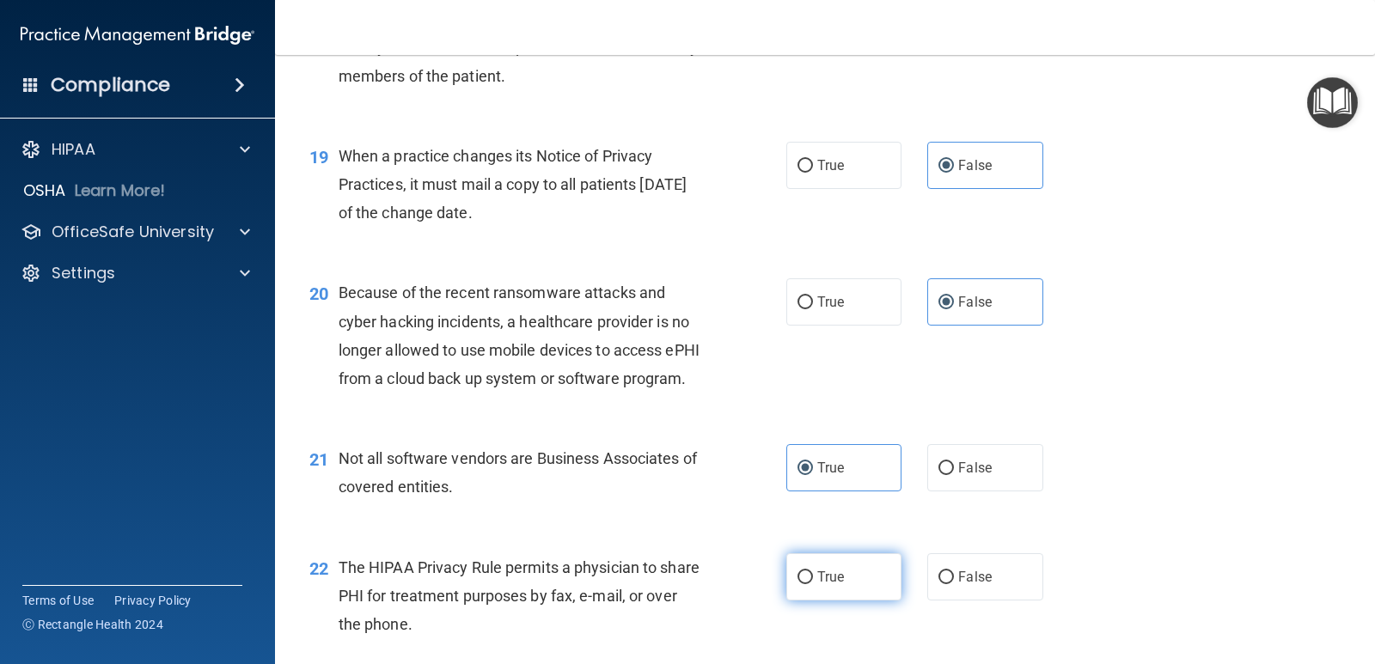
radio input "true"
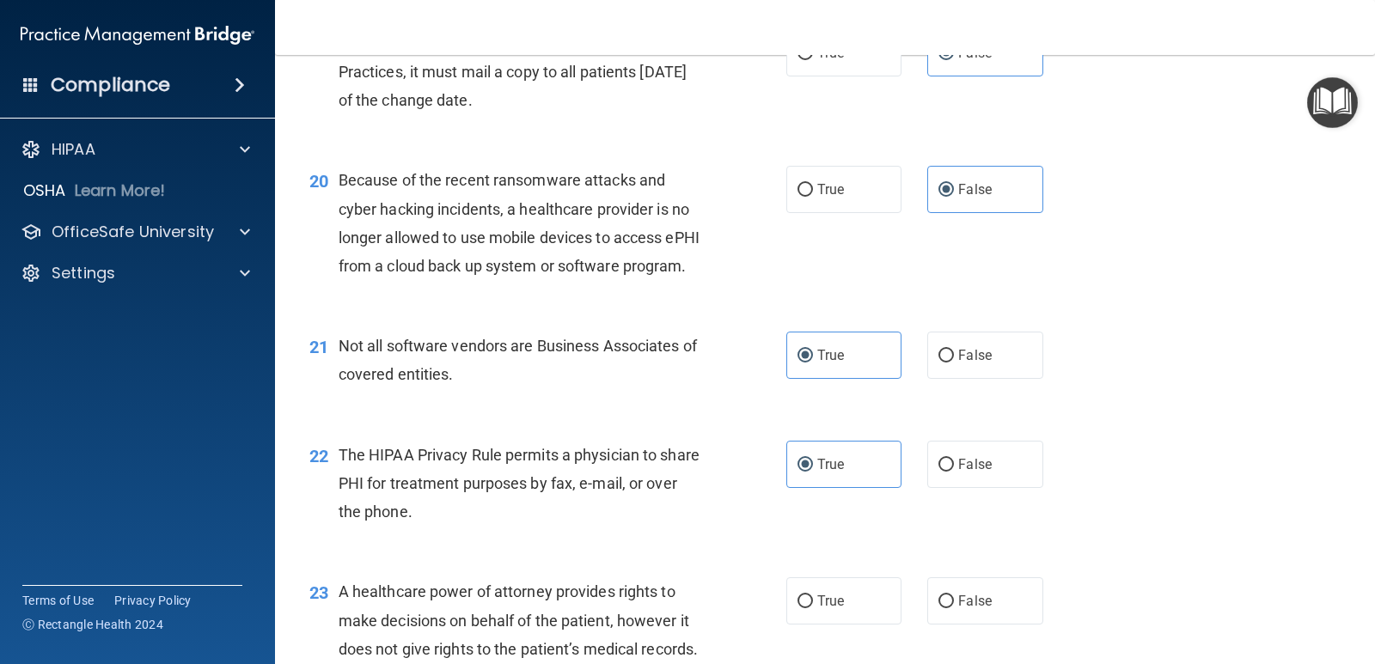
scroll to position [2835, 0]
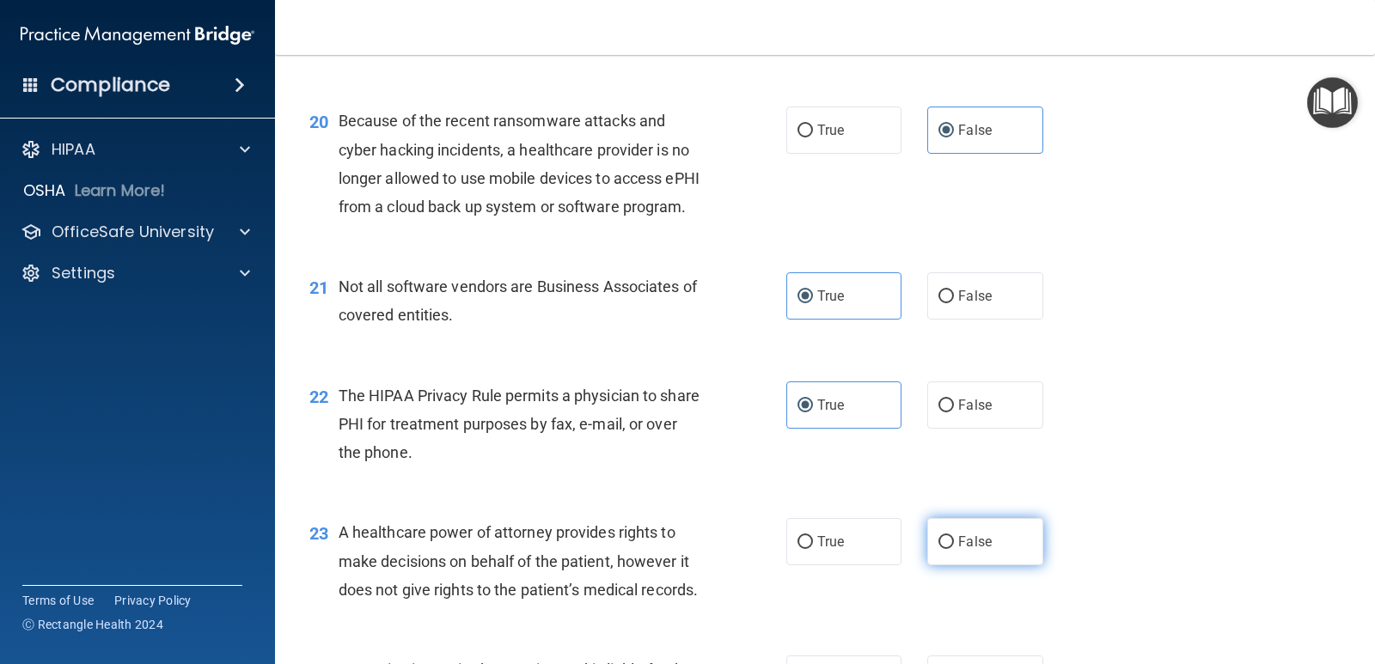
click at [947, 565] on label "False" at bounding box center [984, 541] width 115 height 47
click at [947, 549] on input "False" at bounding box center [945, 542] width 15 height 13
radio input "true"
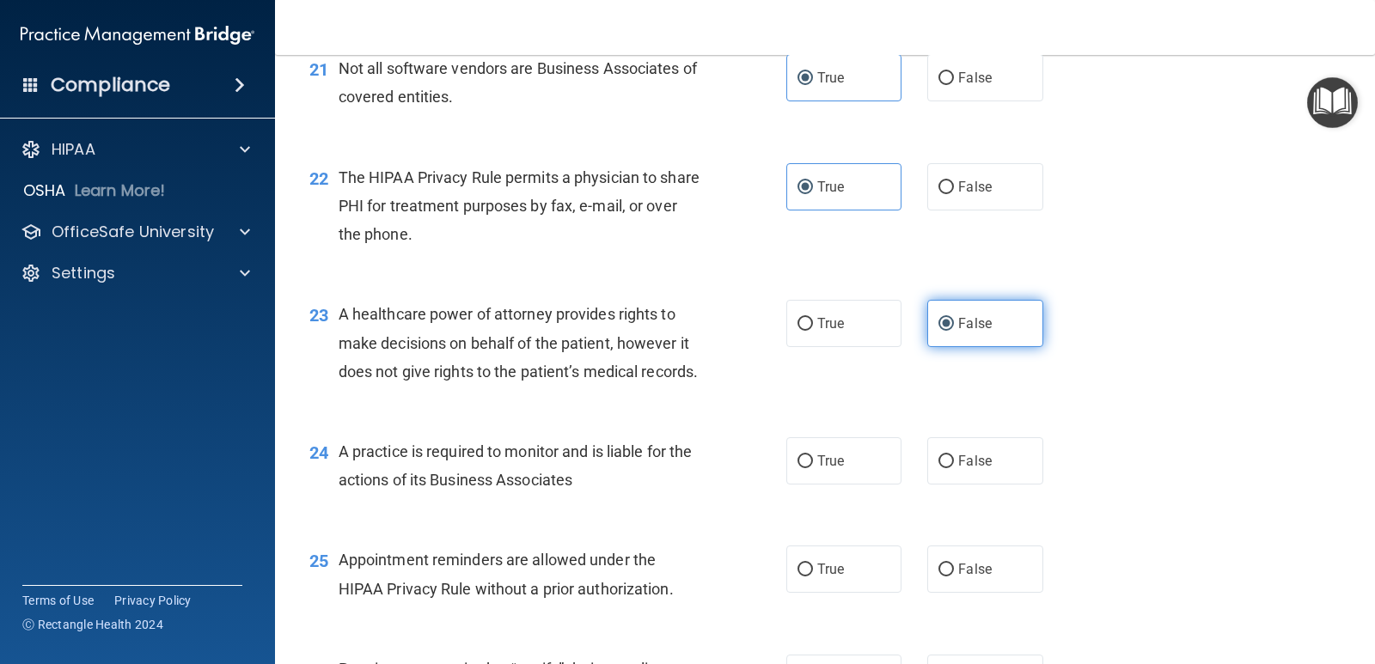
scroll to position [3093, 0]
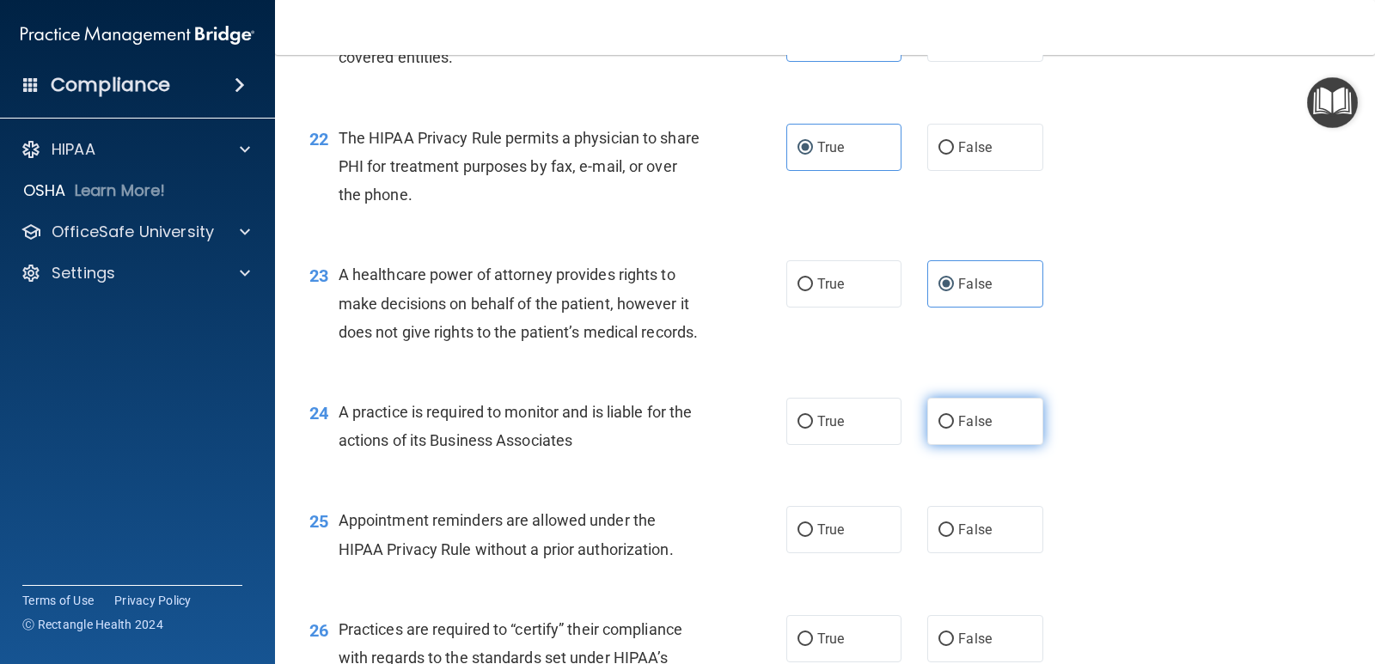
click at [960, 445] on label "False" at bounding box center [984, 421] width 115 height 47
click at [954, 429] on input "False" at bounding box center [945, 422] width 15 height 13
radio input "true"
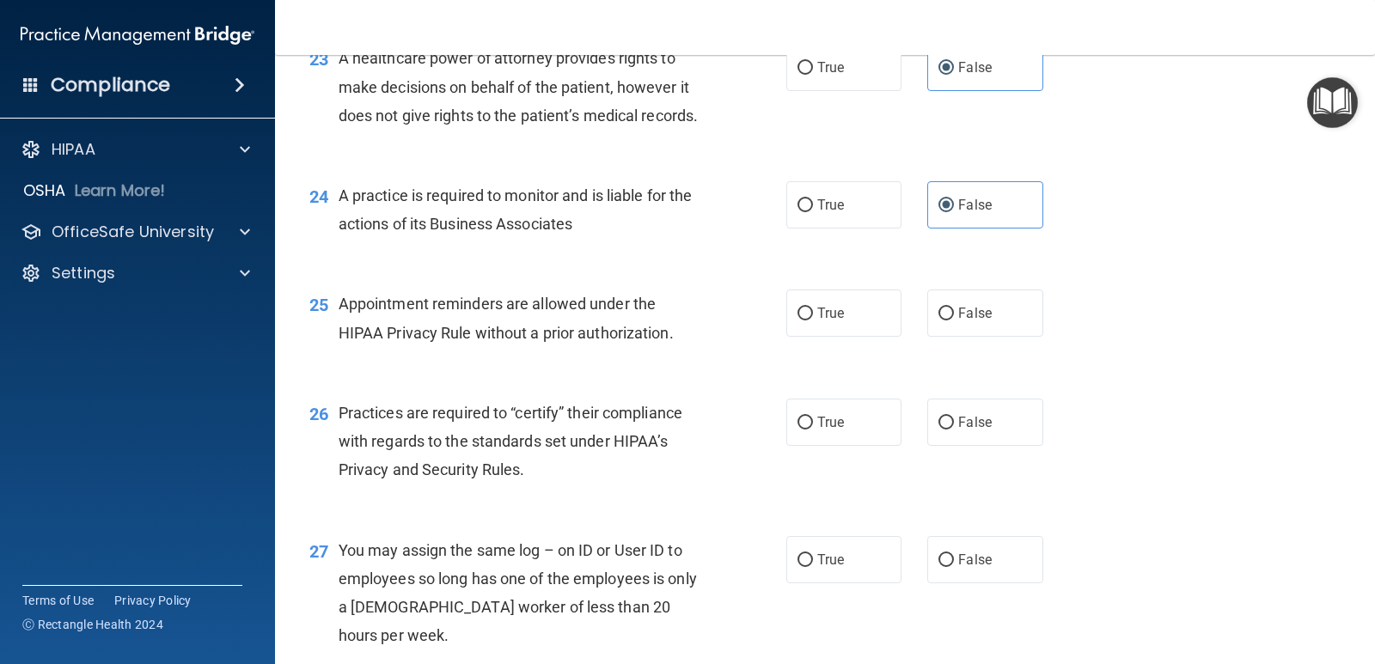
scroll to position [3265, 0]
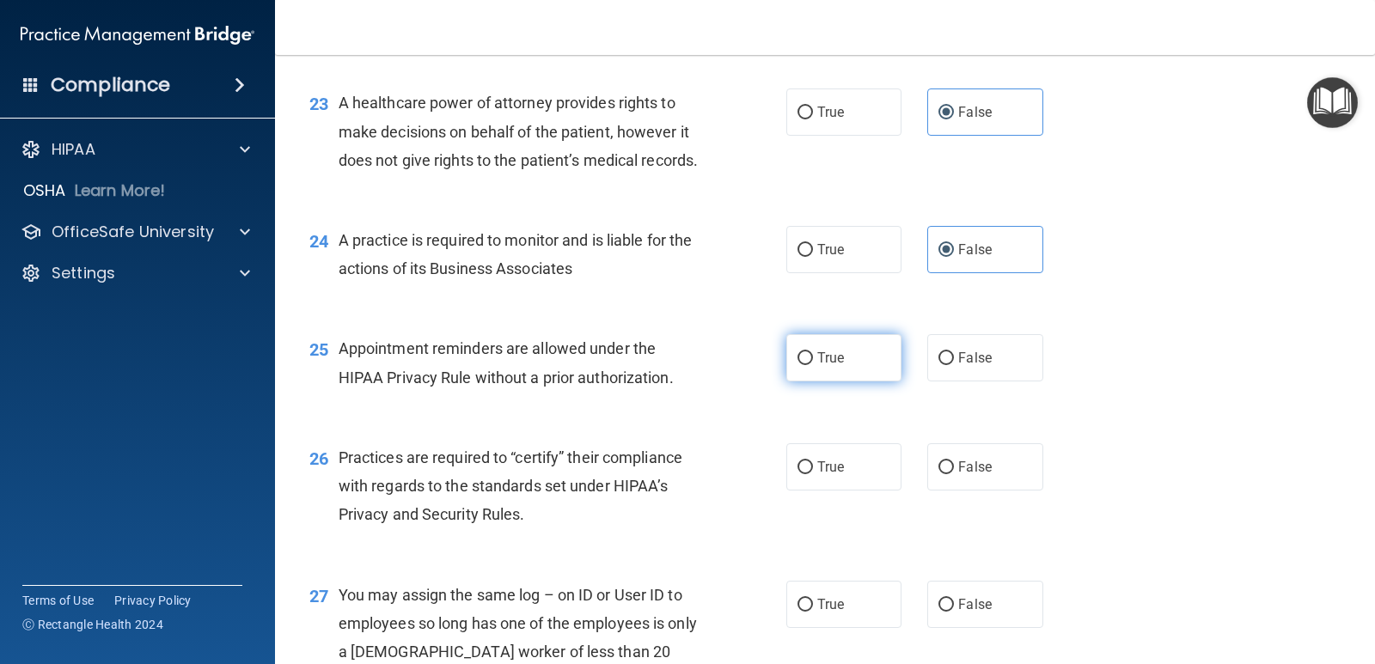
click at [816, 381] on label "True" at bounding box center [843, 357] width 115 height 47
click at [813, 365] on input "True" at bounding box center [804, 358] width 15 height 13
radio input "true"
click at [961, 475] on span "False" at bounding box center [975, 467] width 34 height 16
click at [954, 474] on input "False" at bounding box center [945, 467] width 15 height 13
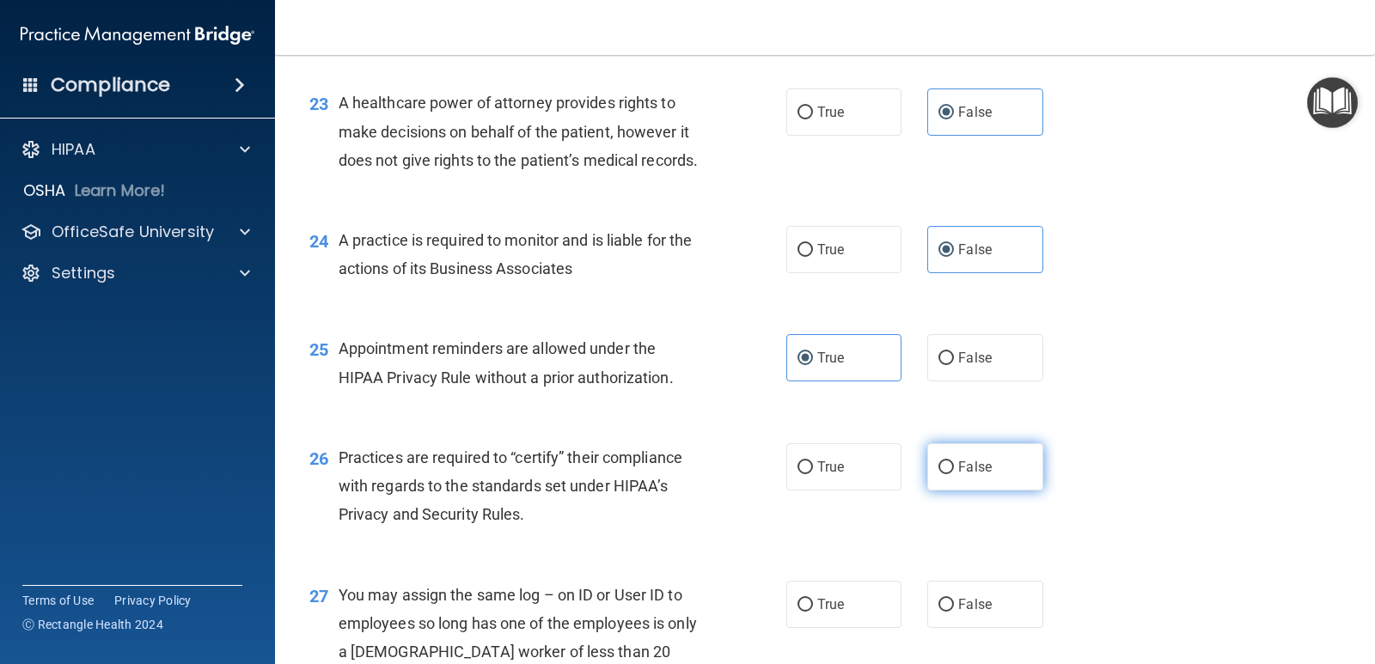
radio input "true"
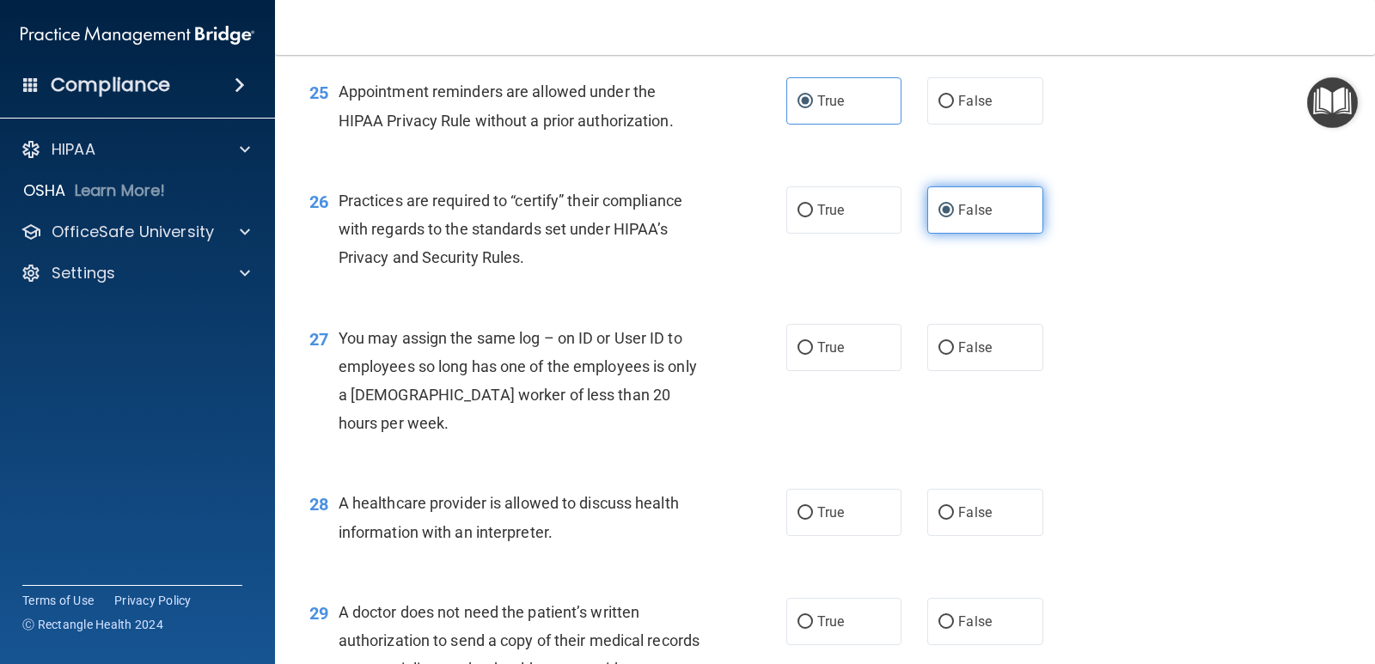
scroll to position [3522, 0]
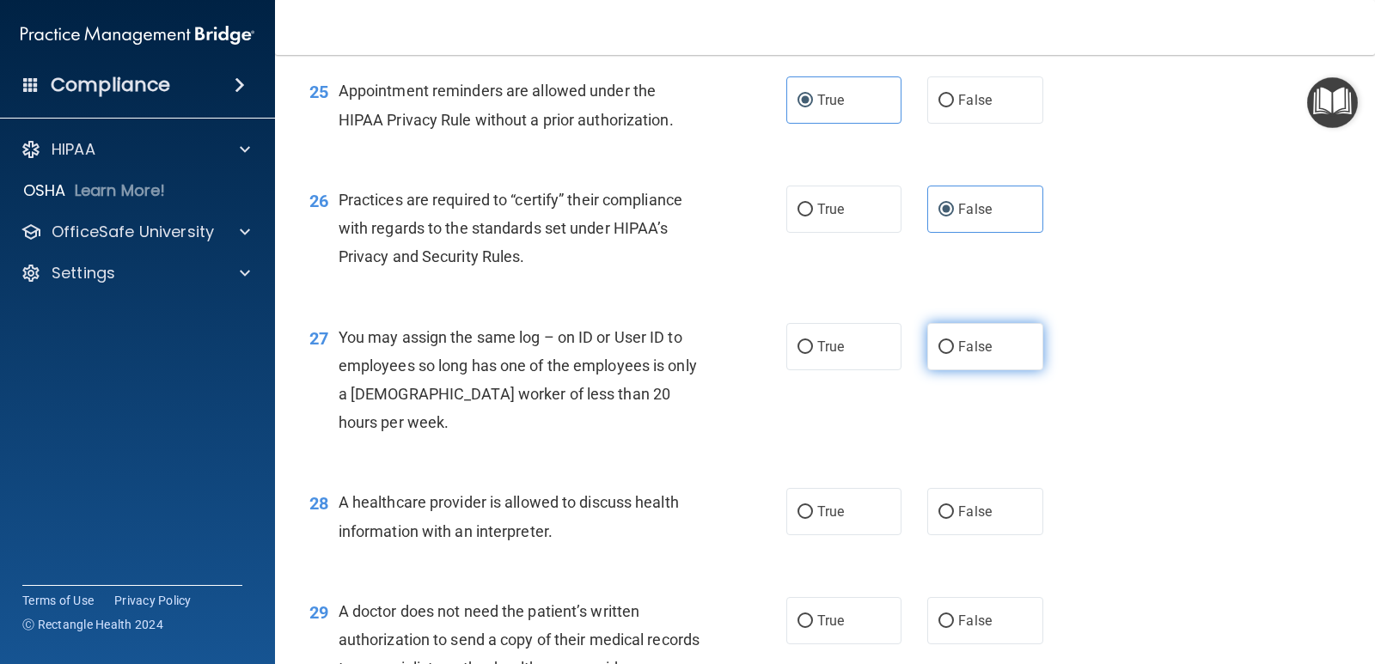
click at [938, 354] on input "False" at bounding box center [945, 347] width 15 height 13
radio input "true"
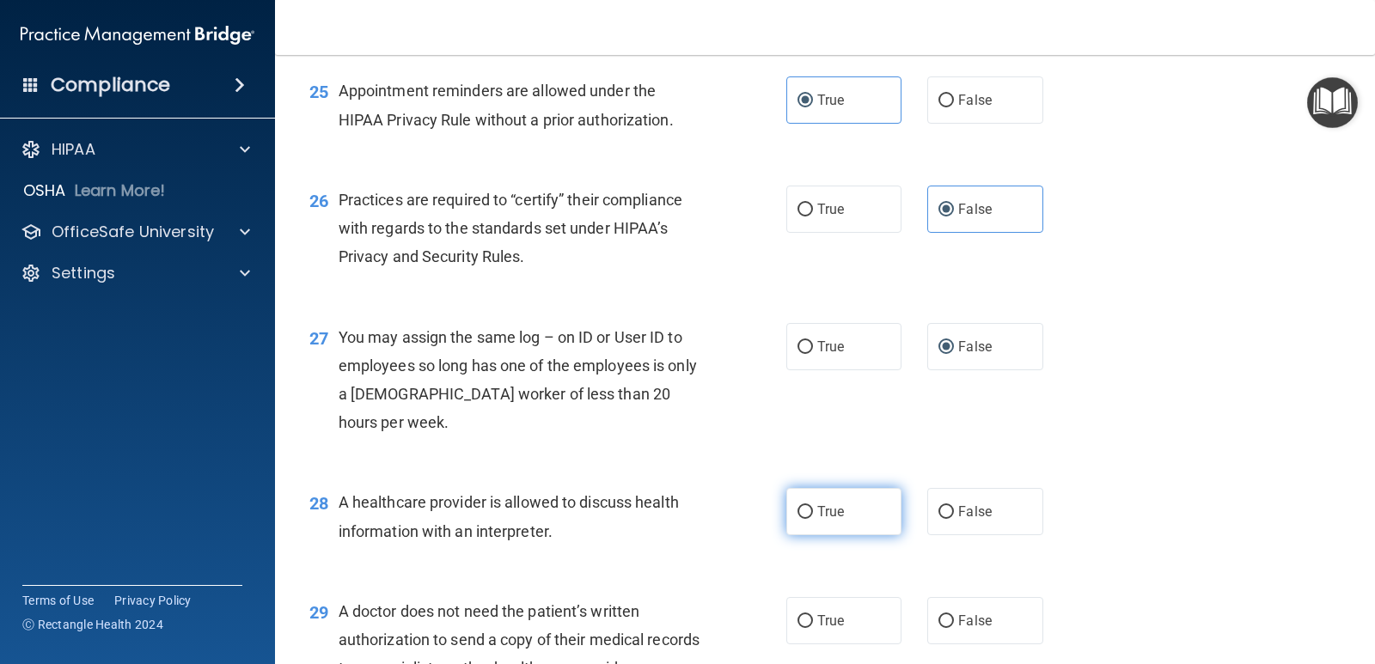
click at [805, 535] on label "True" at bounding box center [843, 511] width 115 height 47
click at [805, 519] on input "True" at bounding box center [804, 512] width 15 height 13
radio input "true"
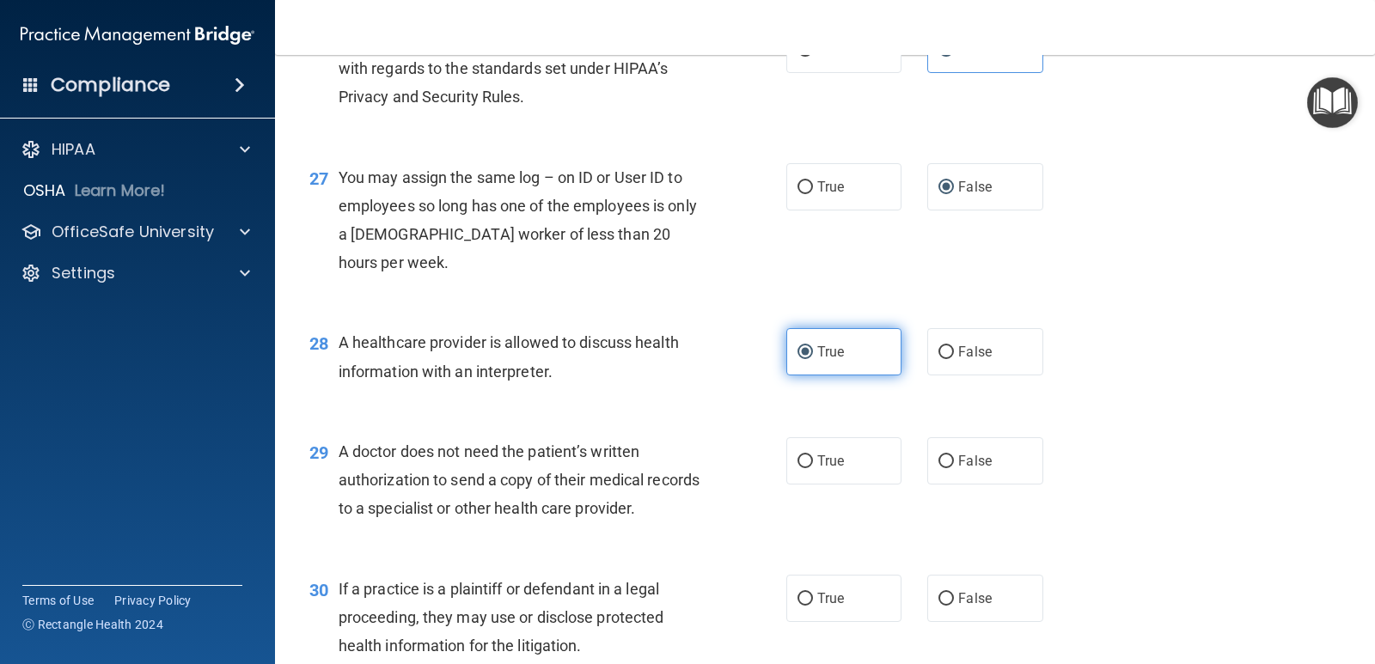
scroll to position [3694, 0]
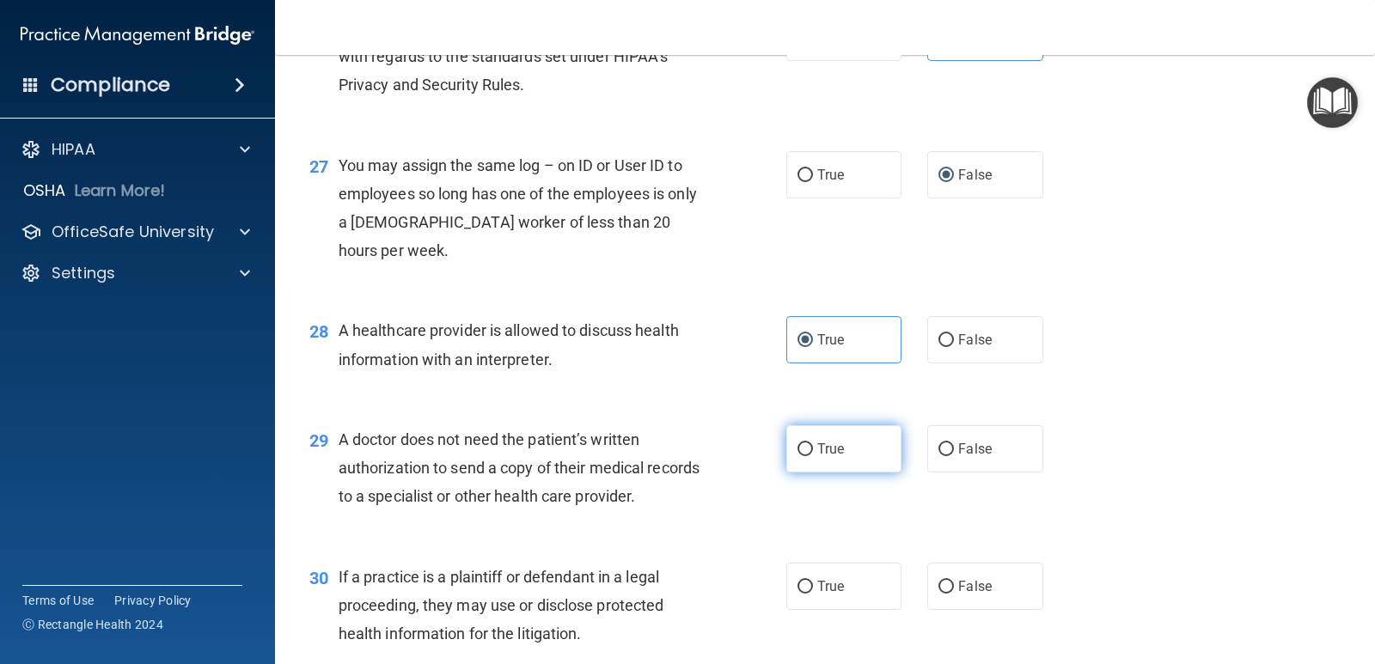
click at [824, 473] on label "True" at bounding box center [843, 448] width 115 height 47
click at [813, 456] on input "True" at bounding box center [804, 449] width 15 height 13
radio input "true"
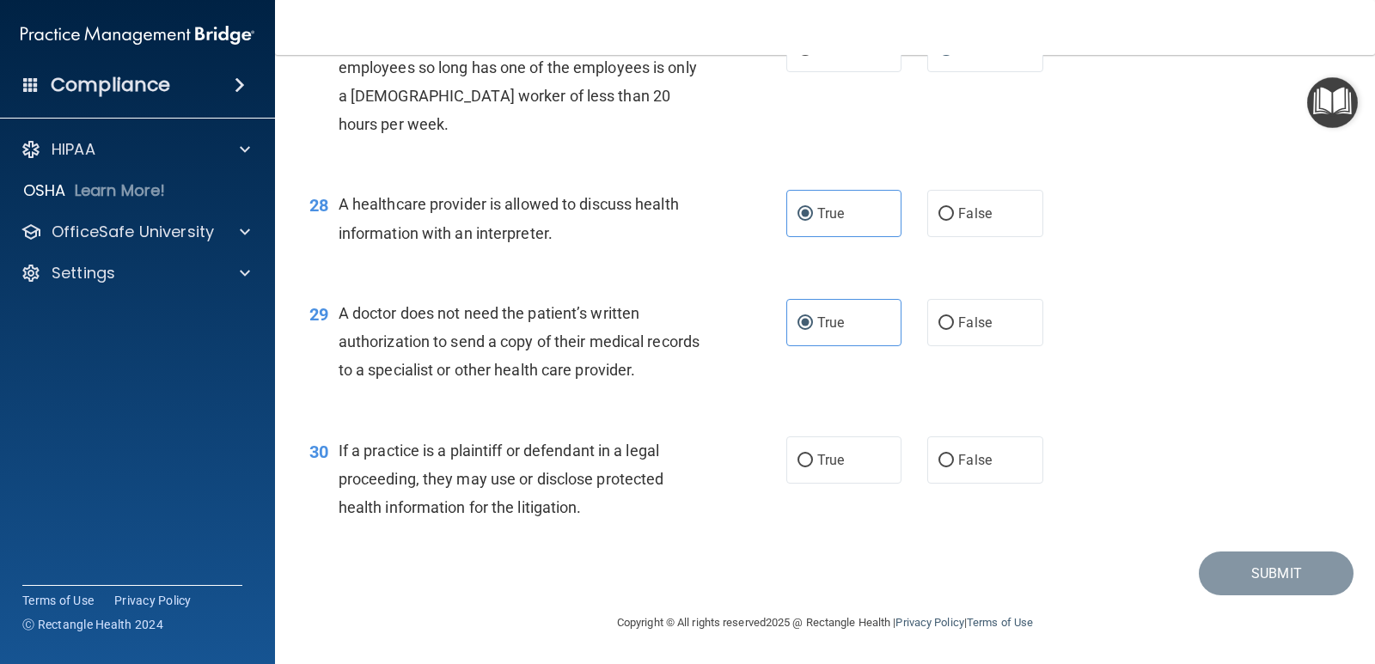
scroll to position [3866, 0]
click at [805, 467] on input "True" at bounding box center [804, 460] width 15 height 13
radio input "true"
click at [1228, 595] on button "Submit" at bounding box center [1275, 574] width 155 height 44
click at [1248, 595] on button "Submit" at bounding box center [1275, 574] width 155 height 44
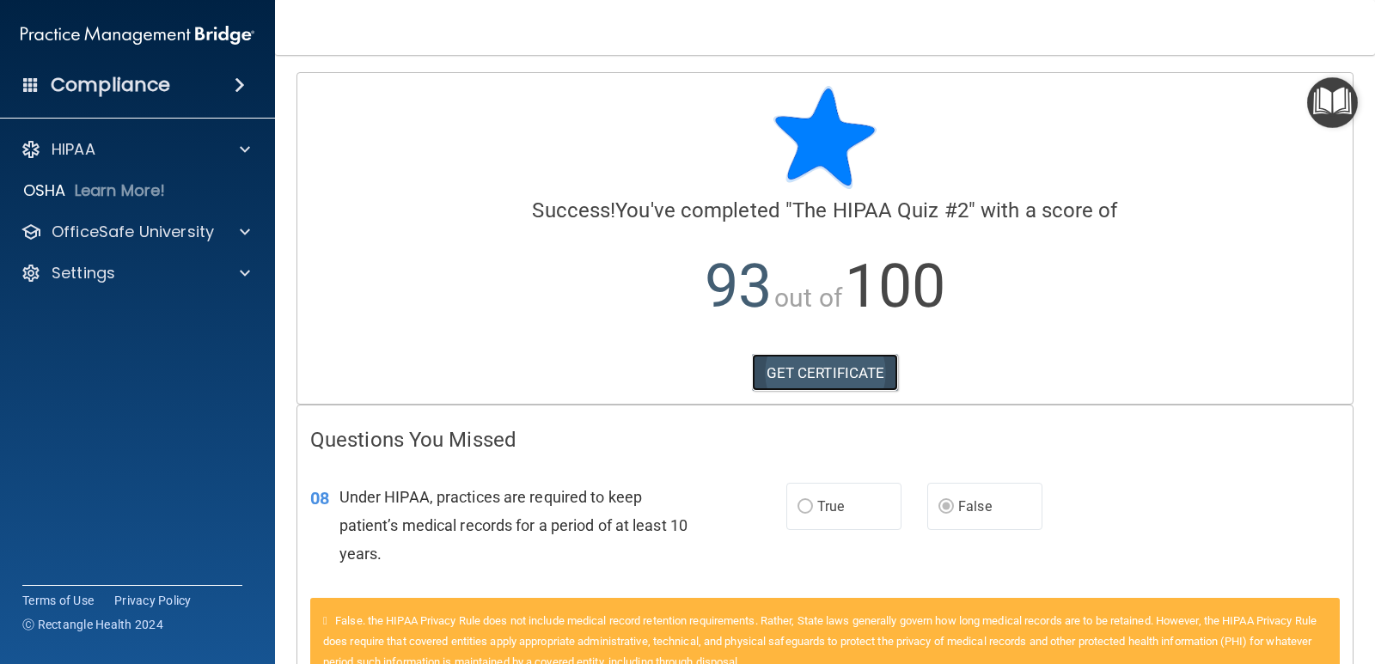
click at [812, 372] on link "GET CERTIFICATE" at bounding box center [825, 373] width 147 height 38
click at [201, 228] on p "OfficeSafe University" at bounding box center [133, 232] width 162 height 21
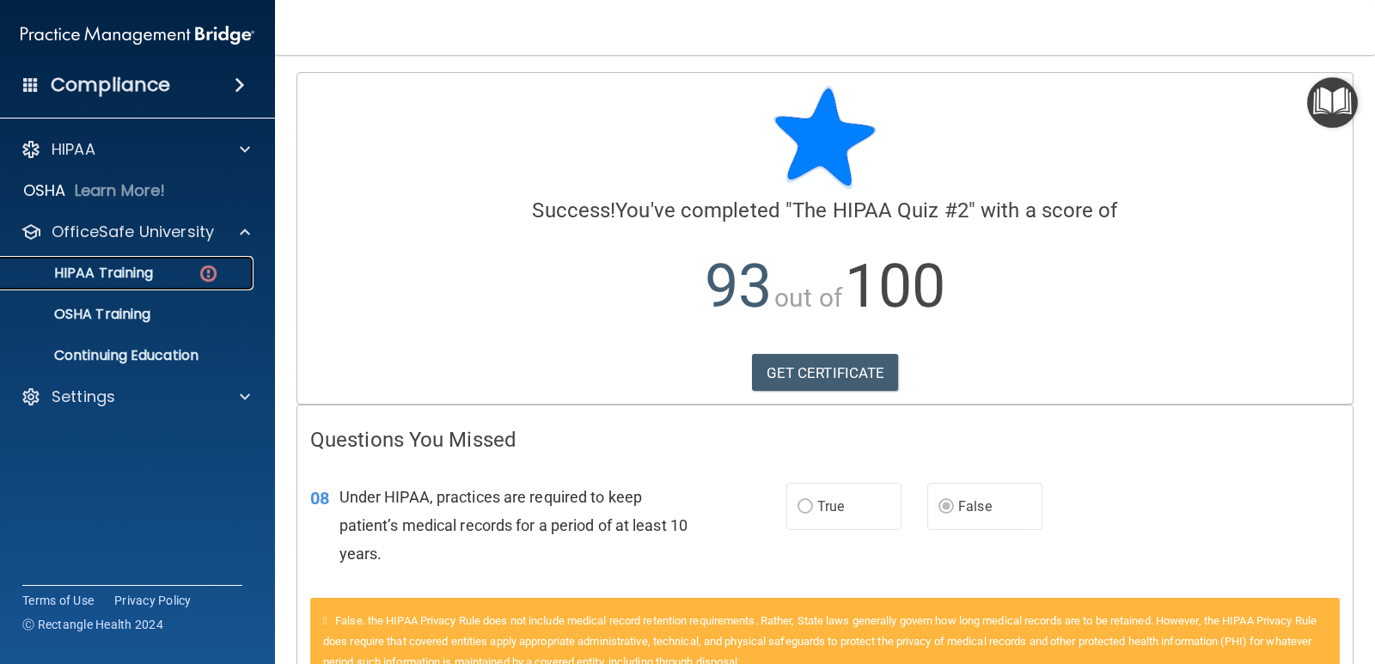
click at [138, 273] on p "HIPAA Training" at bounding box center [82, 273] width 142 height 17
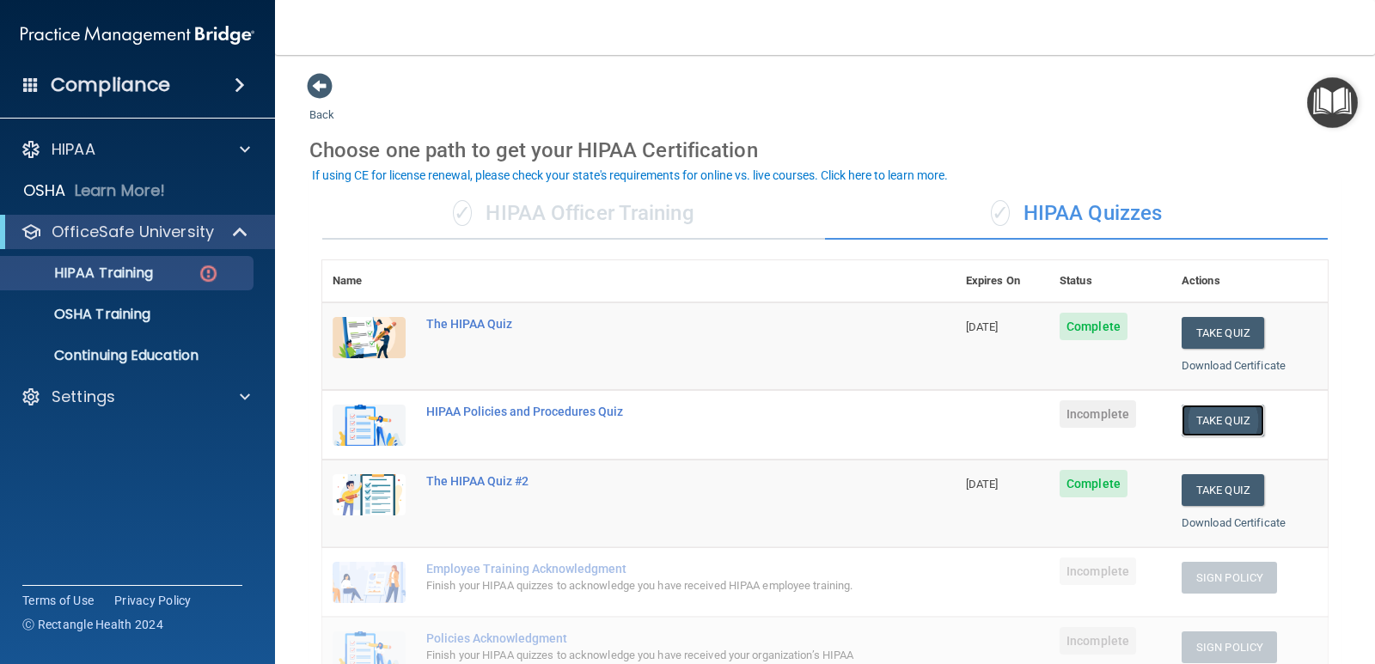
click at [1220, 415] on button "Take Quiz" at bounding box center [1222, 421] width 82 height 32
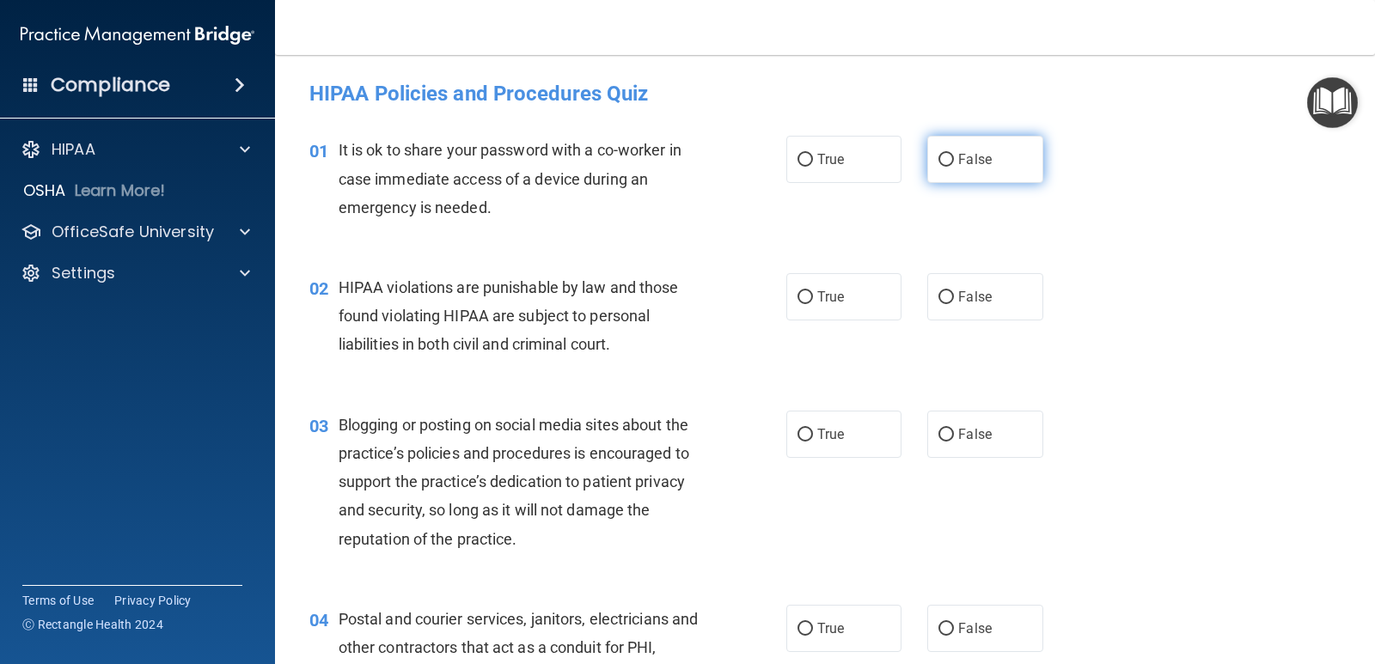
click at [941, 159] on input "False" at bounding box center [945, 160] width 15 height 13
radio input "true"
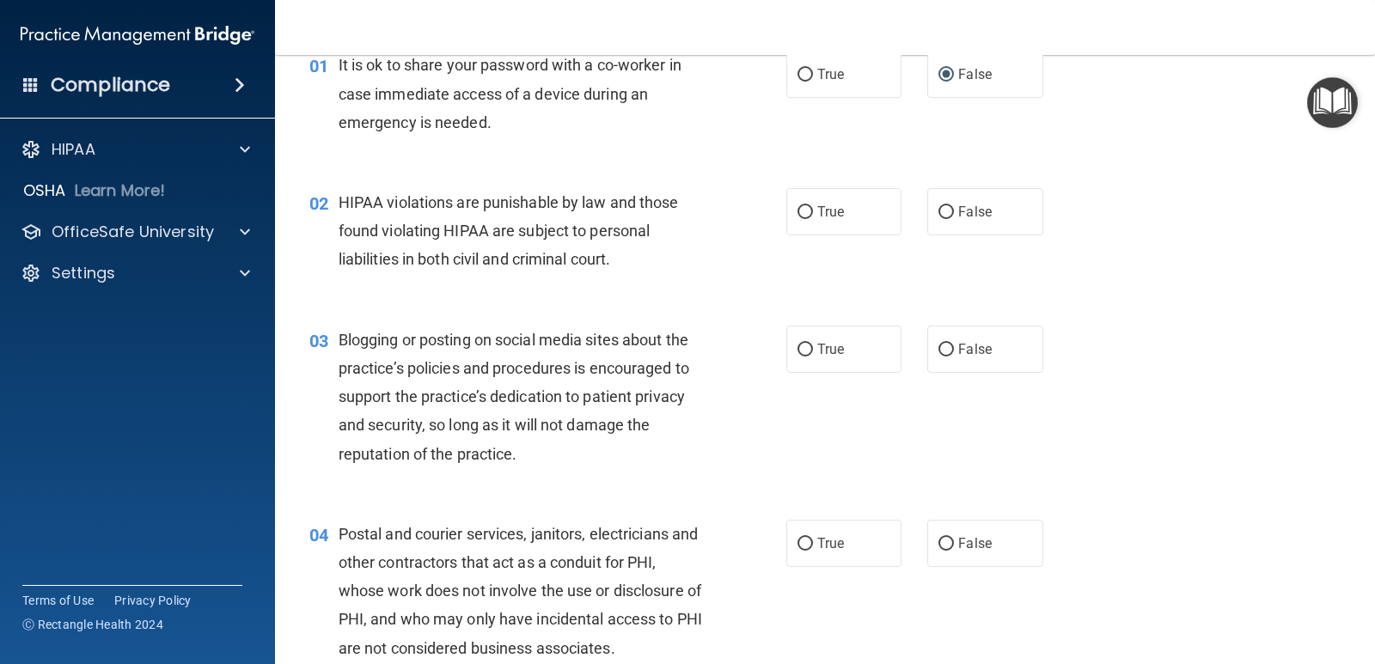
scroll to position [86, 0]
click at [801, 205] on input "True" at bounding box center [804, 211] width 15 height 13
radio input "true"
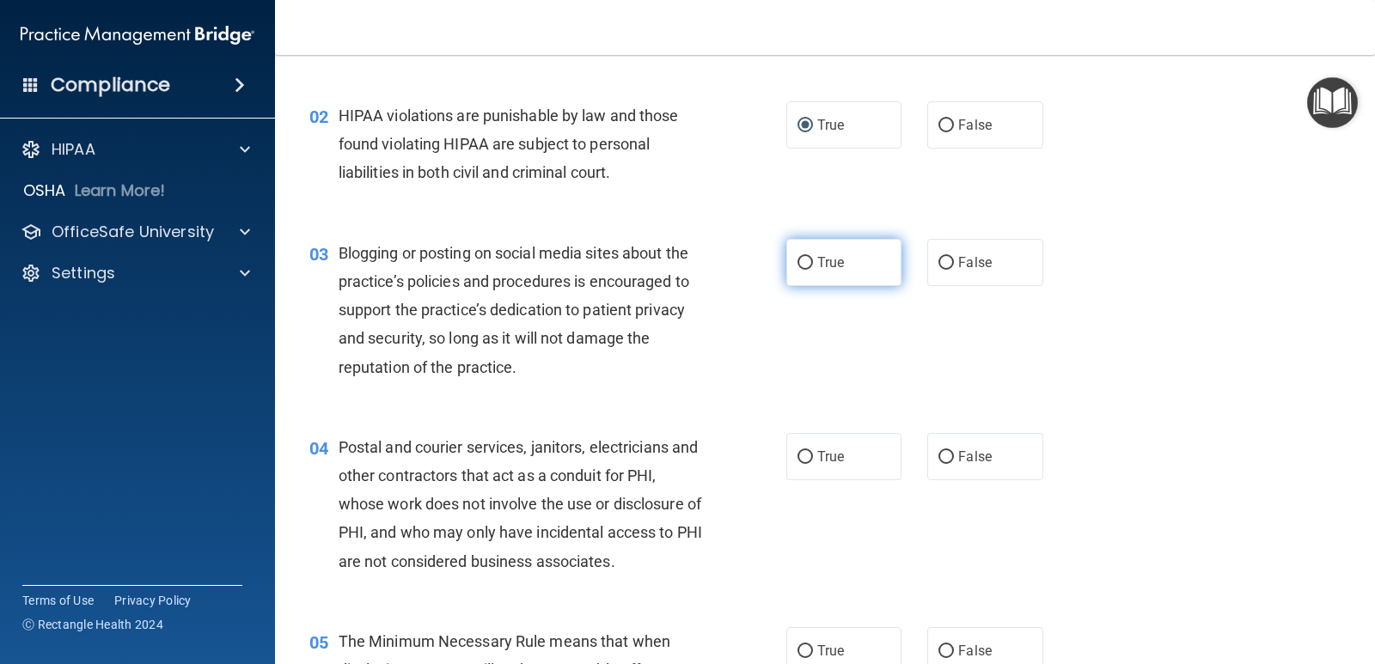
click at [797, 262] on input "True" at bounding box center [804, 263] width 15 height 13
radio input "true"
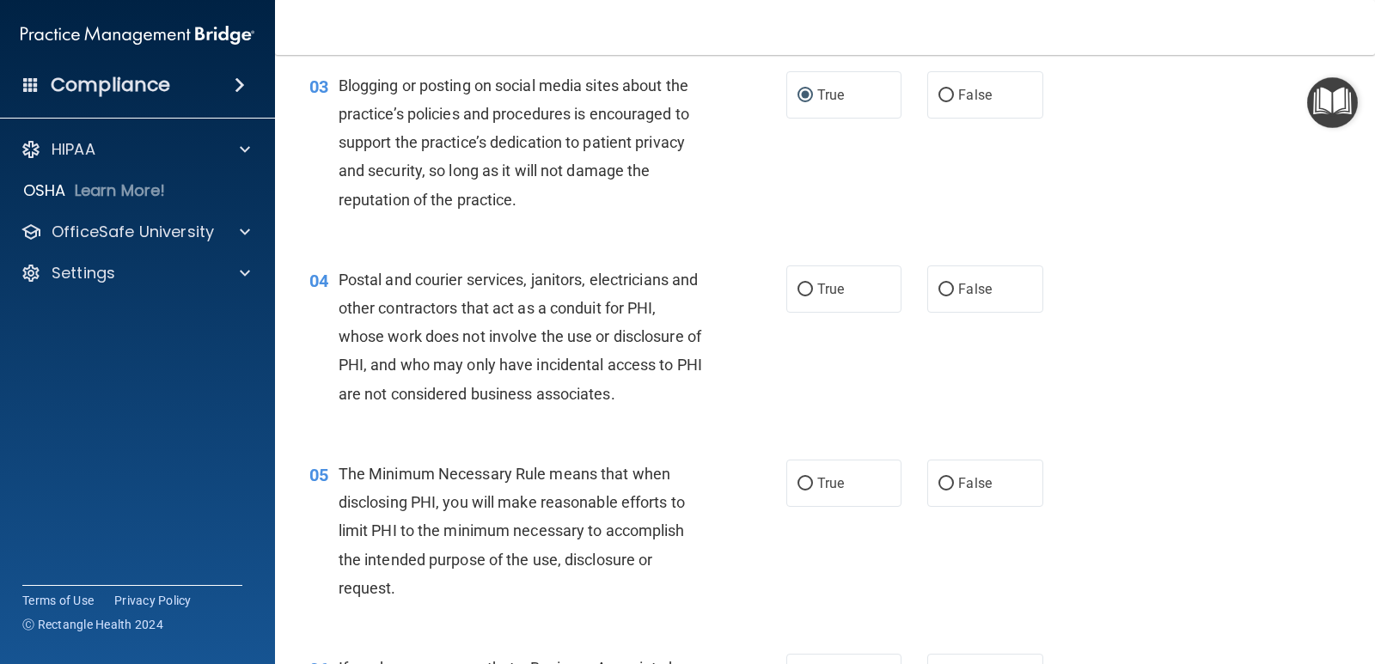
scroll to position [344, 0]
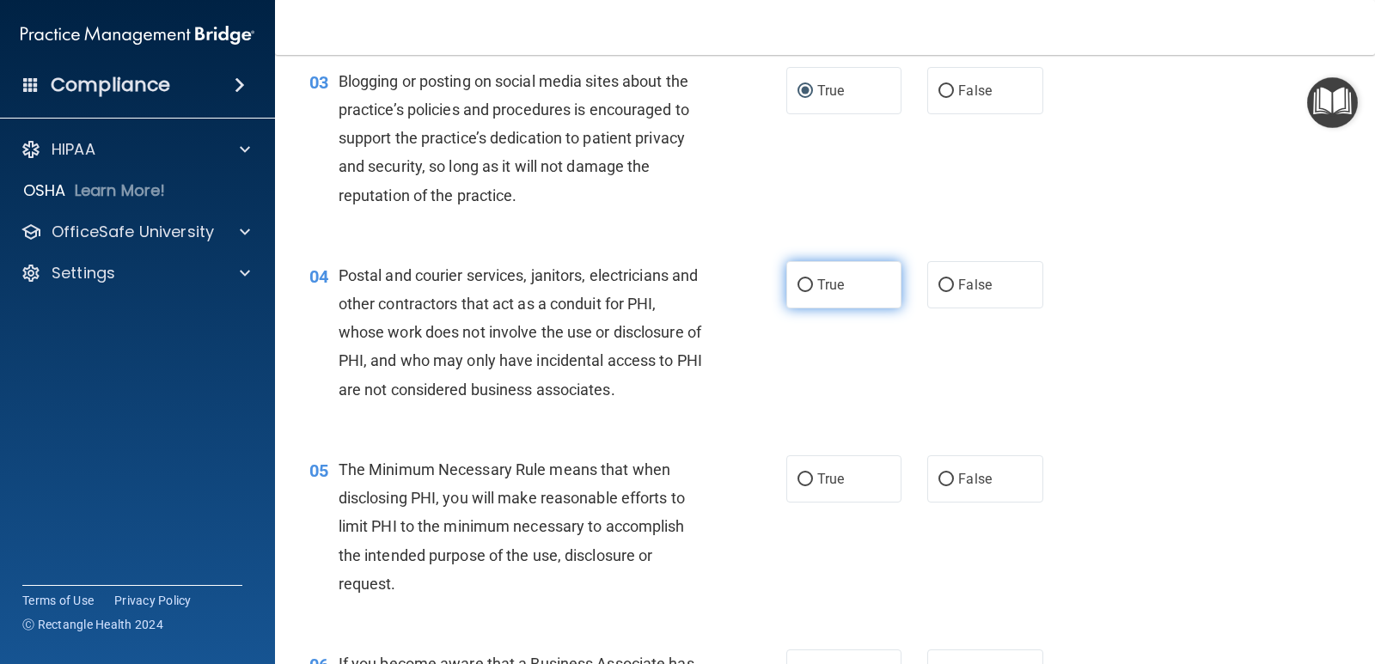
click at [797, 279] on input "True" at bounding box center [804, 285] width 15 height 13
radio input "true"
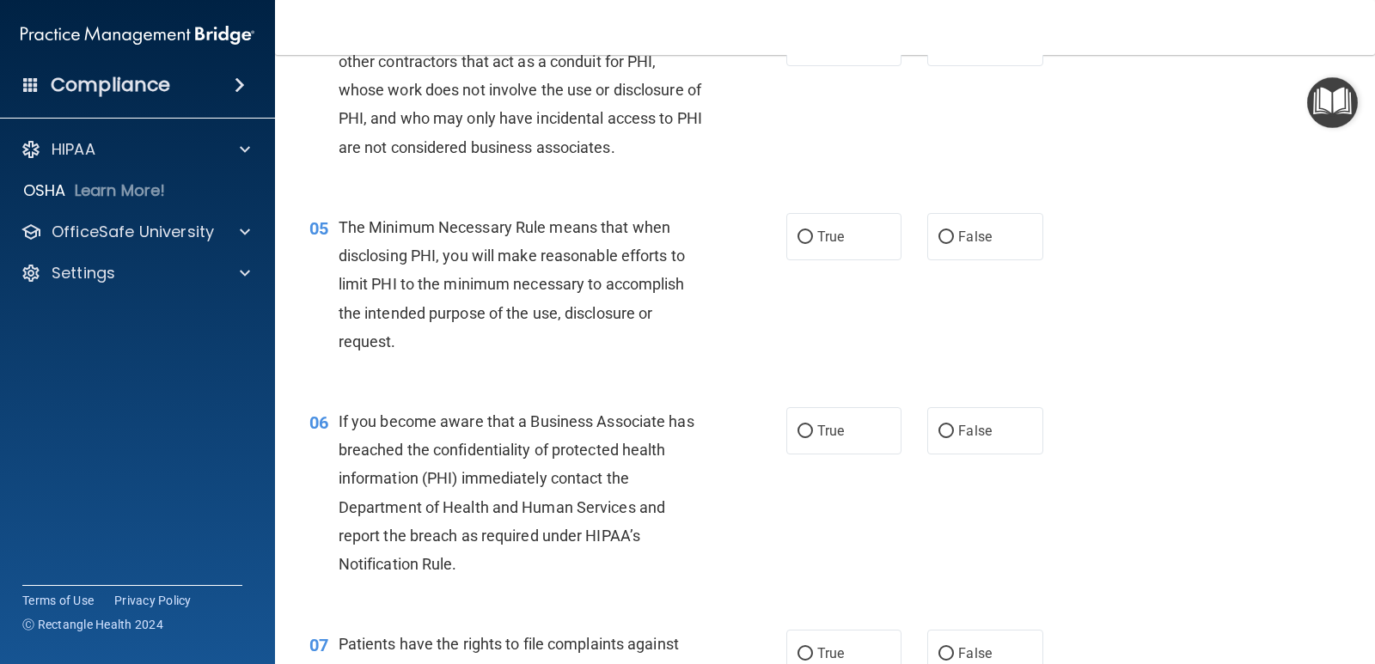
scroll to position [601, 0]
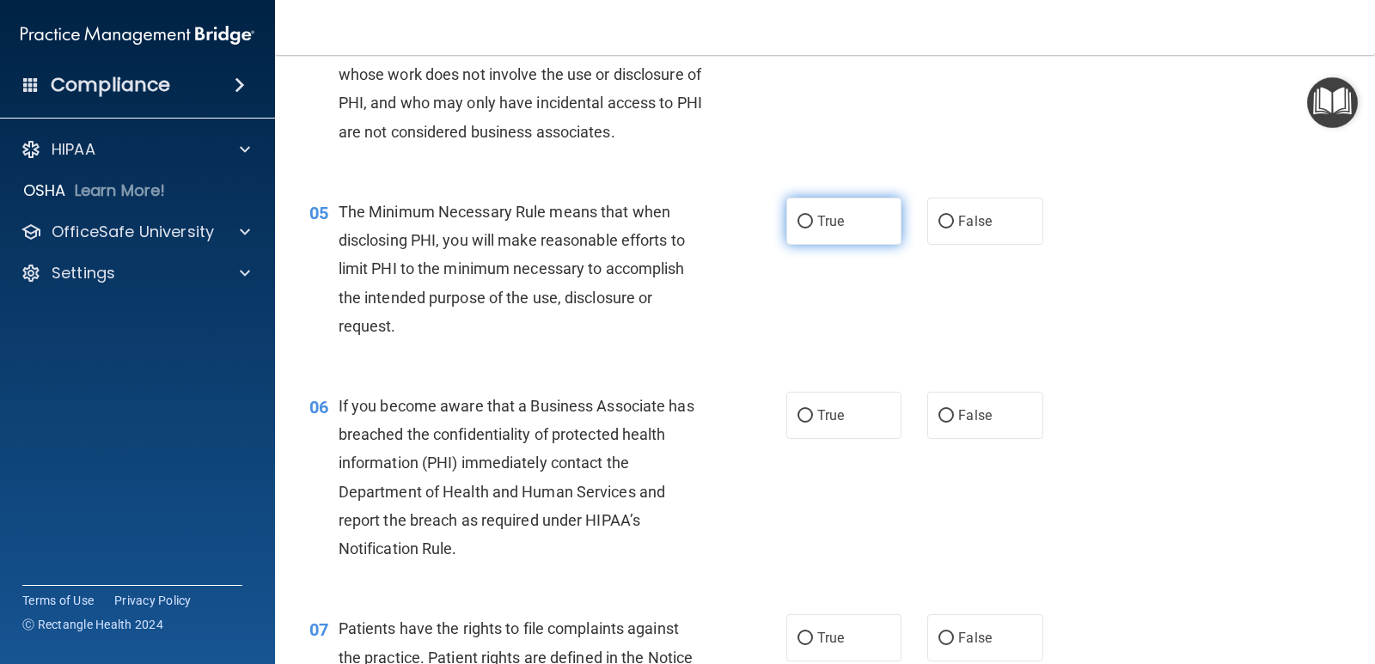
click at [817, 224] on span "True" at bounding box center [830, 221] width 27 height 16
click at [813, 224] on input "True" at bounding box center [804, 222] width 15 height 13
radio input "true"
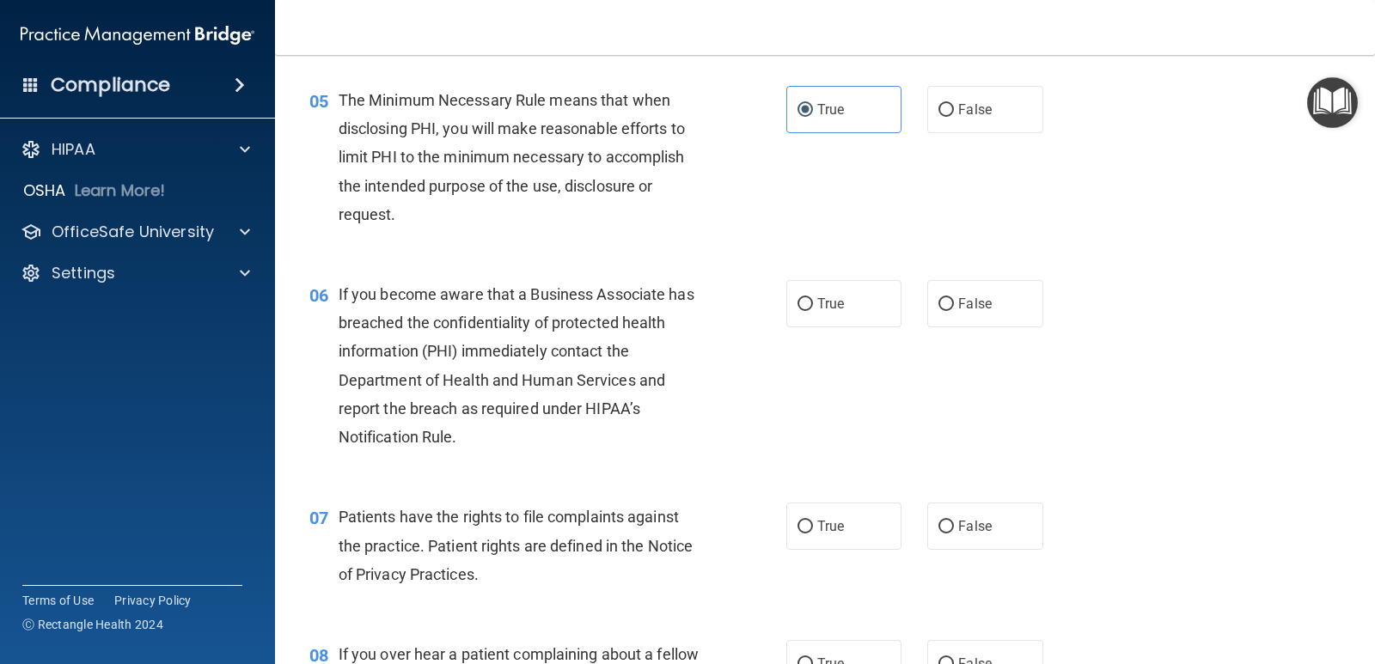
scroll to position [859, 0]
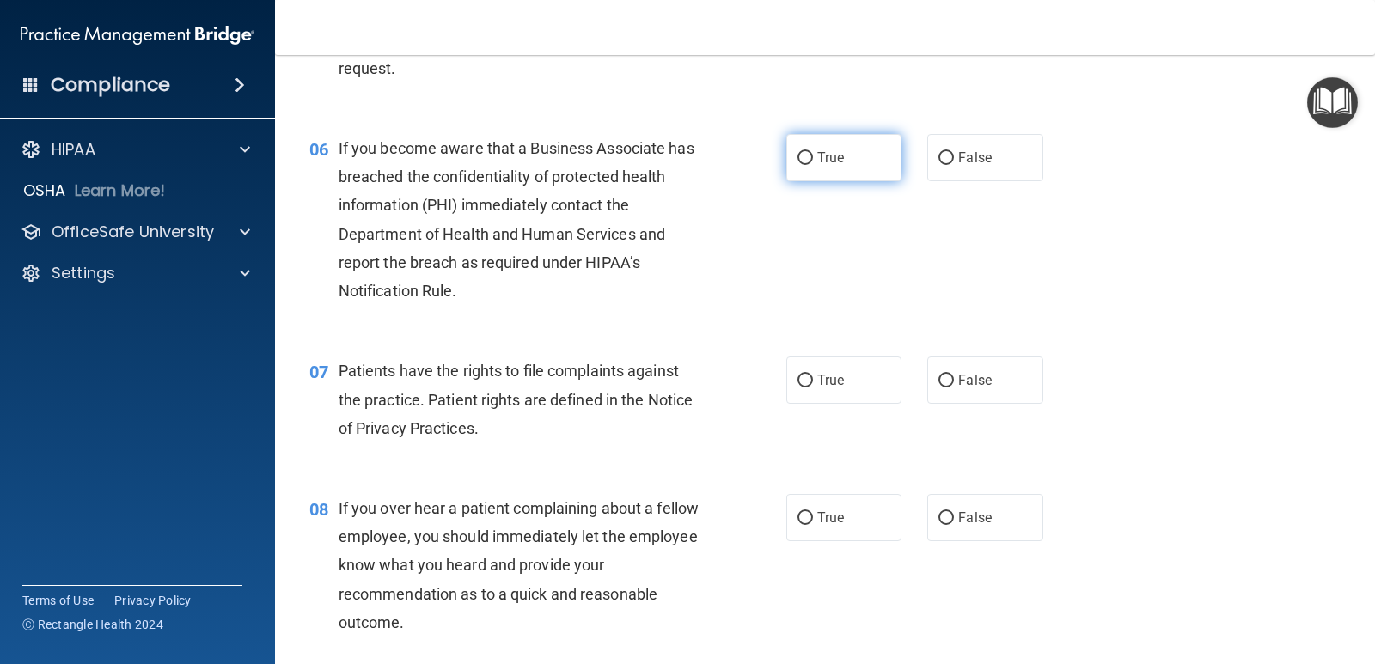
click at [817, 160] on span "True" at bounding box center [830, 157] width 27 height 16
click at [813, 160] on input "True" at bounding box center [804, 158] width 15 height 13
radio input "true"
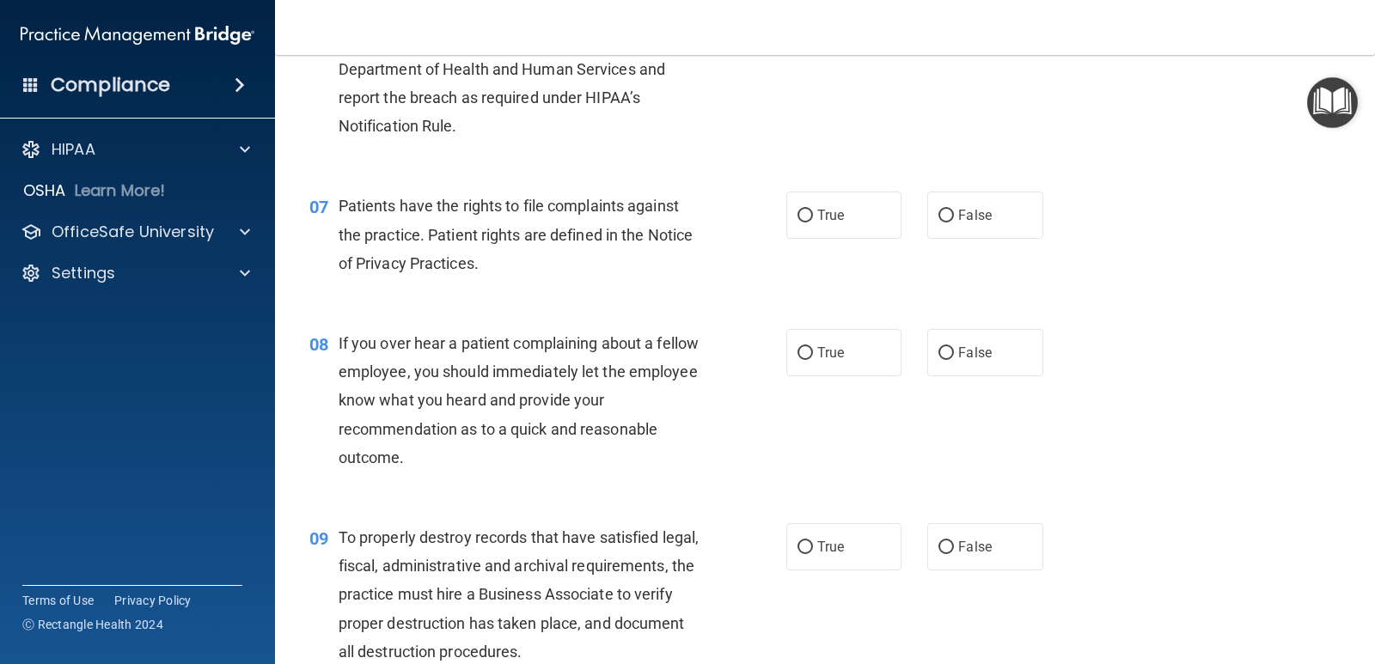
scroll to position [1031, 0]
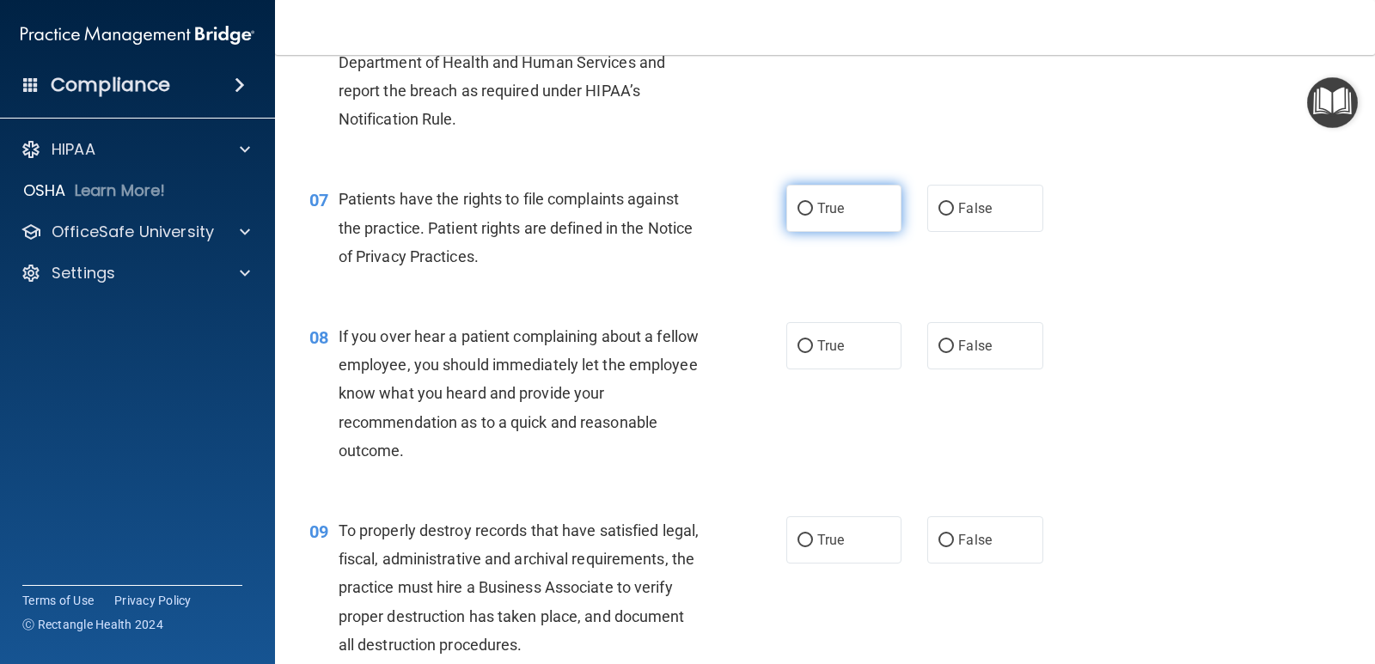
click at [832, 215] on span "True" at bounding box center [830, 208] width 27 height 16
click at [813, 215] on input "True" at bounding box center [804, 209] width 15 height 13
radio input "true"
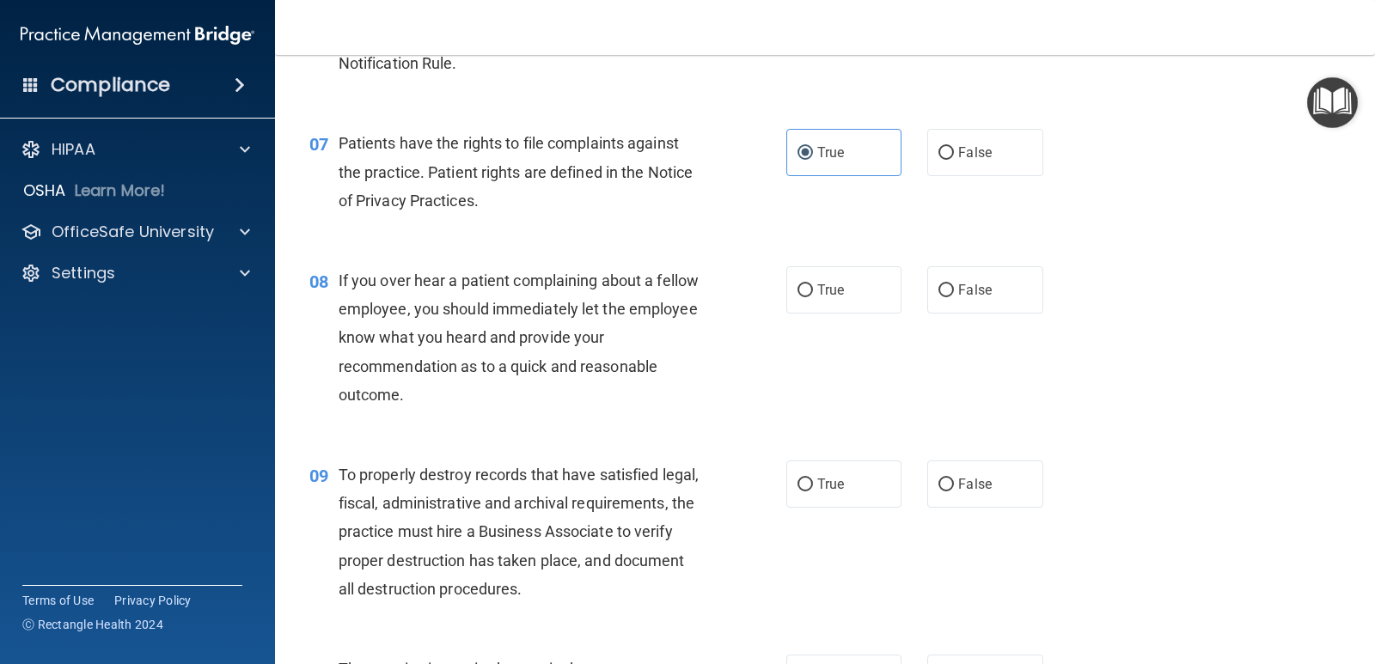
scroll to position [1117, 0]
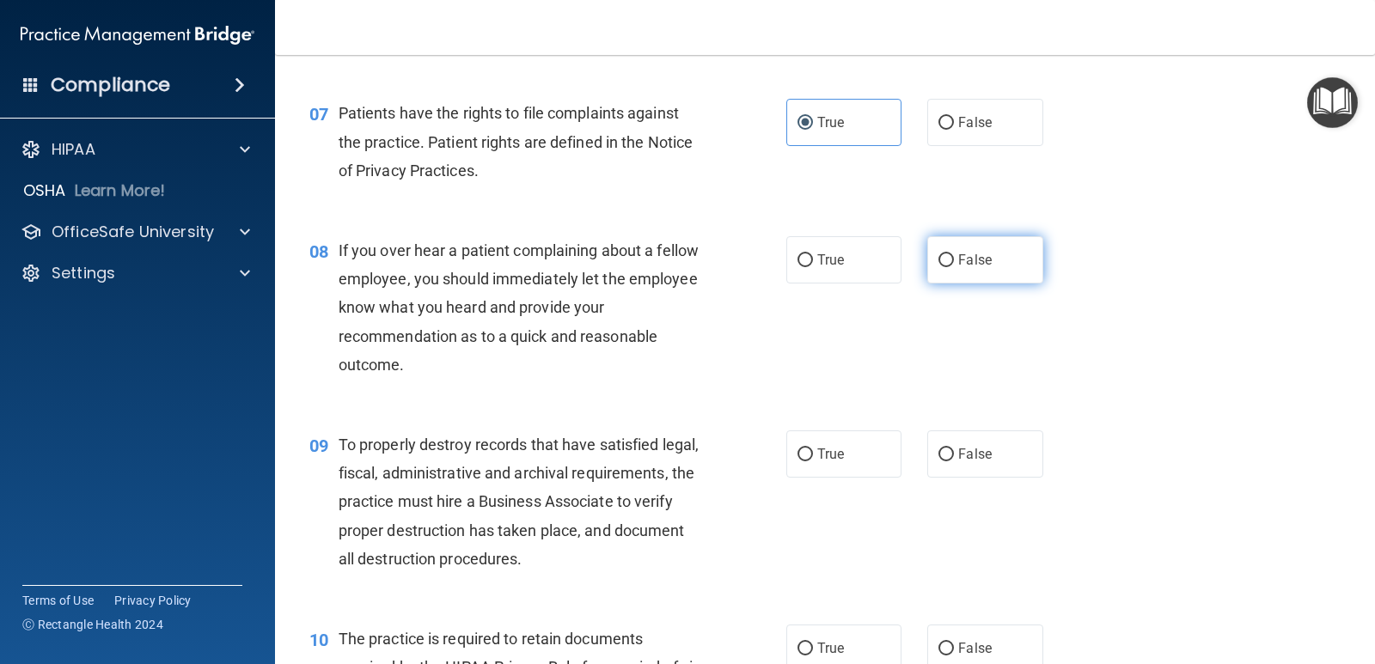
click at [938, 264] on input "False" at bounding box center [945, 260] width 15 height 13
radio input "true"
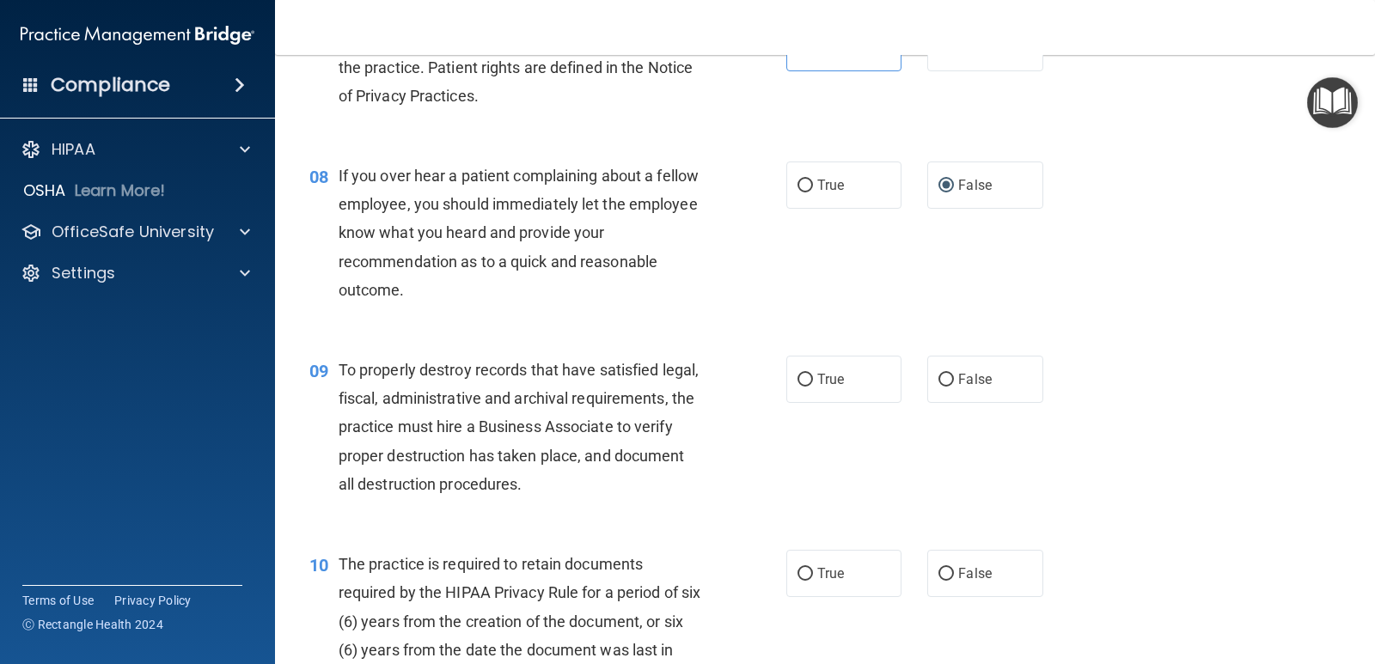
scroll to position [1289, 0]
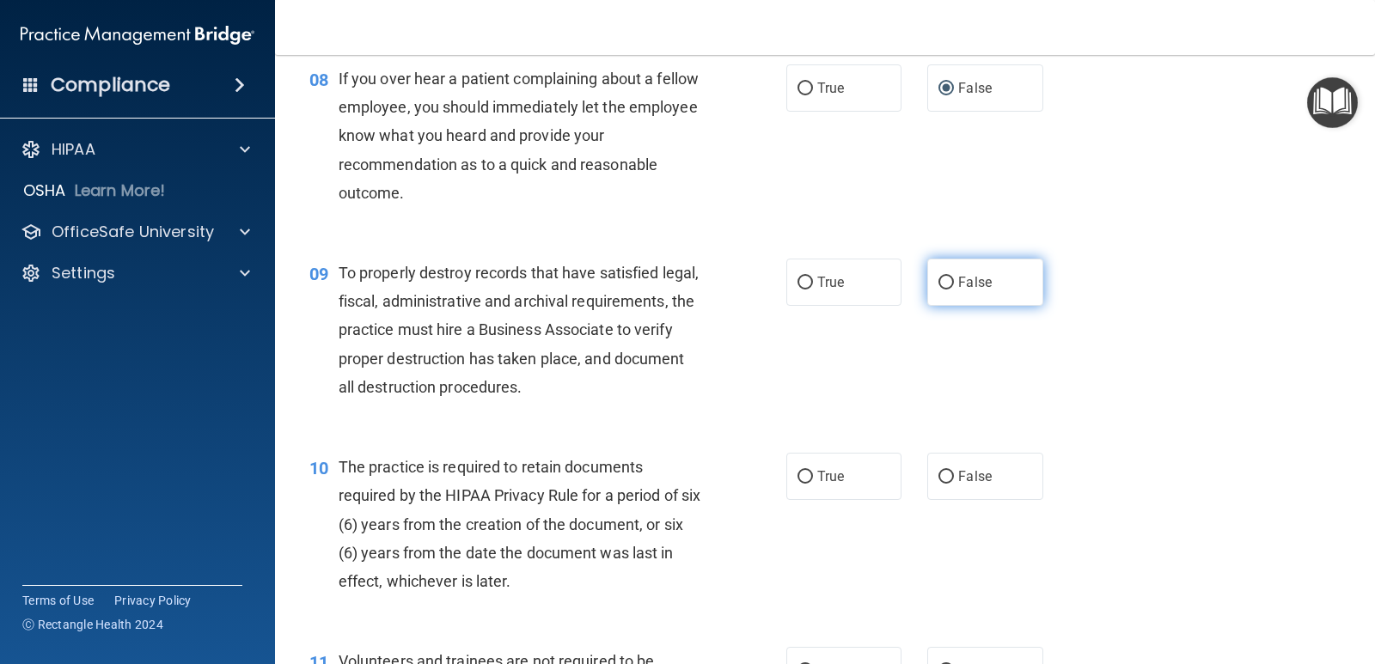
click at [944, 284] on input "False" at bounding box center [945, 283] width 15 height 13
radio input "true"
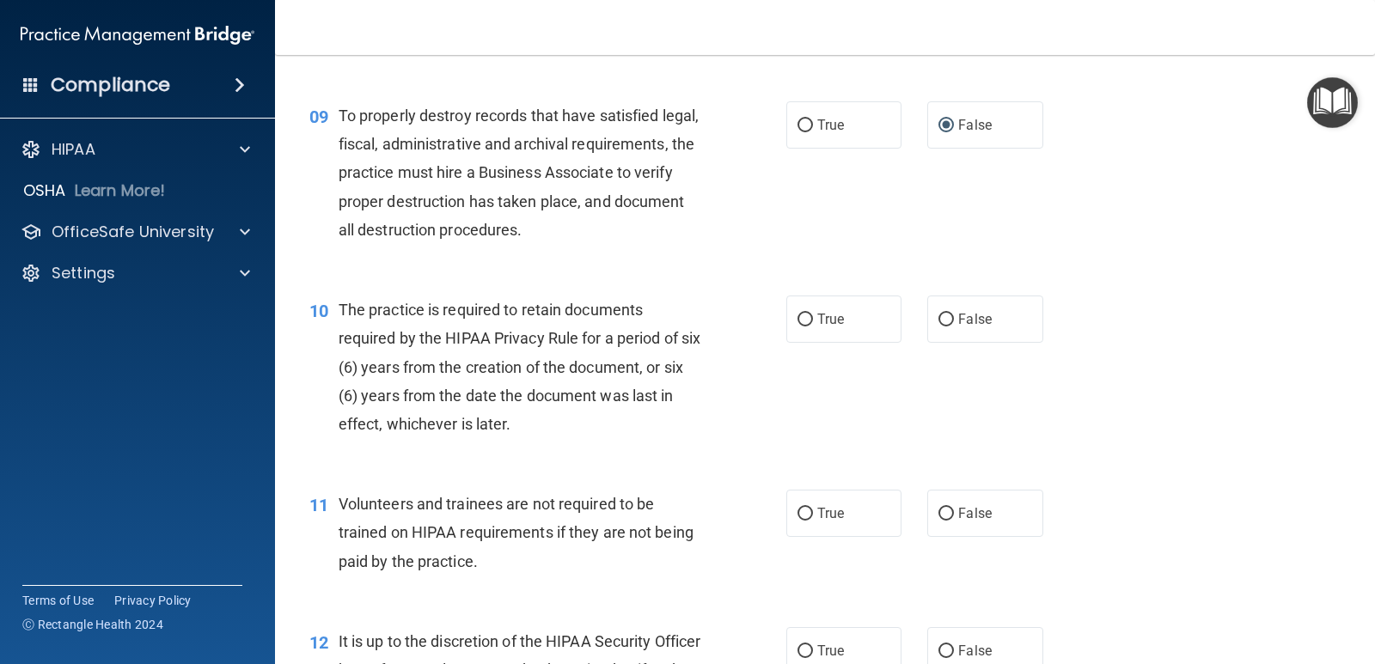
scroll to position [1460, 0]
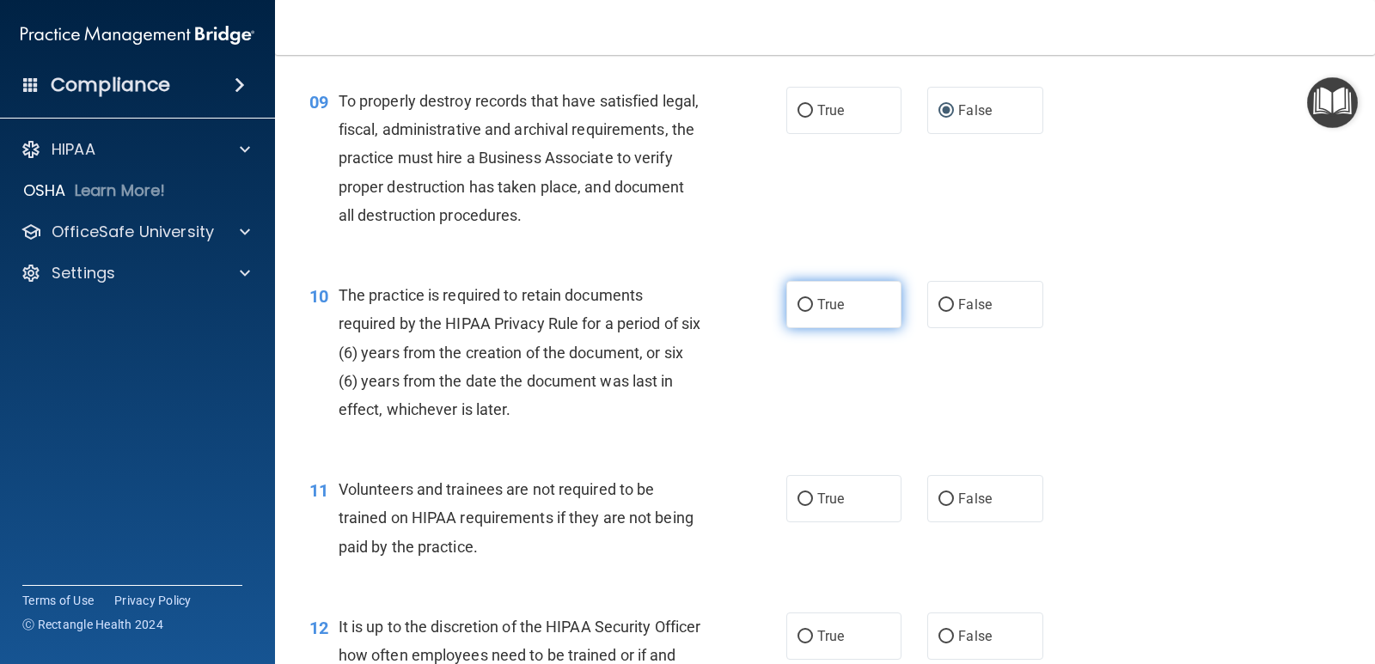
click at [830, 295] on label "True" at bounding box center [843, 304] width 115 height 47
click at [813, 299] on input "True" at bounding box center [804, 305] width 15 height 13
radio input "true"
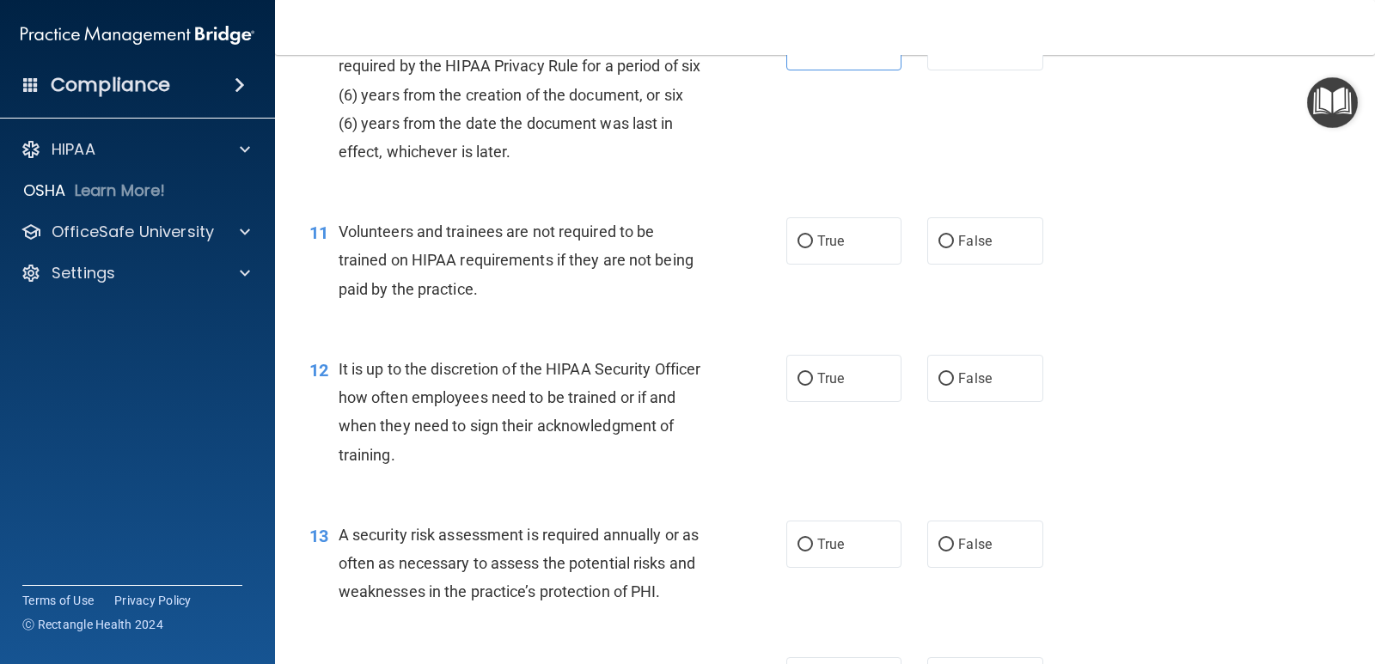
scroll to position [1632, 0]
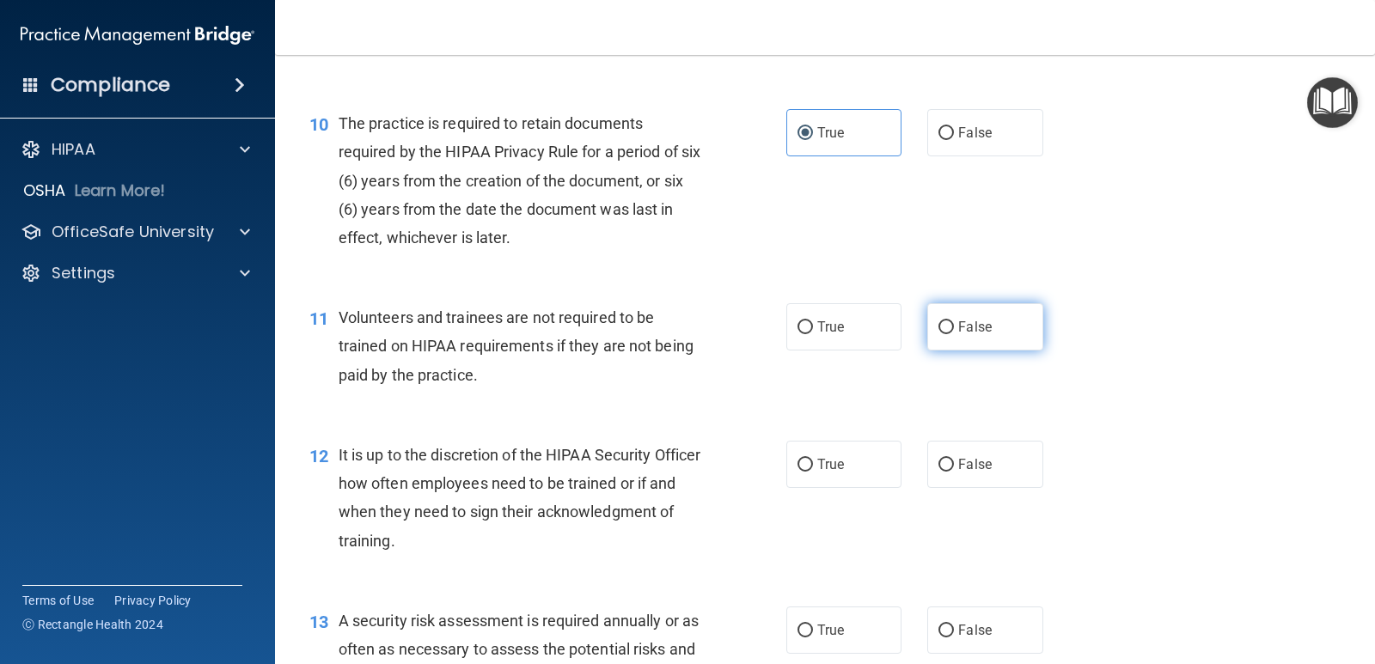
click at [927, 326] on label "False" at bounding box center [984, 326] width 115 height 47
click at [938, 326] on input "False" at bounding box center [945, 327] width 15 height 13
radio input "true"
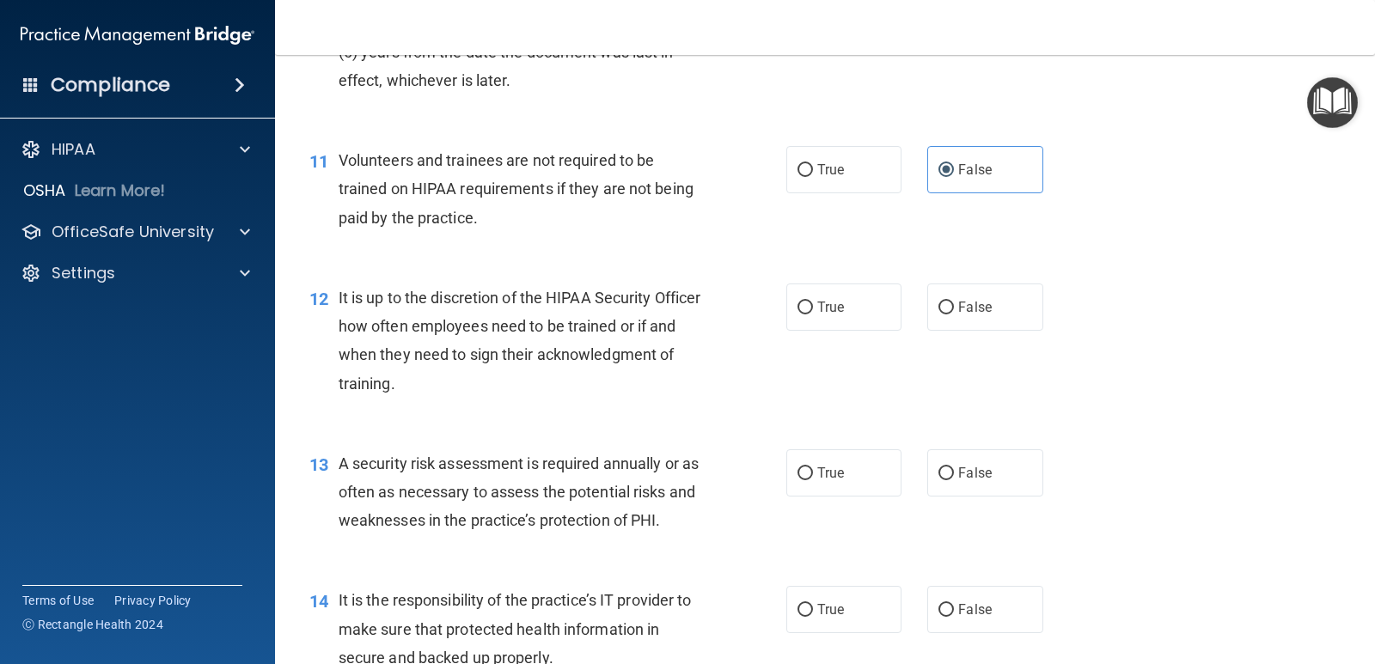
scroll to position [1804, 0]
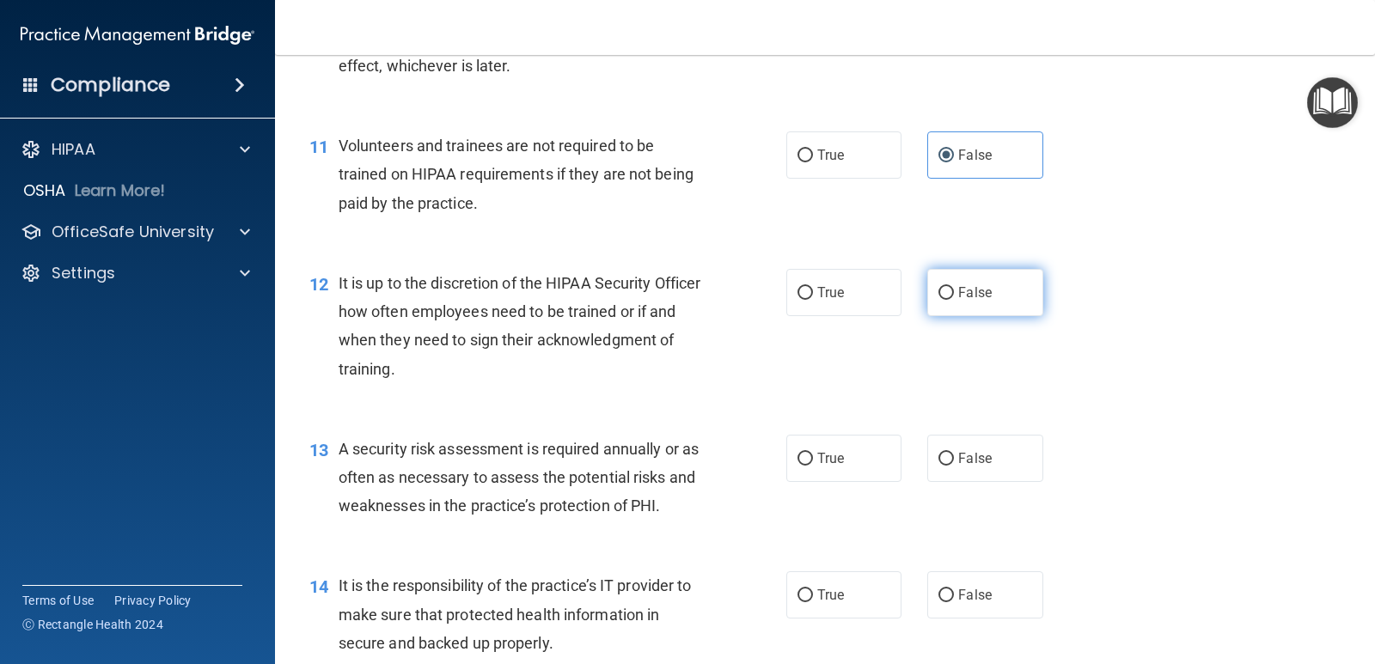
click at [941, 284] on label "False" at bounding box center [984, 292] width 115 height 47
click at [941, 287] on input "False" at bounding box center [945, 293] width 15 height 13
radio input "true"
click at [797, 454] on input "True" at bounding box center [804, 459] width 15 height 13
radio input "true"
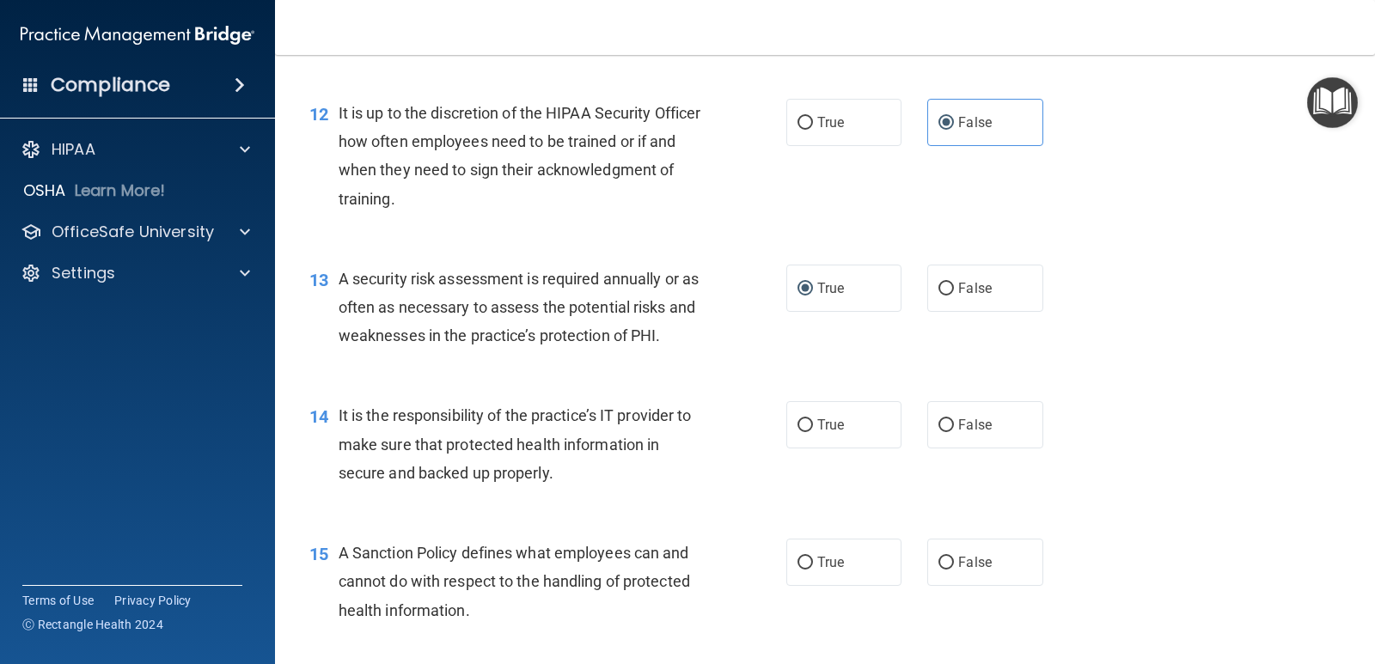
scroll to position [1976, 0]
click at [945, 417] on label "False" at bounding box center [984, 422] width 115 height 47
click at [945, 418] on input "False" at bounding box center [945, 424] width 15 height 13
radio input "true"
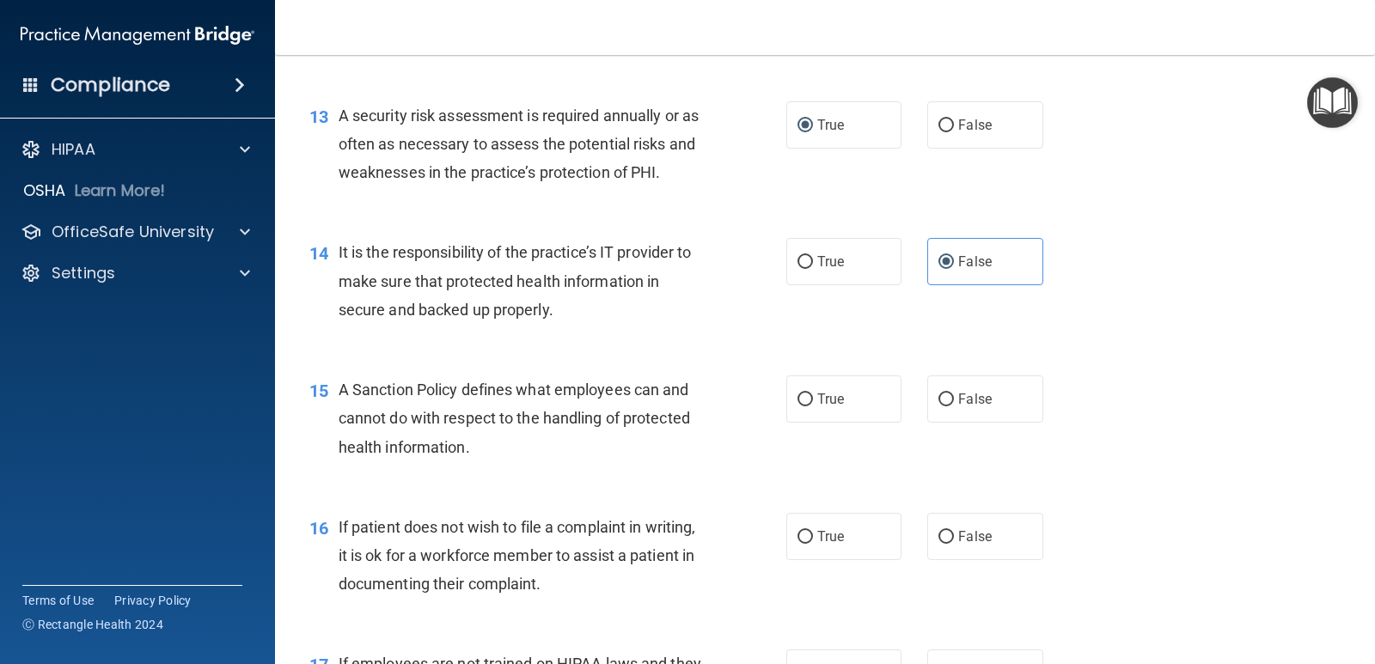
scroll to position [2062, 0]
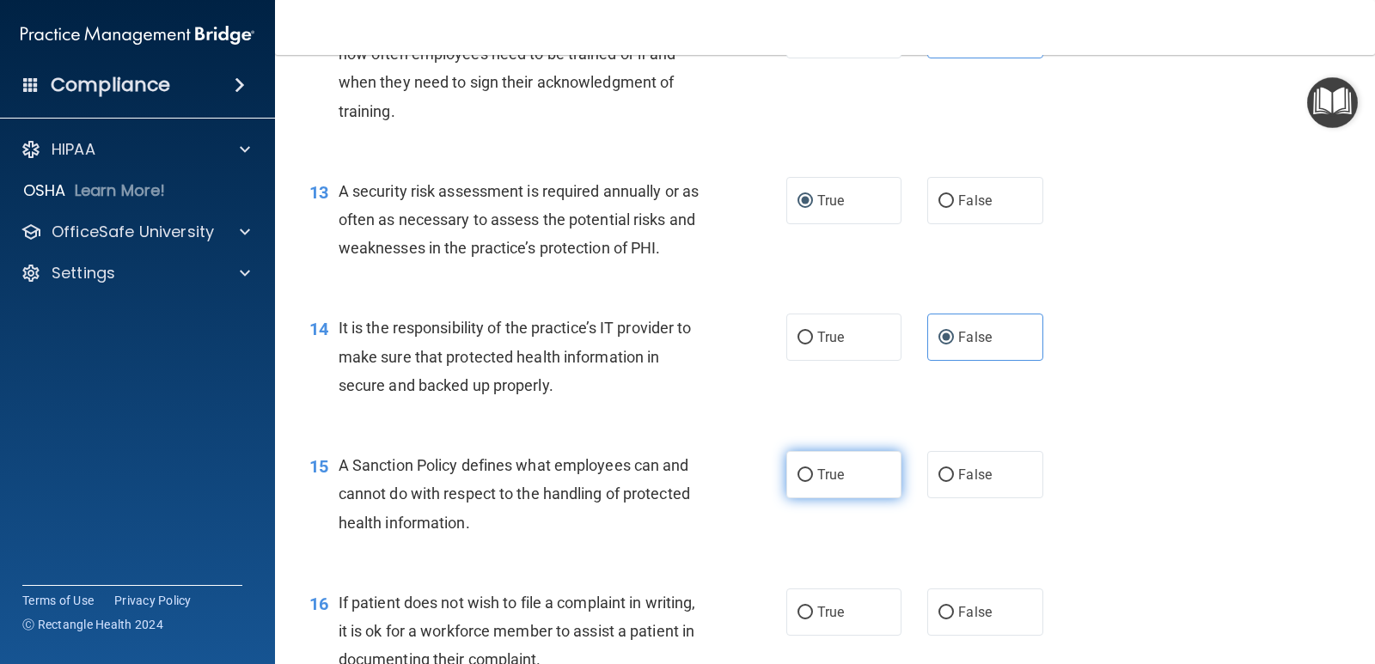
click at [822, 481] on span "True" at bounding box center [830, 474] width 27 height 16
click at [813, 481] on input "True" at bounding box center [804, 475] width 15 height 13
radio input "true"
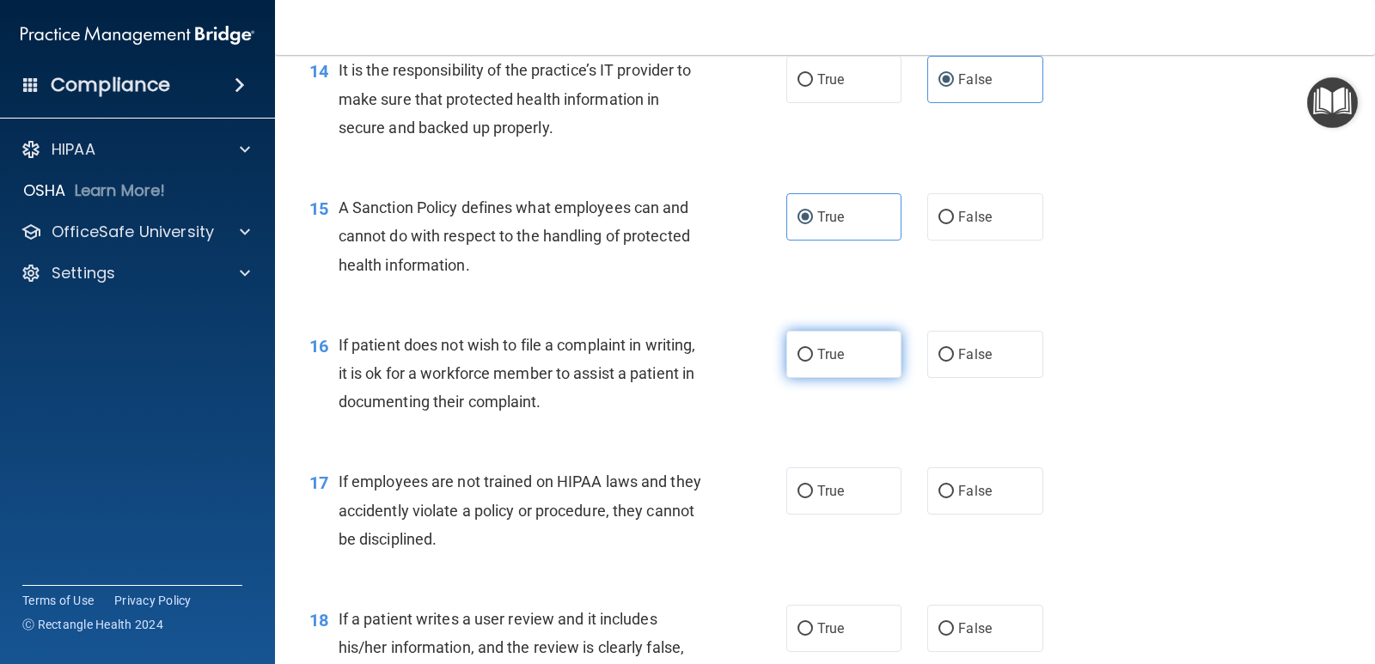
click at [817, 356] on span "True" at bounding box center [830, 354] width 27 height 16
click at [811, 356] on input "True" at bounding box center [804, 355] width 15 height 13
radio input "true"
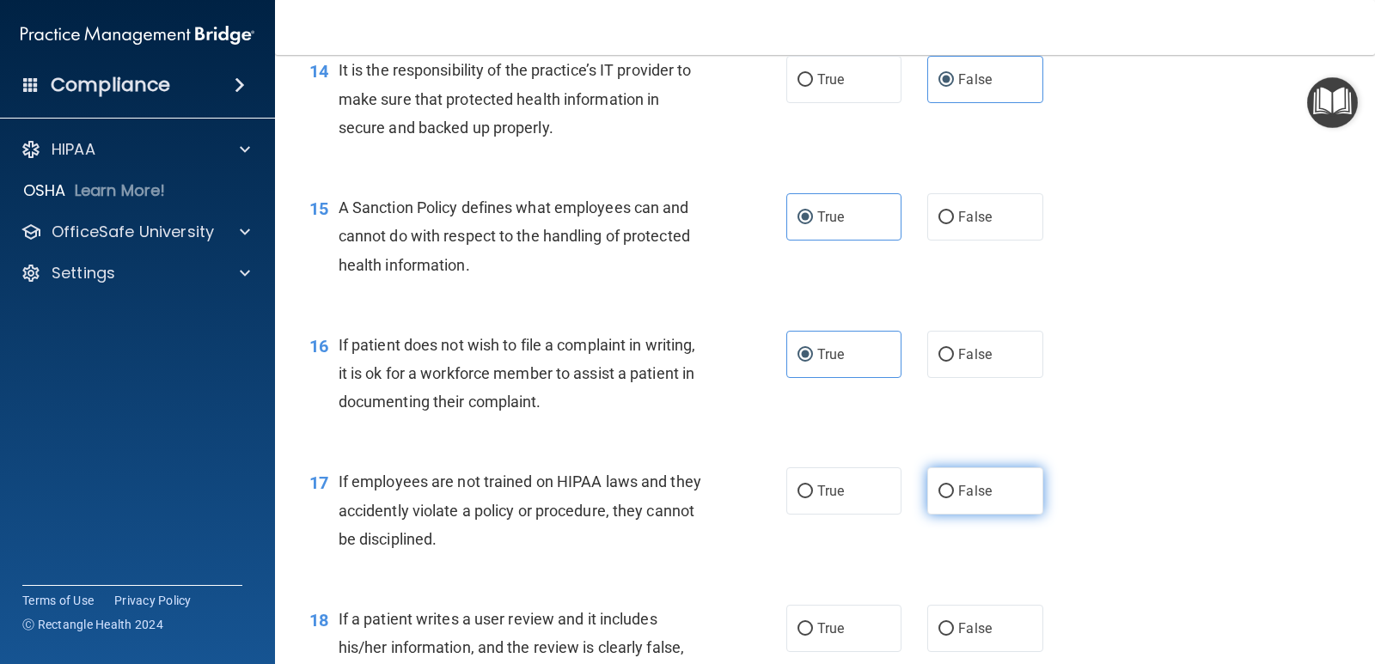
click at [938, 488] on input "False" at bounding box center [945, 491] width 15 height 13
radio input "true"
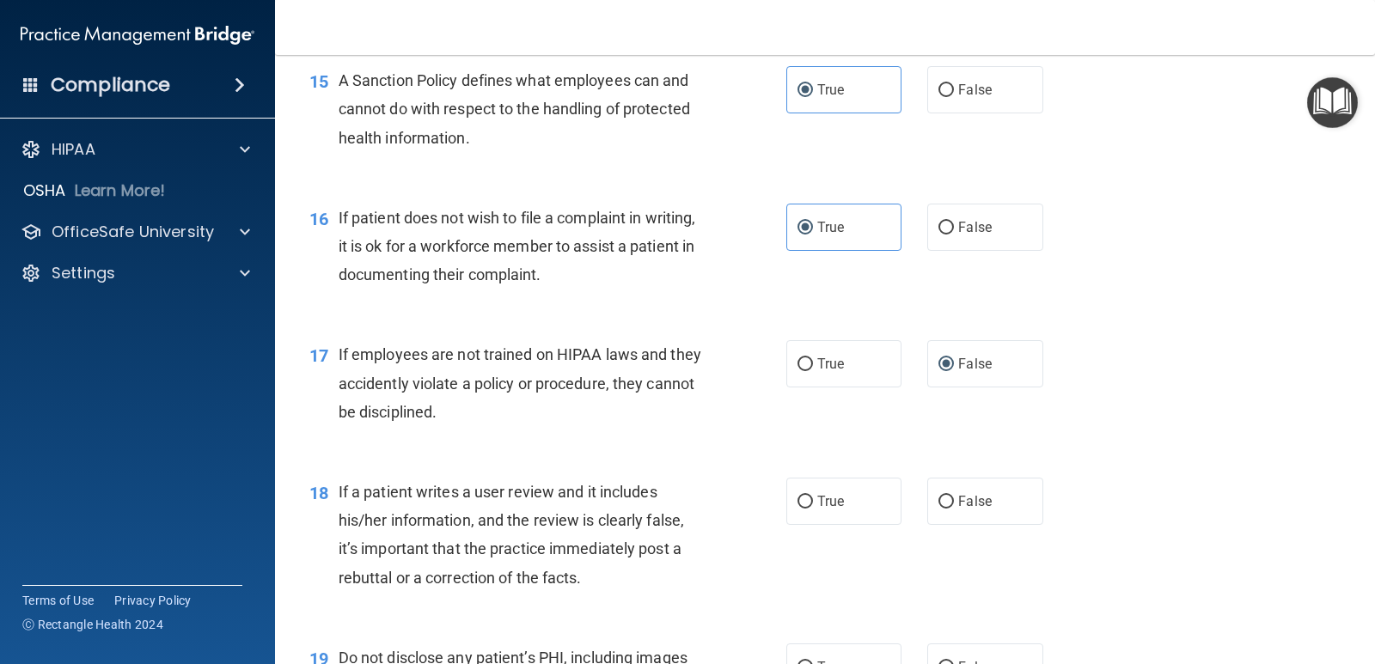
scroll to position [2491, 0]
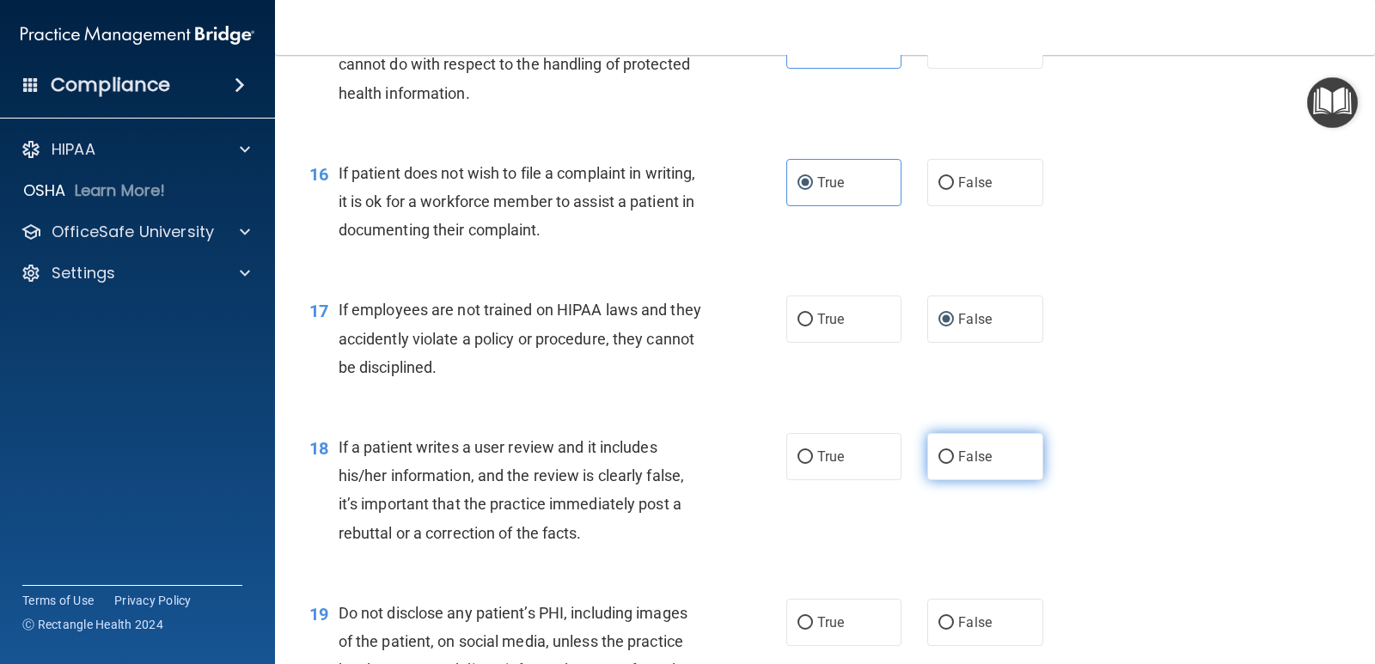
click at [976, 458] on span "False" at bounding box center [975, 456] width 34 height 16
click at [954, 458] on input "False" at bounding box center [945, 457] width 15 height 13
radio input "true"
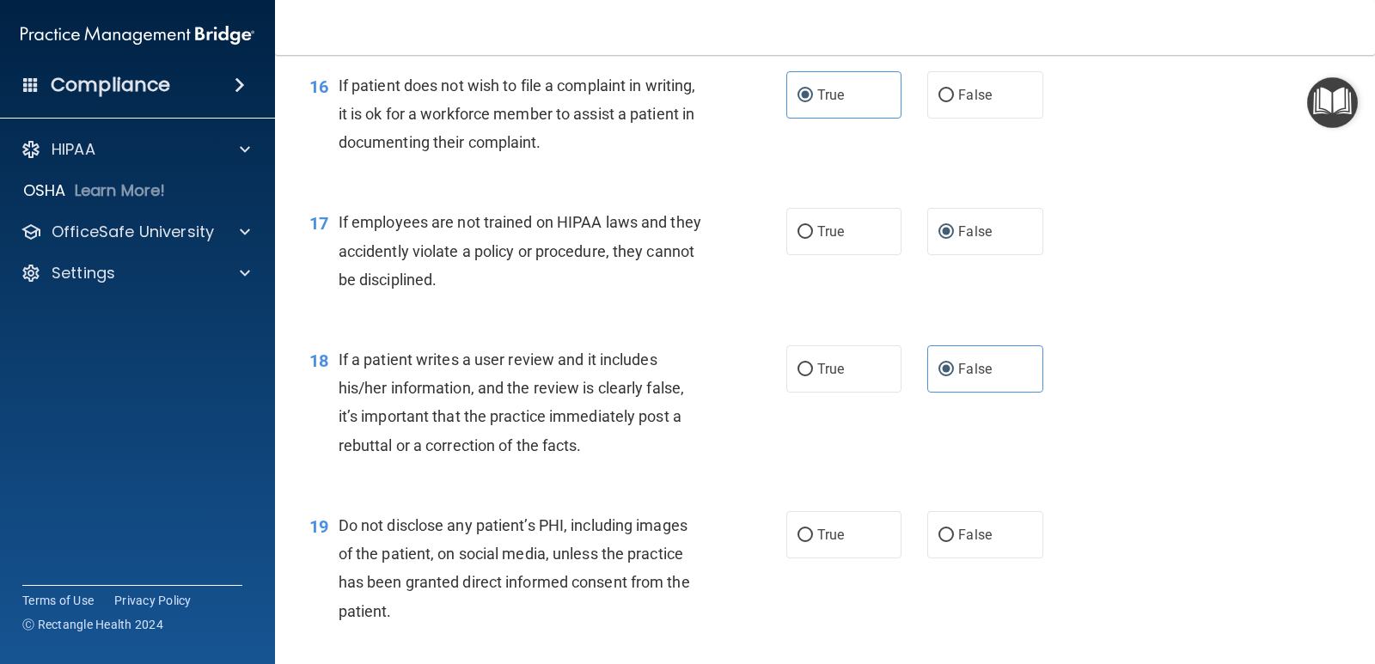
scroll to position [2749, 0]
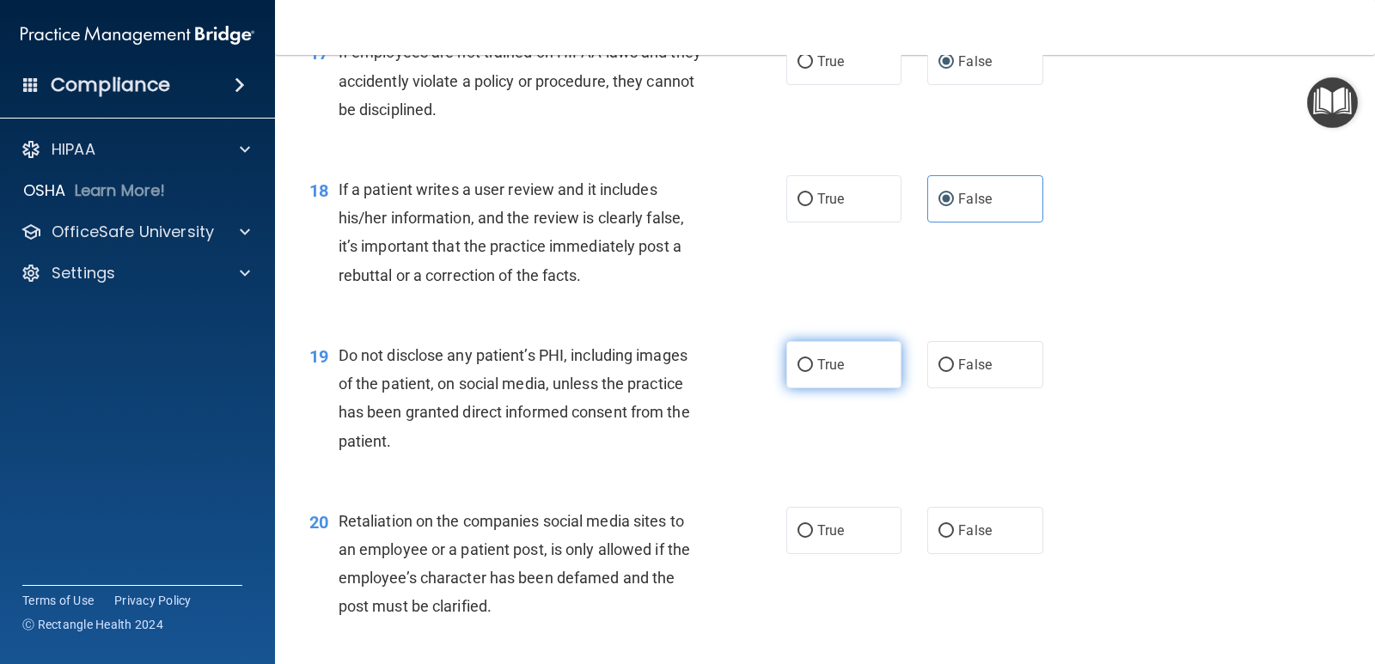
click at [804, 360] on input "True" at bounding box center [804, 365] width 15 height 13
radio input "true"
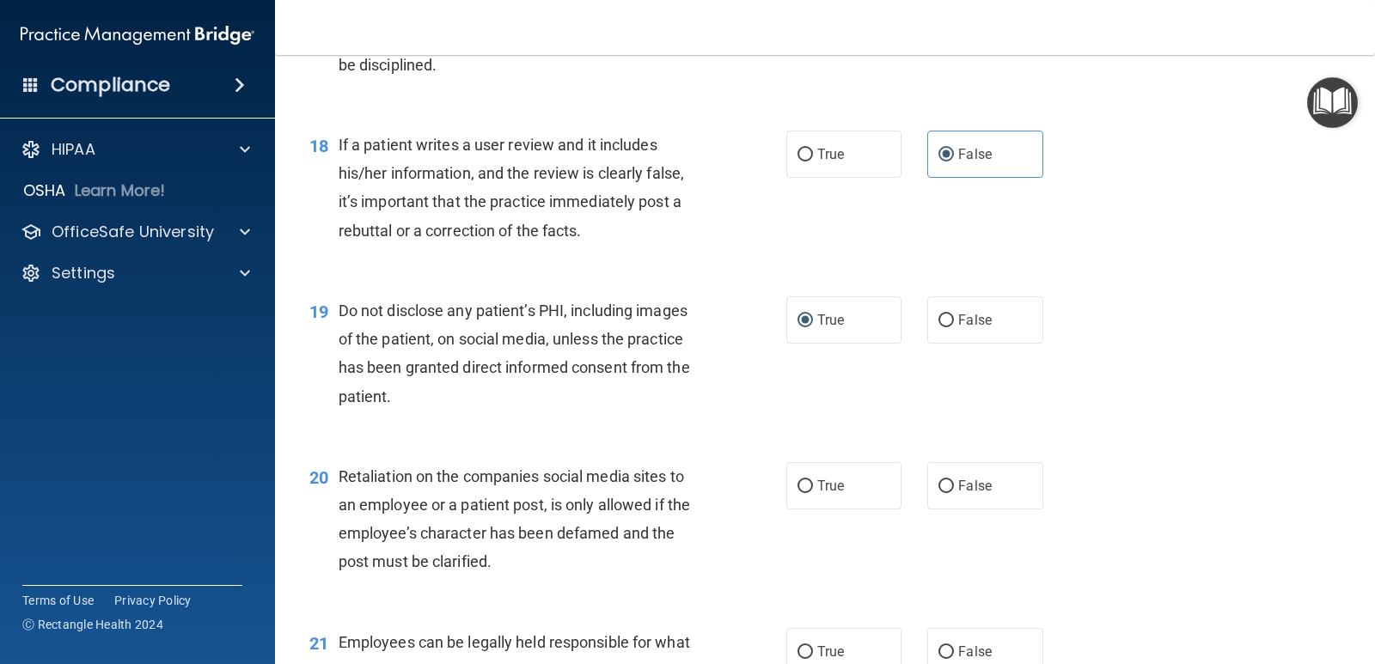
scroll to position [2835, 0]
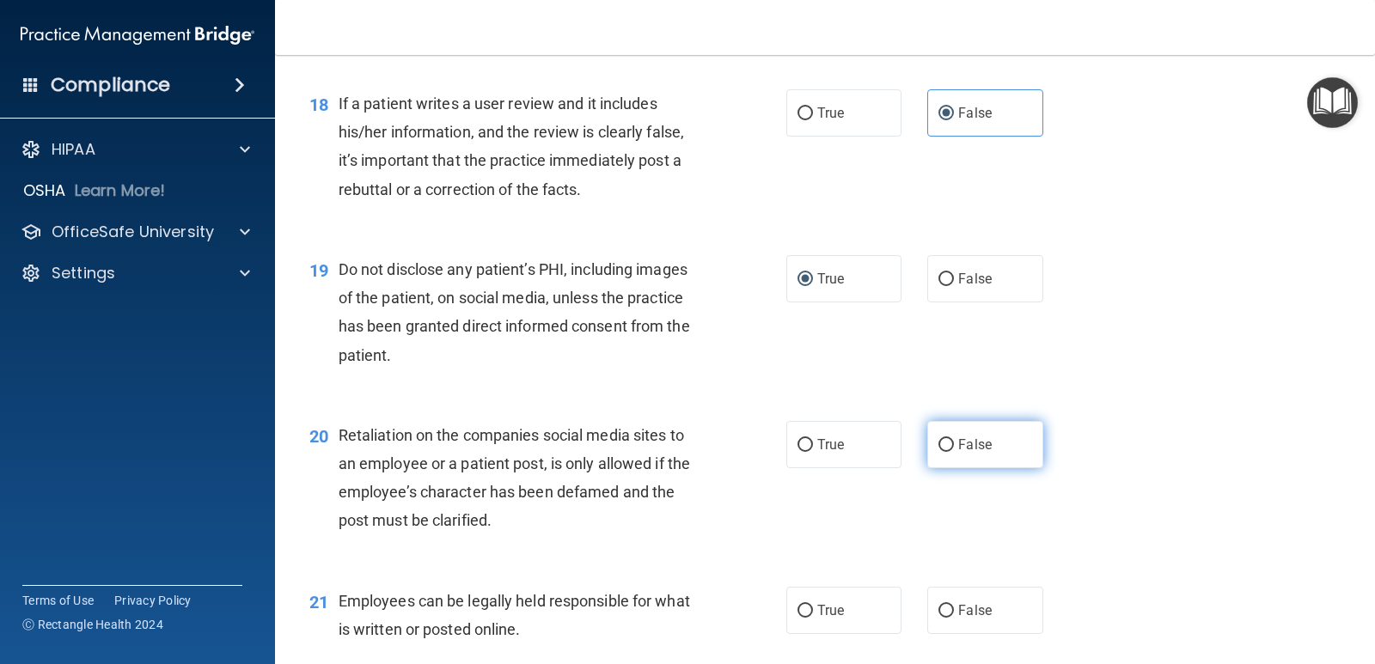
click at [938, 448] on input "False" at bounding box center [945, 445] width 15 height 13
radio input "true"
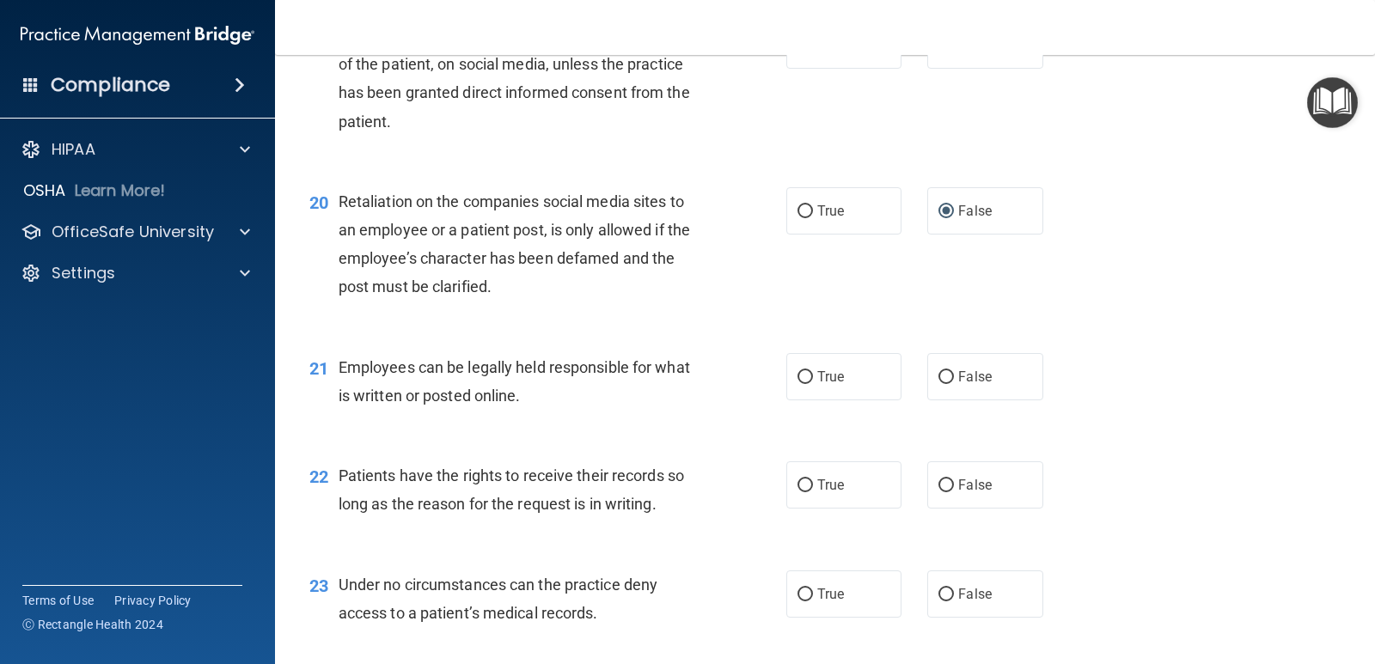
scroll to position [3093, 0]
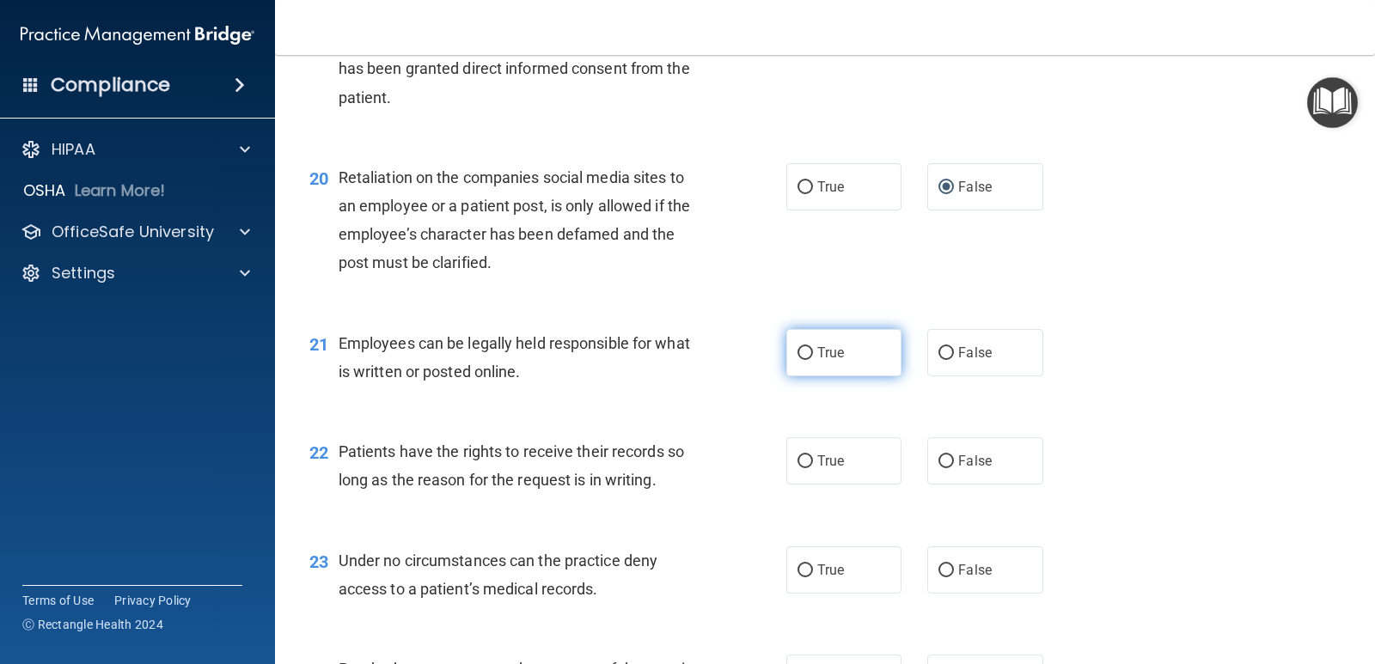
click at [809, 347] on label "True" at bounding box center [843, 352] width 115 height 47
click at [809, 347] on input "True" at bounding box center [804, 353] width 15 height 13
radio input "true"
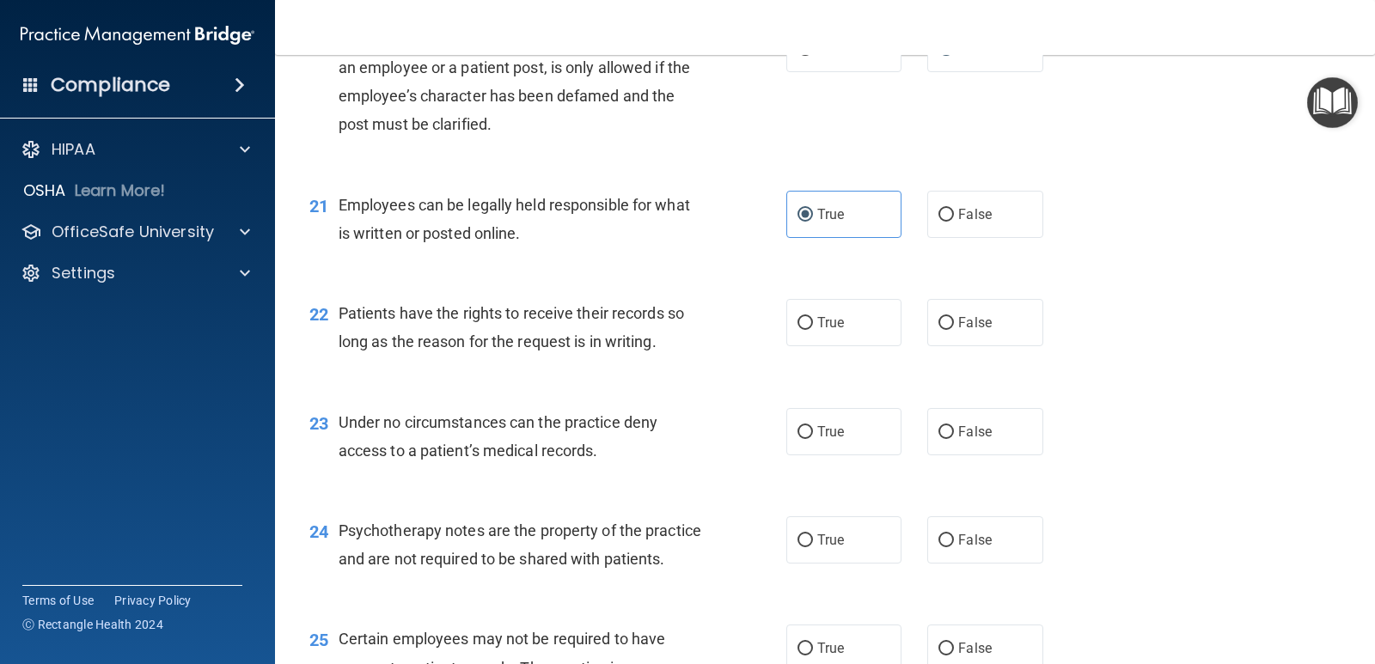
scroll to position [3265, 0]
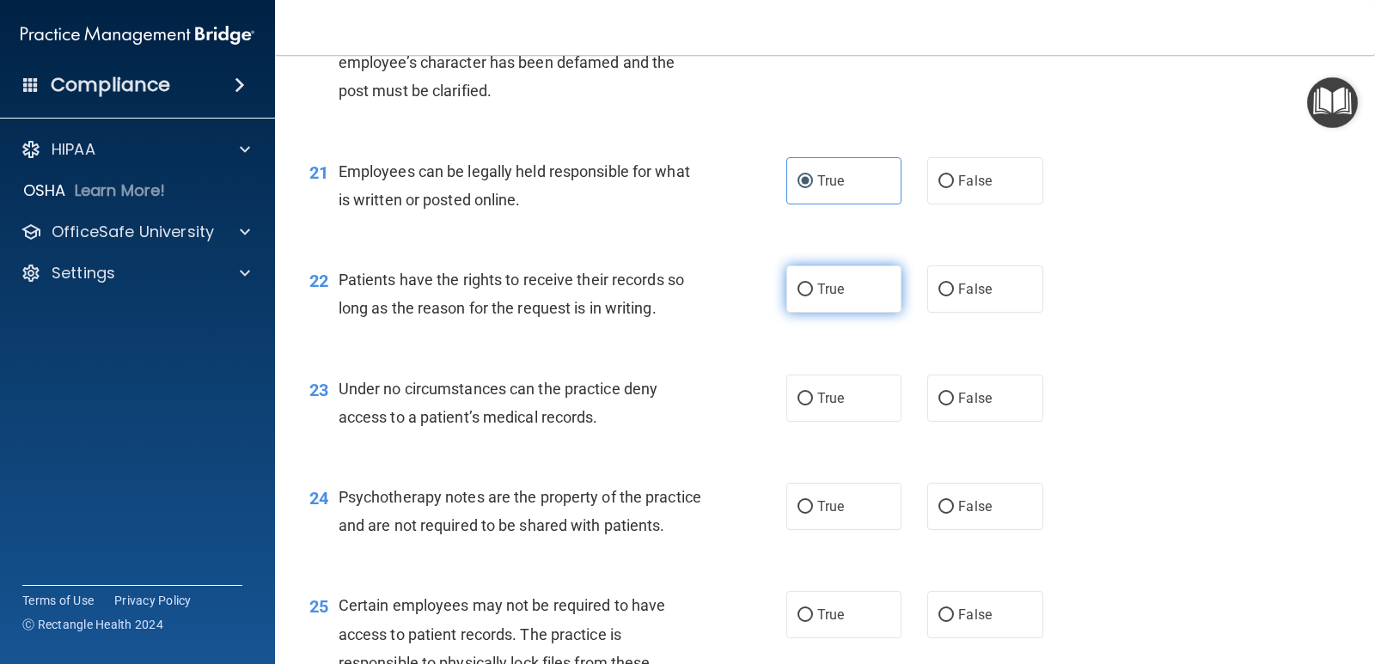
click at [824, 293] on span "True" at bounding box center [830, 289] width 27 height 16
click at [813, 293] on input "True" at bounding box center [804, 290] width 15 height 13
radio input "true"
click at [958, 406] on label "False" at bounding box center [984, 398] width 115 height 47
click at [954, 405] on input "False" at bounding box center [945, 399] width 15 height 13
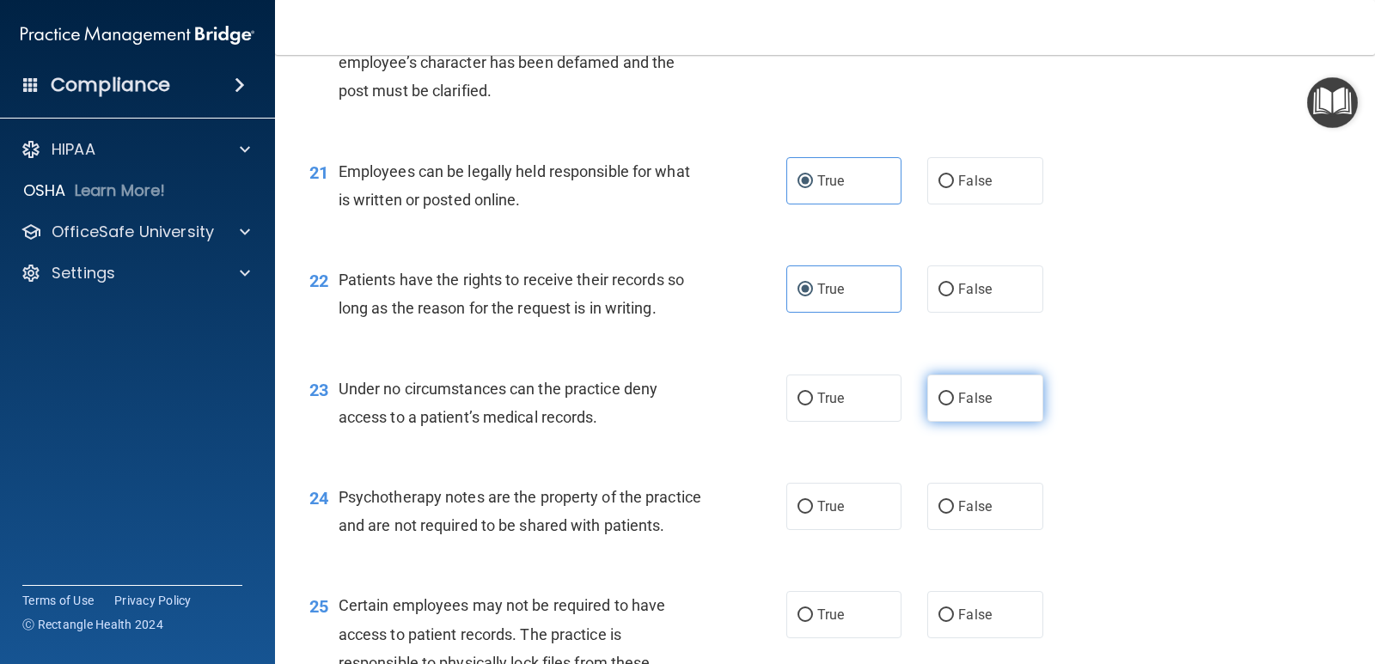
radio input "true"
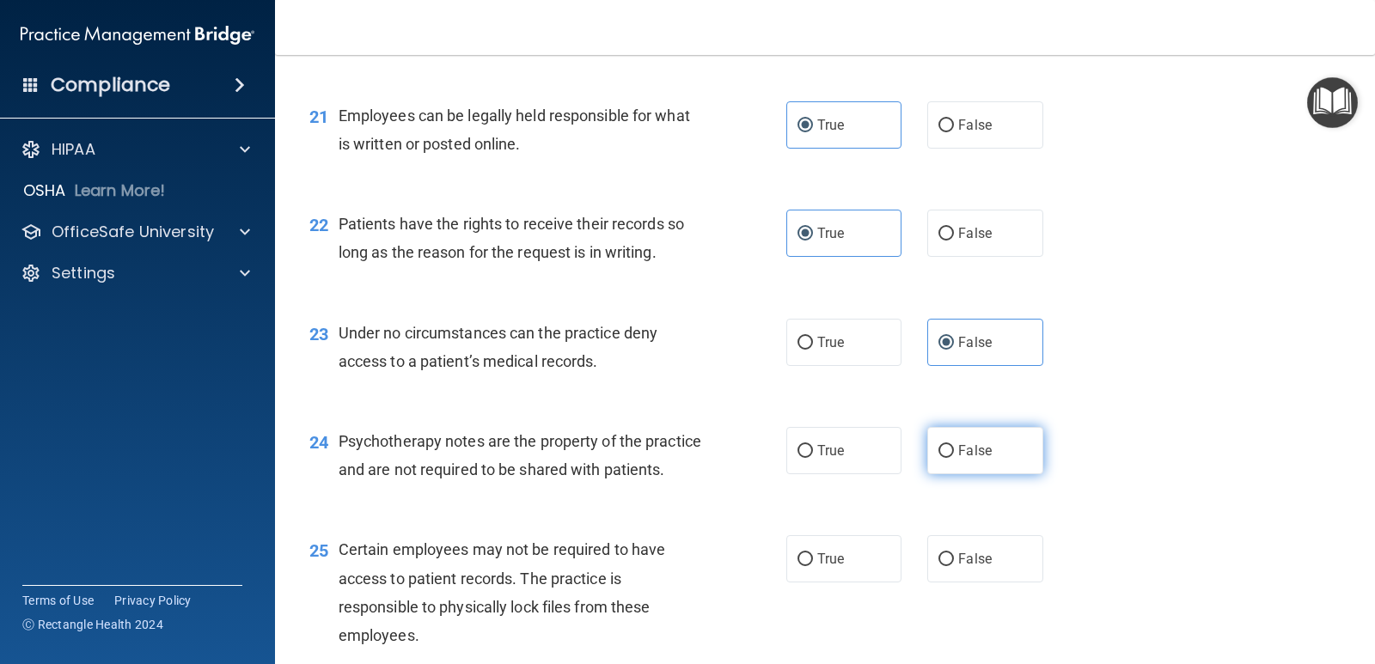
scroll to position [3350, 0]
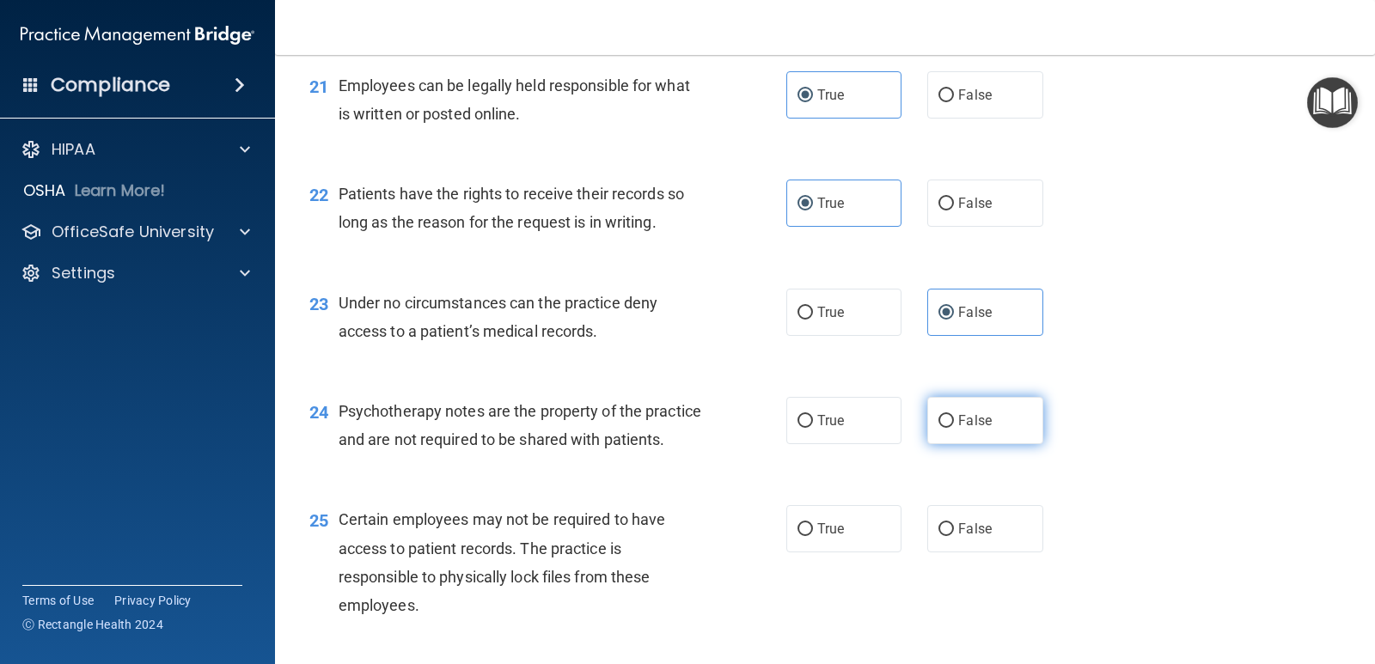
click at [948, 432] on label "False" at bounding box center [984, 420] width 115 height 47
click at [948, 428] on input "False" at bounding box center [945, 421] width 15 height 13
radio input "true"
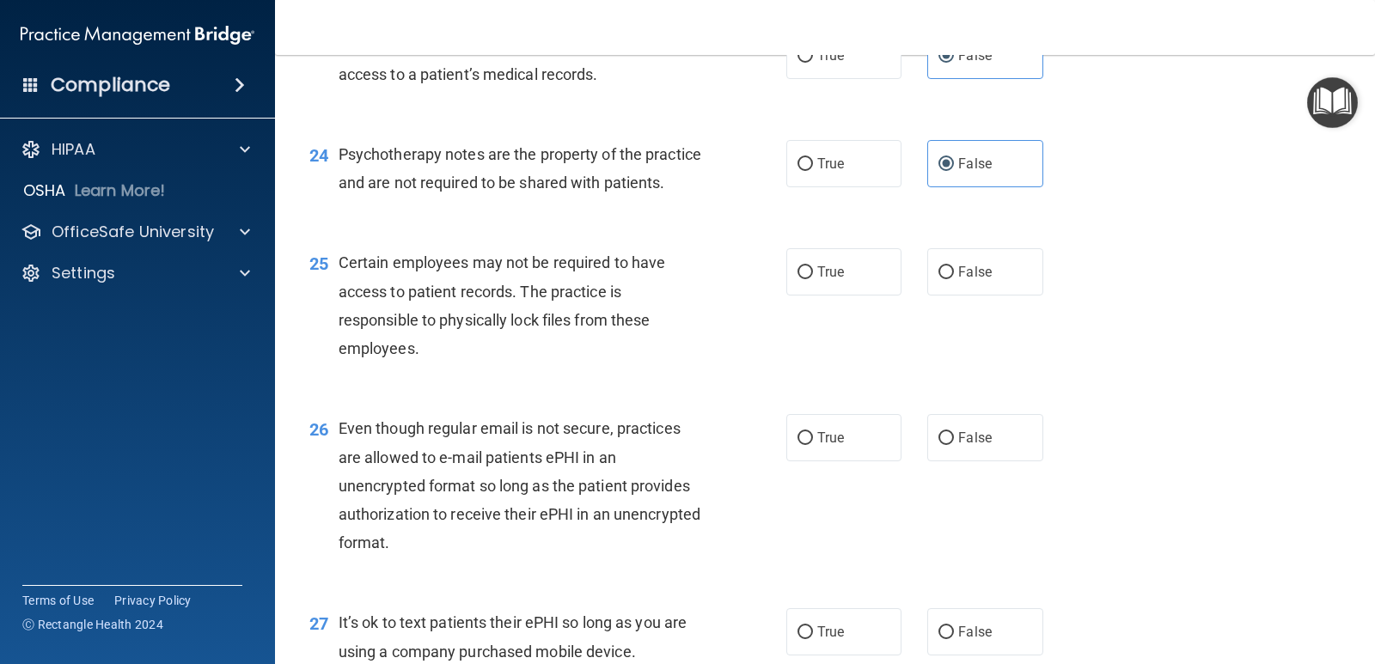
scroll to position [3608, 0]
click at [817, 279] on span "True" at bounding box center [830, 271] width 27 height 16
click at [811, 278] on input "True" at bounding box center [804, 271] width 15 height 13
radio input "true"
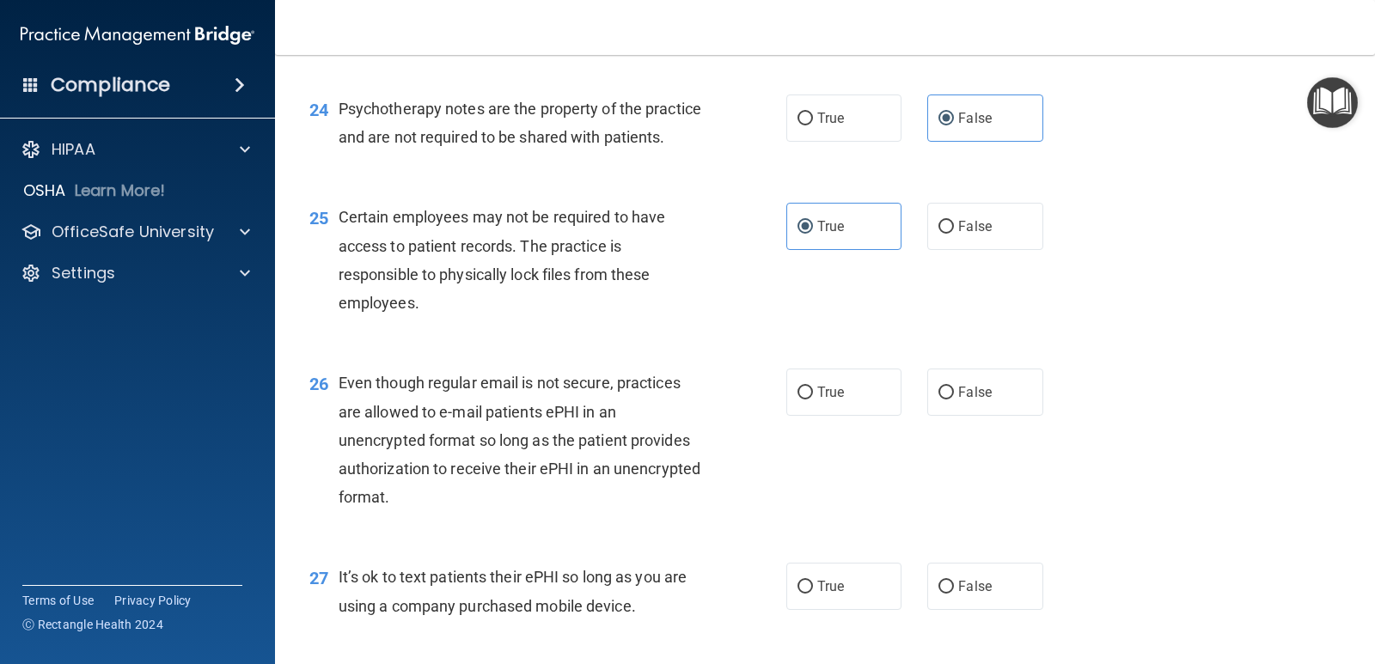
scroll to position [3780, 0]
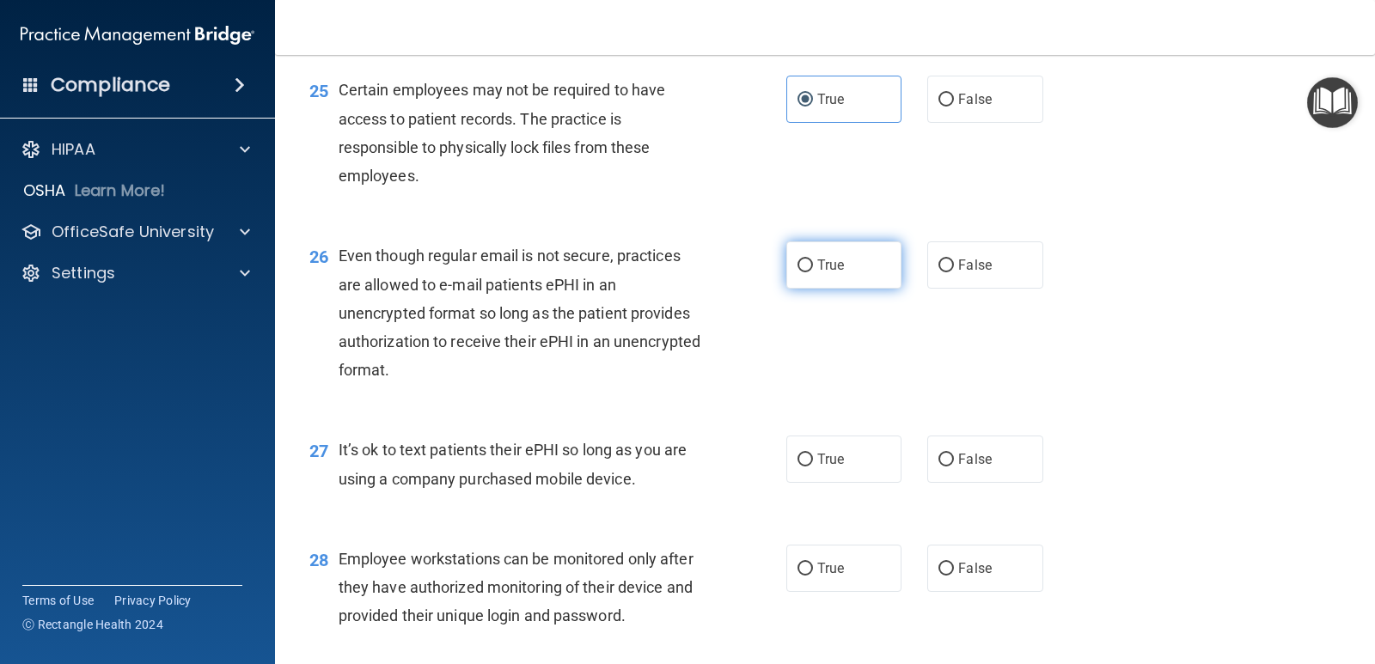
click at [797, 272] on input "True" at bounding box center [804, 265] width 15 height 13
radio input "true"
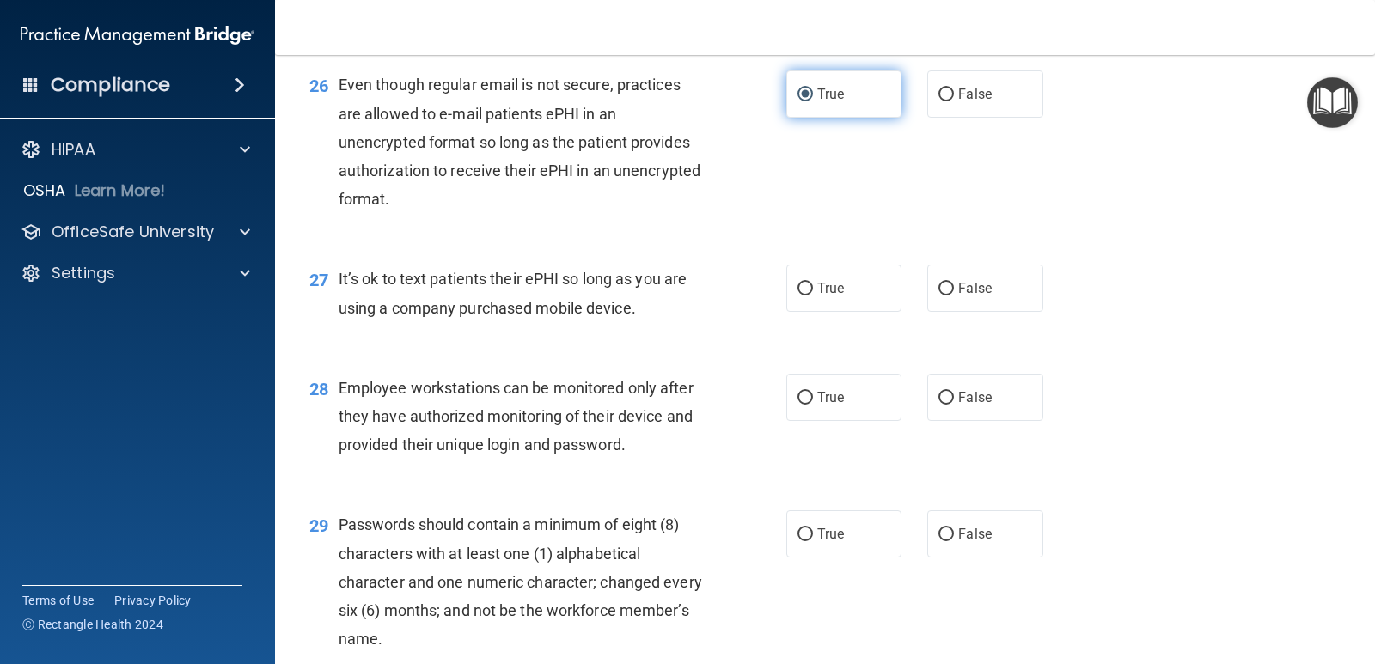
scroll to position [3952, 0]
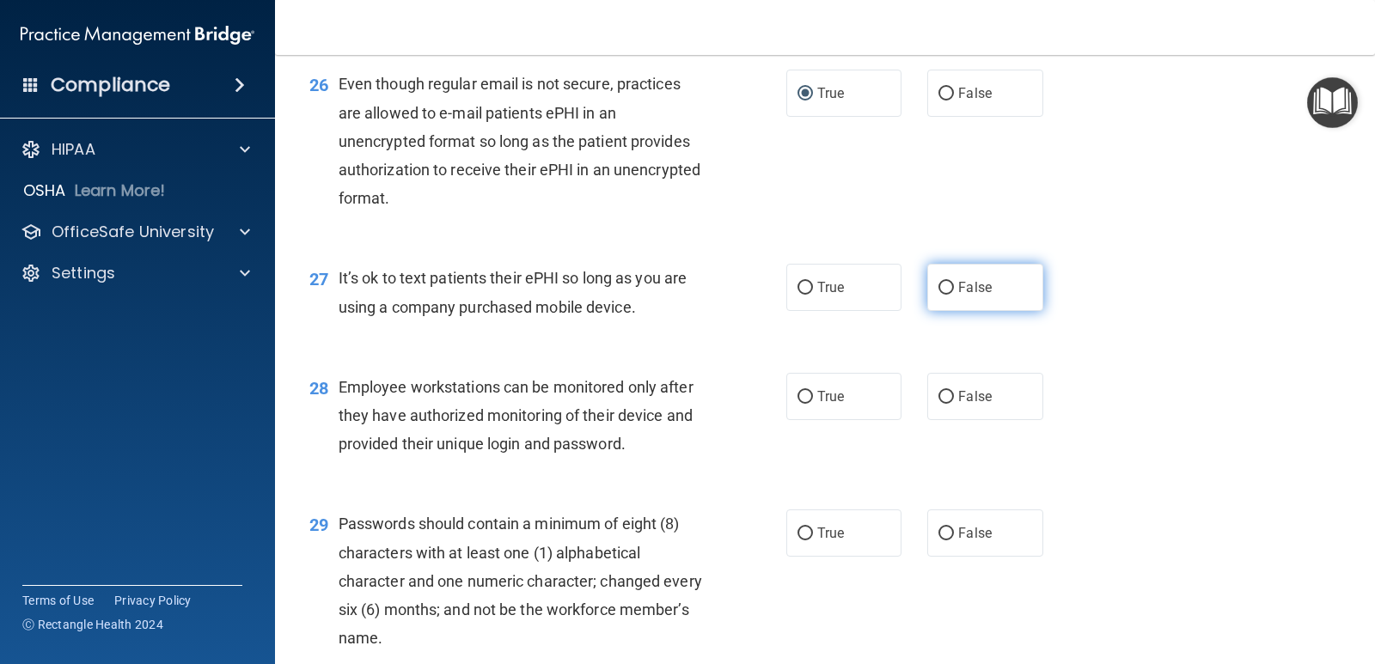
click at [938, 295] on input "False" at bounding box center [945, 288] width 15 height 13
radio input "true"
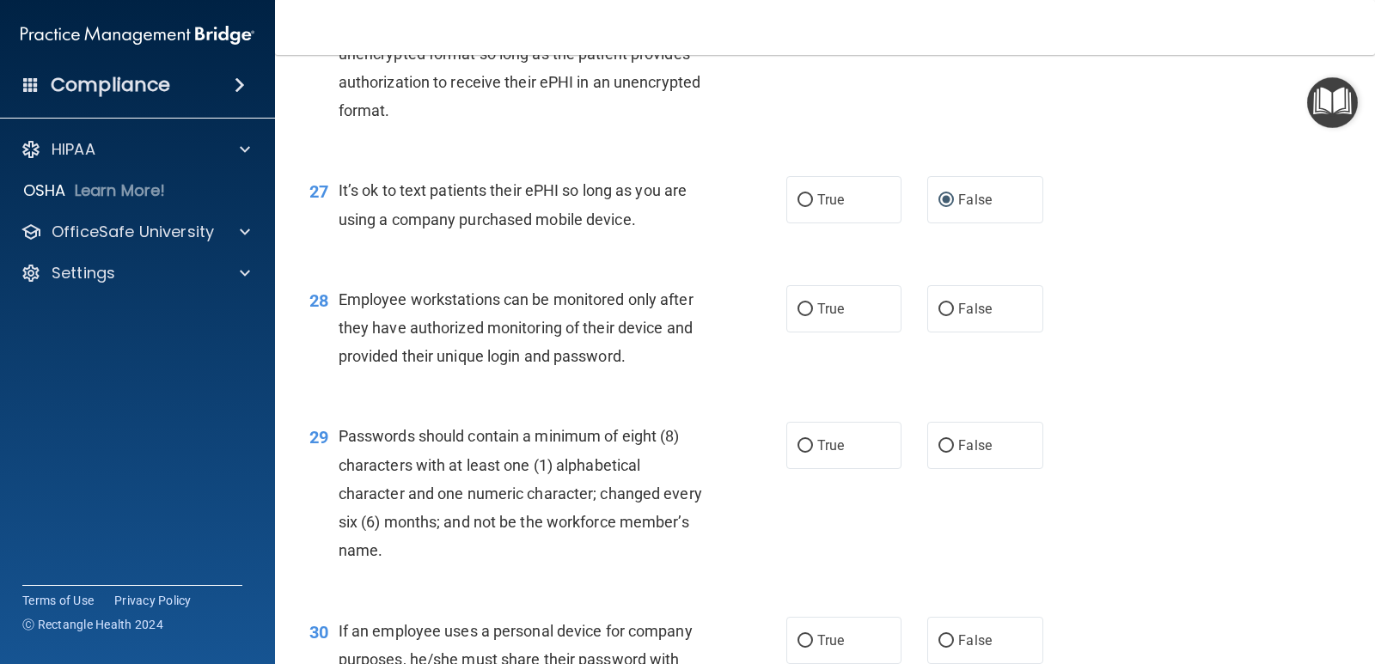
scroll to position [4124, 0]
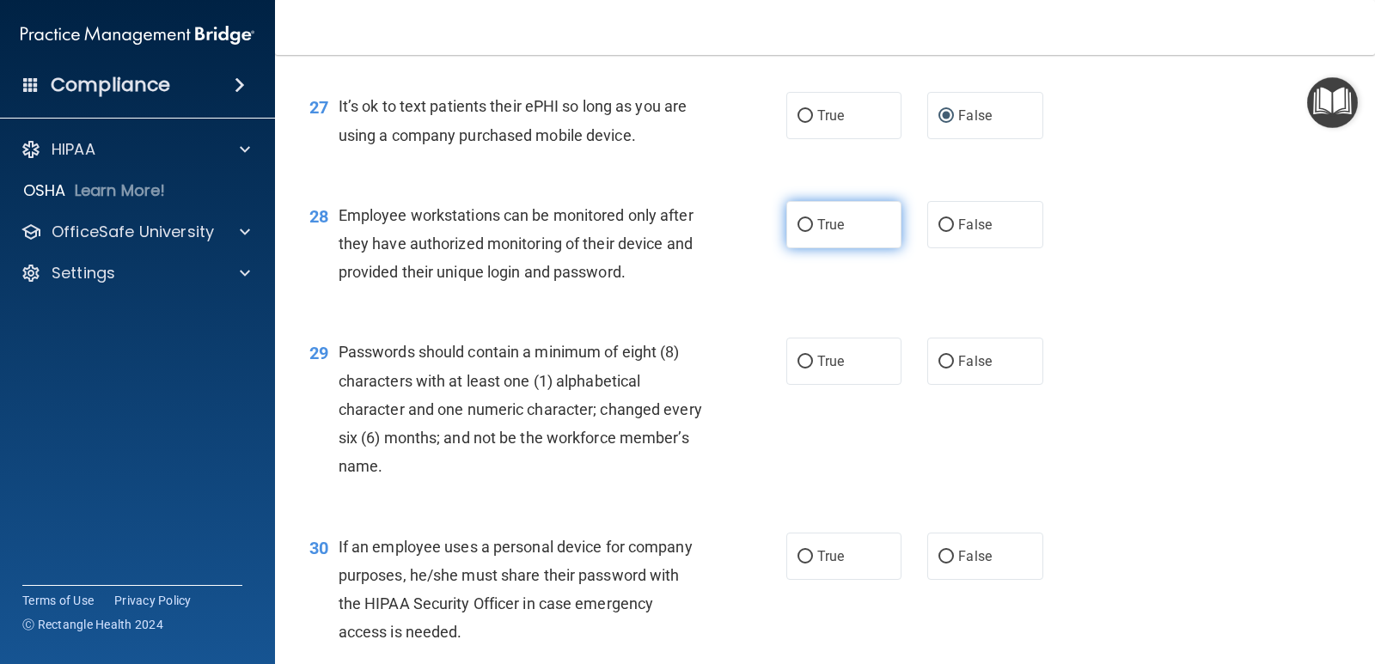
click at [810, 248] on label "True" at bounding box center [843, 224] width 115 height 47
click at [810, 232] on input "True" at bounding box center [804, 225] width 15 height 13
radio input "true"
click at [817, 369] on span "True" at bounding box center [830, 361] width 27 height 16
click at [813, 369] on input "True" at bounding box center [804, 362] width 15 height 13
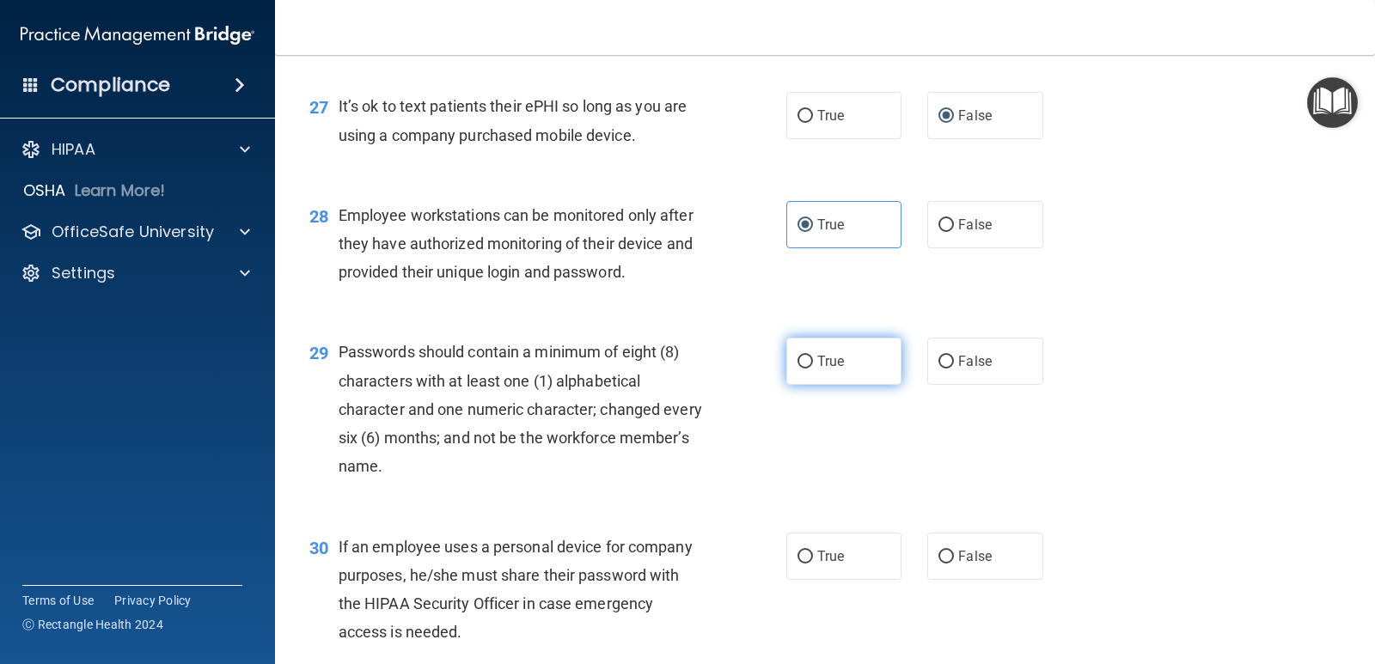
radio input "true"
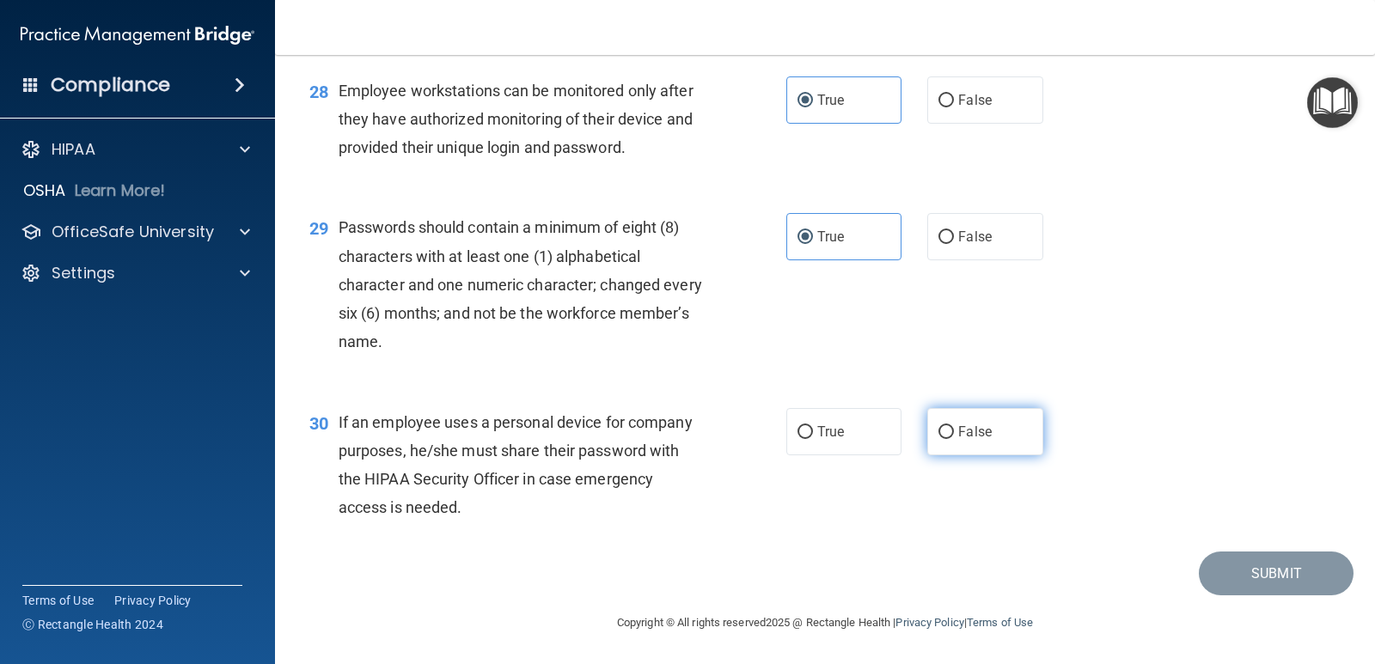
scroll to position [4277, 0]
click at [958, 436] on span "False" at bounding box center [975, 432] width 34 height 16
click at [952, 436] on input "False" at bounding box center [945, 432] width 15 height 13
radio input "true"
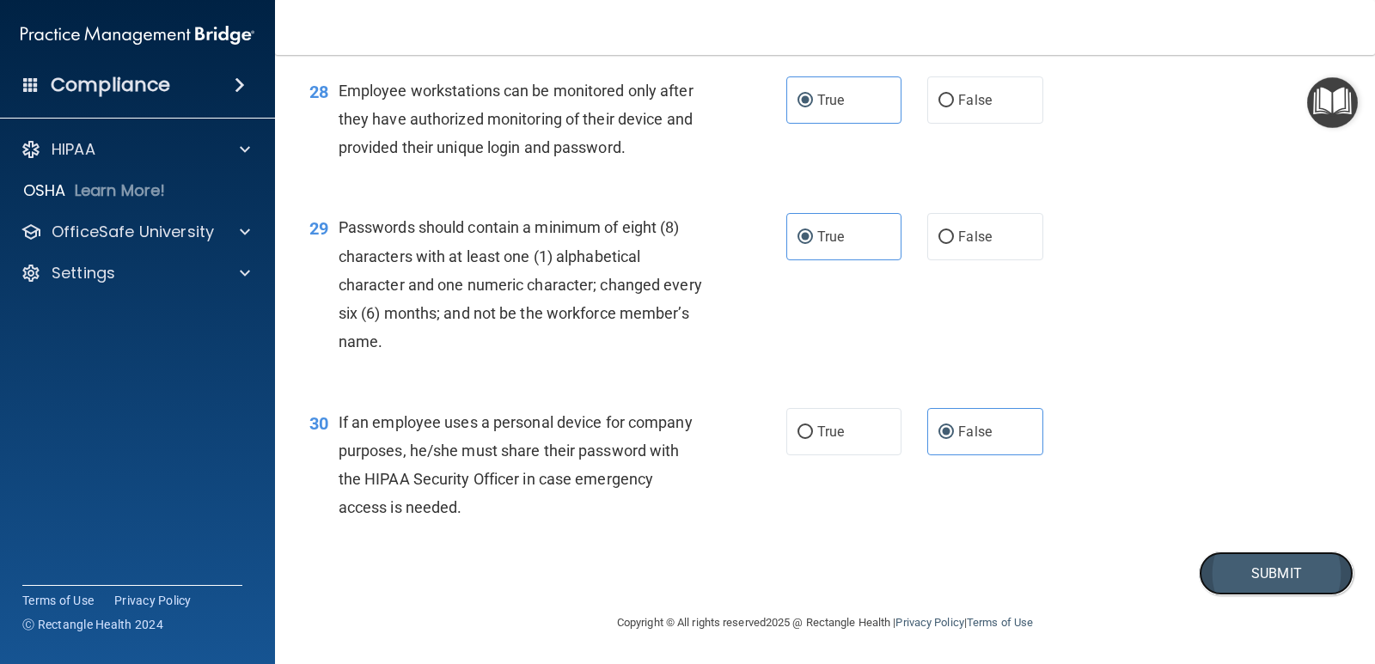
click at [1289, 573] on button "Submit" at bounding box center [1275, 574] width 155 height 44
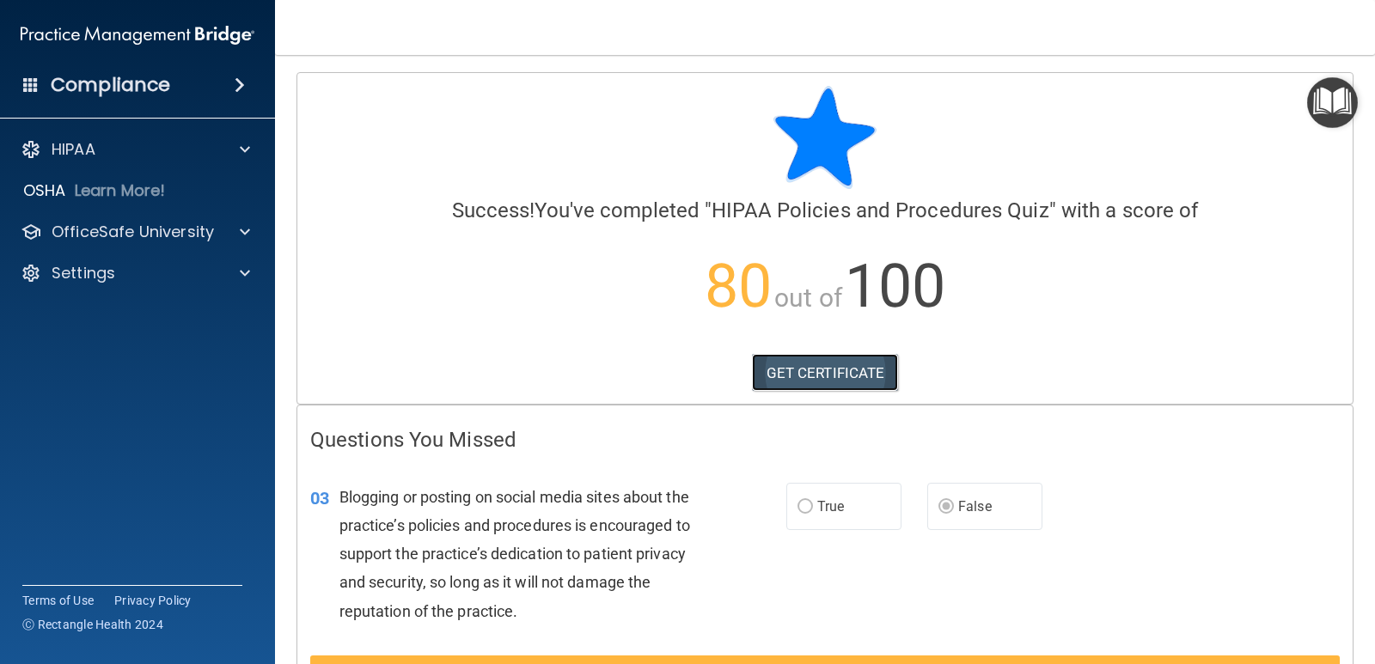
click at [826, 372] on link "GET CERTIFICATE" at bounding box center [825, 373] width 147 height 38
click at [170, 241] on p "OfficeSafe University" at bounding box center [133, 232] width 162 height 21
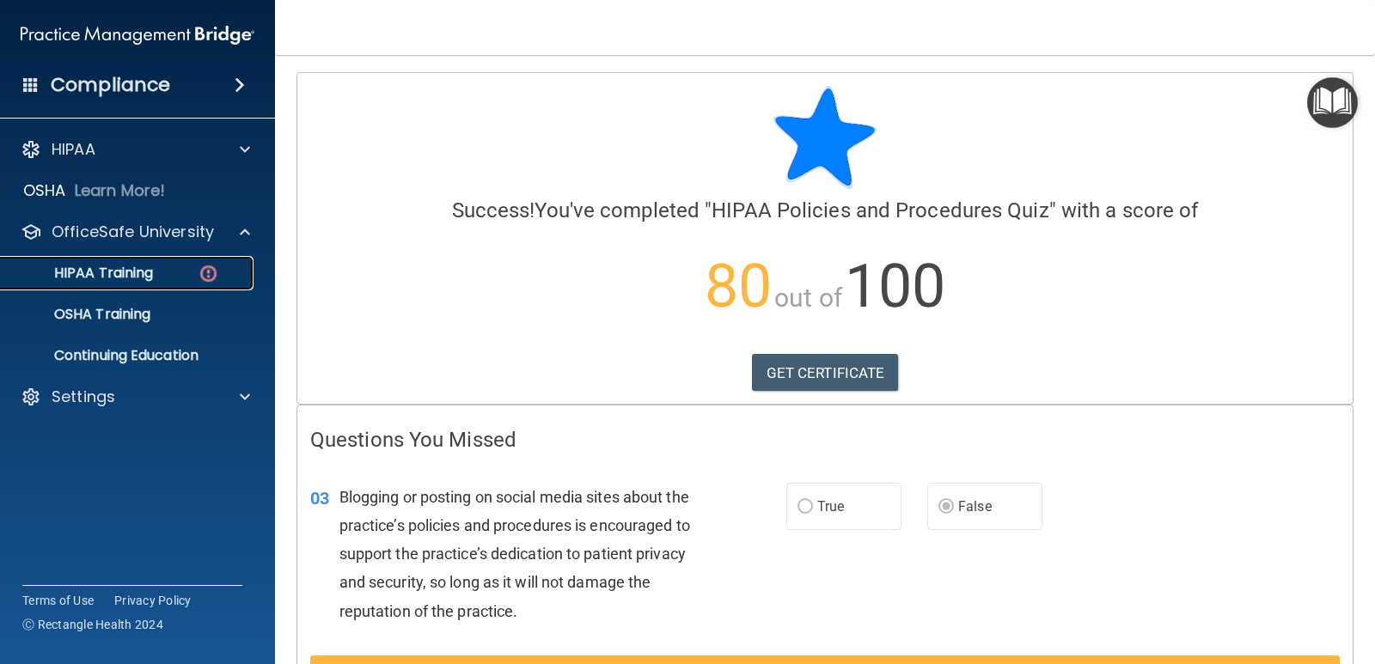
click at [141, 269] on p "HIPAA Training" at bounding box center [82, 273] width 142 height 17
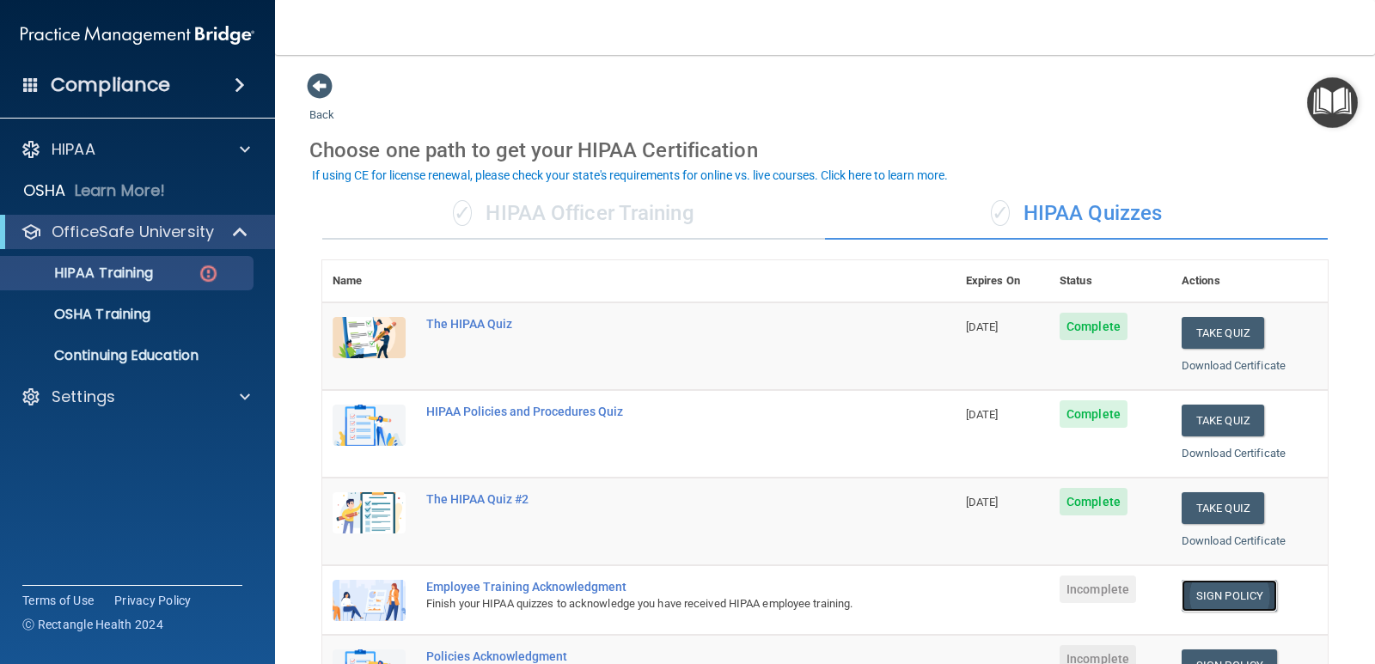
click at [1212, 595] on link "Sign Policy" at bounding box center [1228, 596] width 95 height 32
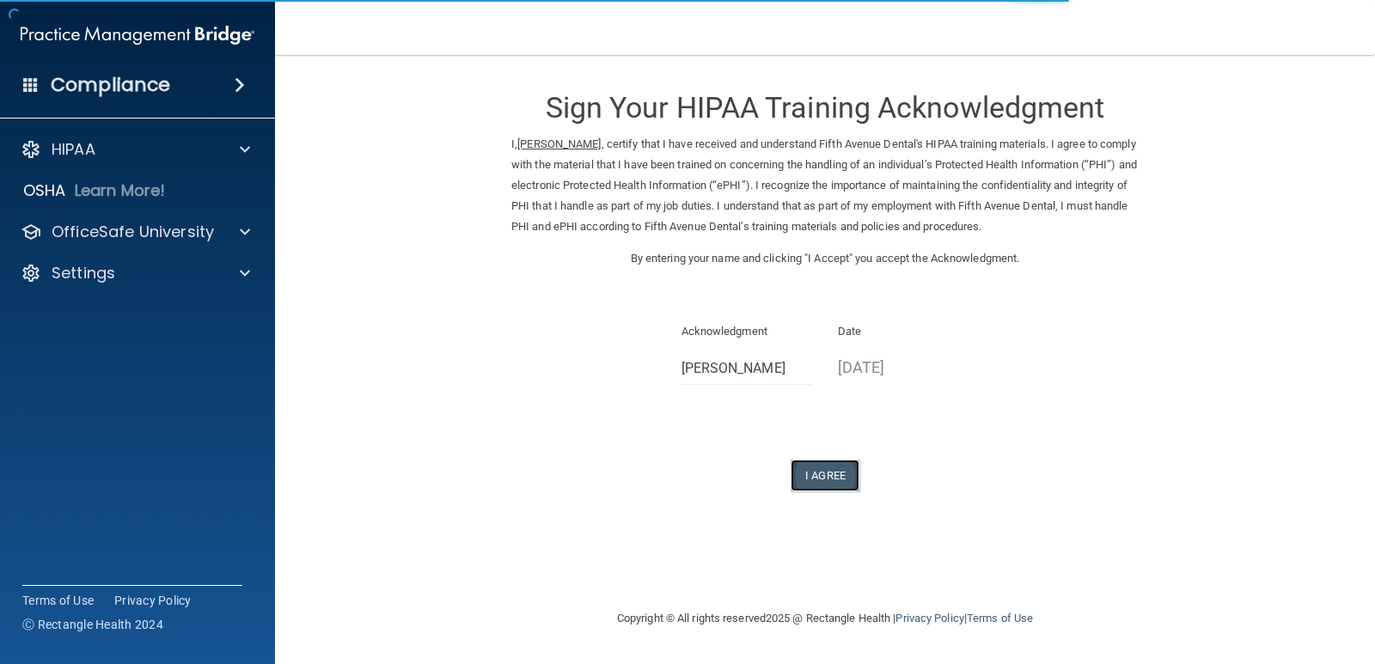
click at [820, 482] on button "I Agree" at bounding box center [824, 476] width 69 height 32
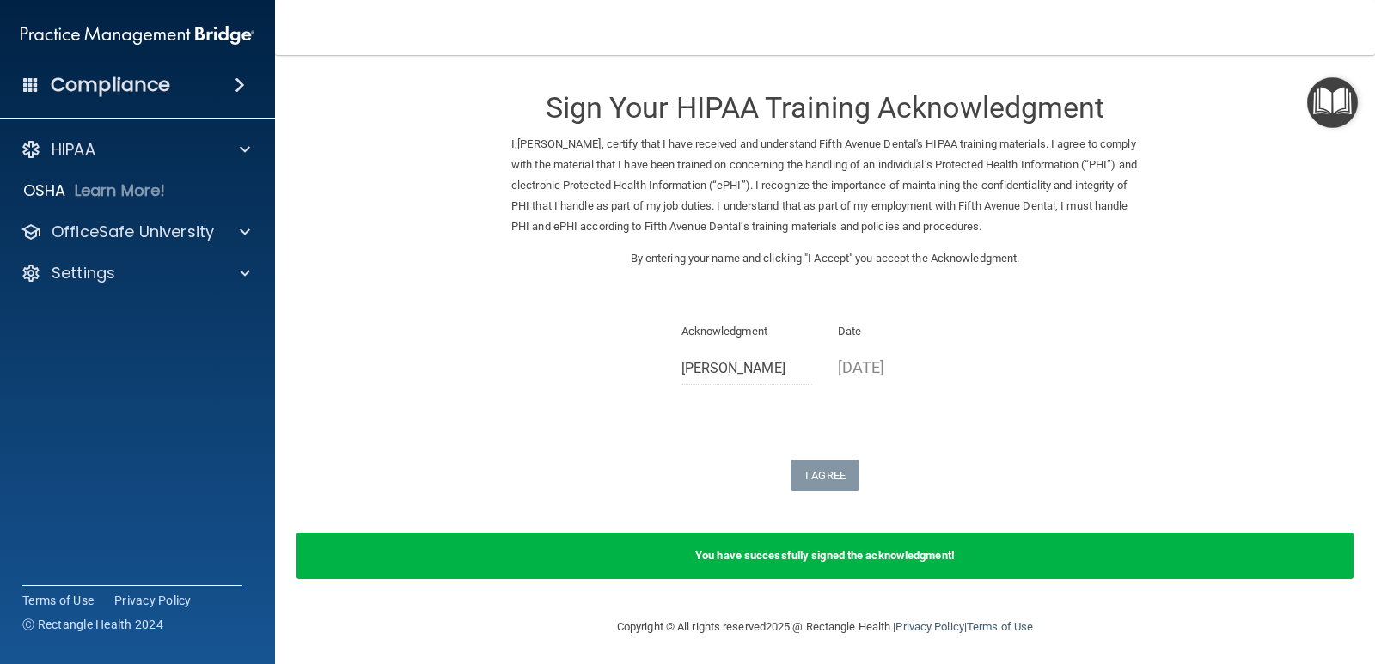
click at [838, 334] on p "Date" at bounding box center [903, 331] width 131 height 21
click at [102, 240] on p "OfficeSafe University" at bounding box center [133, 232] width 162 height 21
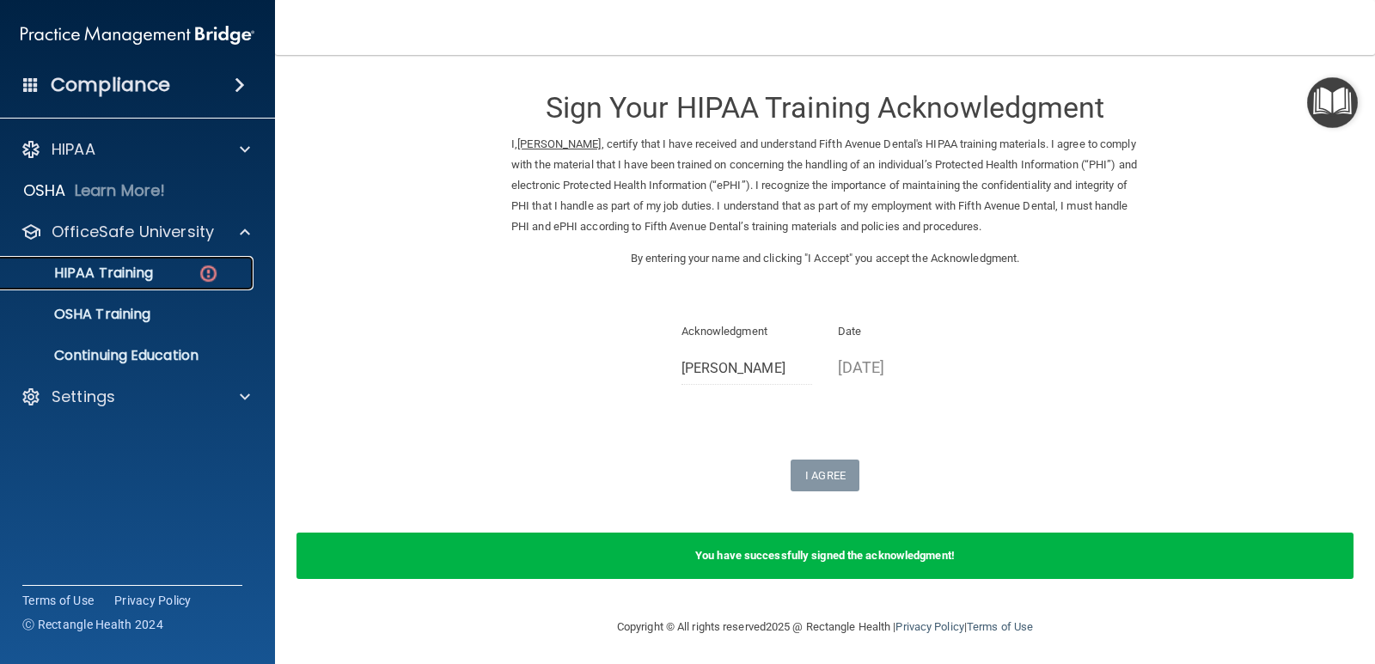
click at [119, 273] on p "HIPAA Training" at bounding box center [82, 273] width 142 height 17
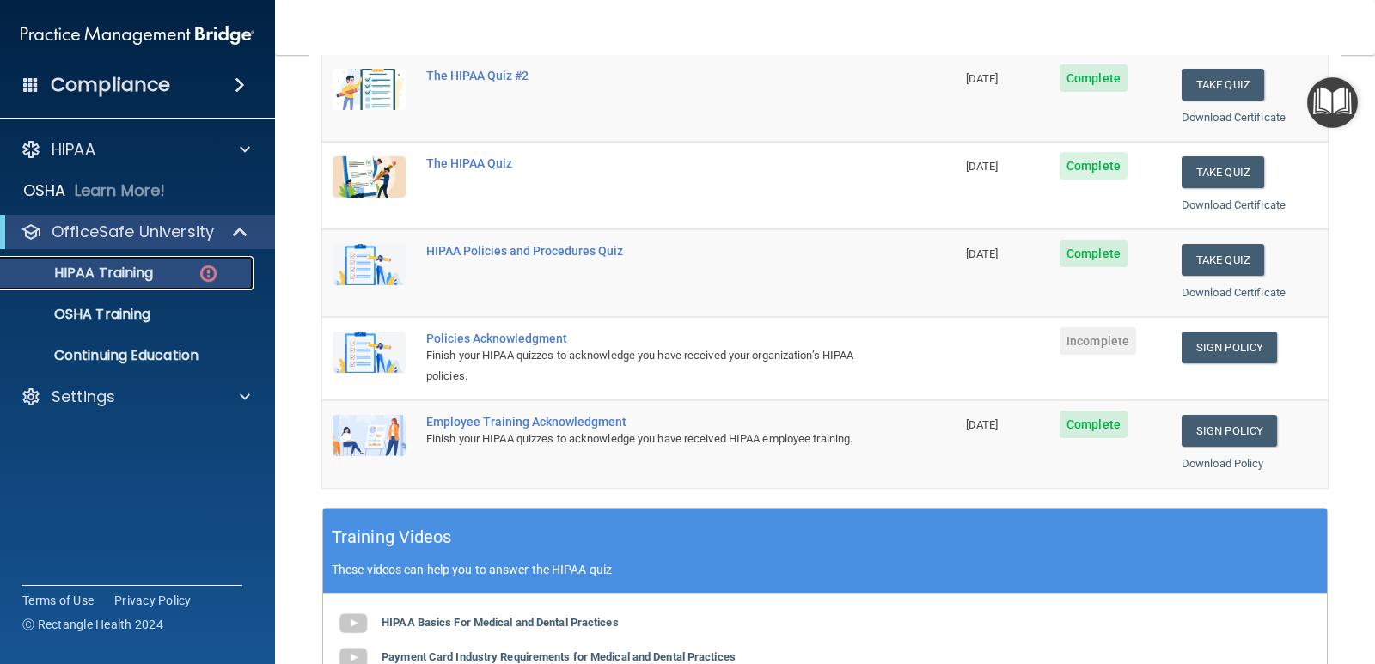
scroll to position [430, 0]
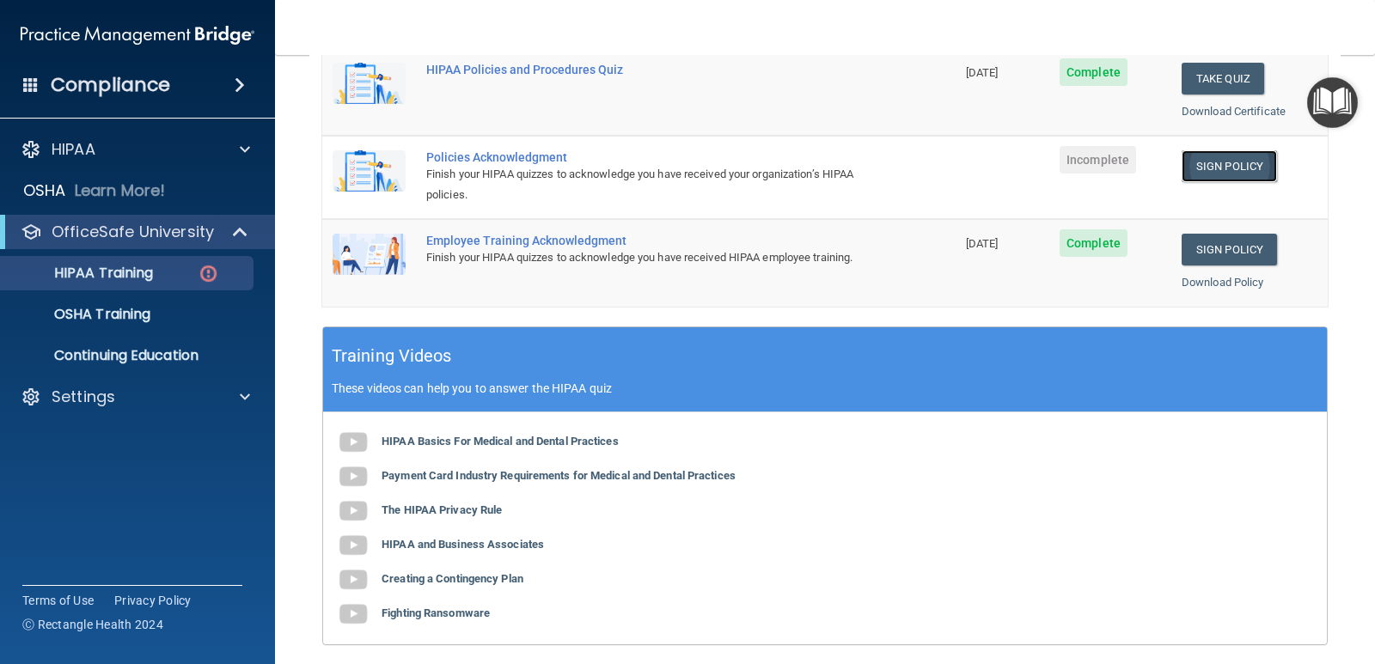
click at [1190, 161] on link "Sign Policy" at bounding box center [1228, 166] width 95 height 32
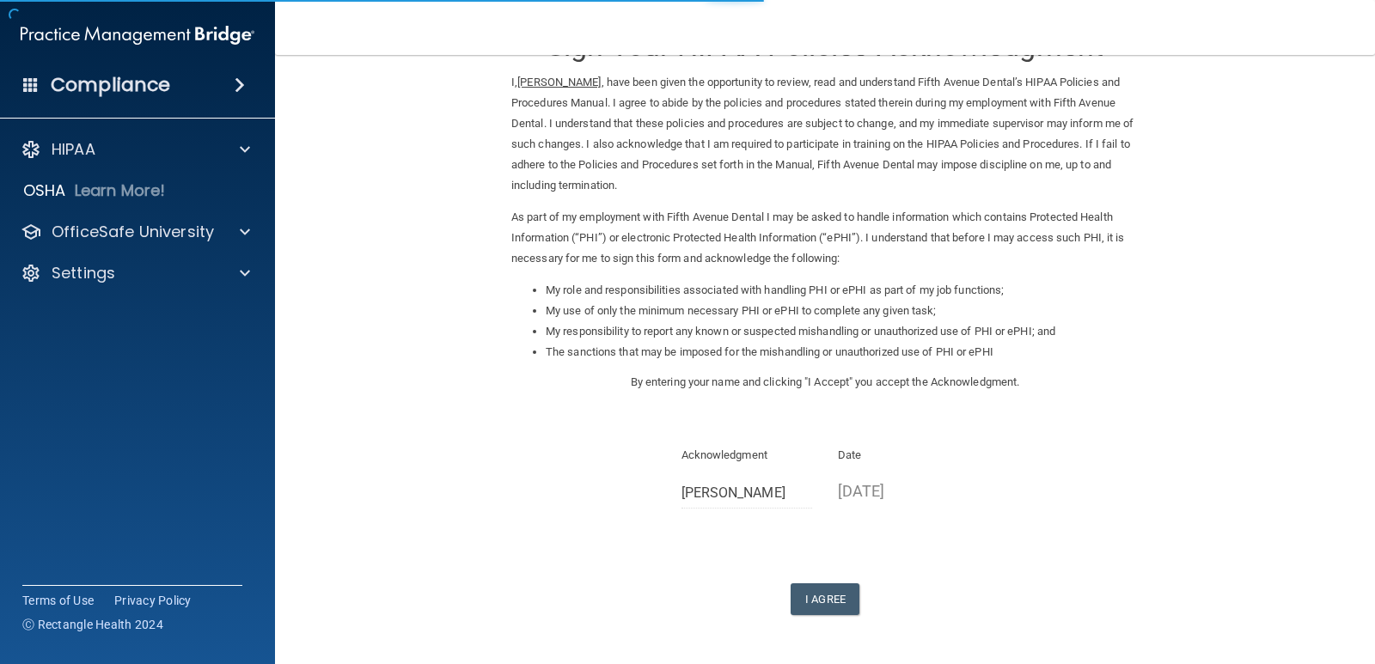
scroll to position [123, 0]
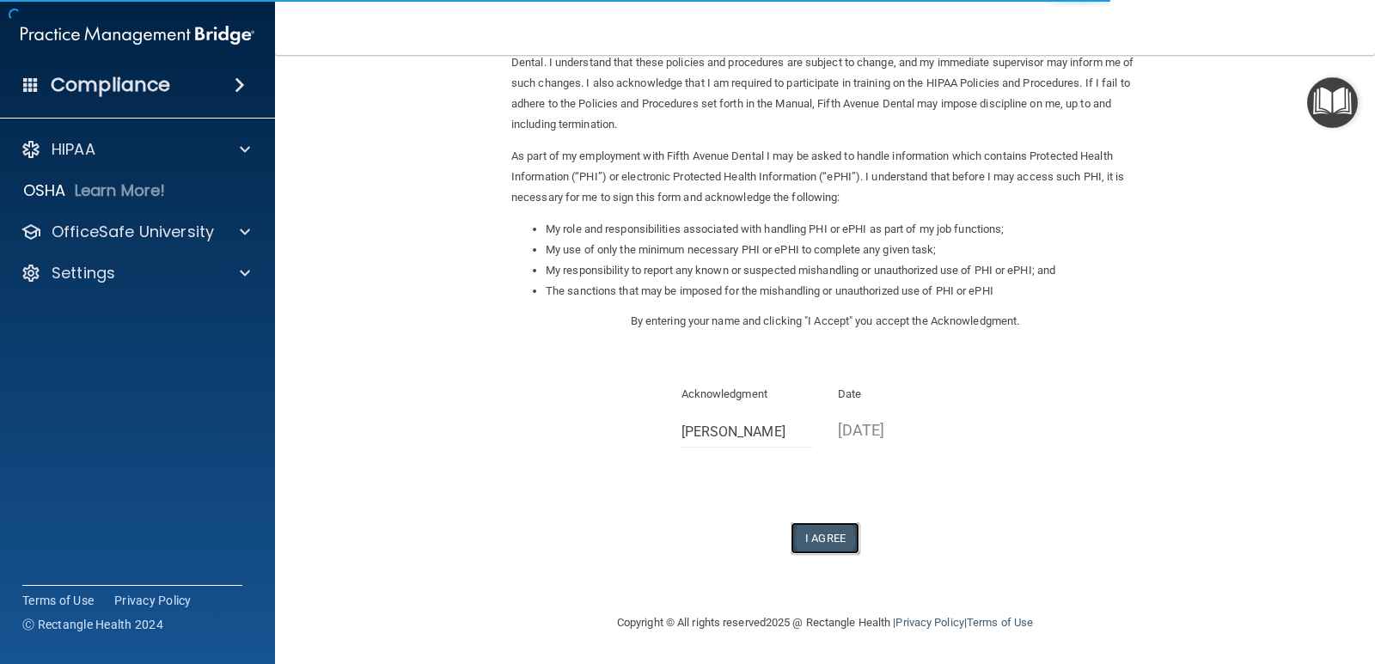
click at [804, 543] on button "I Agree" at bounding box center [824, 538] width 69 height 32
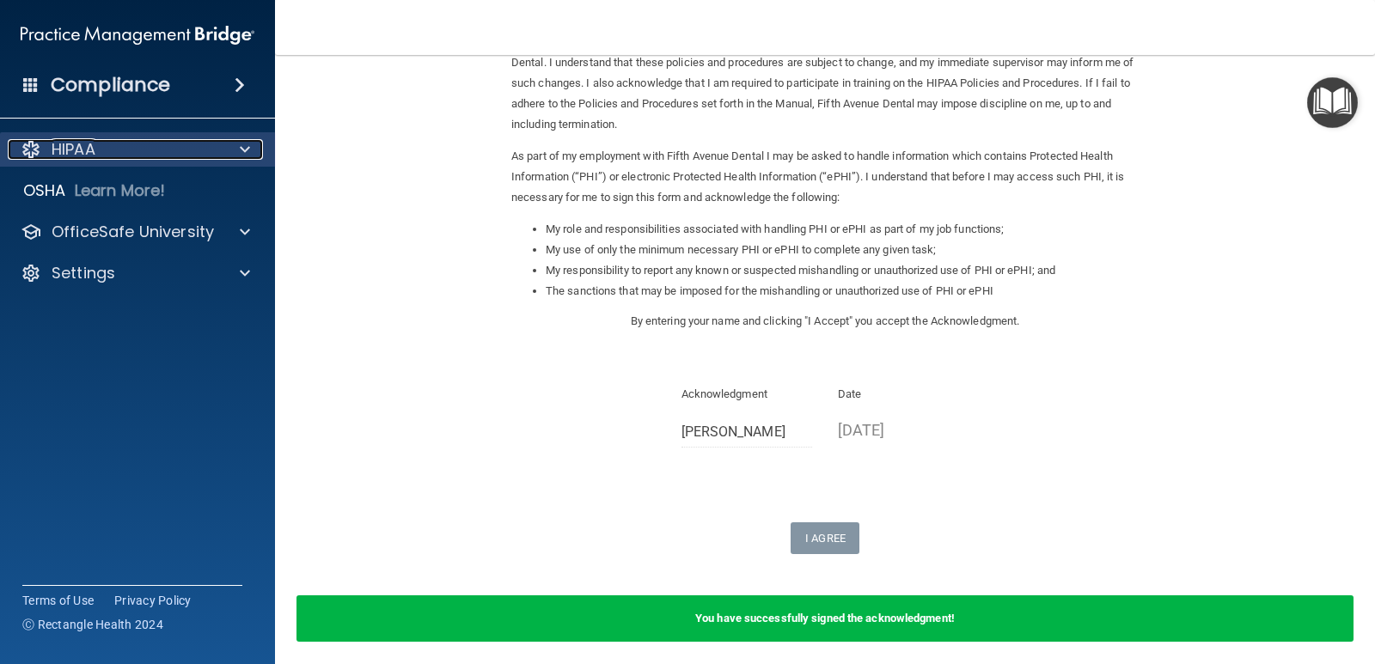
click at [139, 153] on div "HIPAA" at bounding box center [114, 149] width 213 height 21
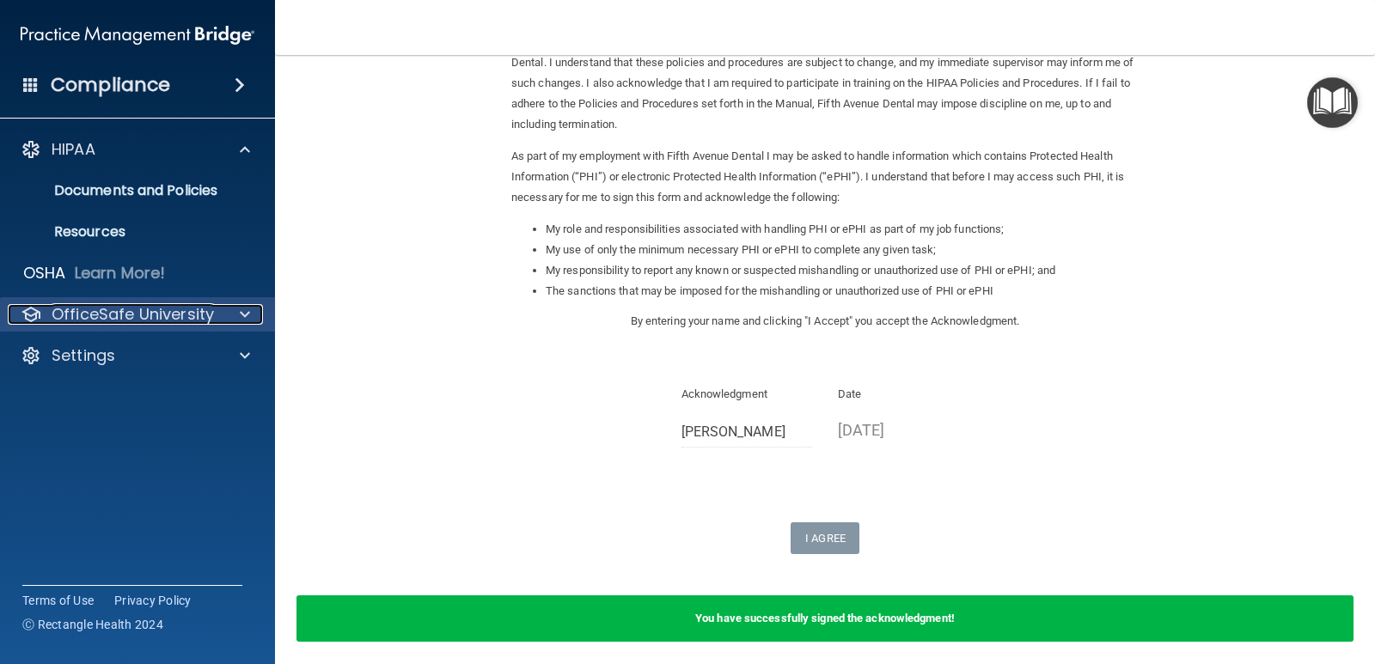
click at [172, 320] on p "OfficeSafe University" at bounding box center [133, 314] width 162 height 21
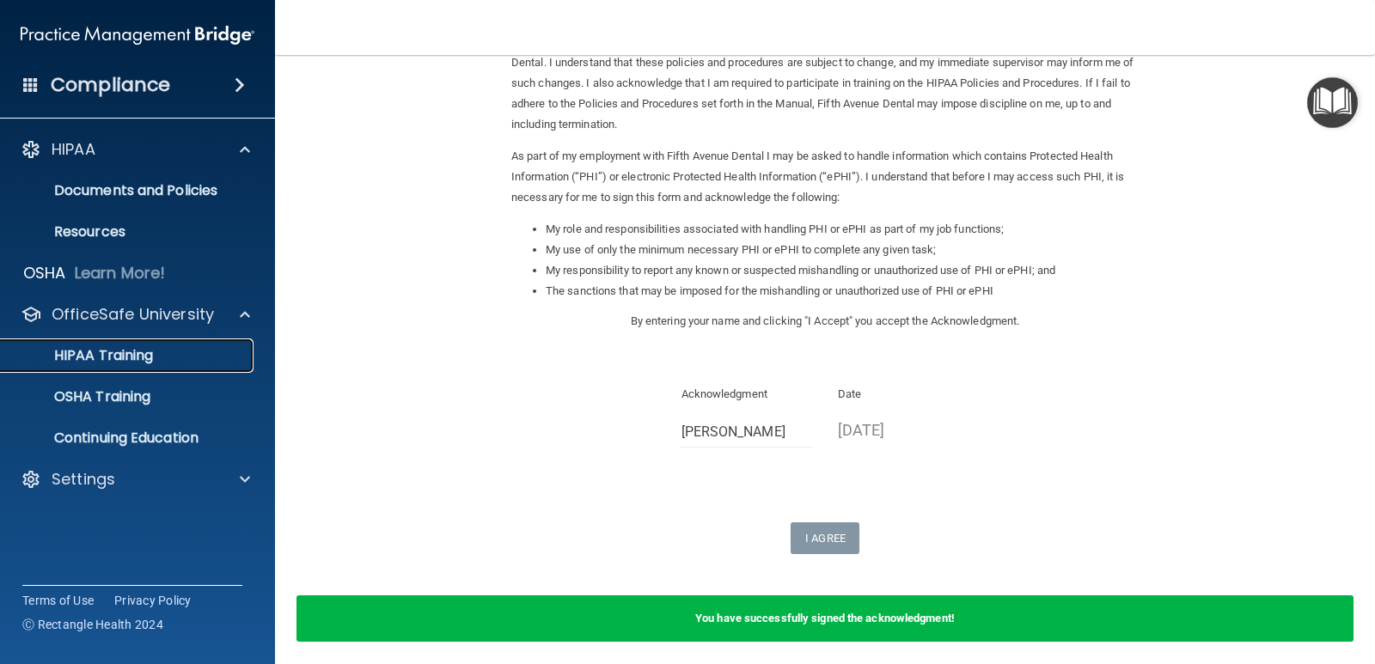
click at [144, 352] on p "HIPAA Training" at bounding box center [82, 355] width 142 height 17
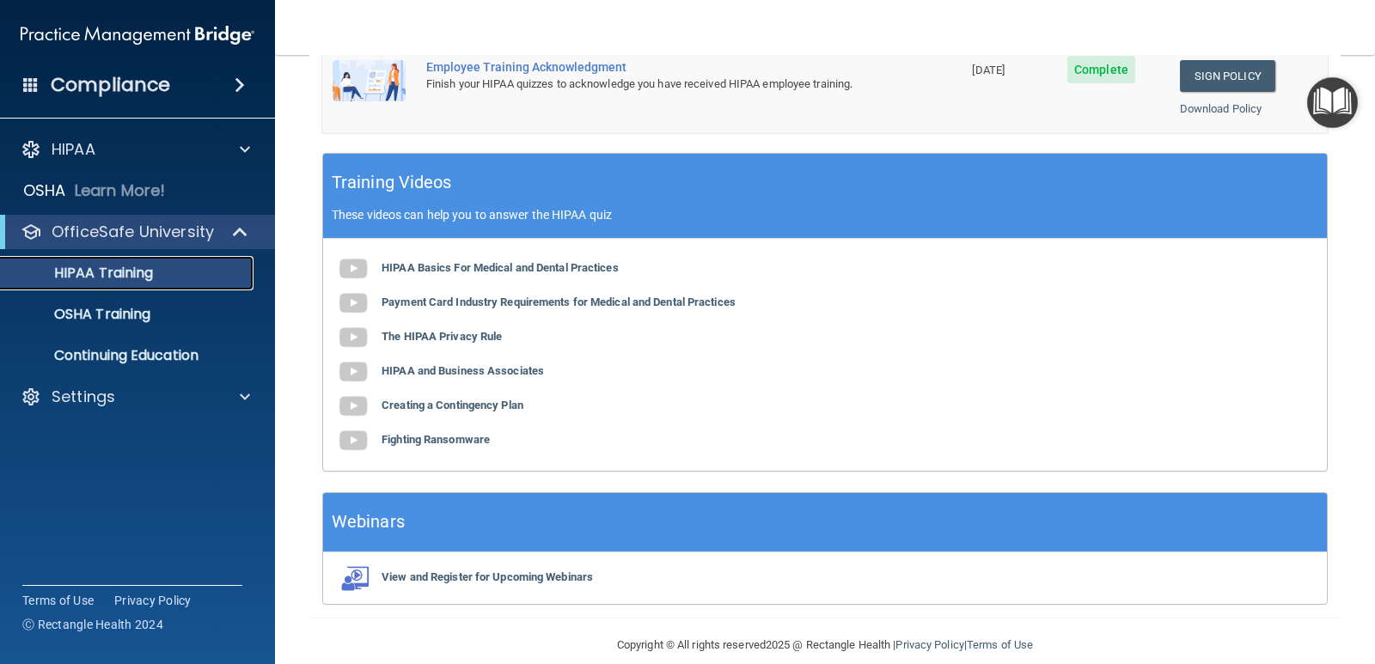
scroll to position [630, 0]
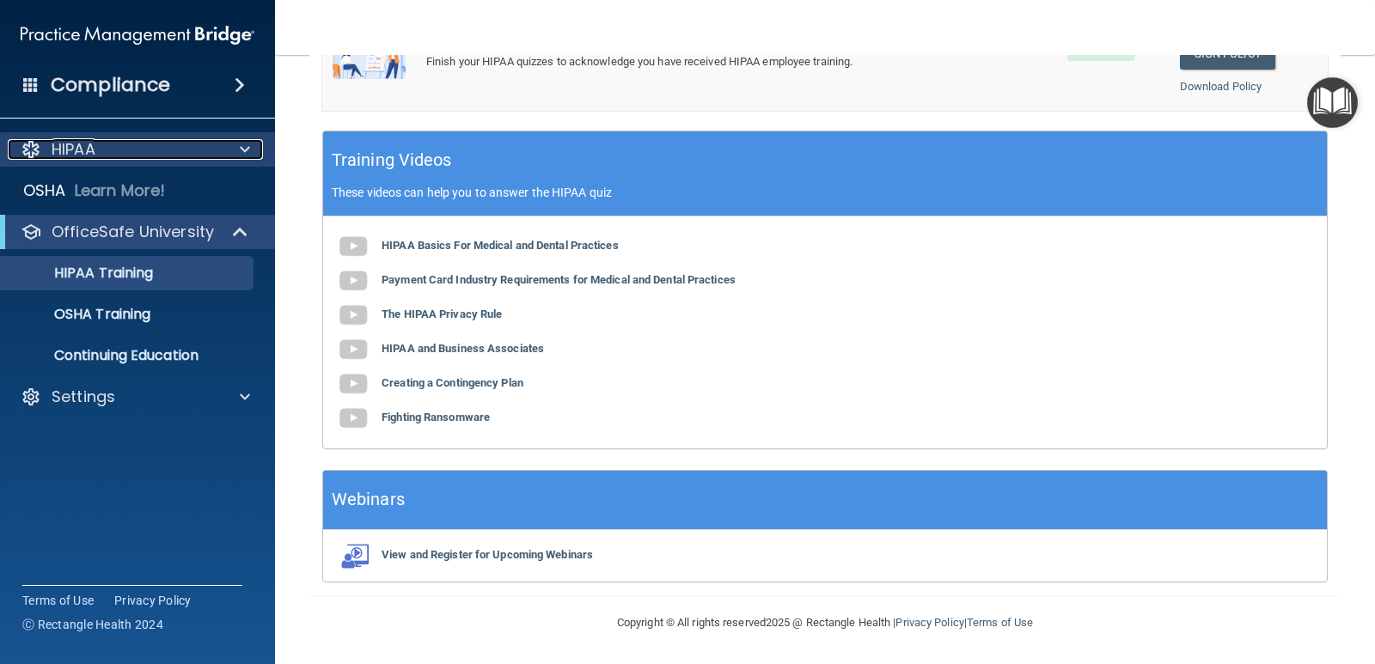
click at [85, 158] on p "HIPAA" at bounding box center [74, 149] width 44 height 21
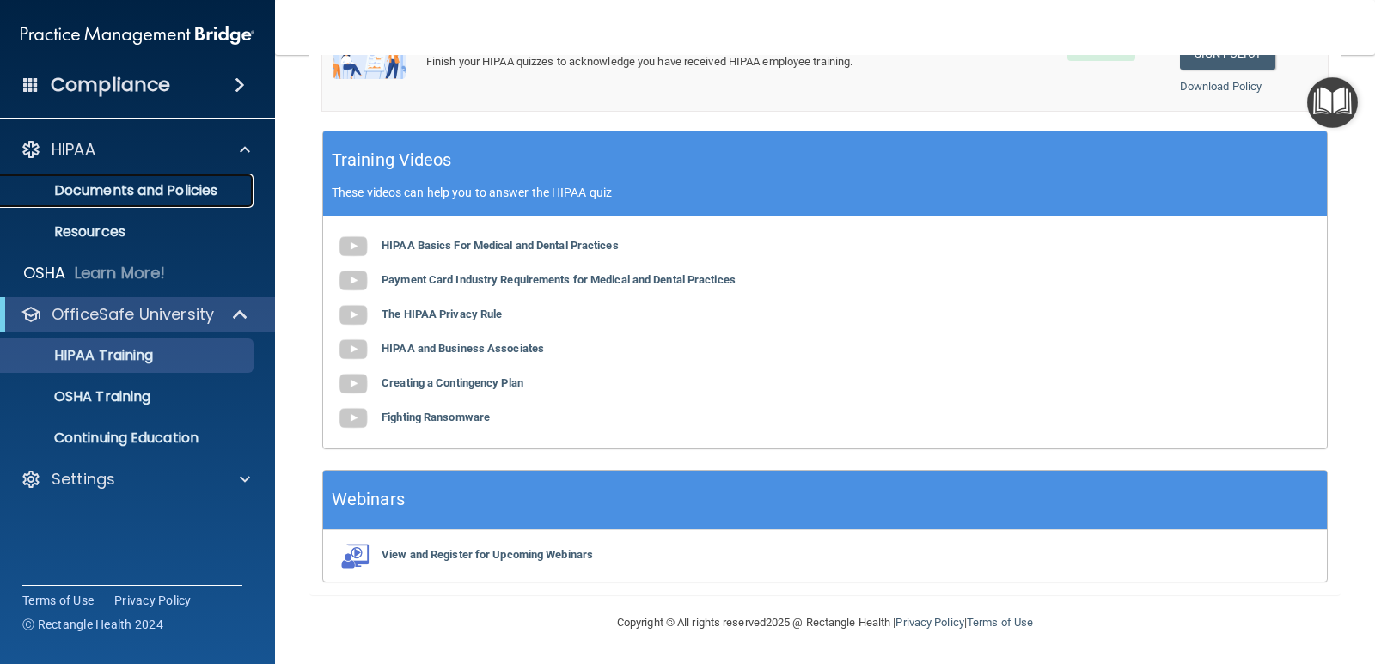
click at [134, 198] on p "Documents and Policies" at bounding box center [128, 190] width 235 height 17
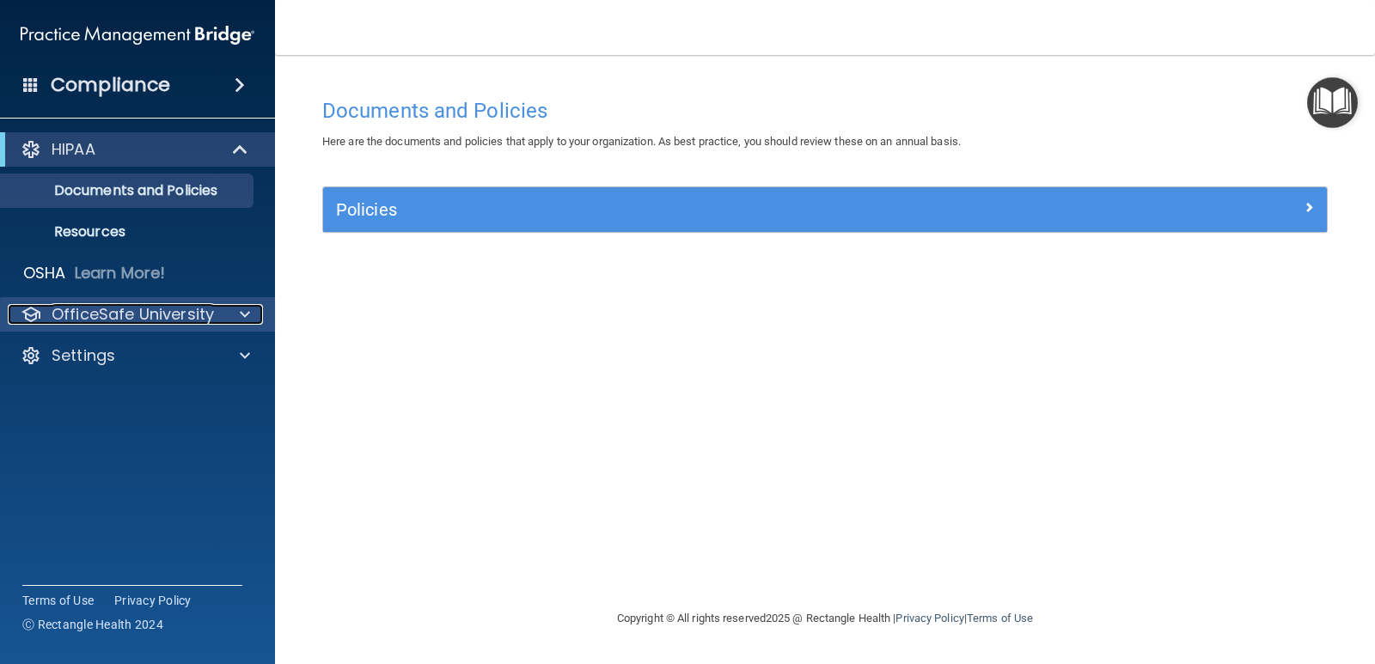
click at [131, 312] on p "OfficeSafe University" at bounding box center [133, 314] width 162 height 21
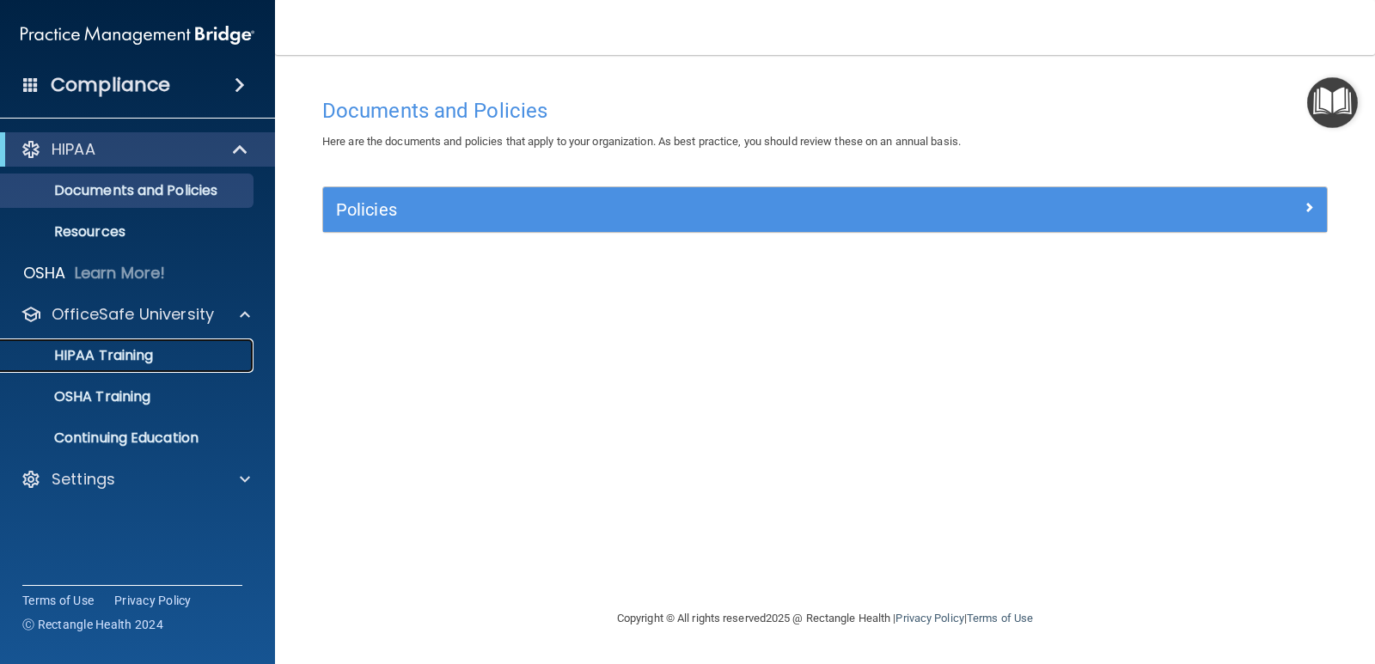
click at [138, 358] on p "HIPAA Training" at bounding box center [82, 355] width 142 height 17
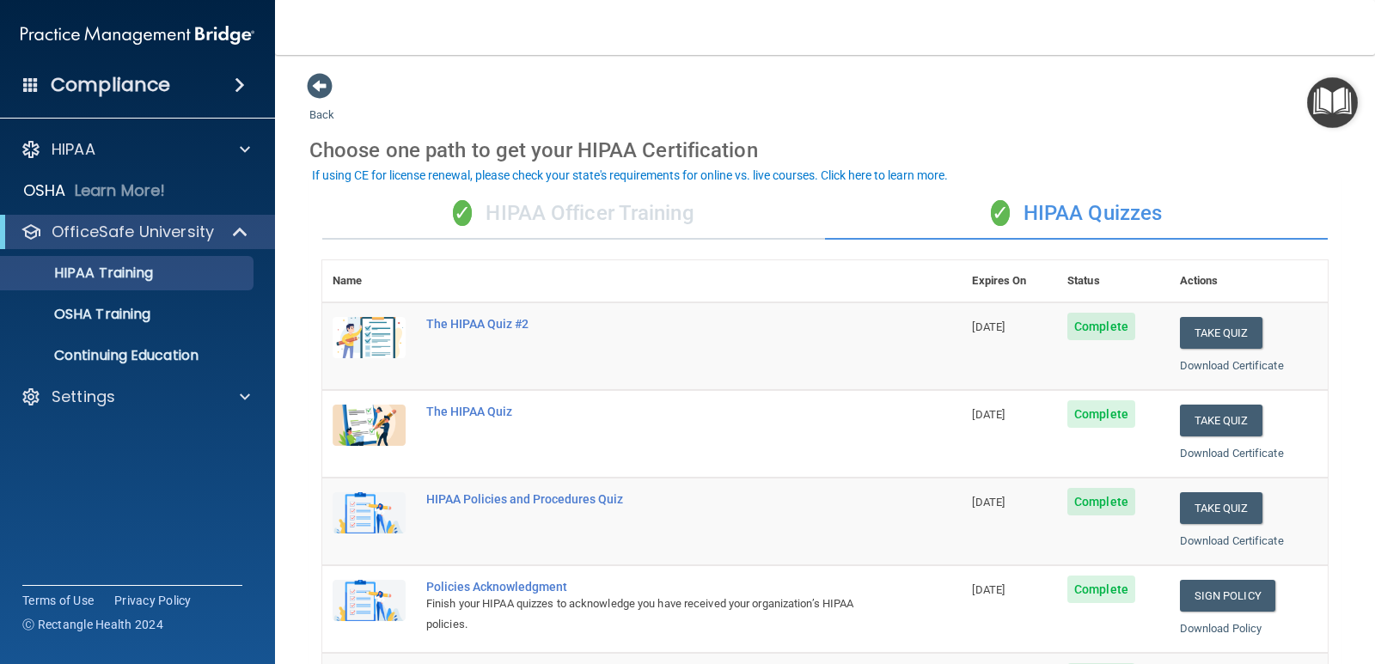
click at [589, 209] on div "✓ HIPAA Officer Training" at bounding box center [573, 214] width 503 height 52
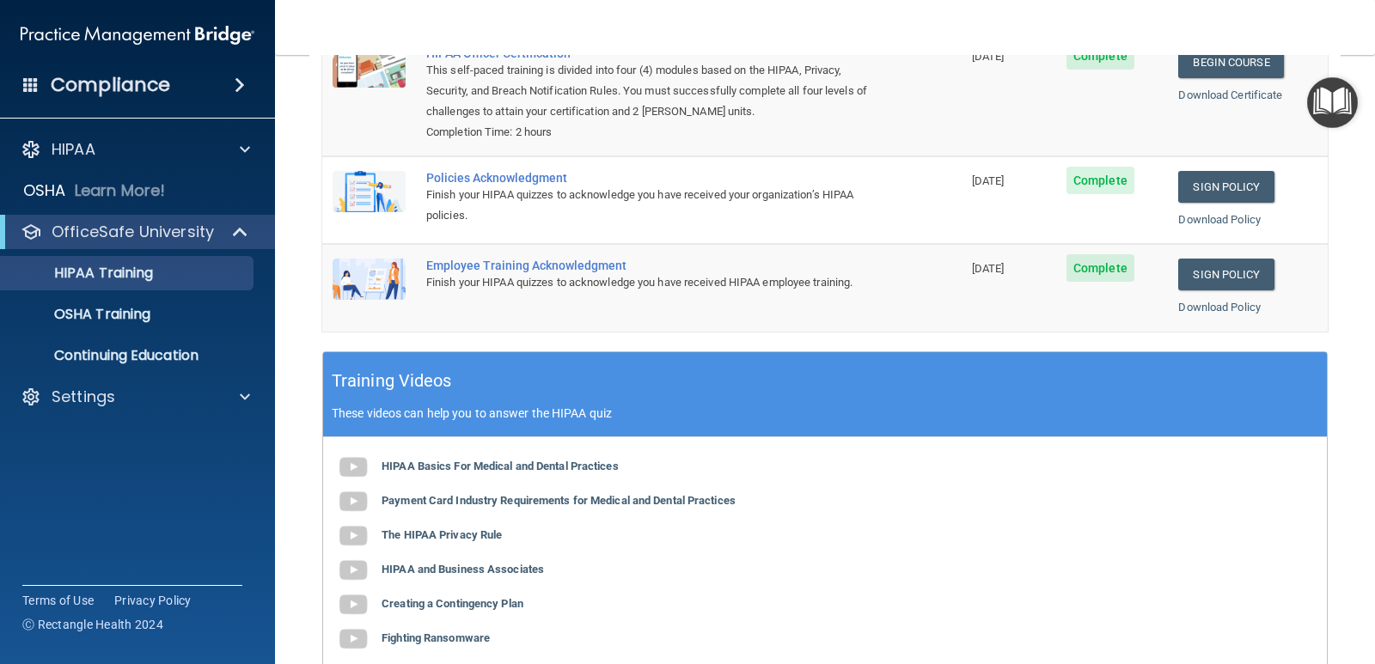
scroll to position [86, 0]
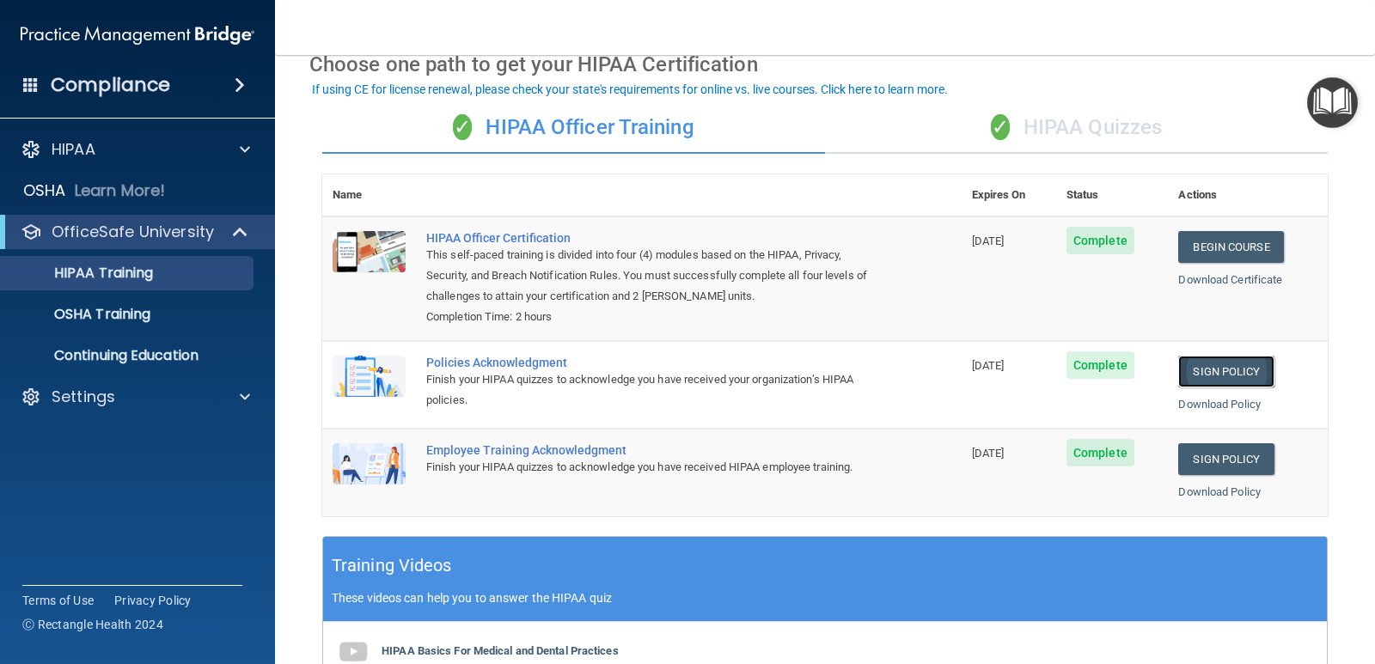
click at [1220, 375] on link "Sign Policy" at bounding box center [1225, 372] width 95 height 32
click at [1223, 466] on link "Sign Policy" at bounding box center [1225, 459] width 95 height 32
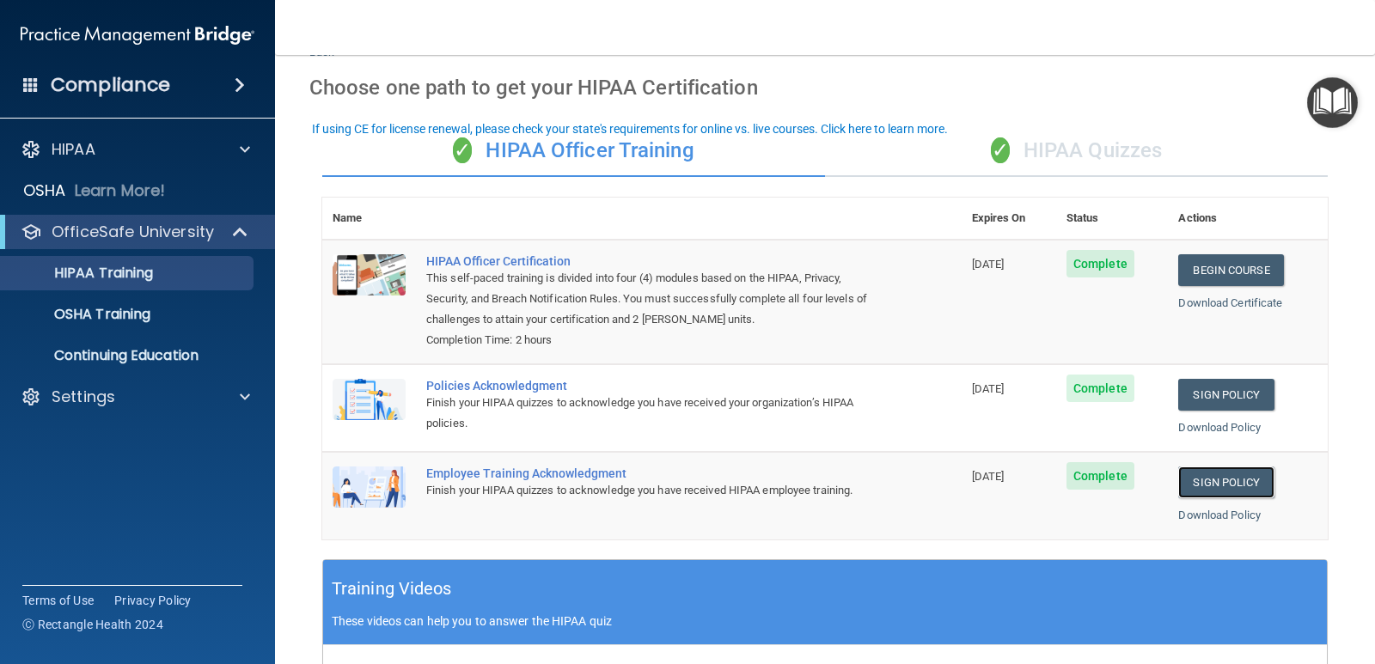
scroll to position [0, 0]
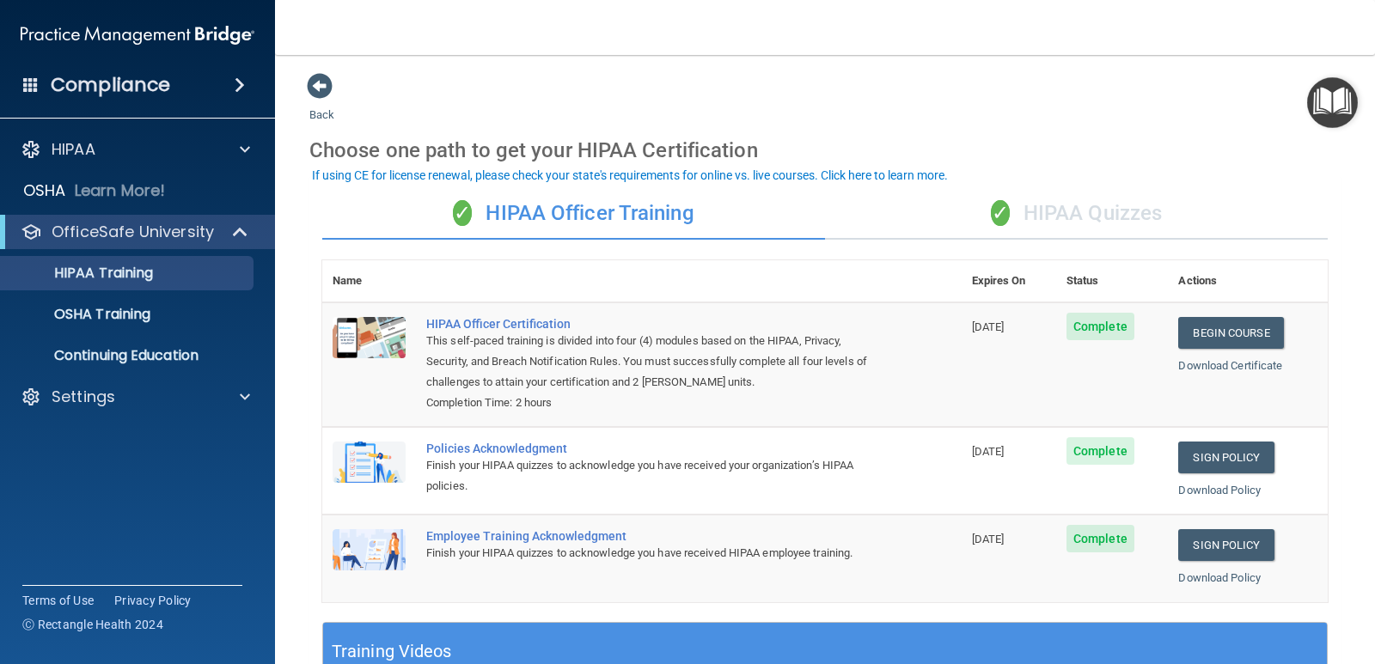
click at [1119, 218] on div "✓ HIPAA Quizzes" at bounding box center [1076, 214] width 503 height 52
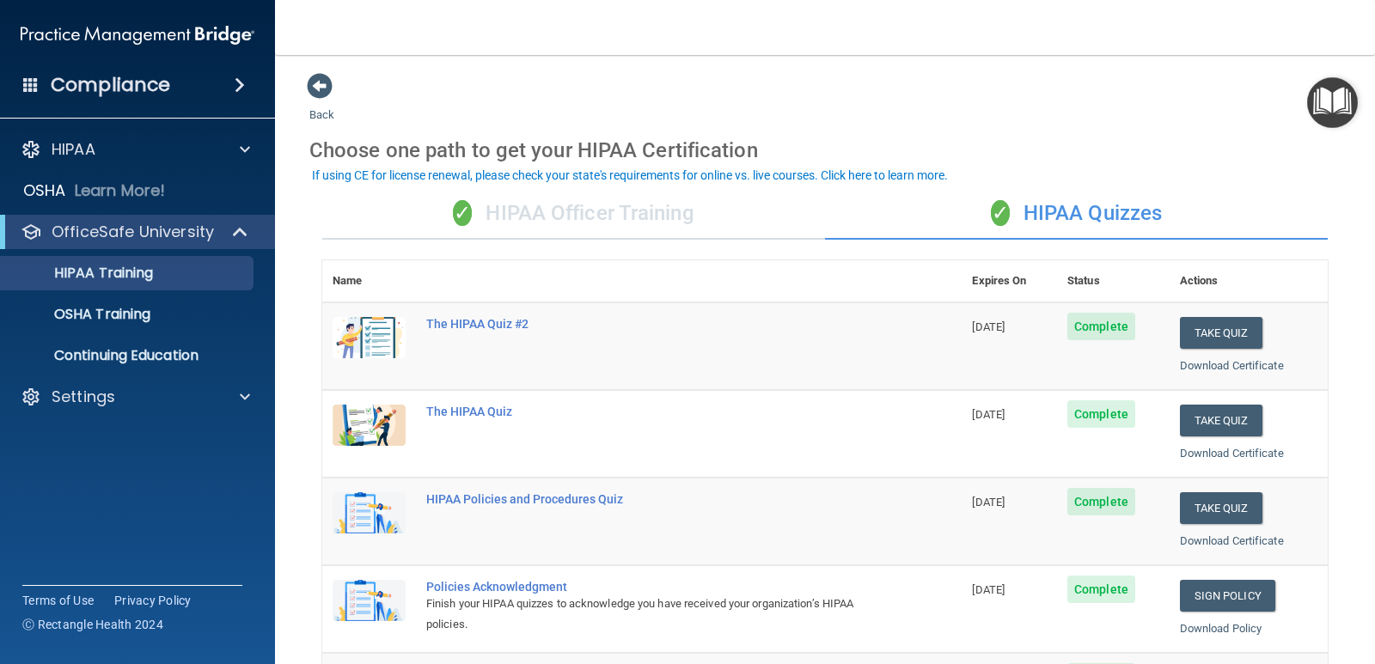
click at [605, 207] on div "✓ HIPAA Officer Training" at bounding box center [573, 214] width 503 height 52
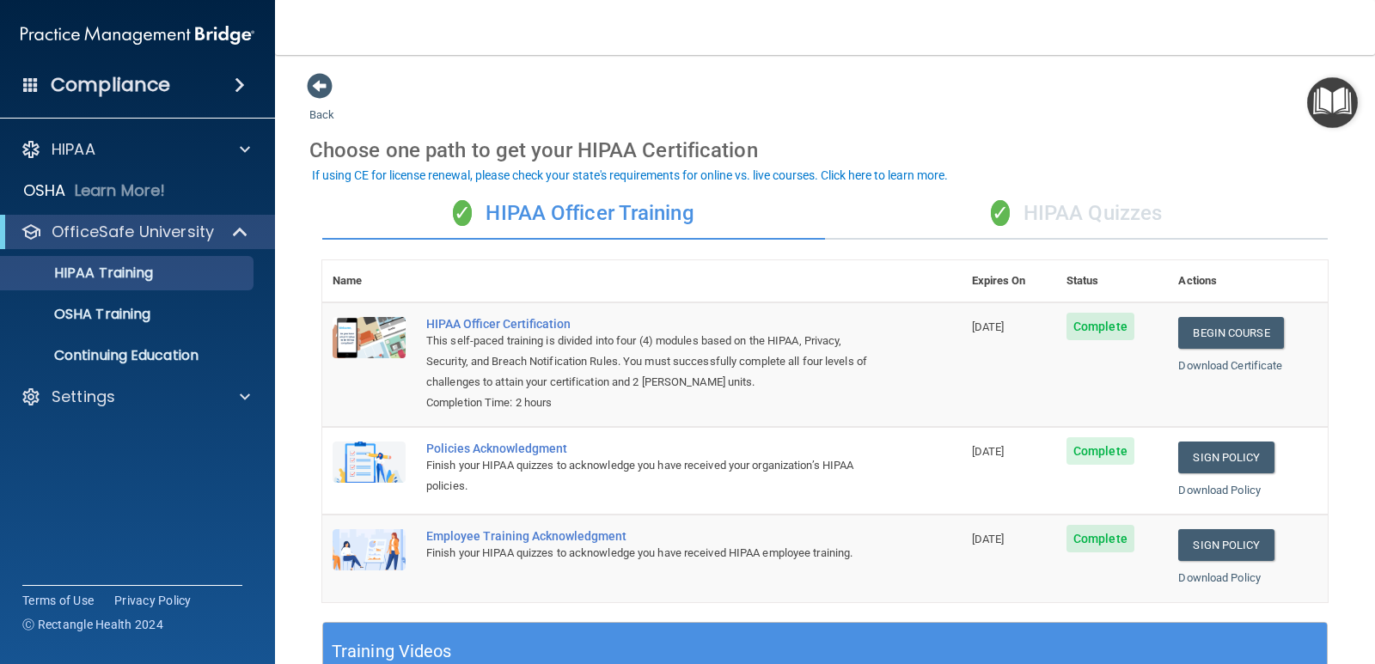
click at [616, 216] on div "✓ HIPAA Officer Training" at bounding box center [573, 214] width 503 height 52
click at [1131, 215] on div "✓ HIPAA Quizzes" at bounding box center [1076, 214] width 503 height 52
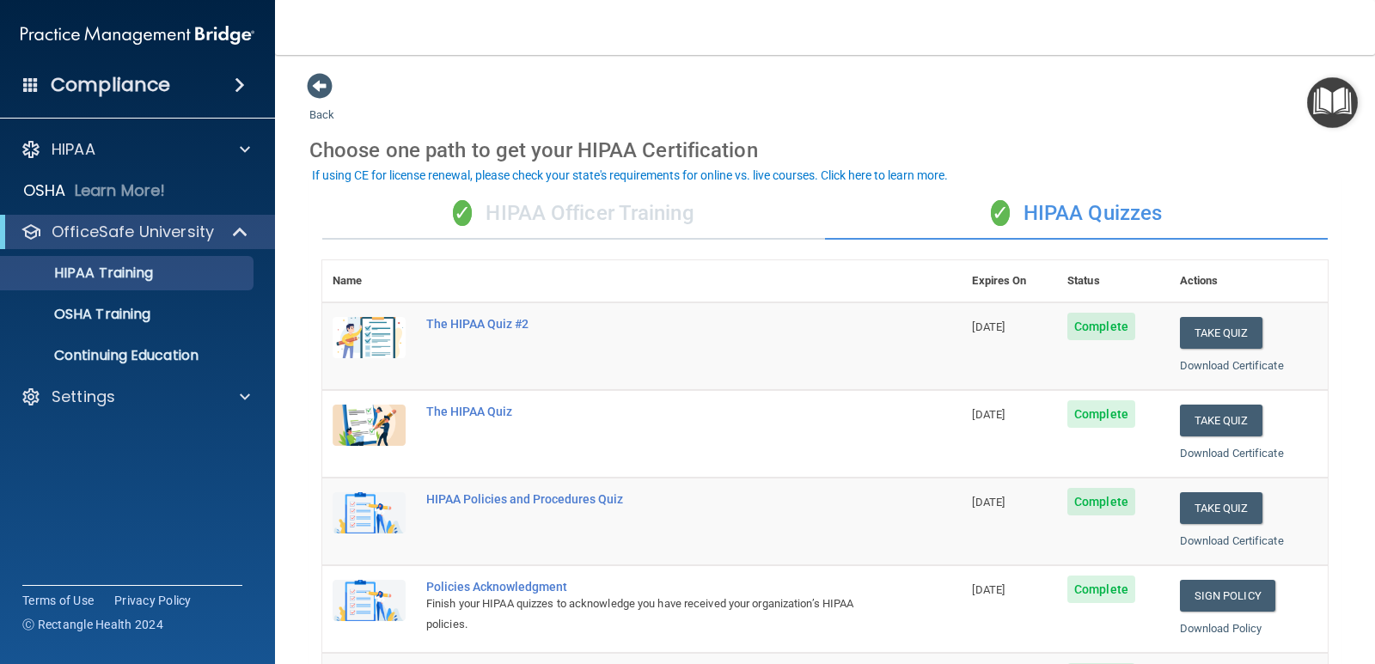
click at [496, 222] on div "✓ HIPAA Officer Training" at bounding box center [573, 214] width 503 height 52
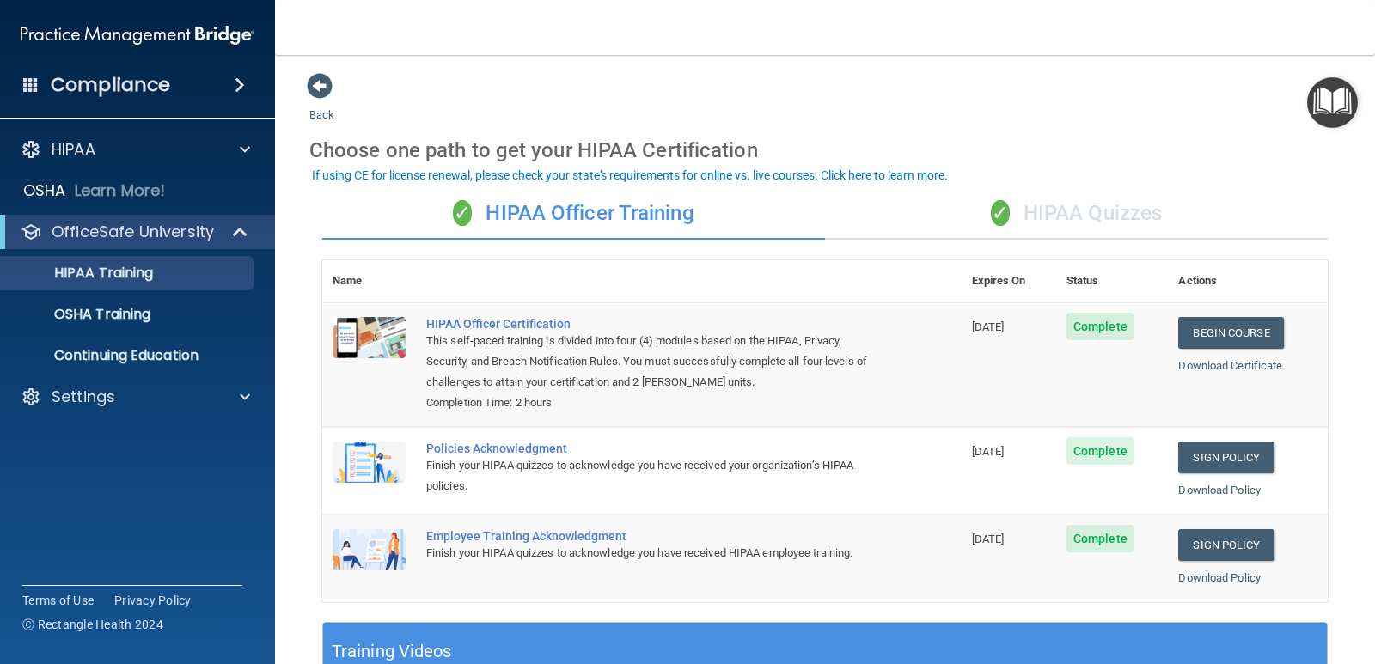
click at [1107, 209] on div "✓ HIPAA Quizzes" at bounding box center [1076, 214] width 503 height 52
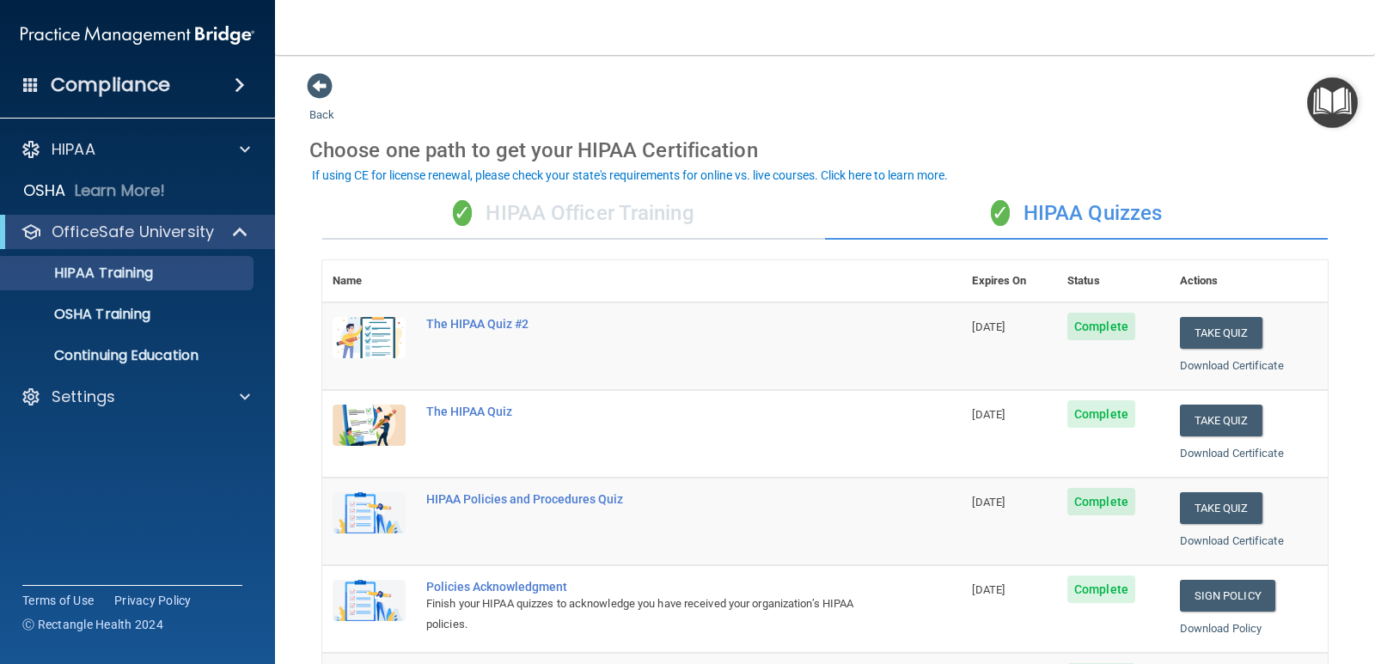
click at [515, 228] on div "✓ HIPAA Officer Training" at bounding box center [573, 214] width 503 height 52
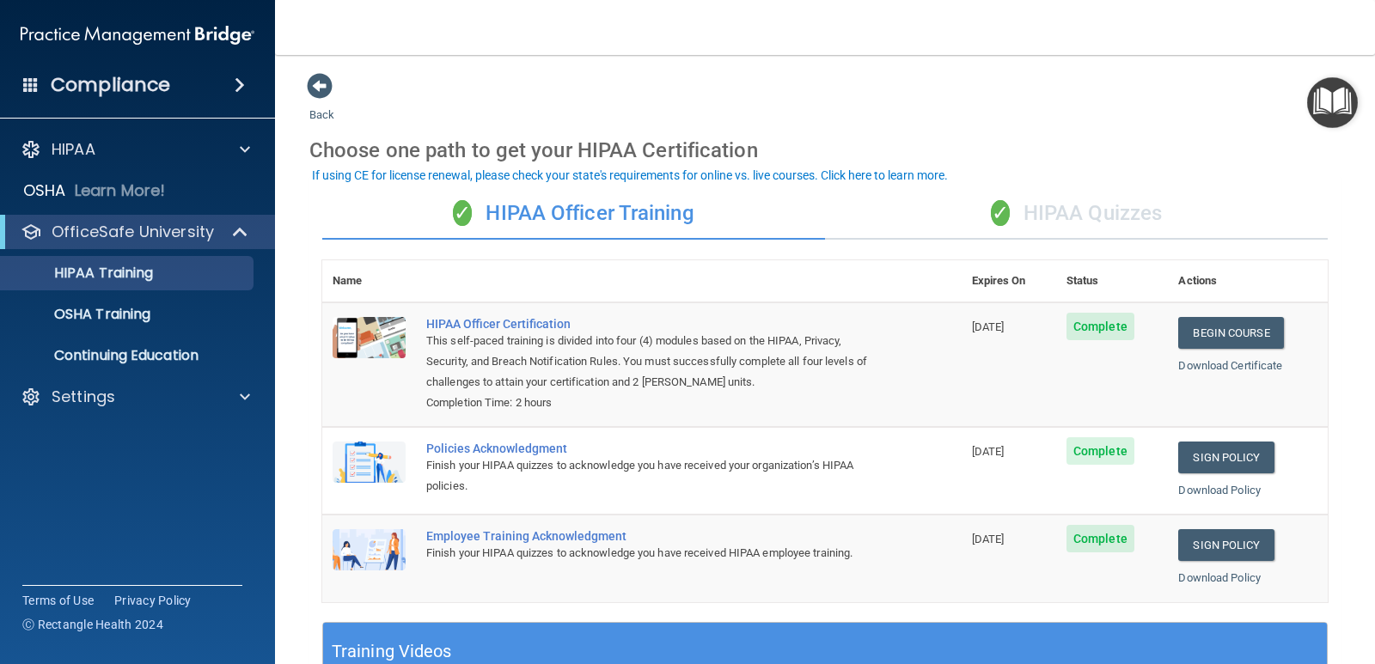
click at [1134, 206] on div "✓ HIPAA Quizzes" at bounding box center [1076, 214] width 503 height 52
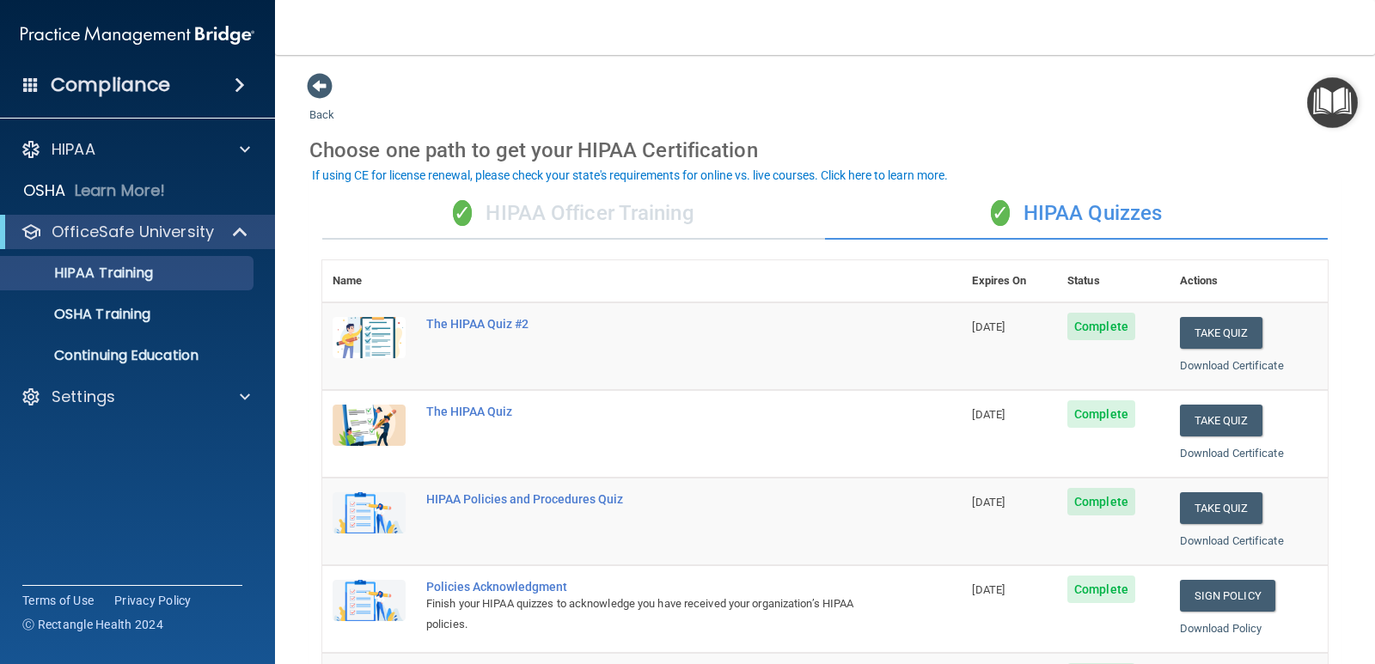
click at [567, 217] on div "✓ HIPAA Officer Training" at bounding box center [573, 214] width 503 height 52
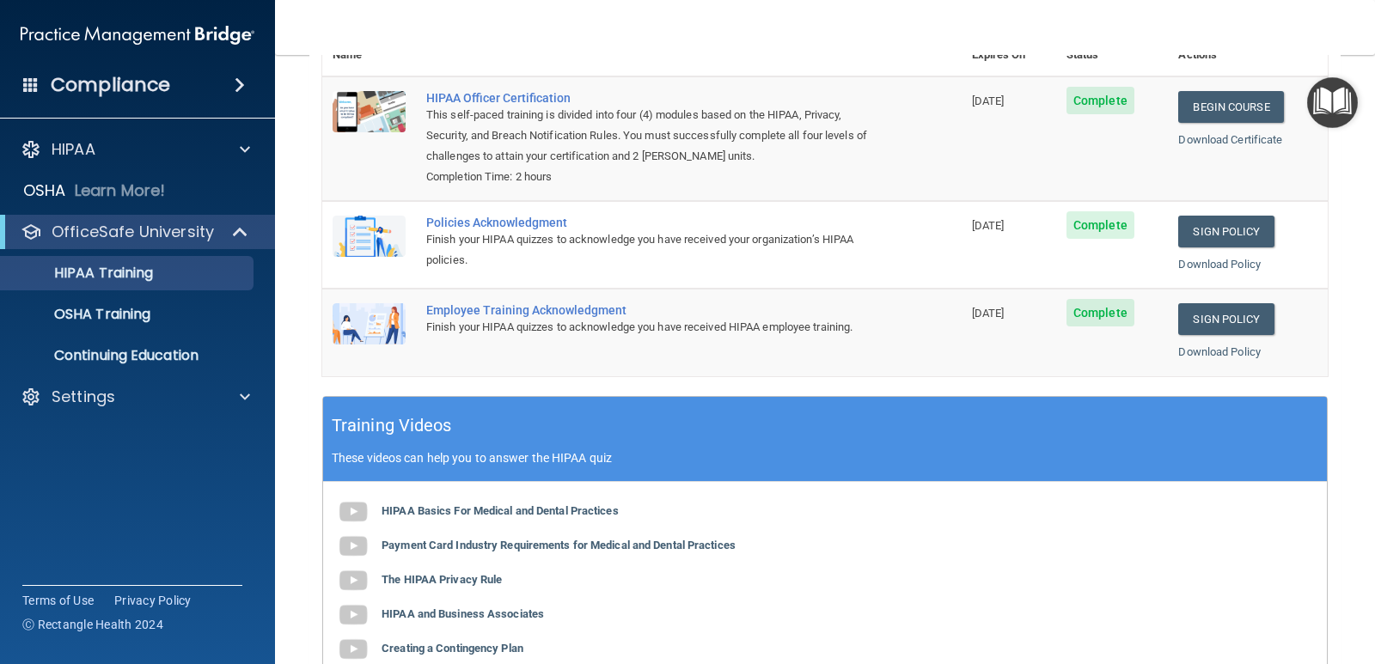
scroll to position [63, 0]
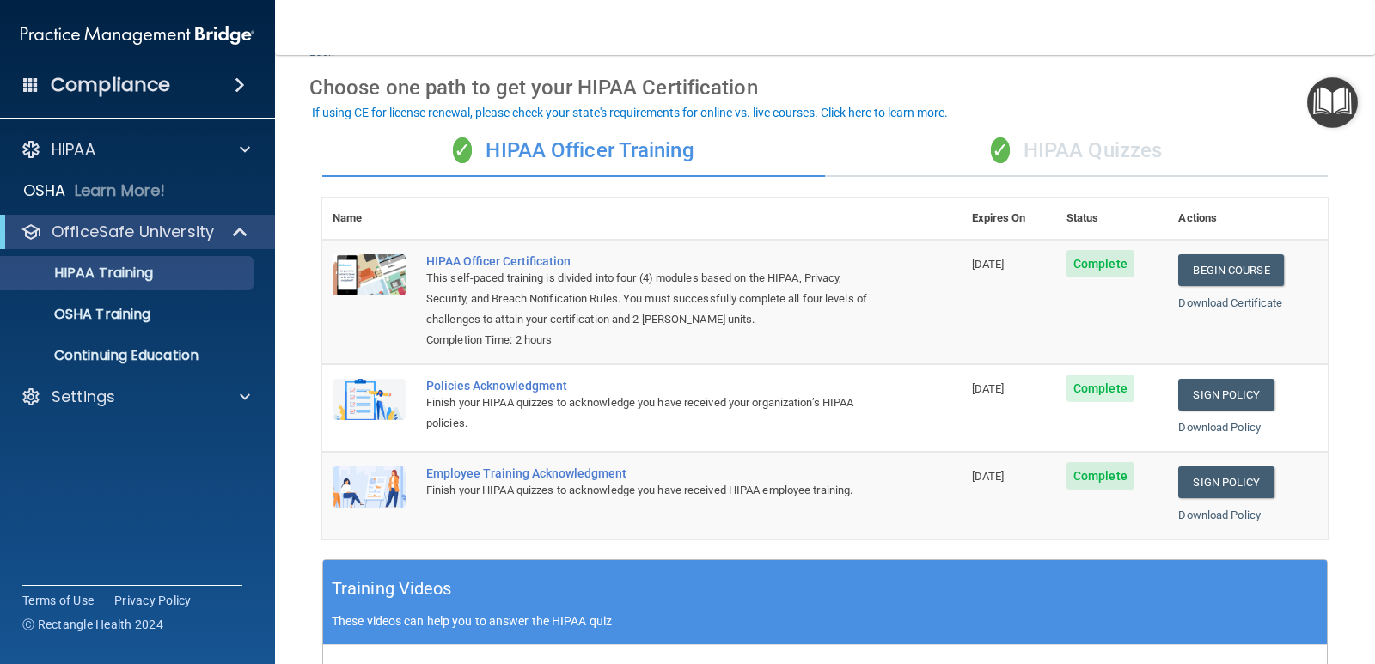
click at [1075, 162] on div "✓ HIPAA Quizzes" at bounding box center [1076, 151] width 503 height 52
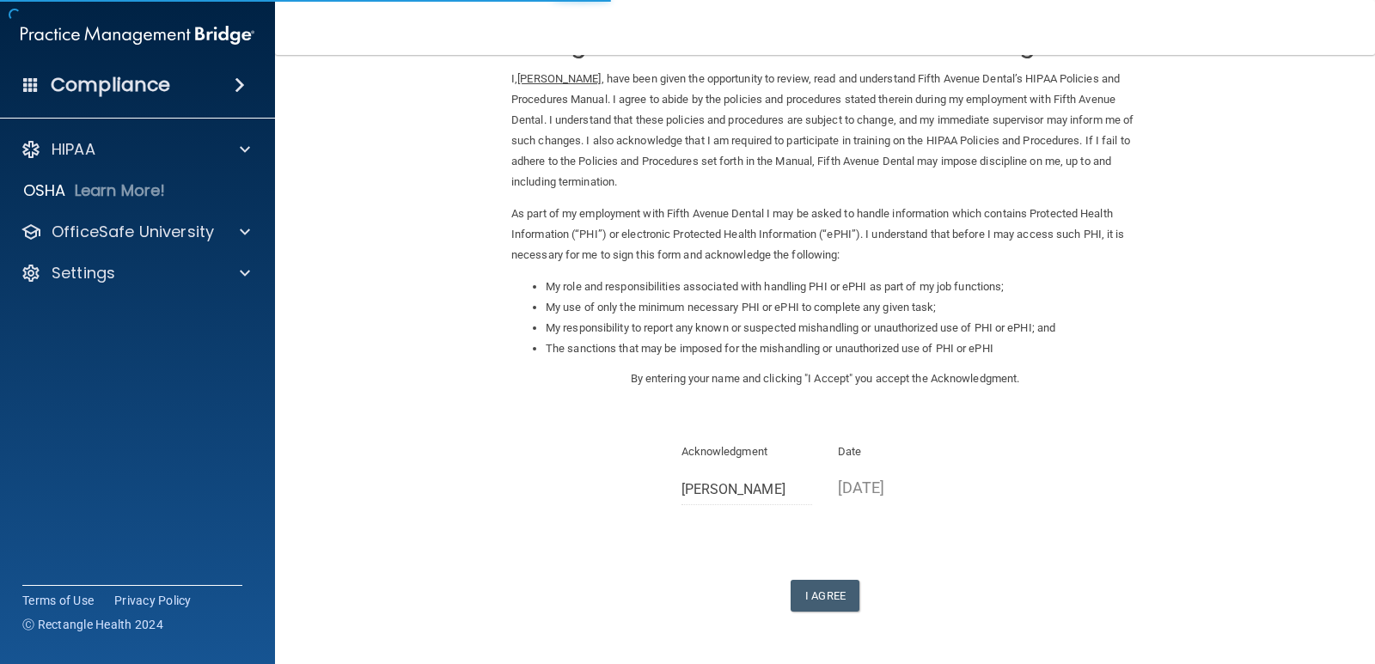
scroll to position [123, 0]
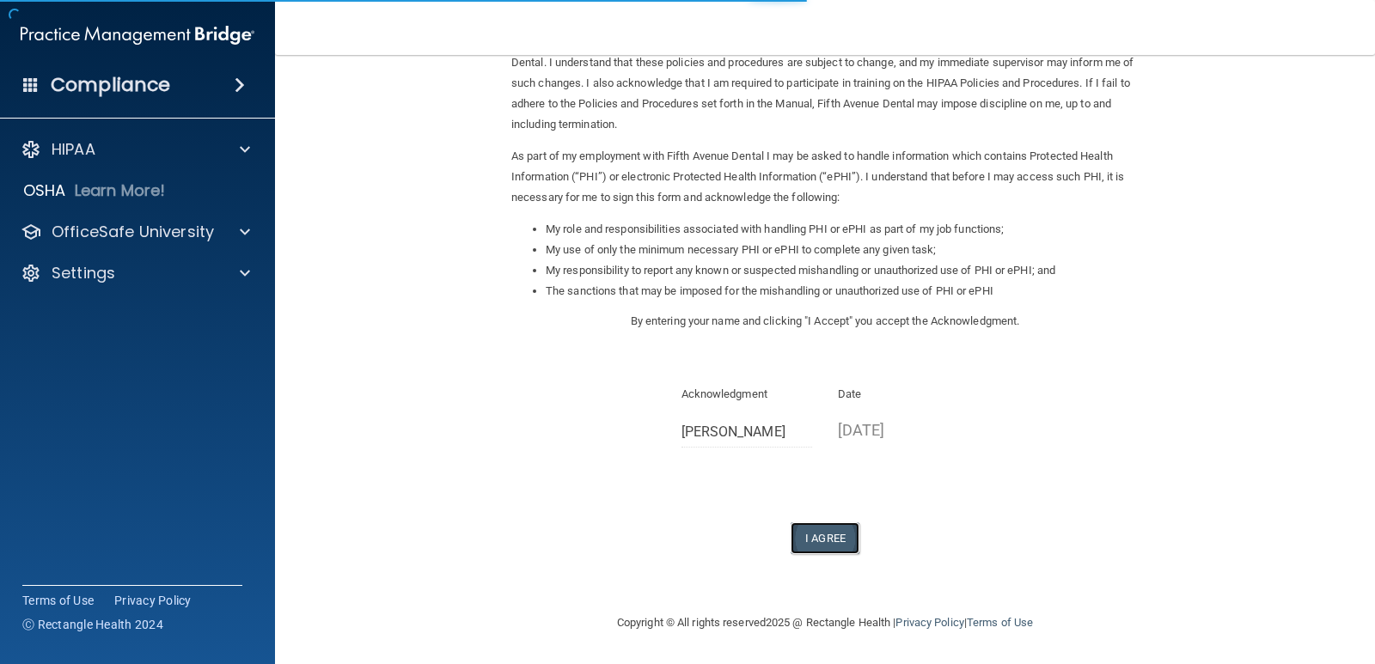
click at [826, 539] on button "I Agree" at bounding box center [824, 538] width 69 height 32
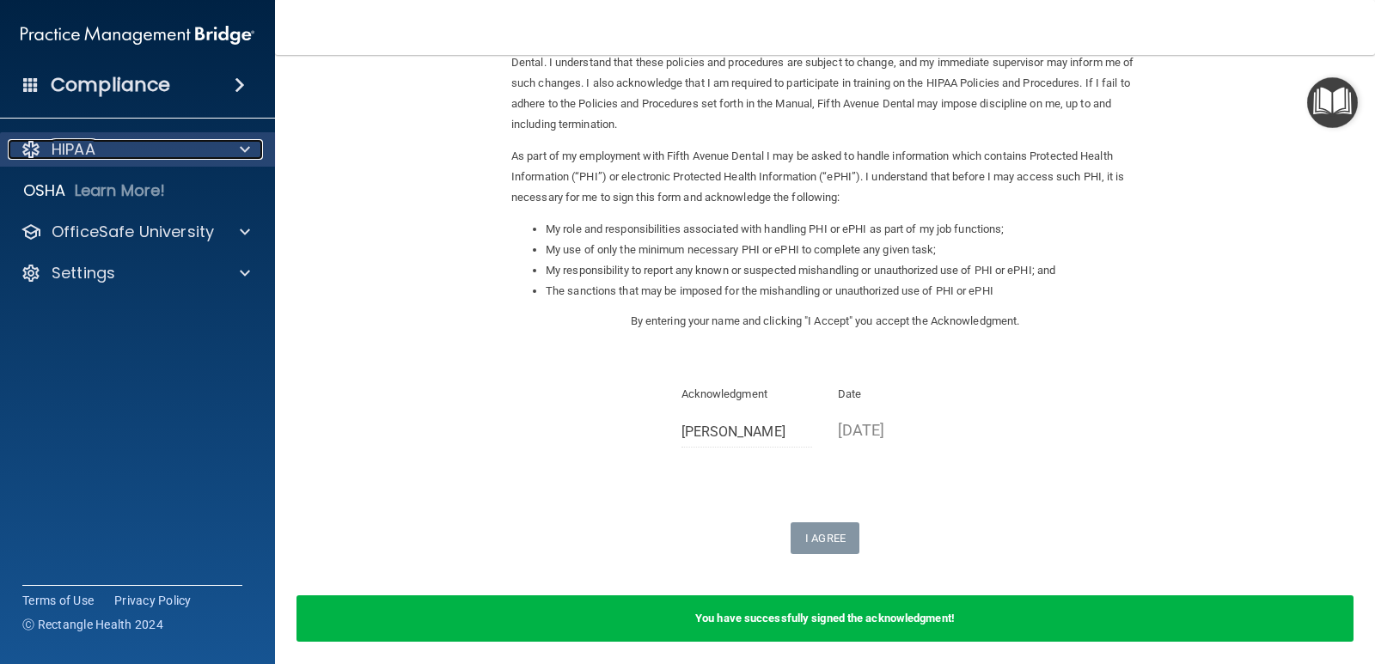
click at [94, 147] on p "HIPAA" at bounding box center [74, 149] width 44 height 21
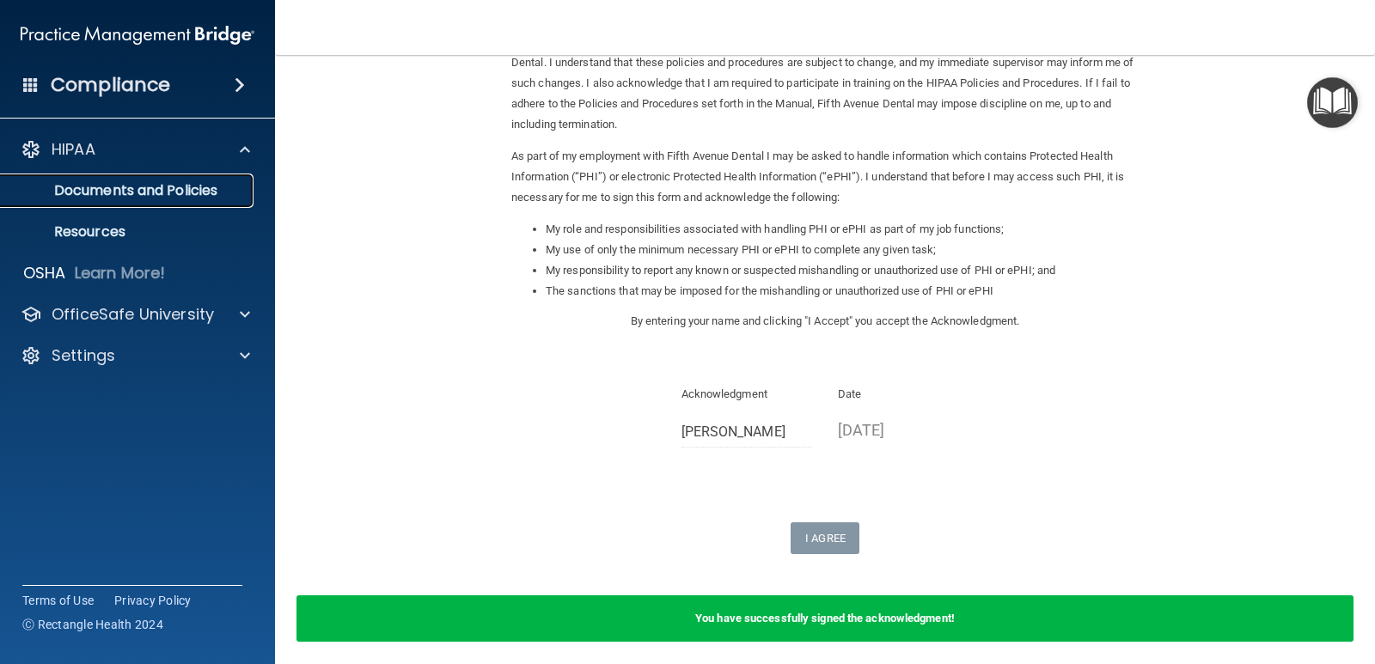
click at [121, 189] on p "Documents and Policies" at bounding box center [128, 190] width 235 height 17
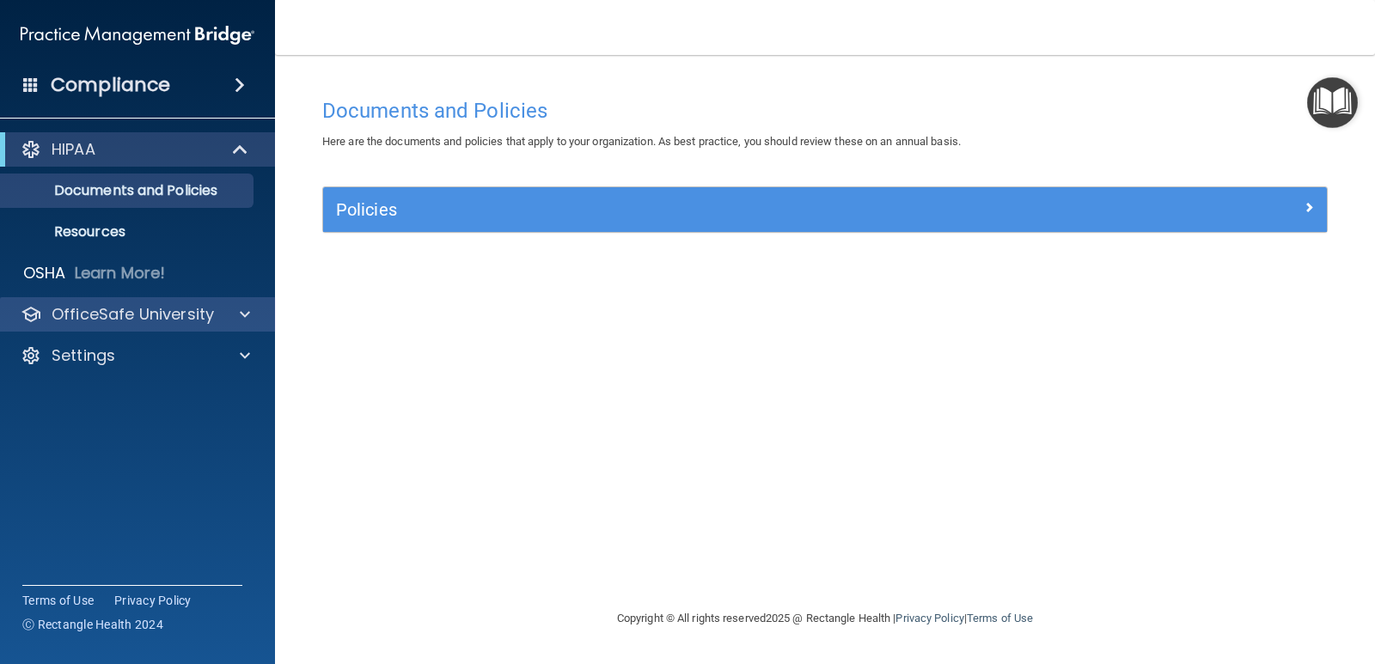
click at [82, 326] on div "OfficeSafe University" at bounding box center [138, 314] width 276 height 34
click at [88, 302] on div "OfficeSafe University" at bounding box center [138, 314] width 276 height 34
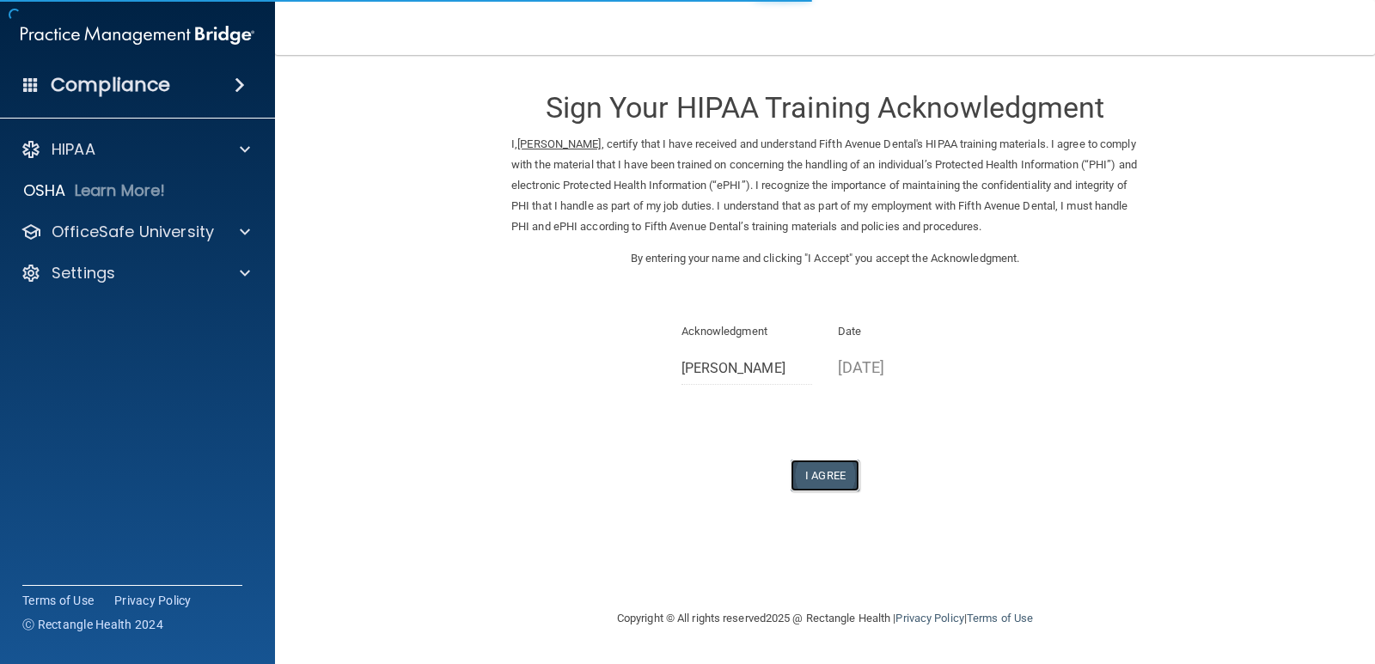
click at [822, 466] on button "I Agree" at bounding box center [824, 476] width 69 height 32
